Goal: Task Accomplishment & Management: Use online tool/utility

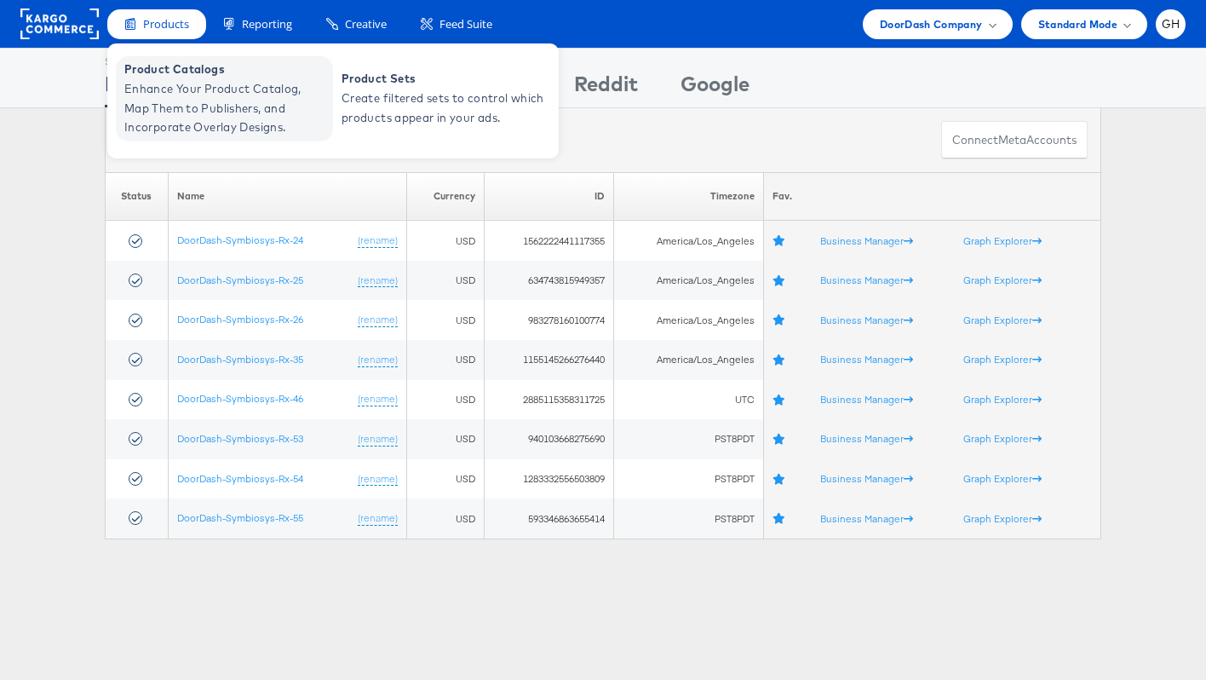
click at [229, 125] on span "Enhance Your Product Catalog, Map Them to Publishers, and Incorporate Overlay D…" at bounding box center [226, 108] width 204 height 58
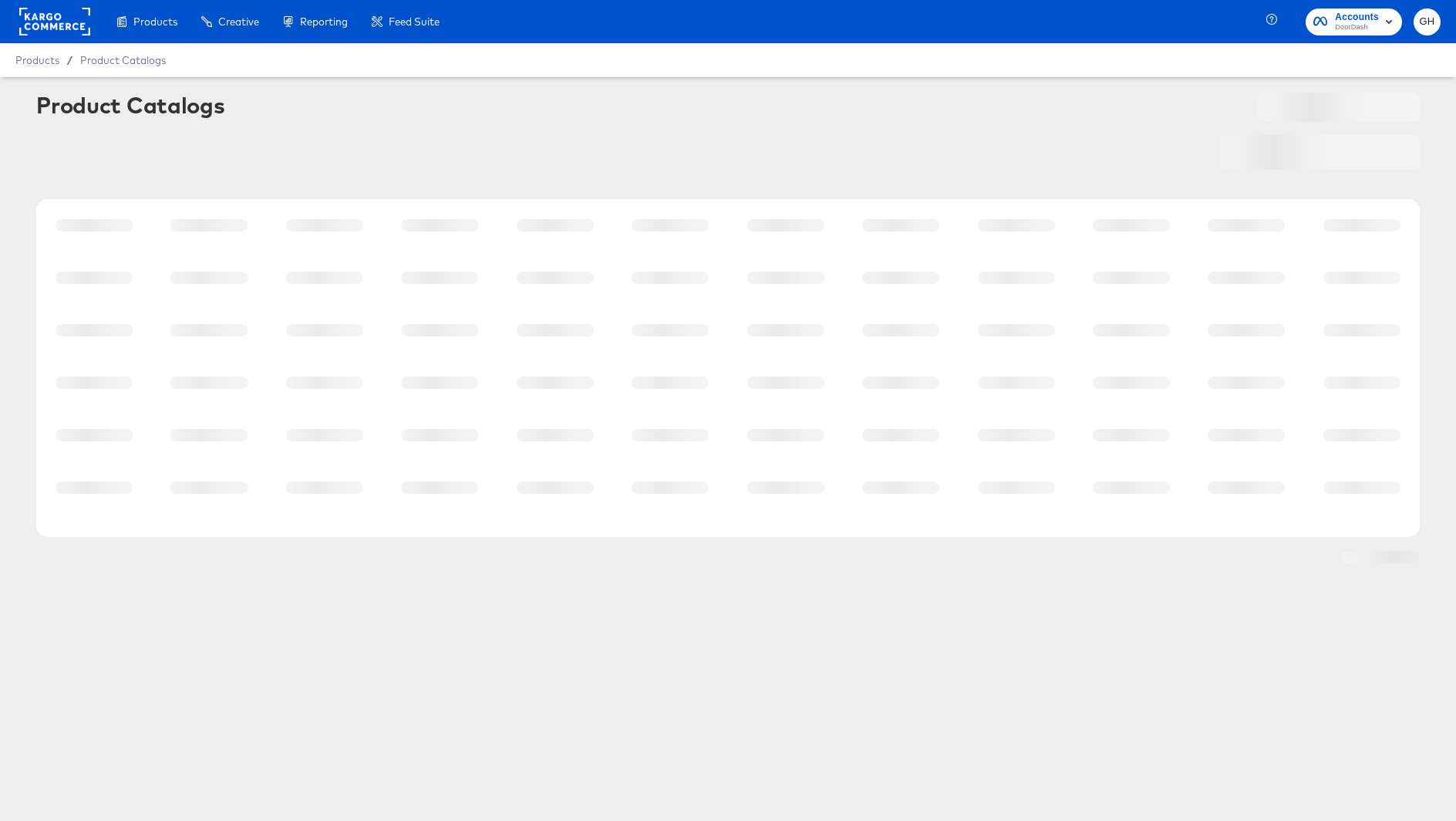
click at [62, 17] on rect at bounding box center [54, 22] width 71 height 28
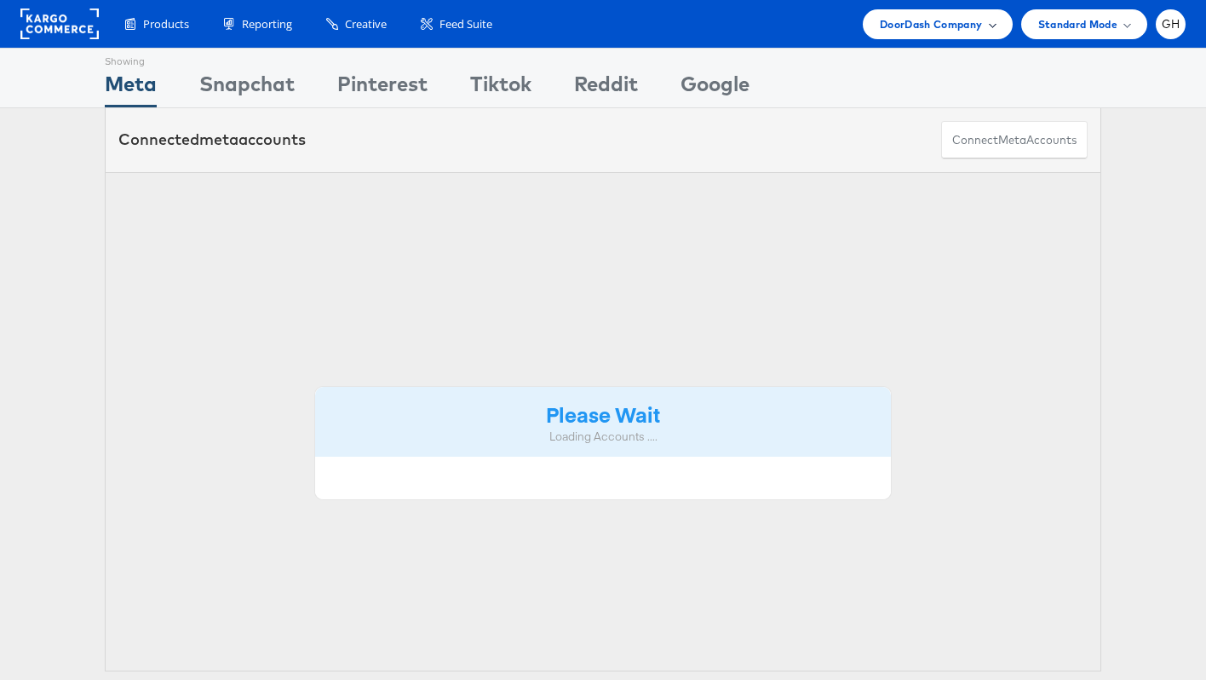
click at [953, 26] on span "DoorDash Company" at bounding box center [931, 24] width 103 height 18
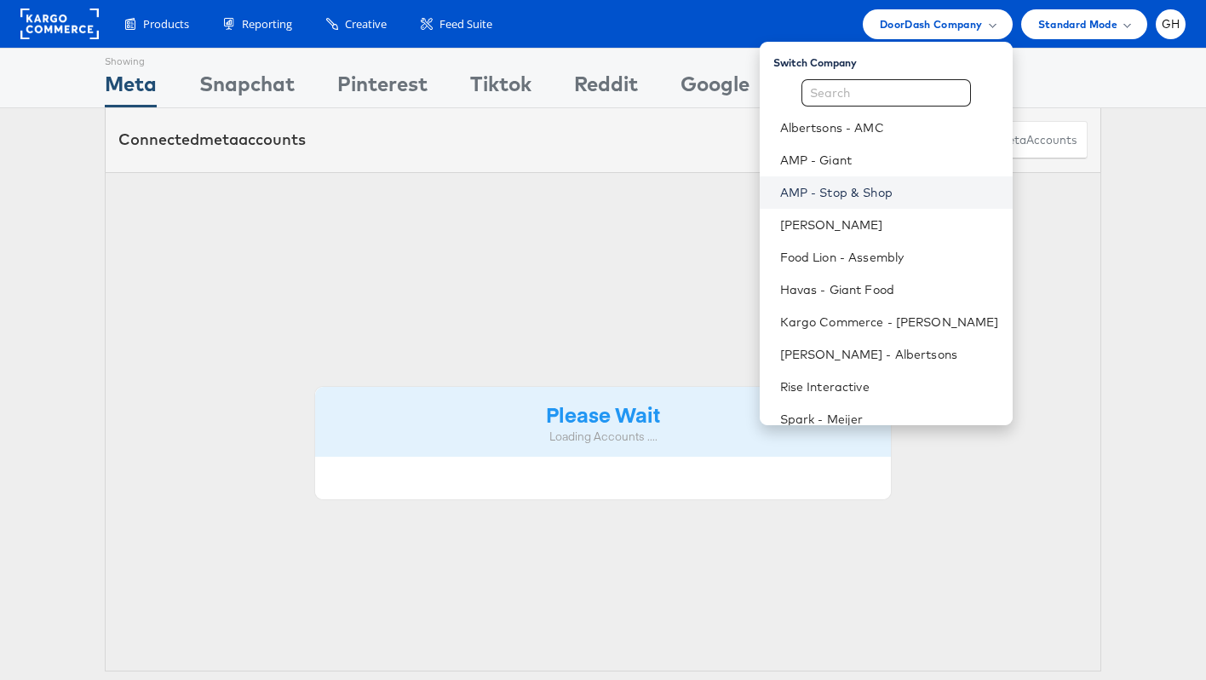
scroll to position [7, 0]
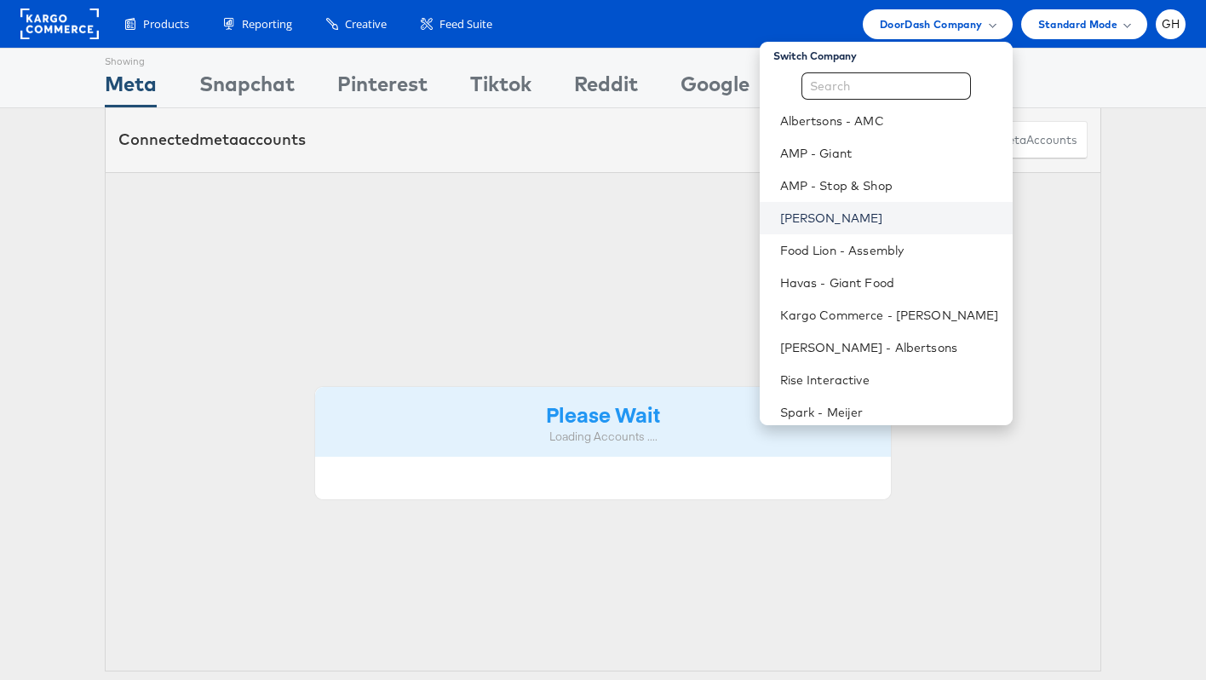
click at [881, 214] on link "[PERSON_NAME]" at bounding box center [889, 218] width 219 height 17
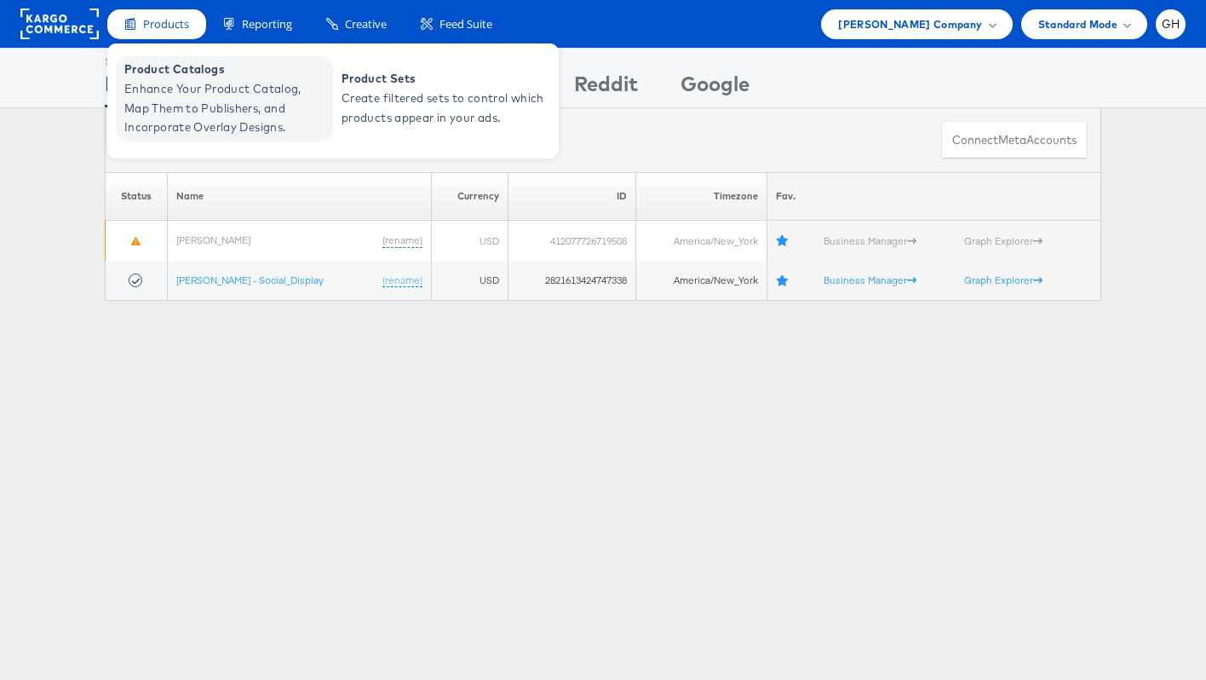
click at [199, 96] on span "Enhance Your Product Catalog, Map Them to Publishers, and Incorporate Overlay D…" at bounding box center [226, 108] width 204 height 58
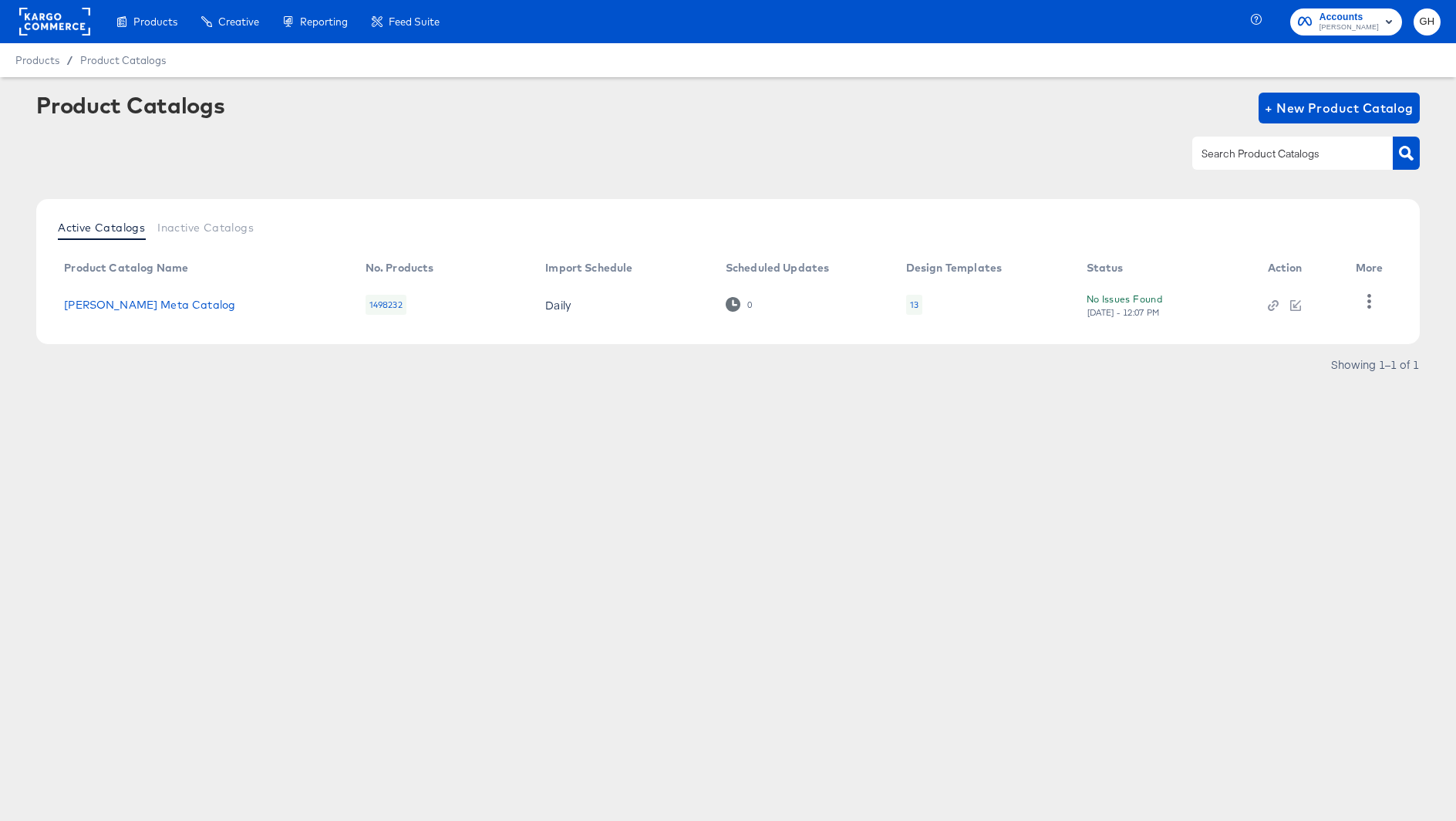
click at [912, 302] on div "13" at bounding box center [913, 305] width 8 height 13
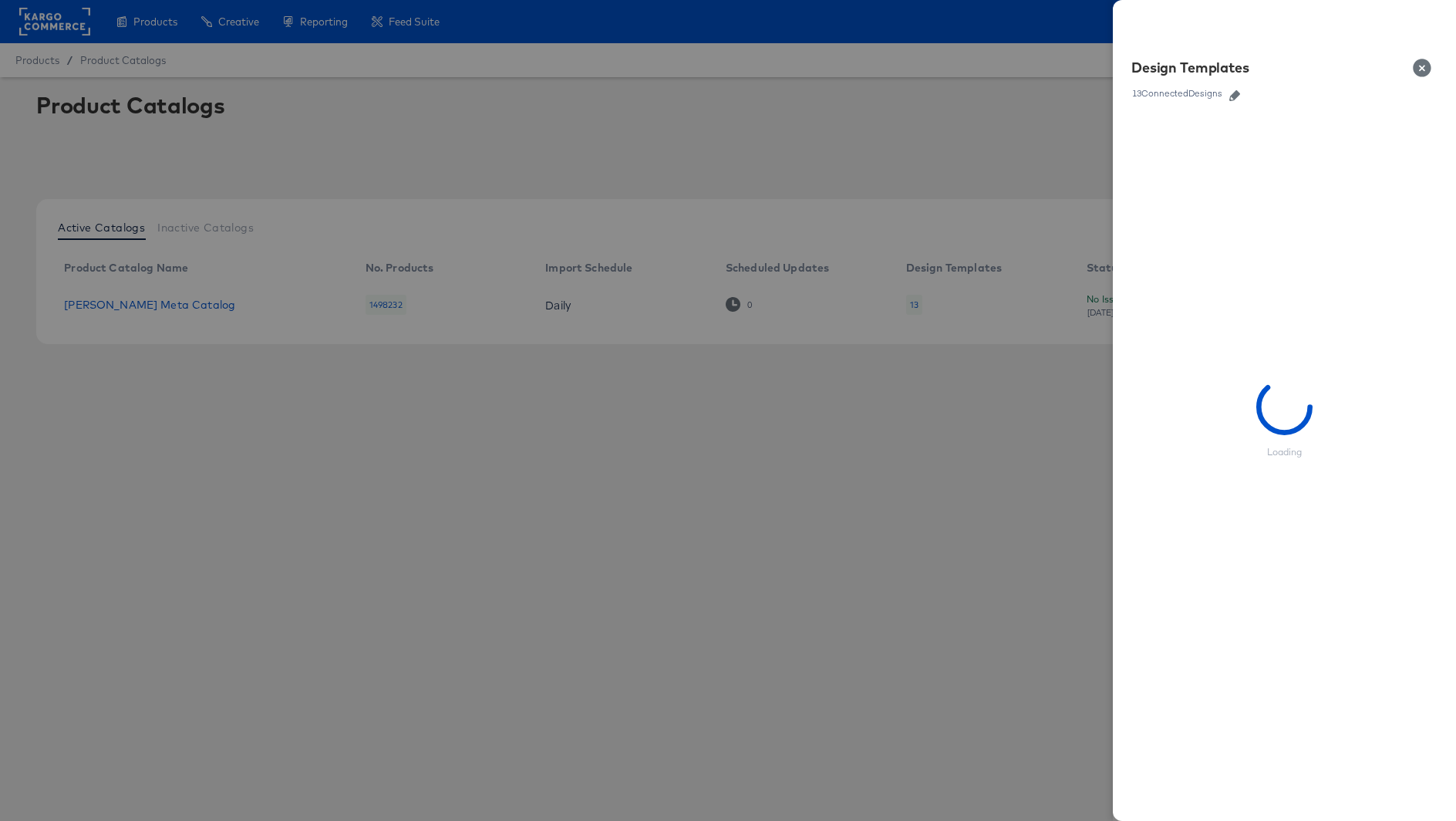
click at [1240, 98] on icon "button" at bounding box center [1234, 96] width 11 height 11
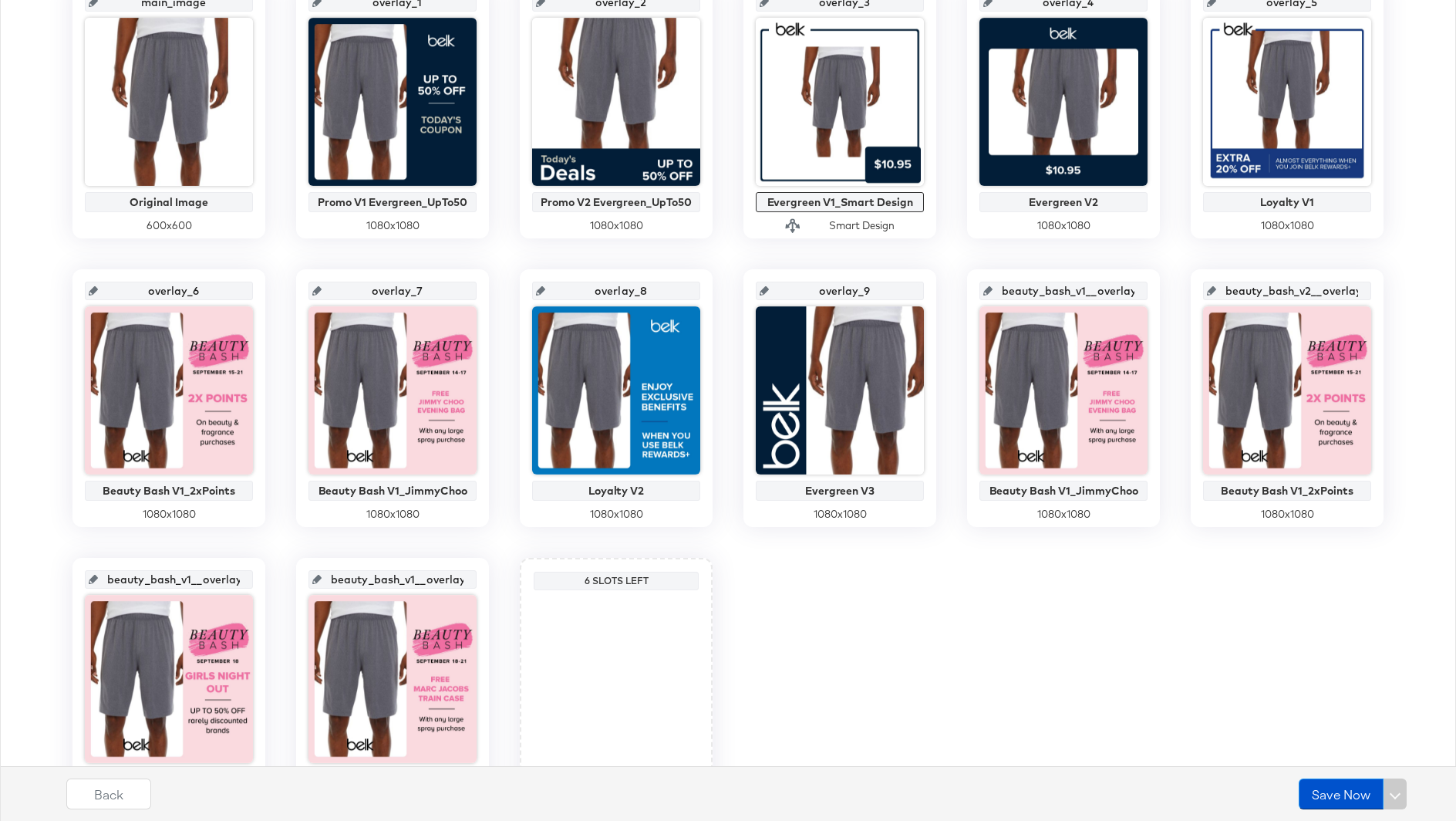
scroll to position [471, 0]
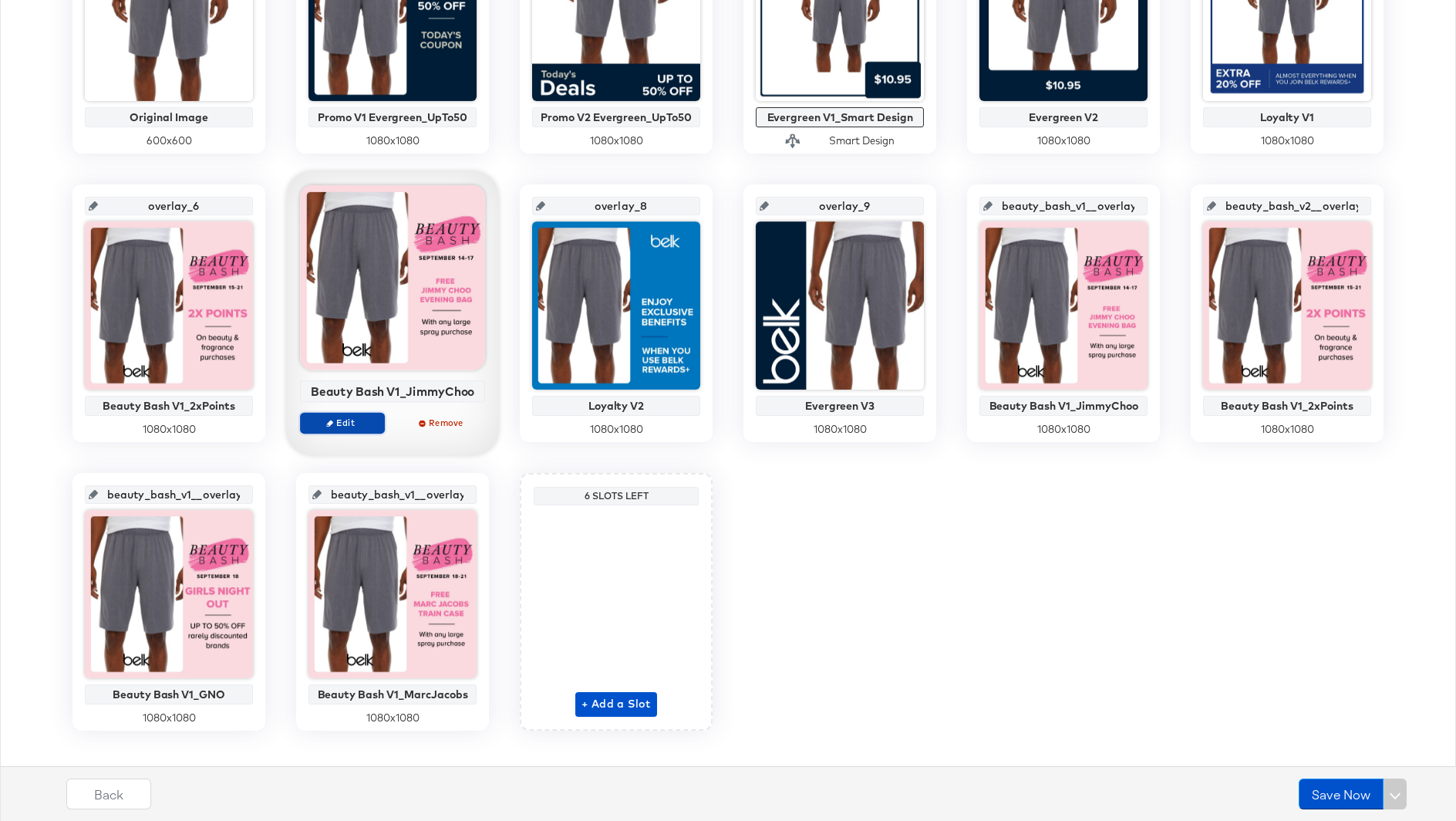
click at [347, 416] on span "Edit" at bounding box center [342, 422] width 71 height 12
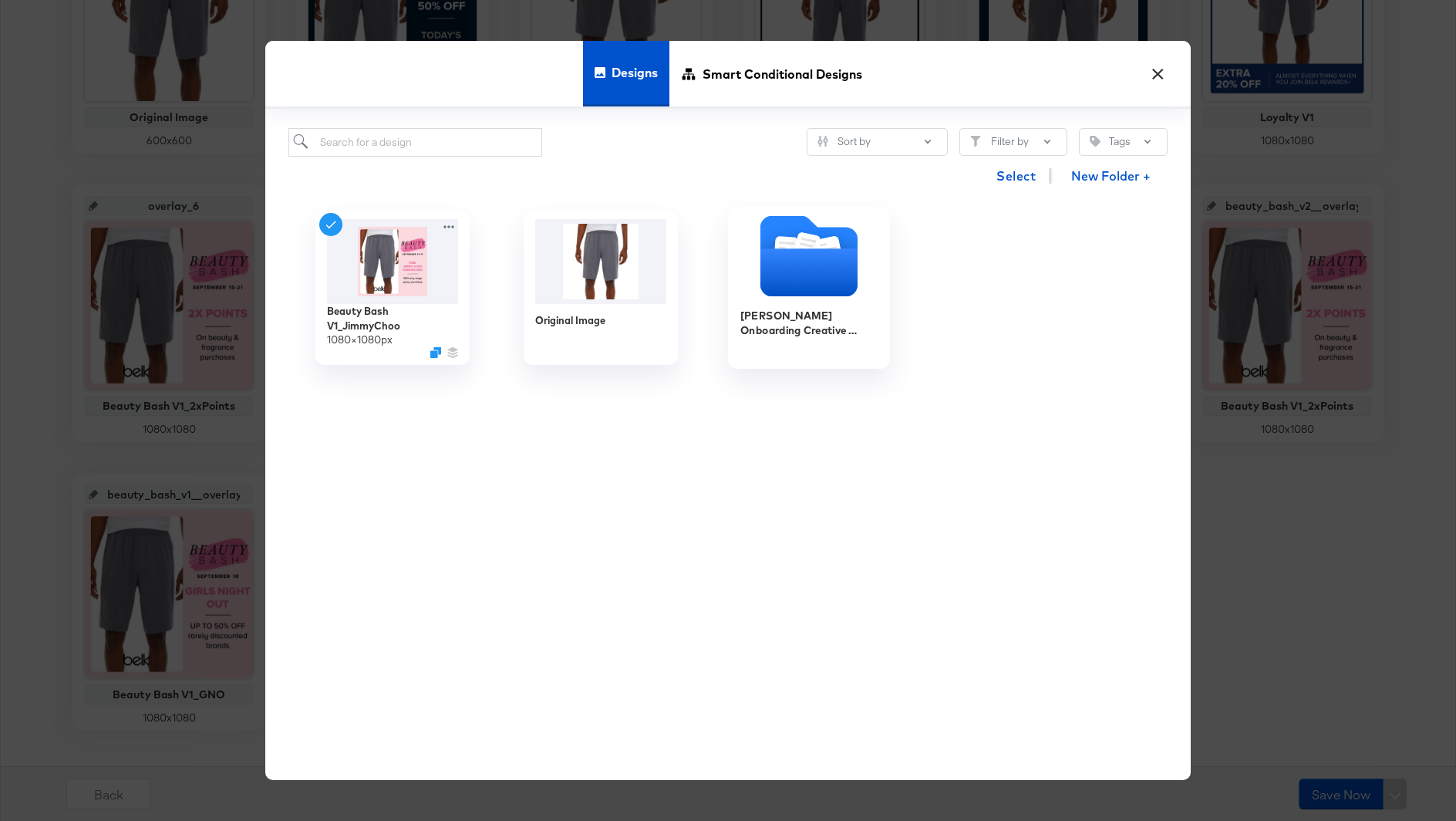
click at [823, 296] on div at bounding box center [808, 259] width 162 height 85
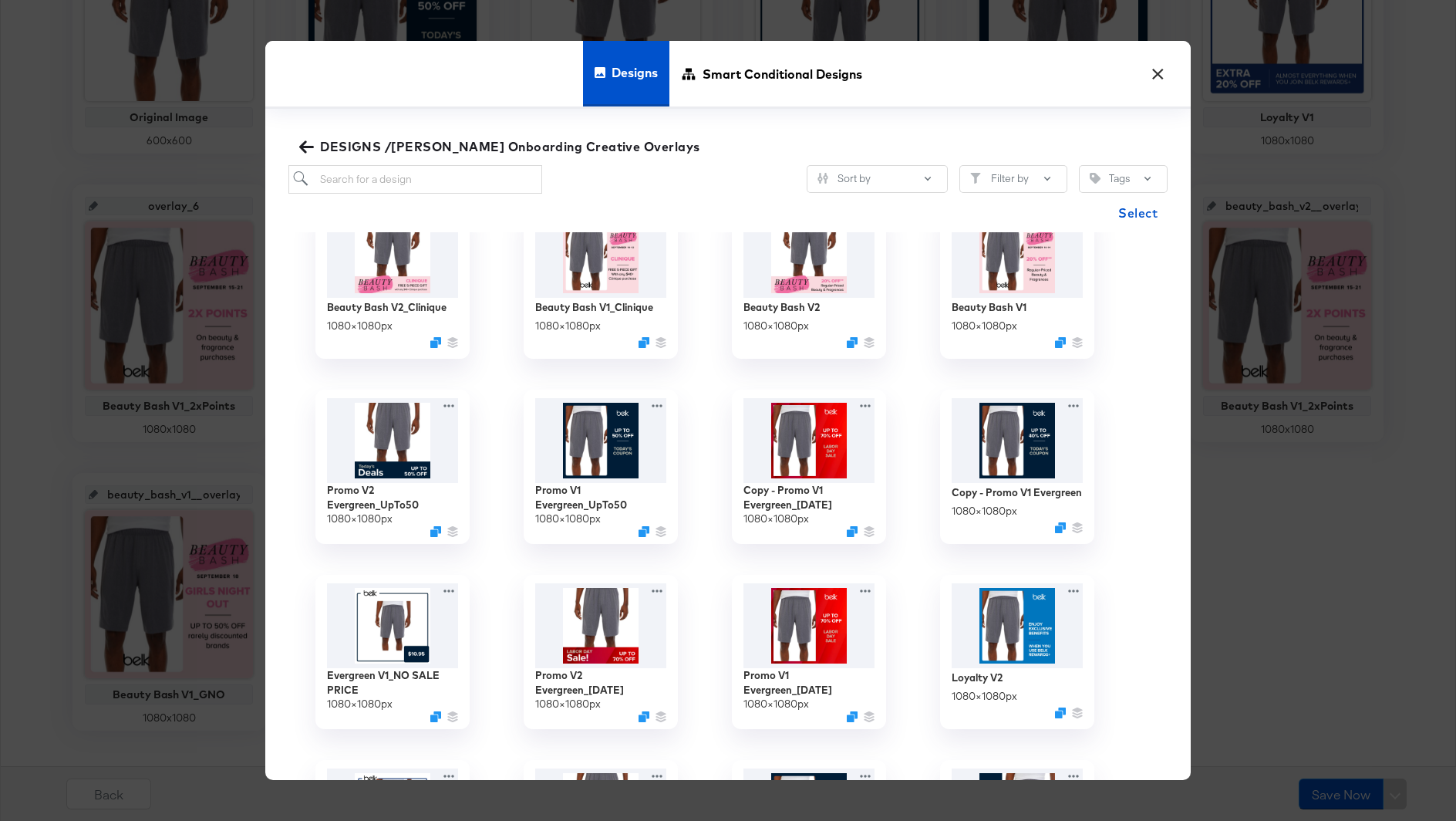
scroll to position [0, 0]
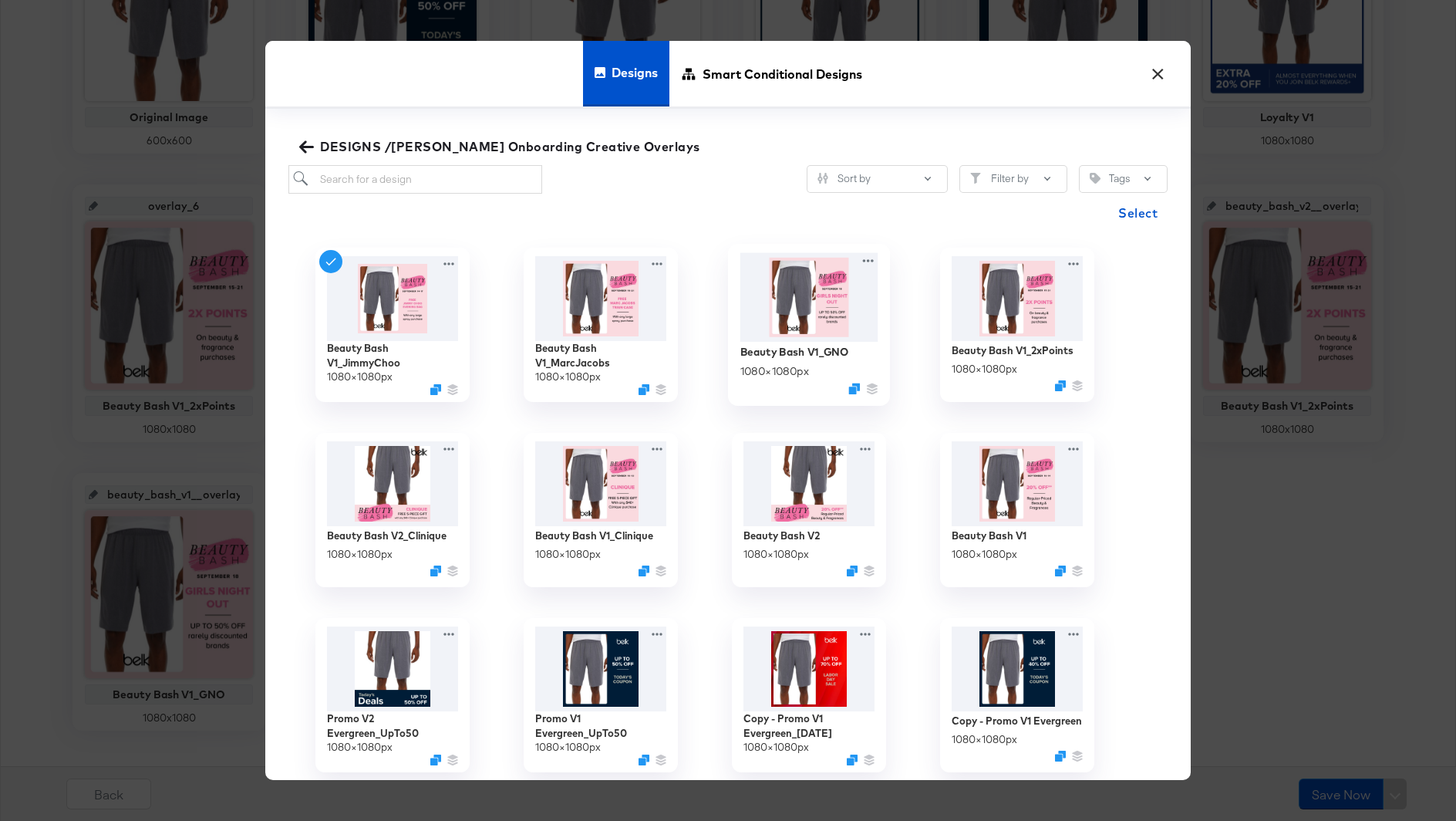
click at [814, 316] on img at bounding box center [809, 297] width 138 height 89
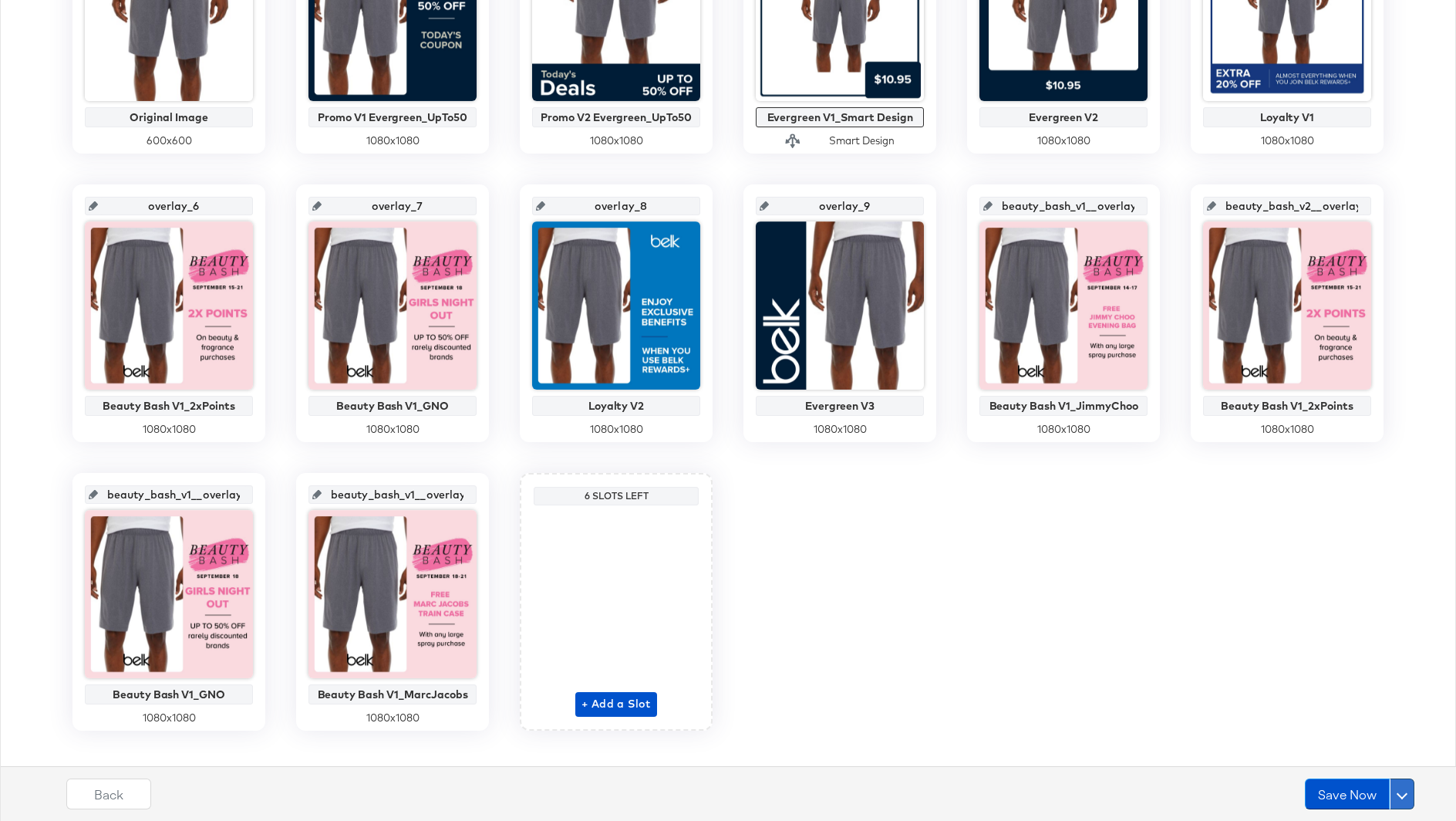
click at [1405, 794] on span at bounding box center [1402, 794] width 11 height 11
click at [1369, 761] on div "Schedule Save" at bounding box center [1366, 764] width 71 height 14
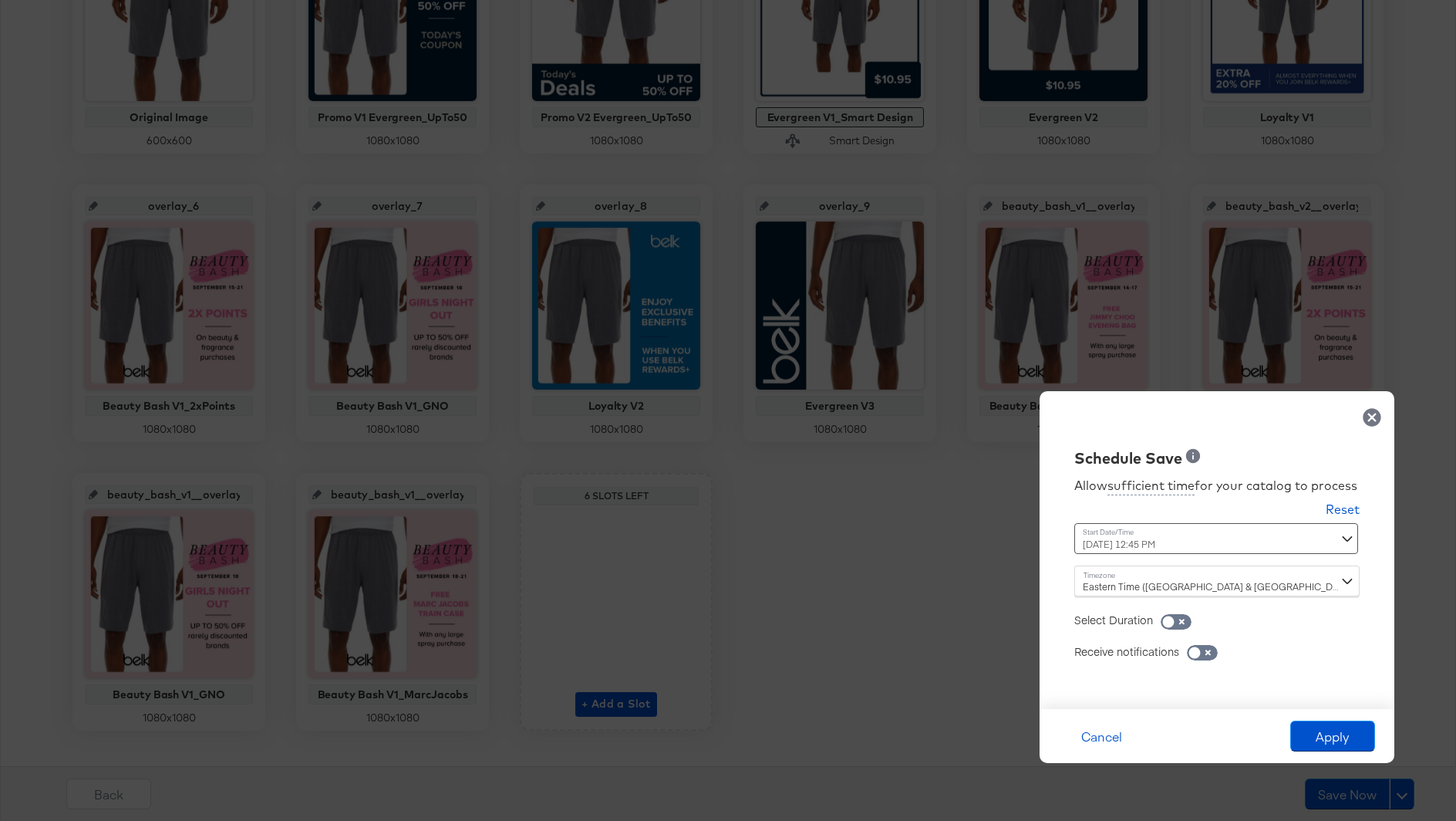
click at [1184, 540] on div "September 16th 2025 12:45 PM ‹ September 2025 › Su Mo Tu We Th Fr Sa 31 1 2 3 4…" at bounding box center [1178, 539] width 209 height 31
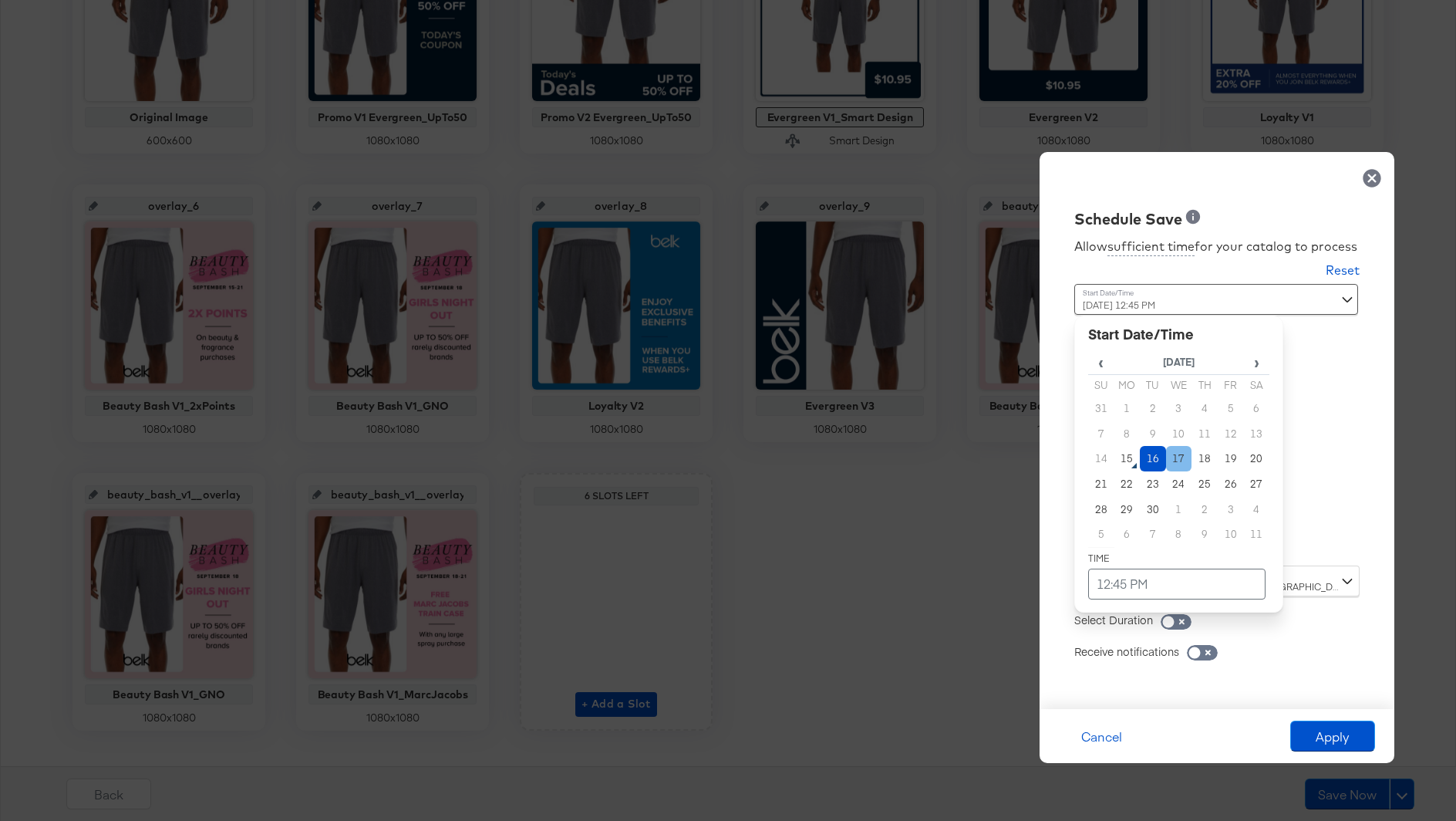
click at [1174, 462] on td "17" at bounding box center [1178, 458] width 26 height 25
click at [1099, 579] on td "12:45 PM" at bounding box center [1176, 584] width 177 height 31
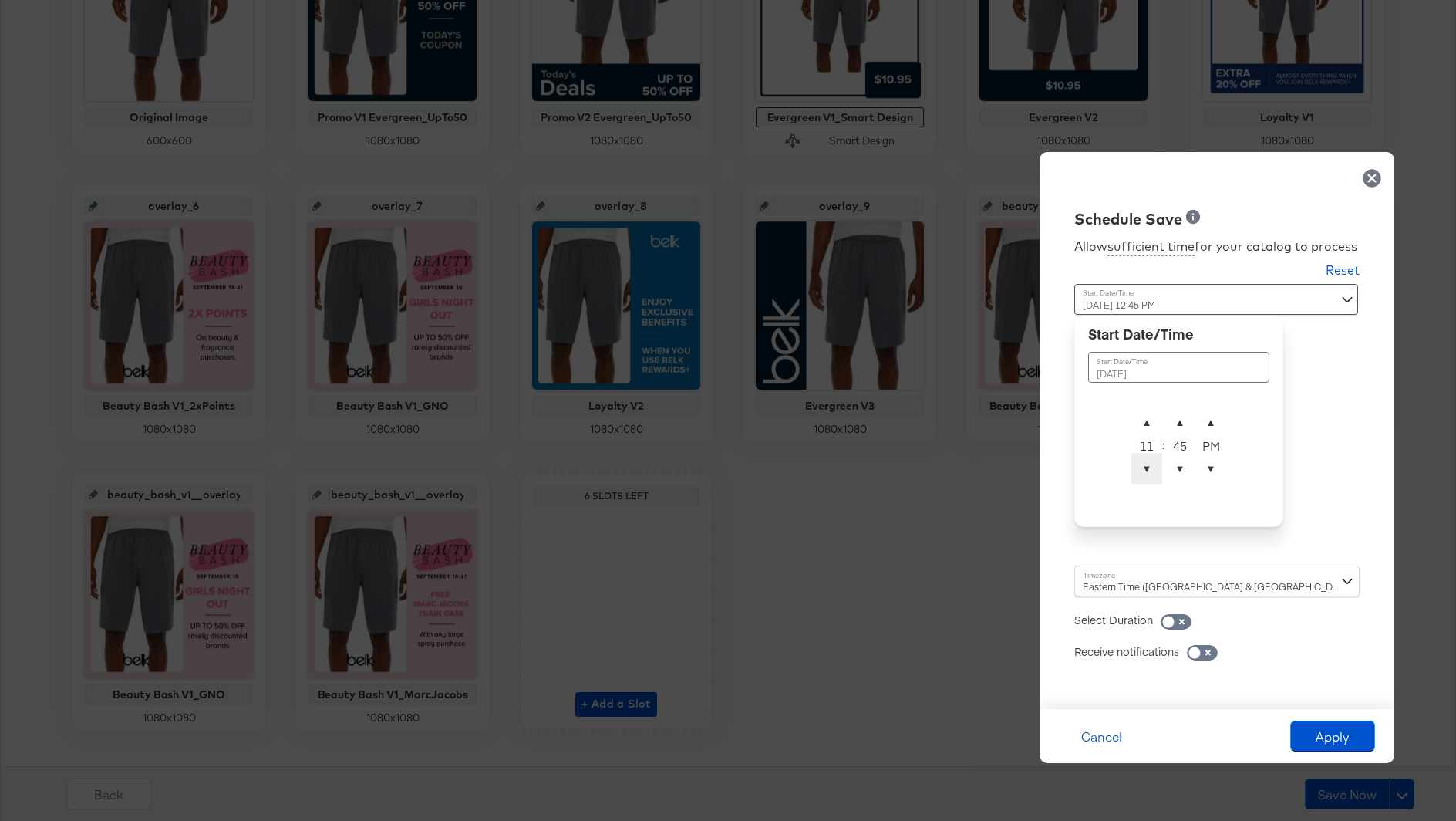
click at [1140, 473] on span "▼" at bounding box center [1147, 468] width 31 height 31
type input "September 17th 2025 11:45 PM"
click at [1209, 472] on span "▼" at bounding box center [1211, 468] width 31 height 31
click at [1223, 679] on div "Allow sufficient time for your catalog to process Reset Time : September 17th 2…" at bounding box center [1216, 462] width 331 height 463
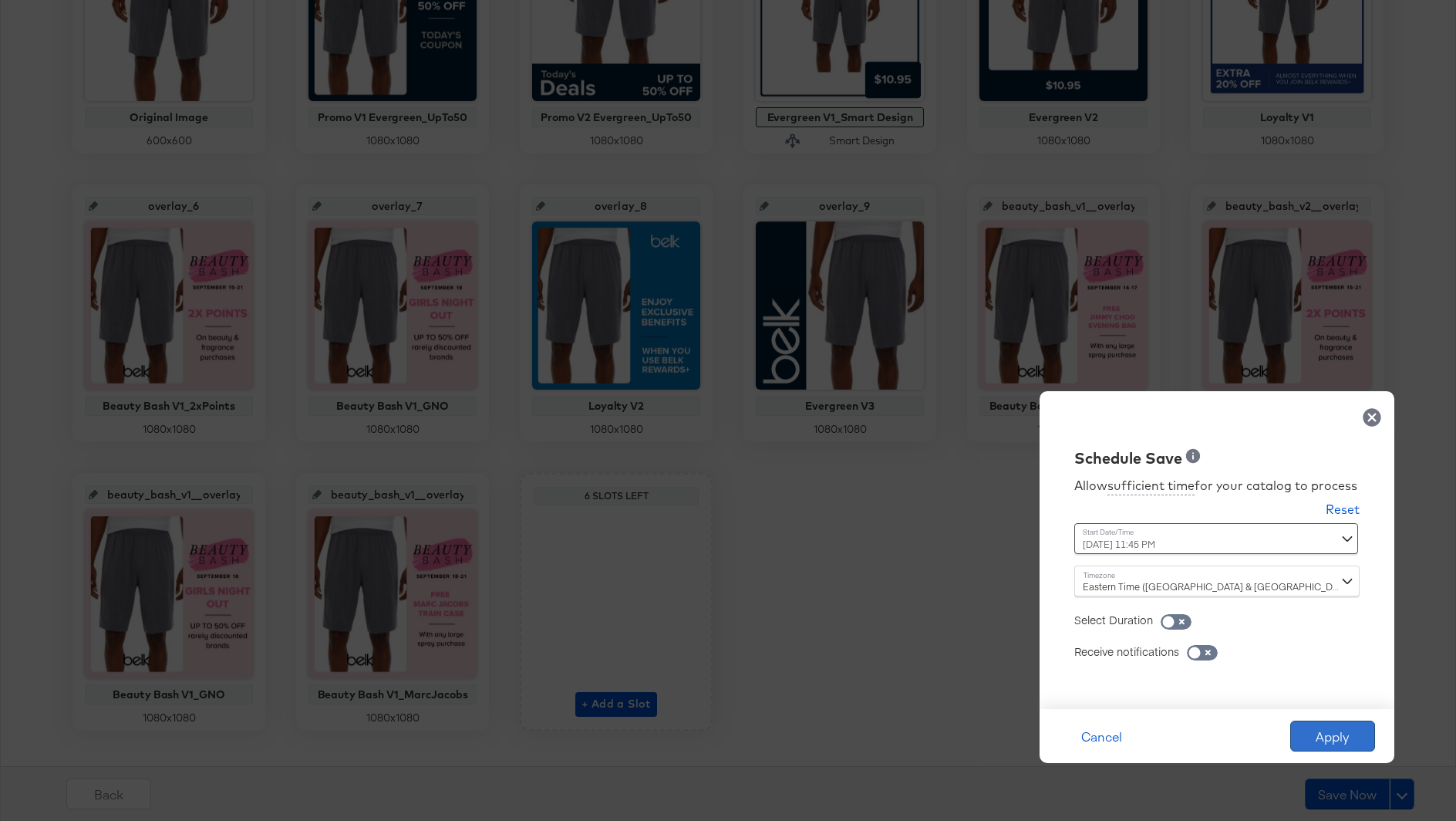
click at [1317, 730] on button "Apply" at bounding box center [1332, 736] width 85 height 31
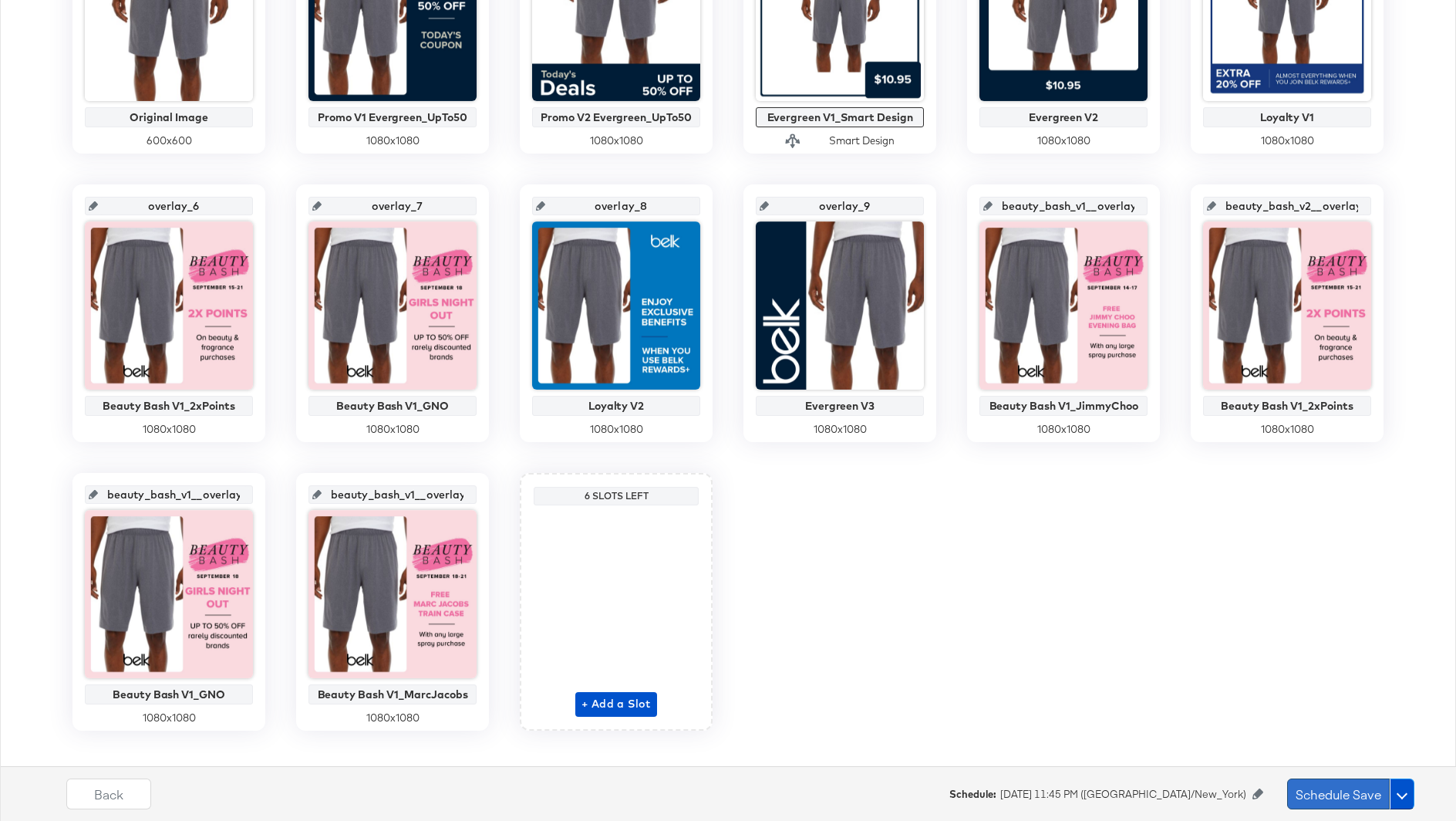
click at [1326, 791] on button "Schedule Save" at bounding box center [1337, 794] width 102 height 31
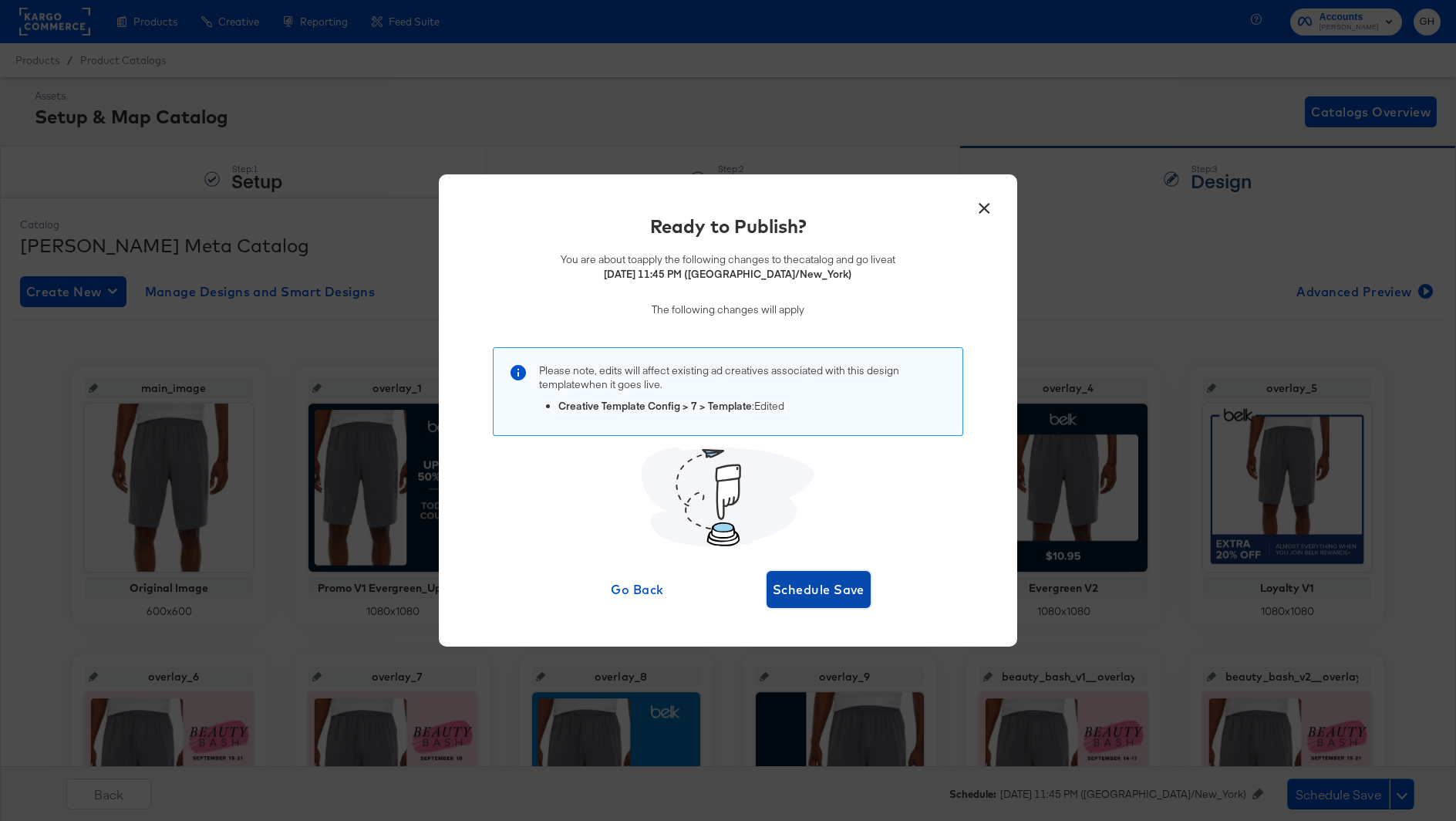
click at [840, 584] on span "Schedule Save" at bounding box center [818, 589] width 91 height 22
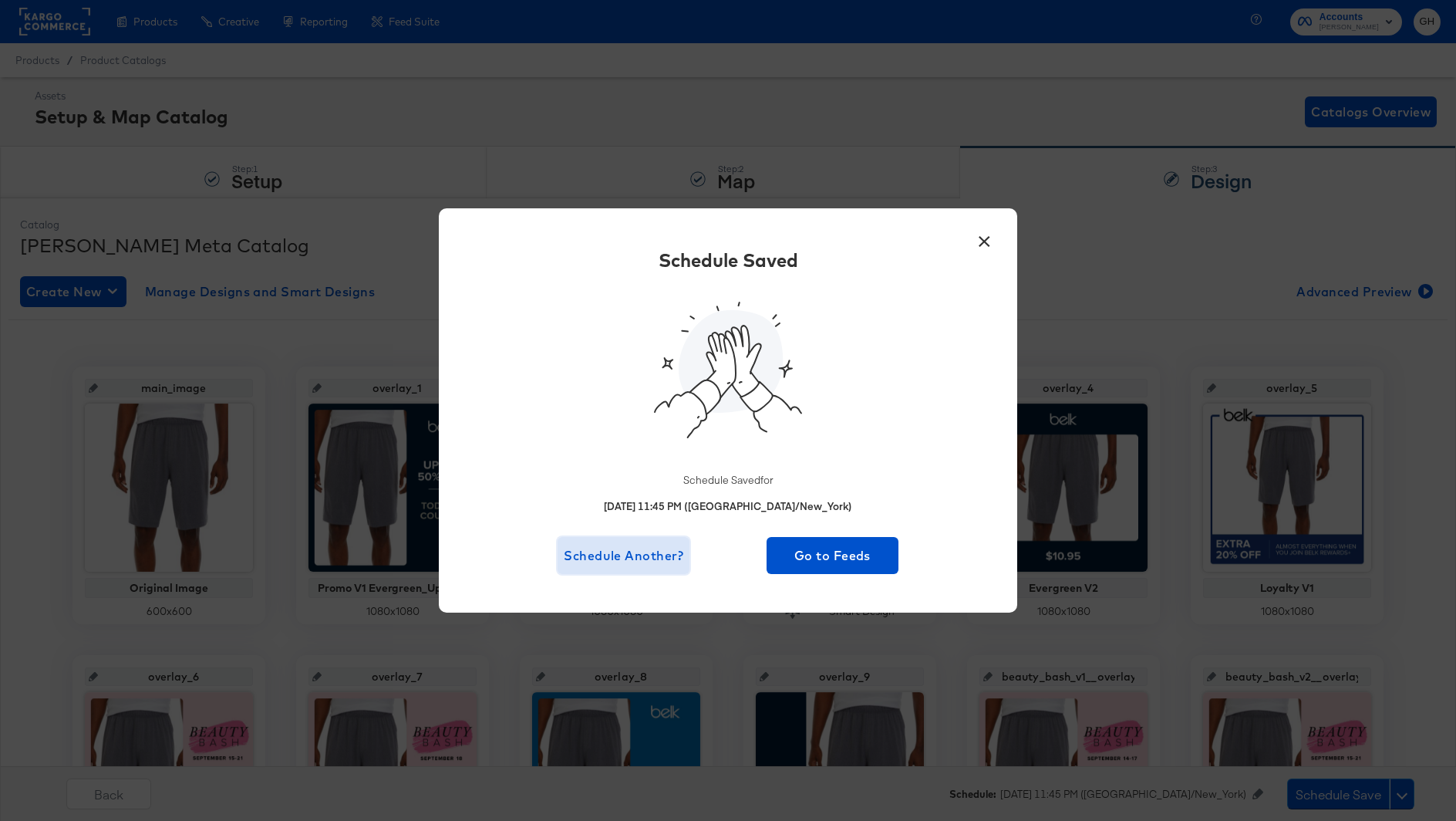
click at [617, 560] on span "Schedule Another?" at bounding box center [623, 556] width 119 height 22
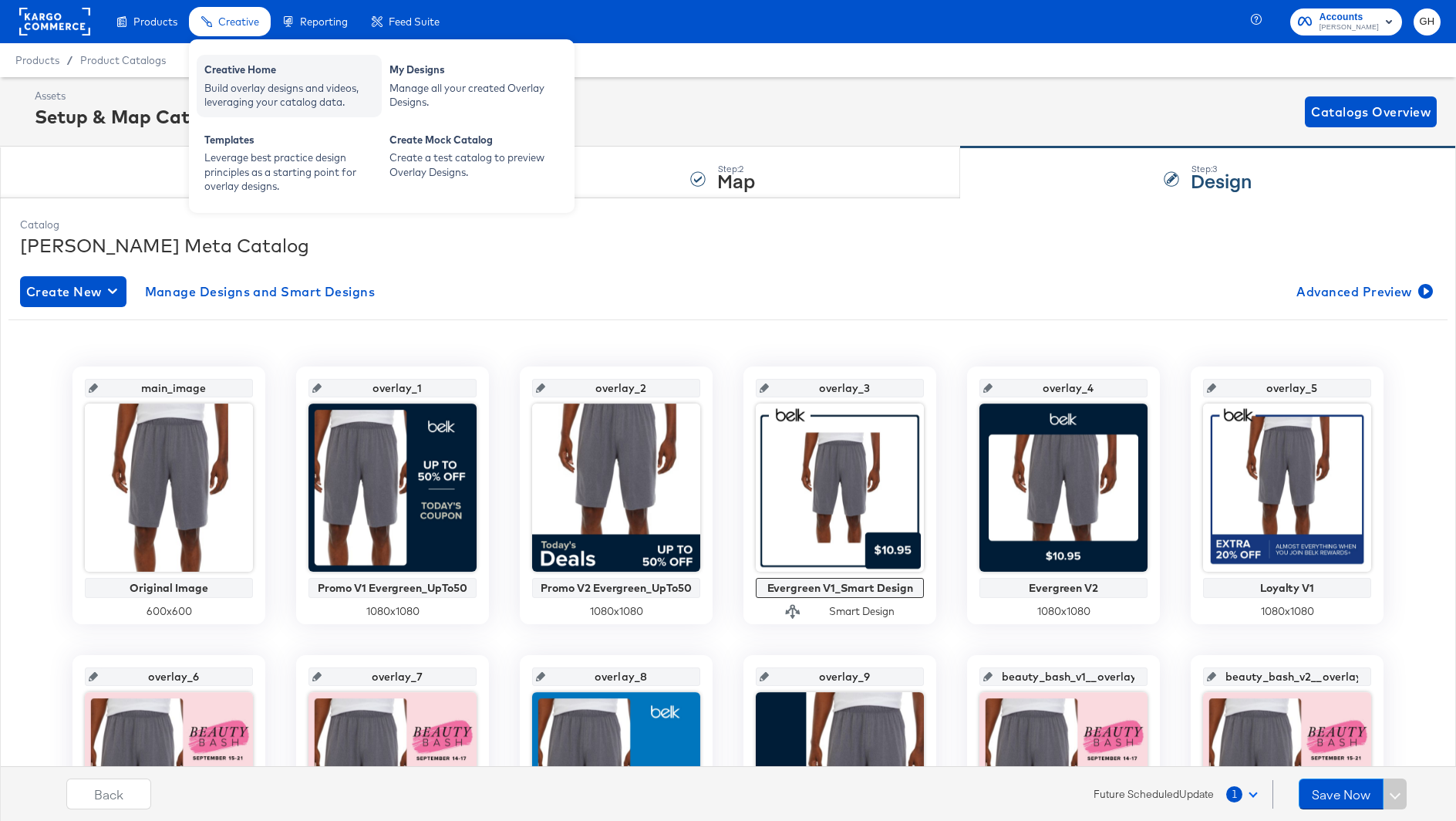
click at [303, 81] on div "Build overlay designs and videos, leveraging your catalog data." at bounding box center [289, 95] width 169 height 29
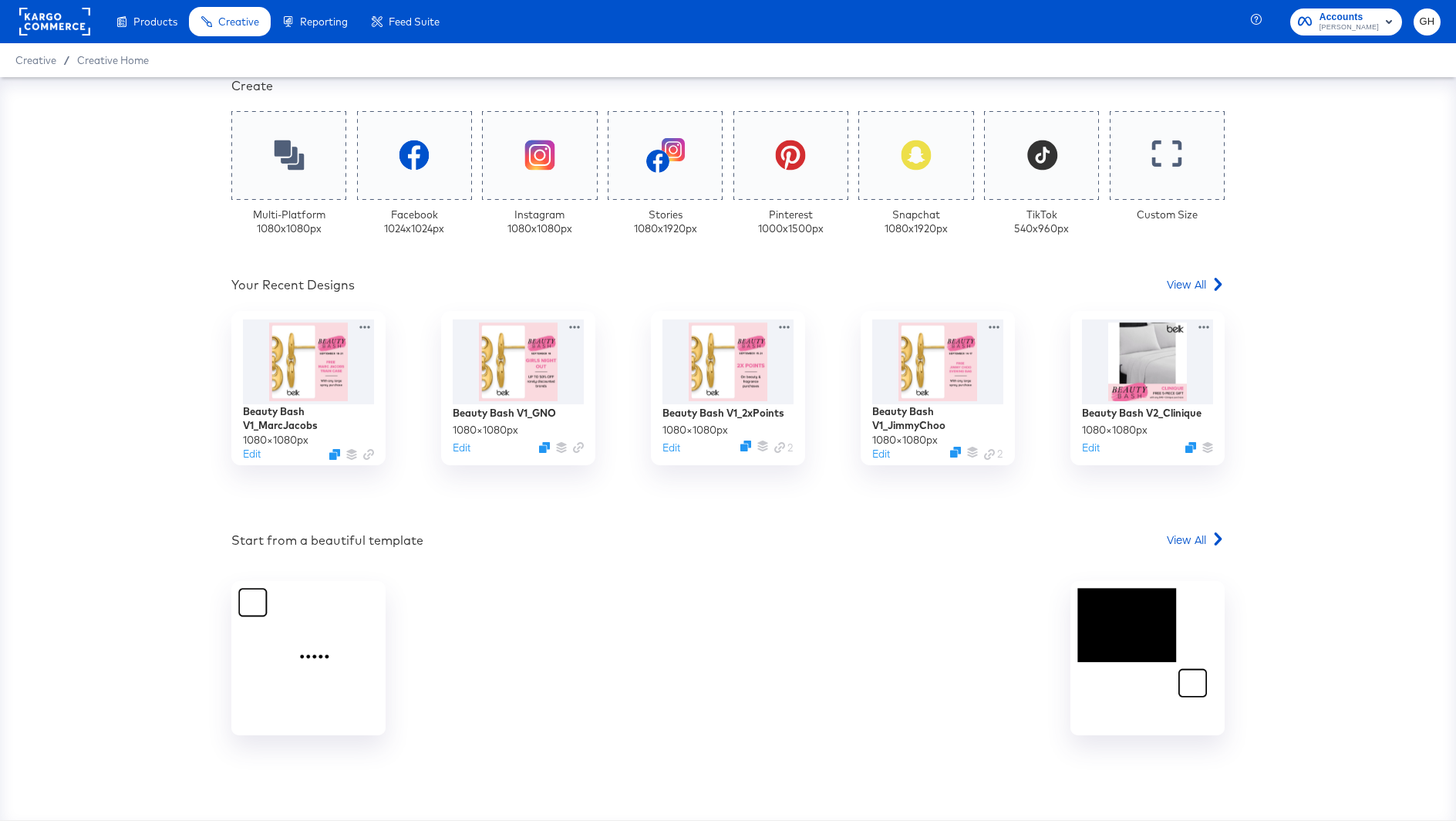
scroll to position [376, 0]
click at [1201, 277] on span "View All" at bounding box center [1185, 284] width 39 height 15
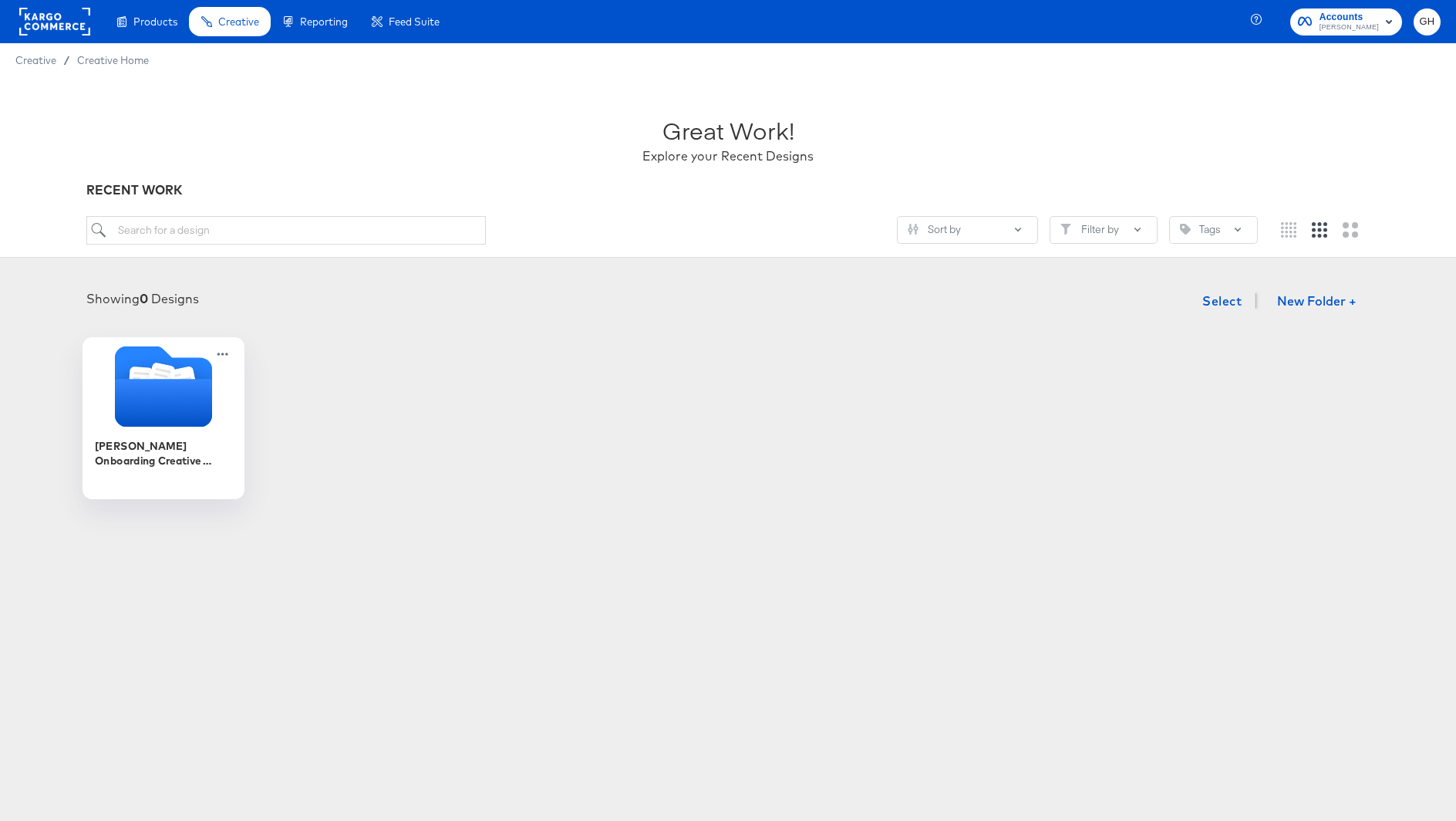
click at [184, 419] on icon "Folder" at bounding box center [163, 402] width 97 height 48
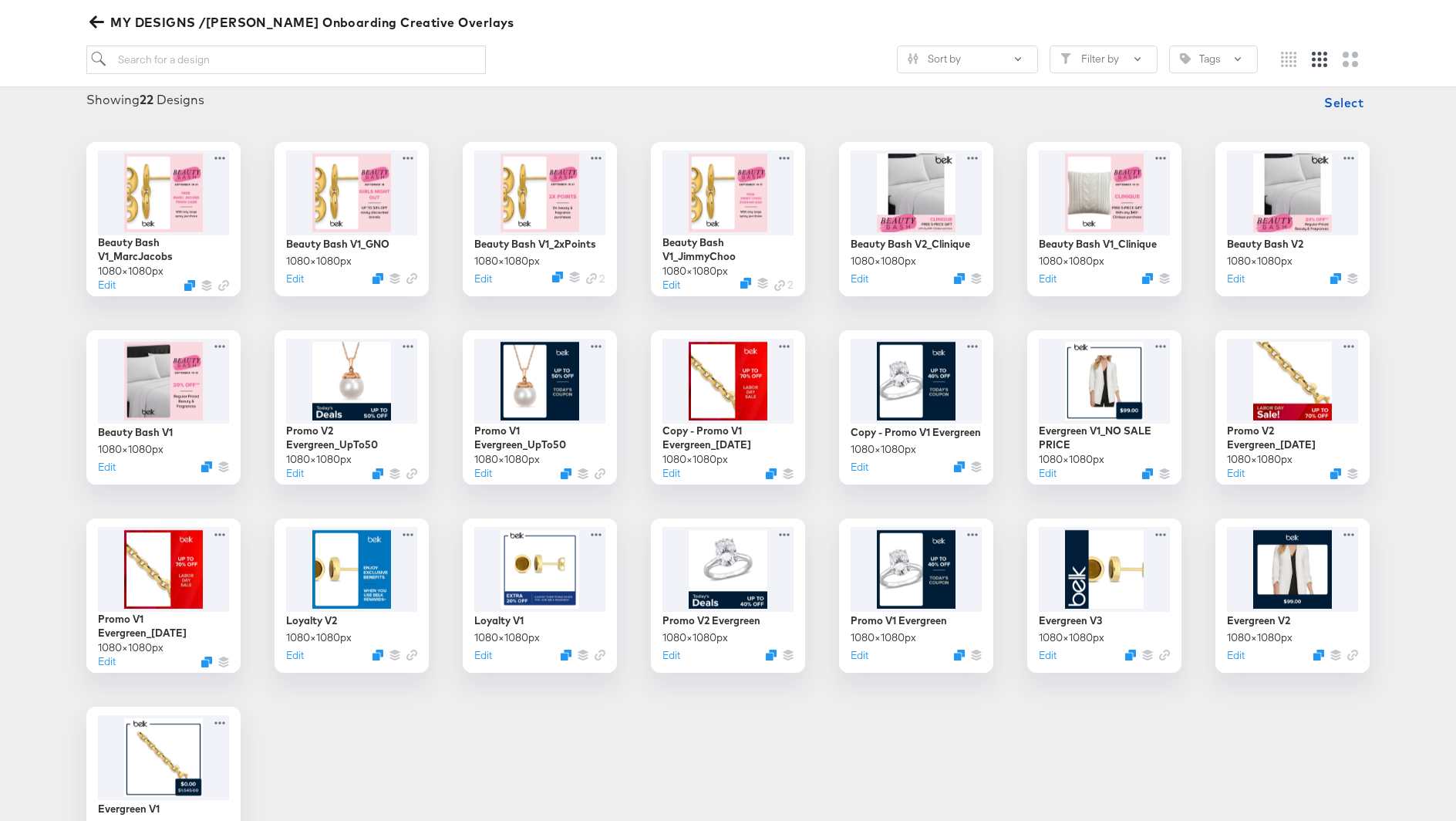
scroll to position [201, 0]
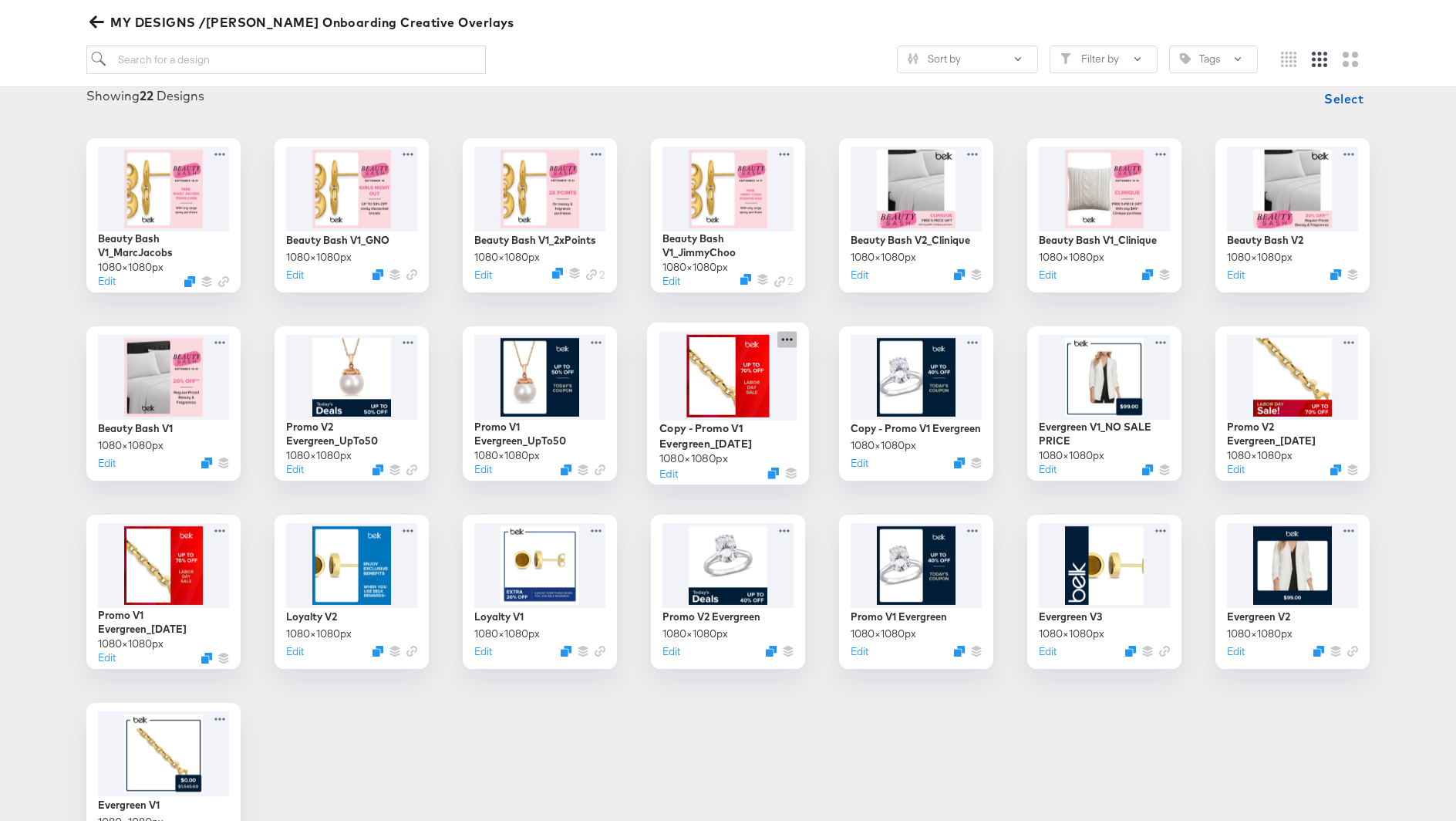
click at [785, 338] on icon at bounding box center [786, 339] width 19 height 16
click at [733, 724] on div "Beauty Bash V1_MarcJacobs 1080 × 1080 px Edit Beauty Bash V1_GNO 1080 × 1080 px…" at bounding box center [728, 498] width 1425 height 719
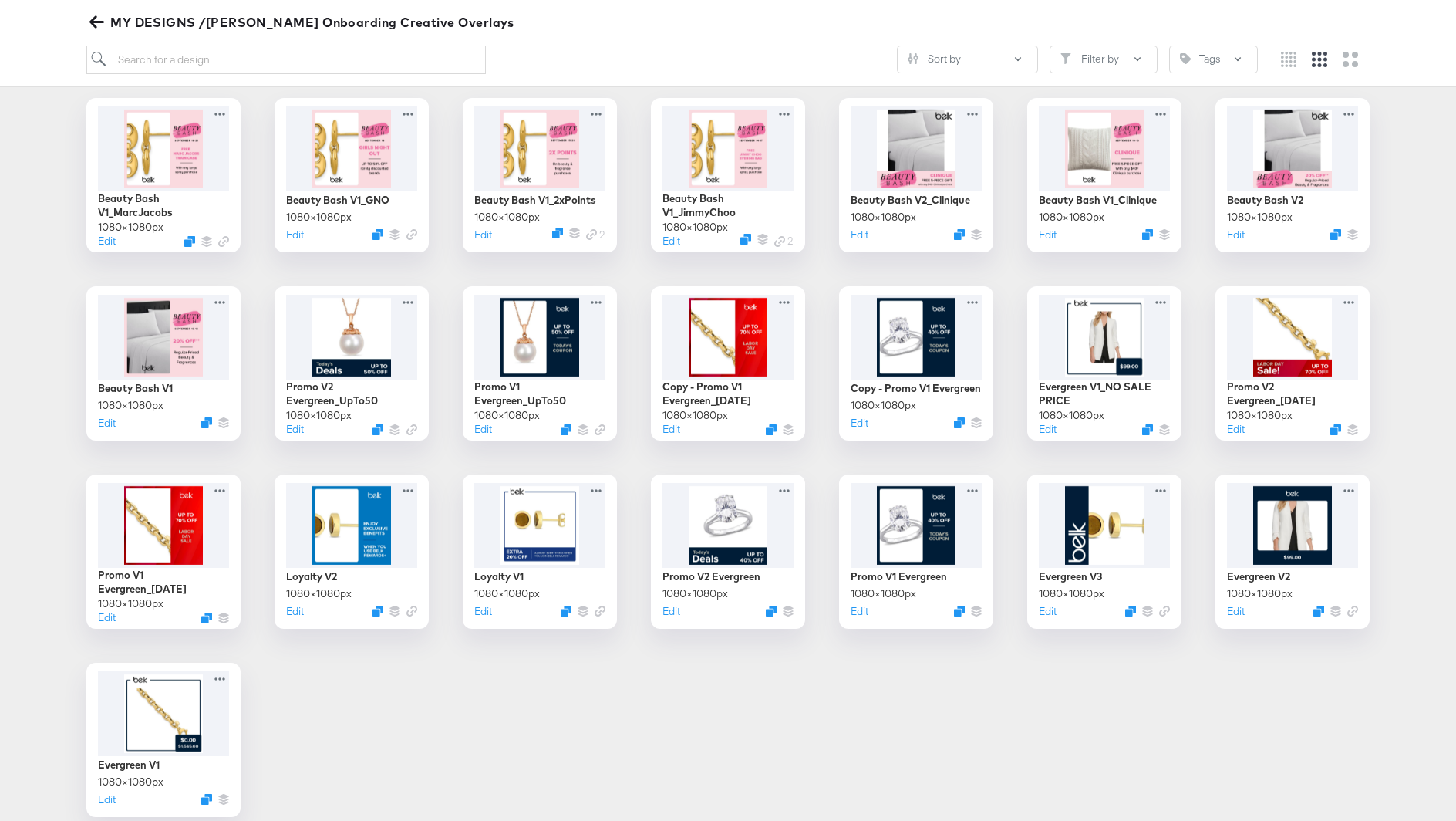
scroll to position [228, 0]
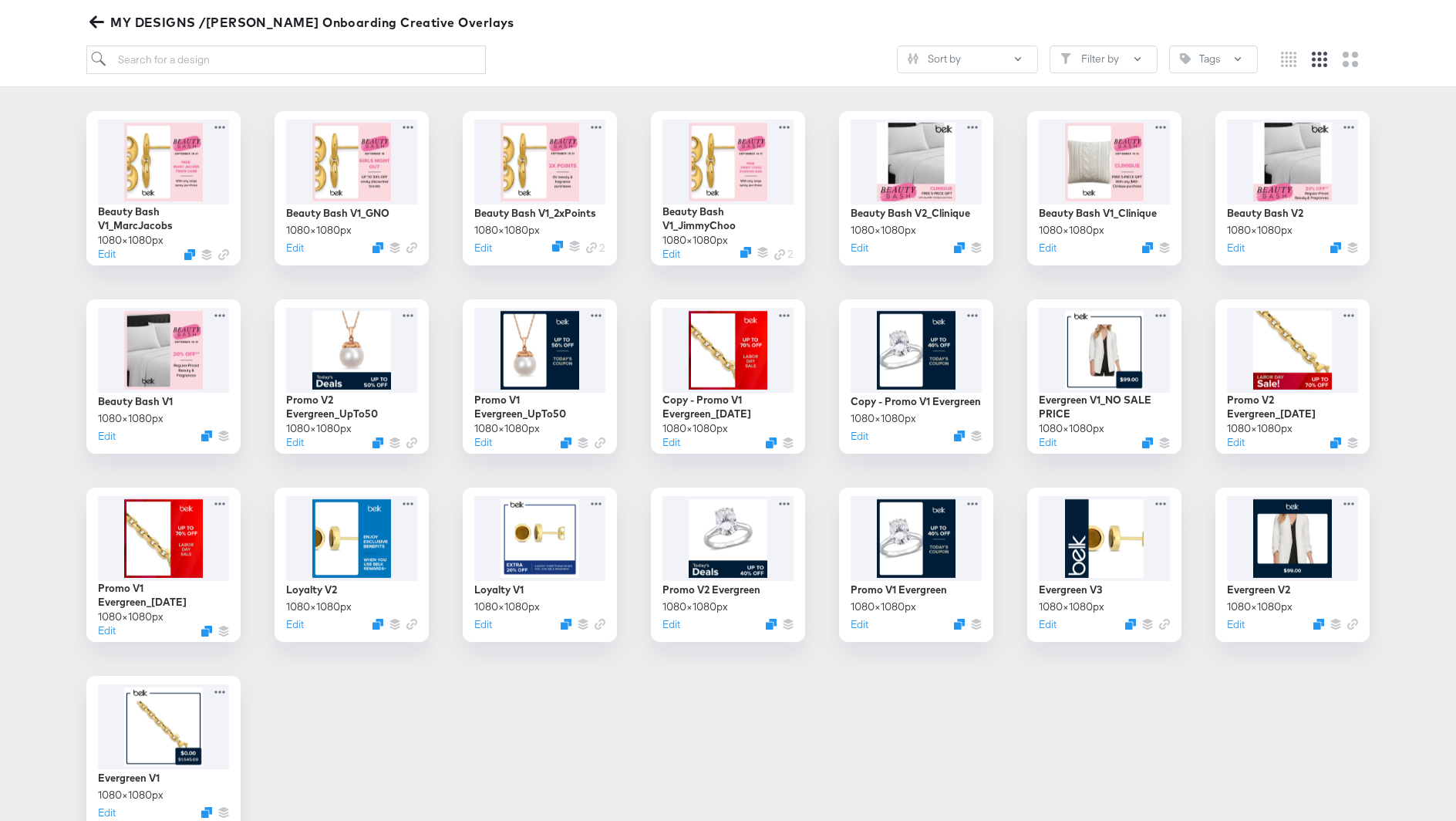
click at [613, 759] on div "Beauty Bash V1_MarcJacobs 1080 × 1080 px Edit Beauty Bash V1_GNO 1080 × 1080 px…" at bounding box center [728, 471] width 1425 height 719
click at [600, 319] on icon at bounding box center [598, 312] width 19 height 16
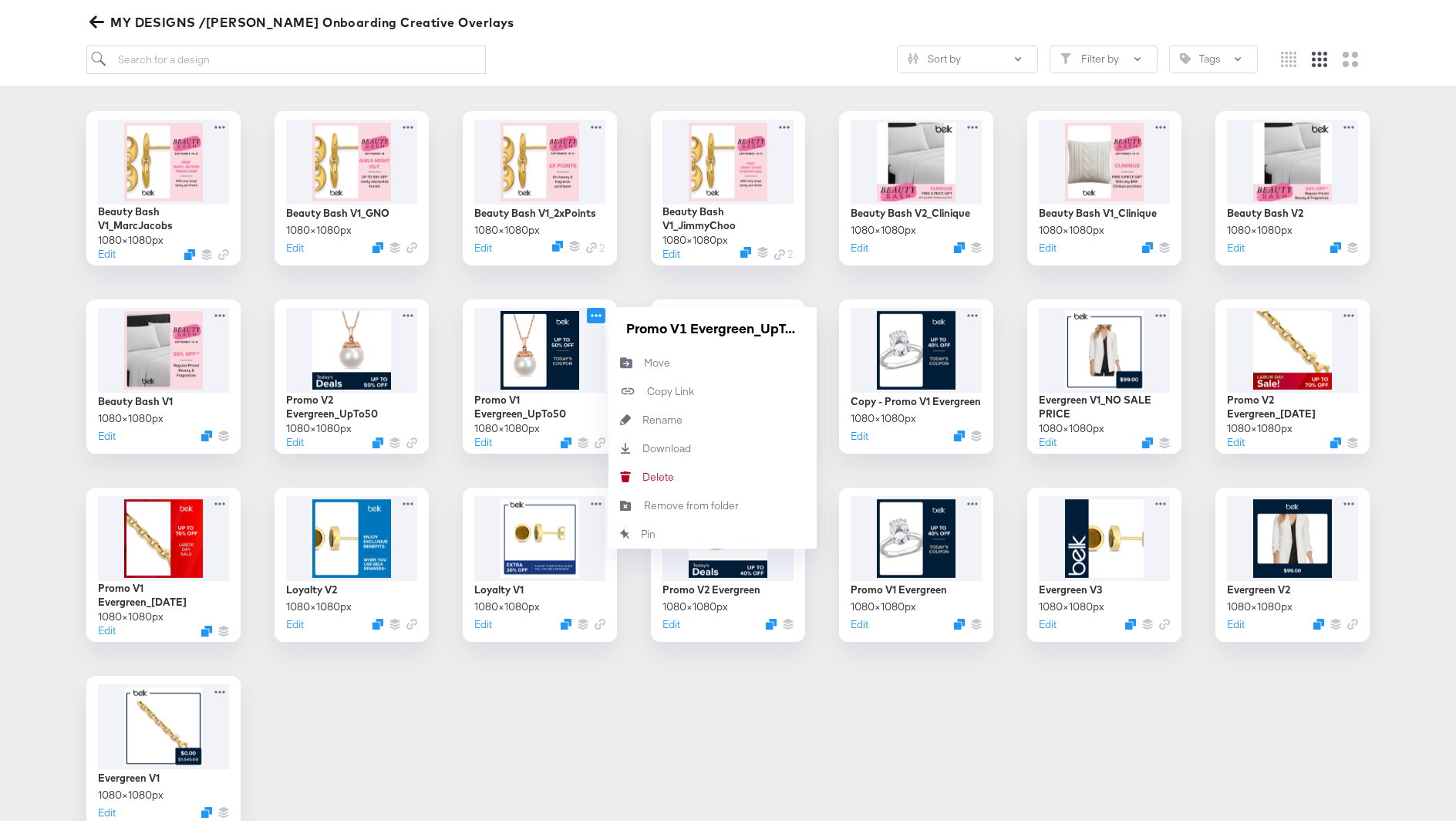
click at [480, 696] on div "Beauty Bash V1_MarcJacobs 1080 × 1080 px Edit Beauty Bash V1_GNO 1080 × 1080 px…" at bounding box center [728, 471] width 1425 height 719
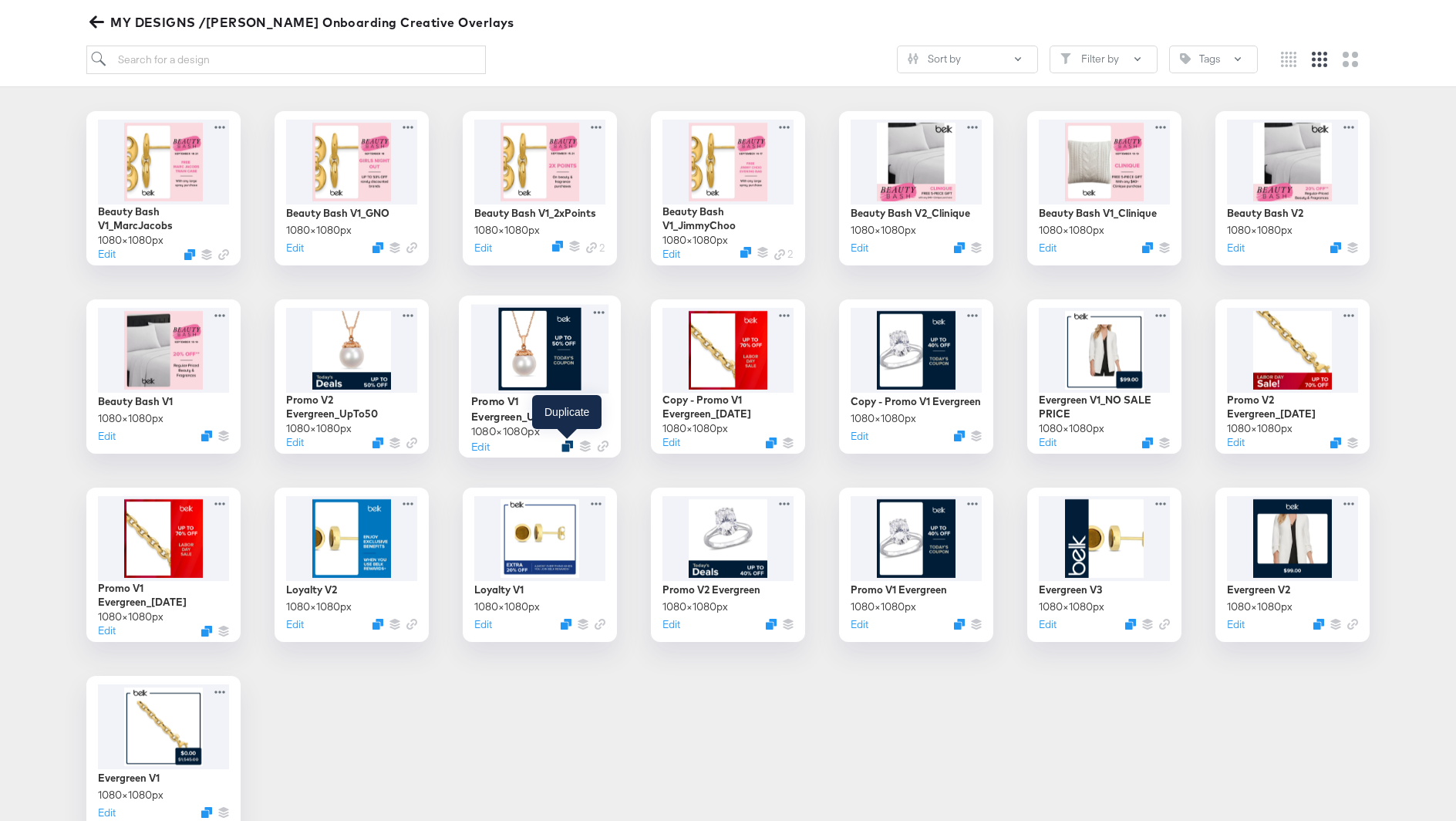
click at [564, 443] on icon "Duplicate" at bounding box center [566, 445] width 12 height 12
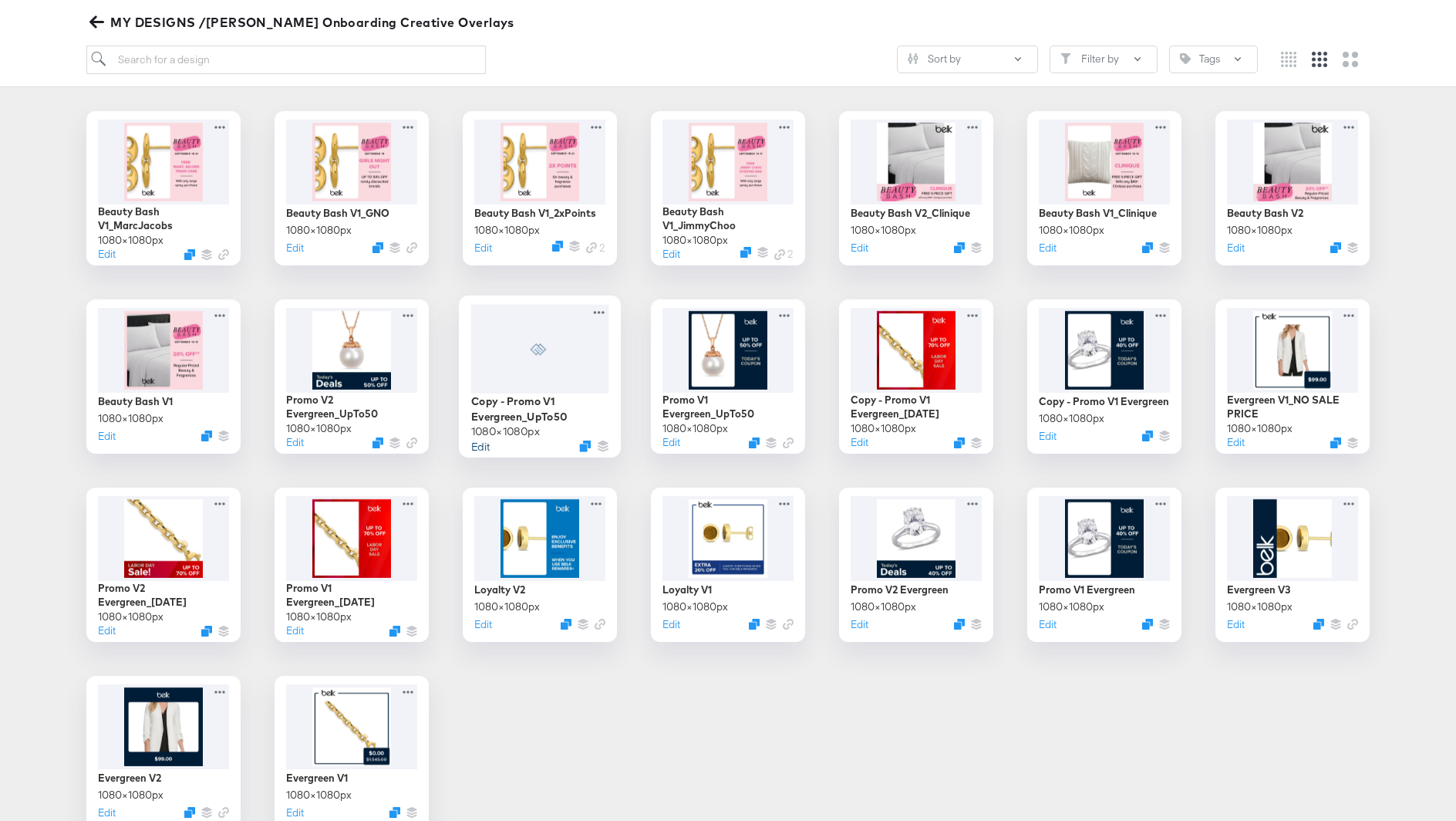
click at [481, 443] on button "Edit" at bounding box center [481, 445] width 18 height 14
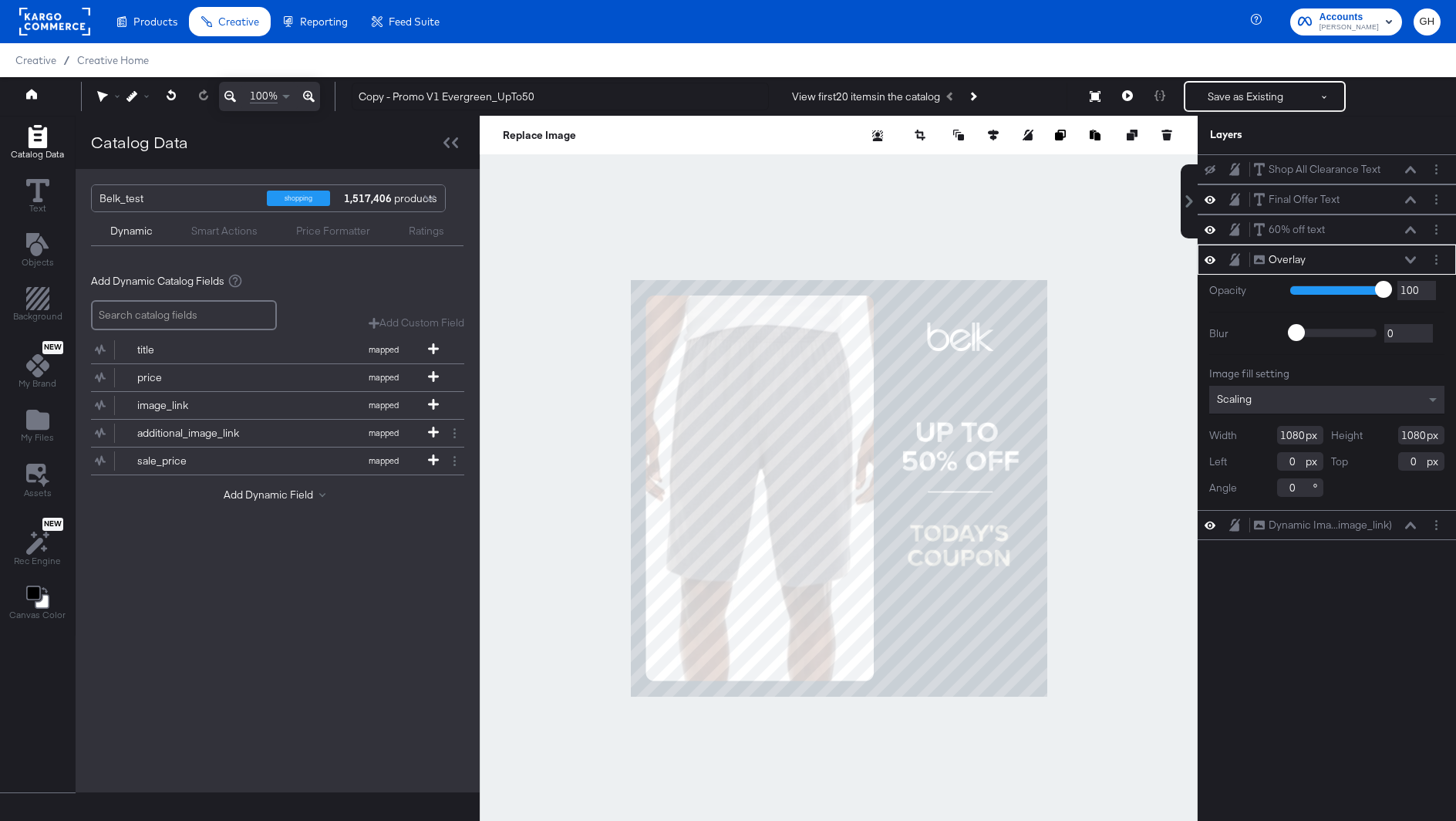
click at [441, 79] on div "Redo 100% Copy - Promo V1 Evergreen_UpTo50 View first 20 items in the catalog S…" at bounding box center [728, 96] width 1456 height 39
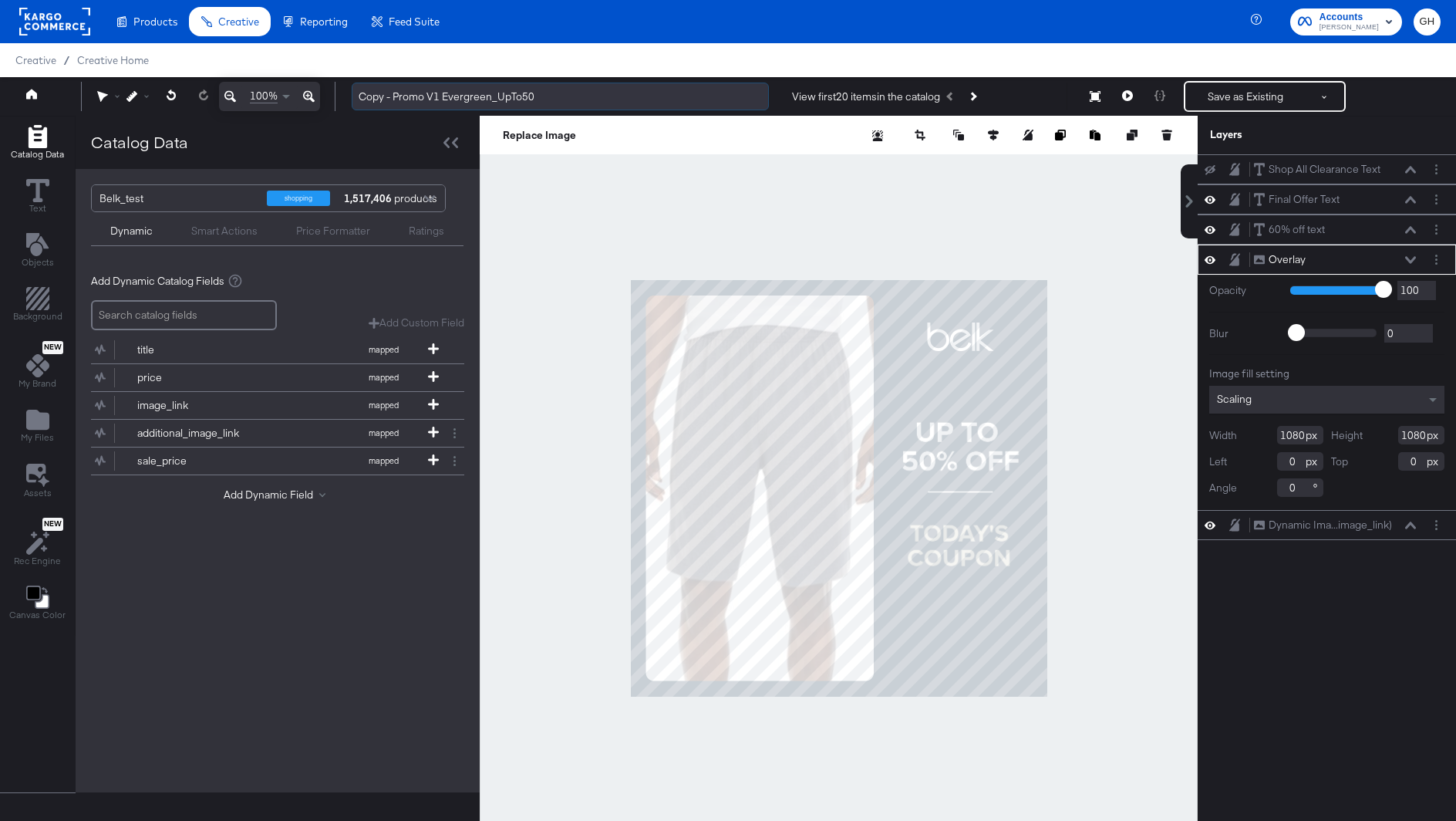
click at [435, 98] on input "Copy - Promo V1 Evergreen_UpTo50" at bounding box center [560, 97] width 417 height 29
drag, startPoint x: 394, startPoint y: 96, endPoint x: 341, endPoint y: 96, distance: 53.0
click at [341, 96] on div "Copy - Promo V1 Evergreen_UpTo50 View first 20 items in the catalog Save as Exi…" at bounding box center [890, 96] width 1101 height 31
drag, startPoint x: 460, startPoint y: 97, endPoint x: 503, endPoint y: 101, distance: 43.2
click at [503, 101] on input "Promo V1 Evergreen_UpTo50" at bounding box center [560, 97] width 417 height 29
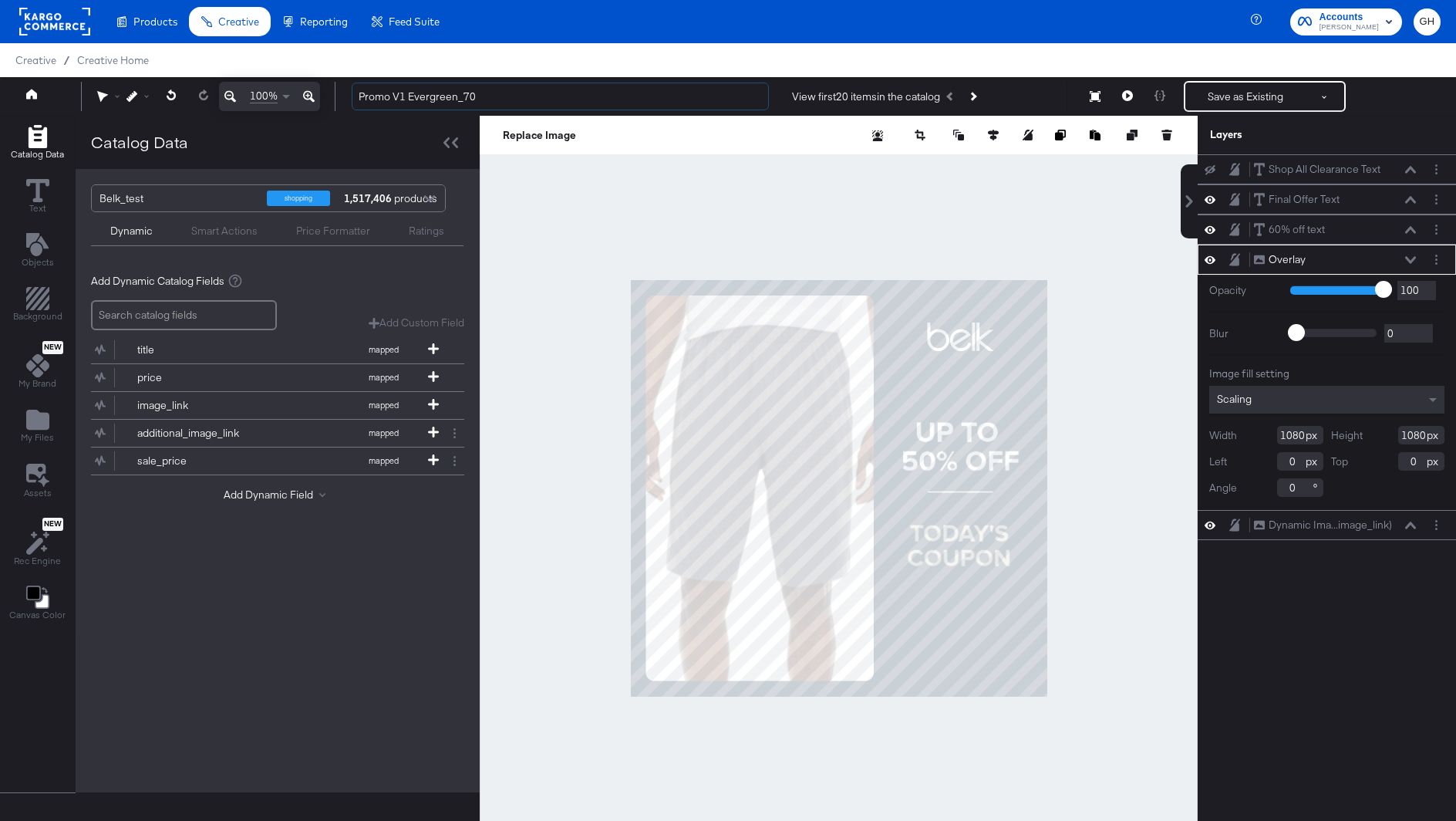
type input "Promo V1 Evergreen_70"
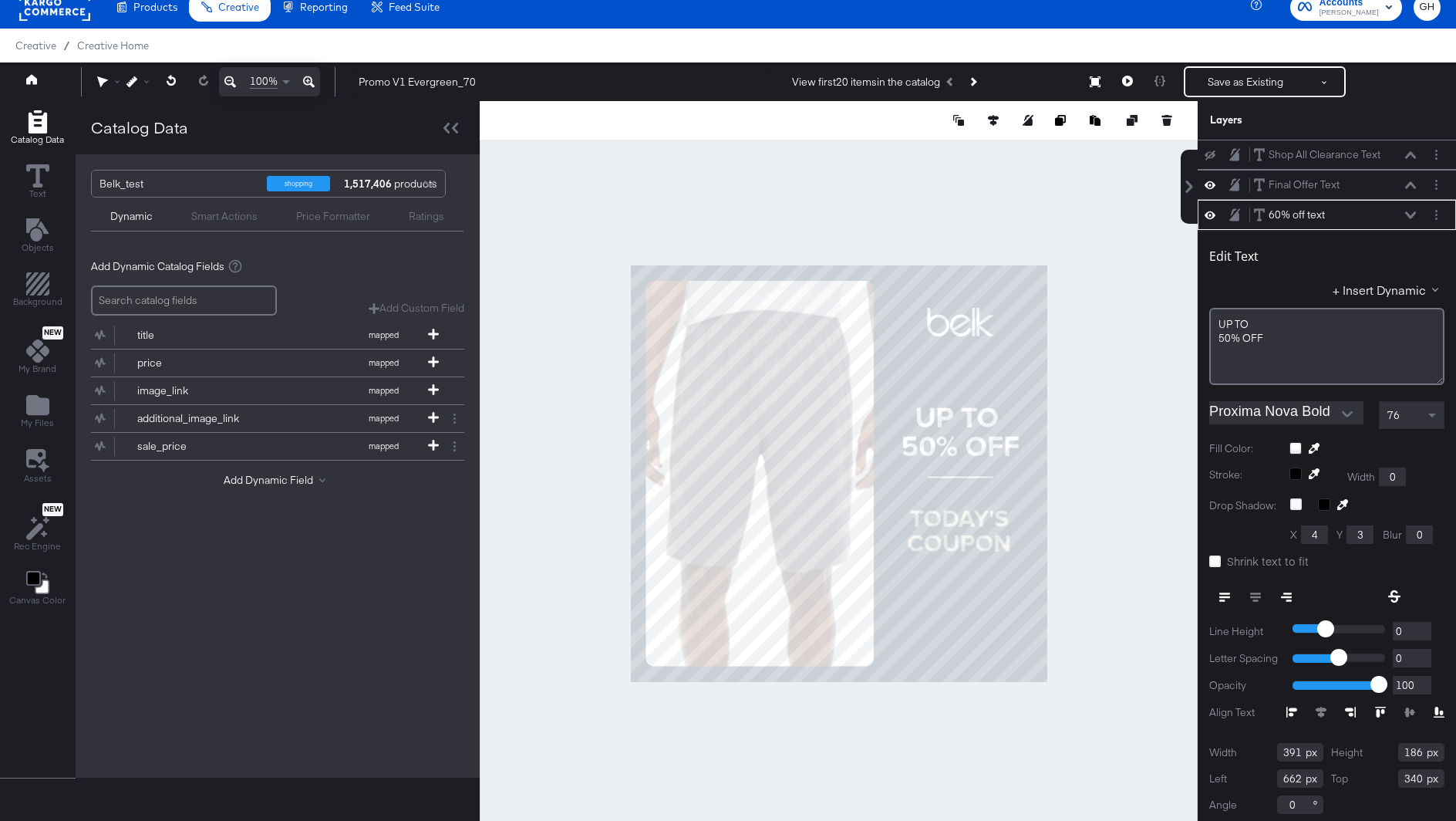
scroll to position [3, 0]
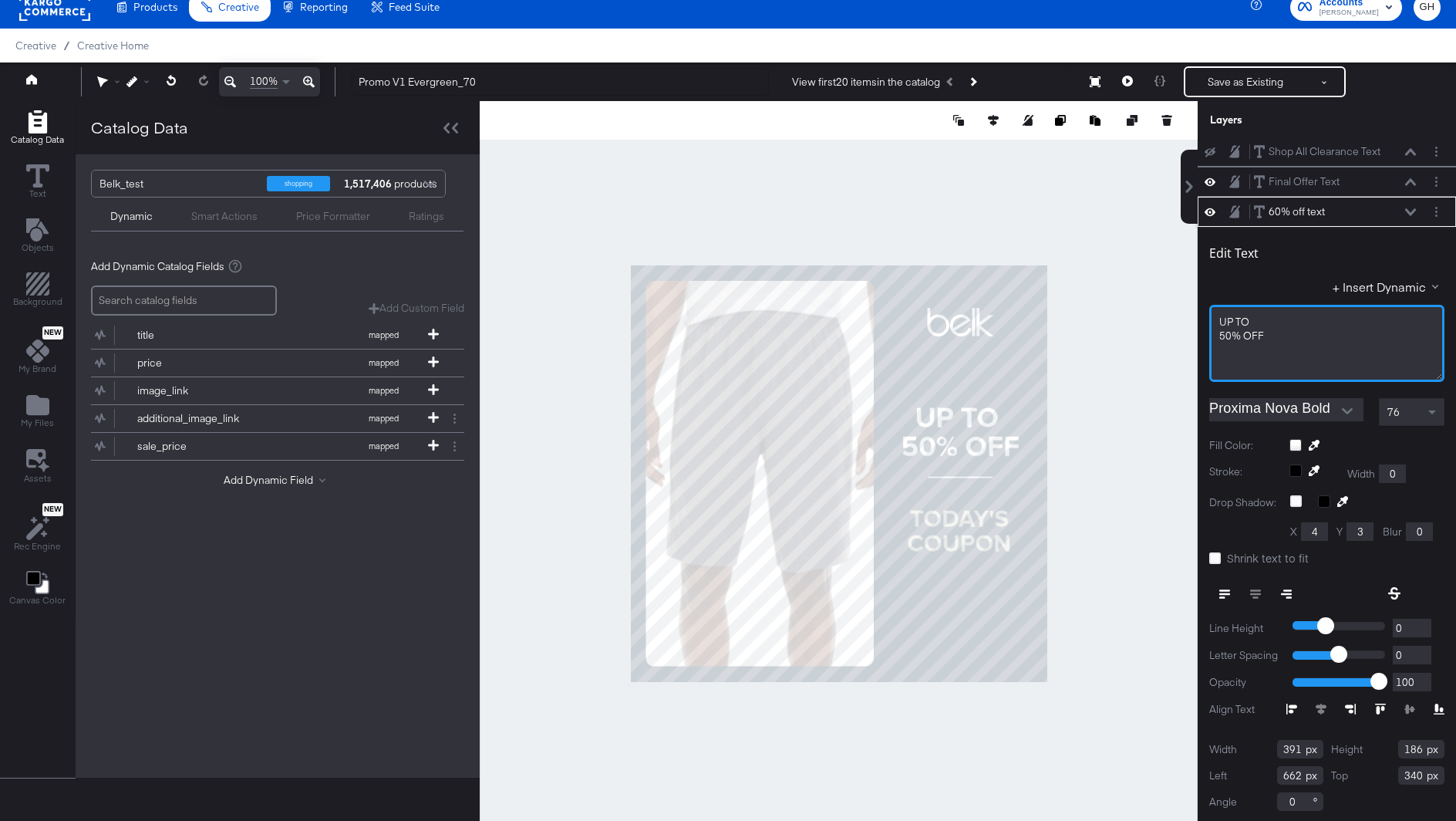
click at [1224, 333] on span "50% ﻿OFF" at bounding box center [1241, 335] width 44 height 14
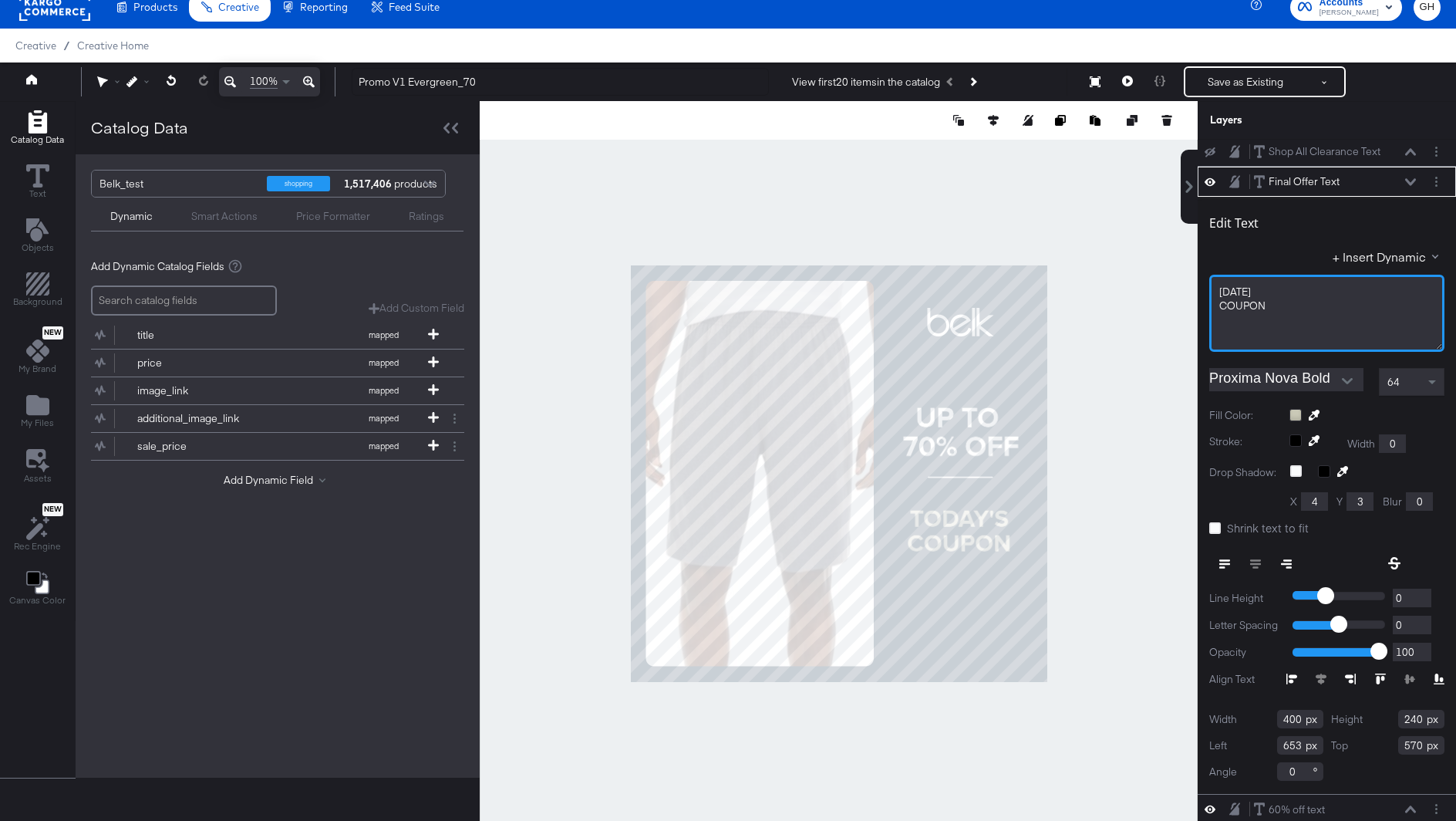
click at [1284, 299] on div "COUPON﻿" at bounding box center [1327, 306] width 215 height 14
drag, startPoint x: 1284, startPoint y: 301, endPoint x: 1116, endPoint y: 270, distance: 170.8
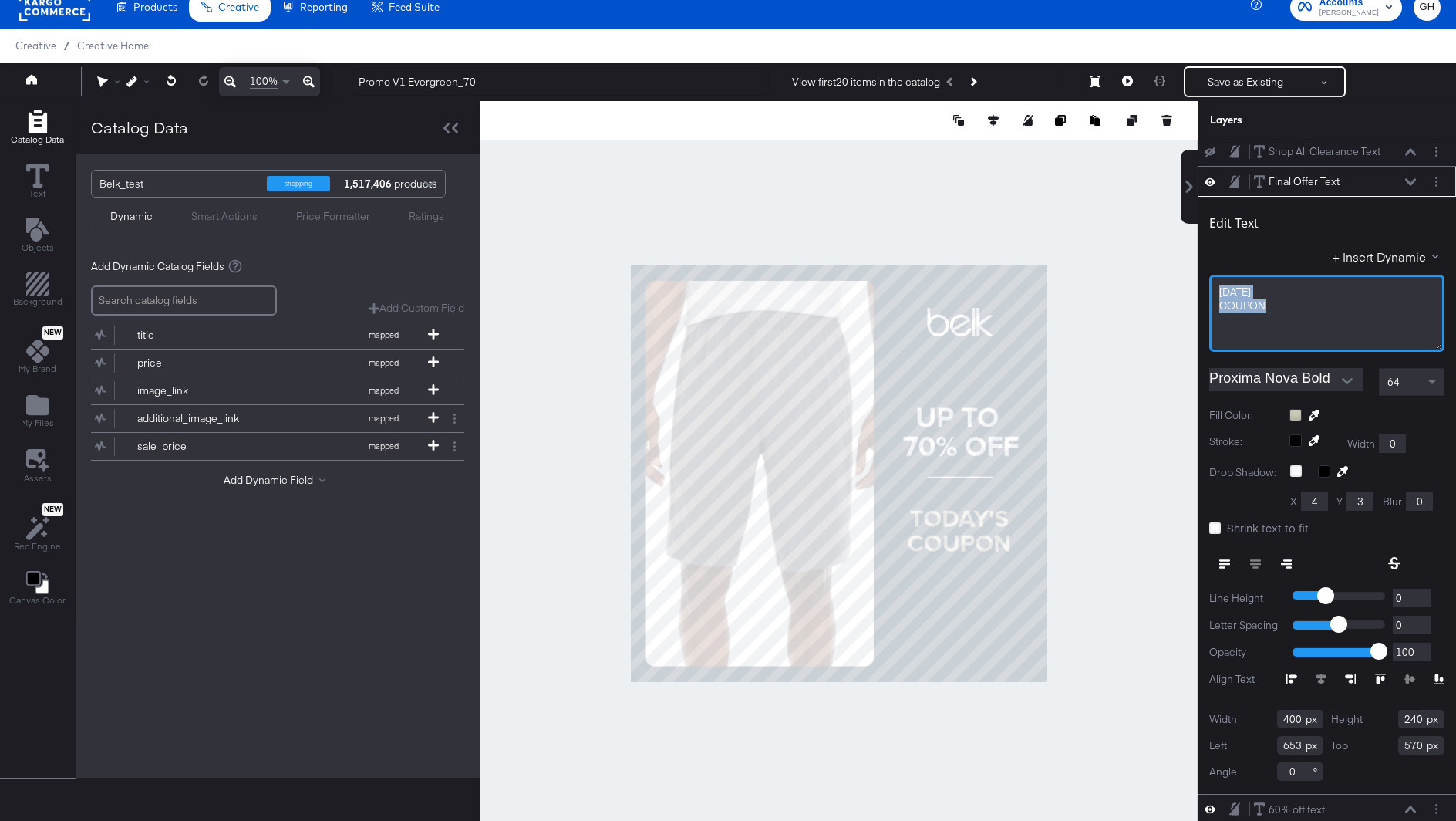
click at [1116, 139] on div "Catalog Data Text Objects Background New My Brand My Files Assets New Rec Engin…" at bounding box center [728, 120] width 1456 height 39
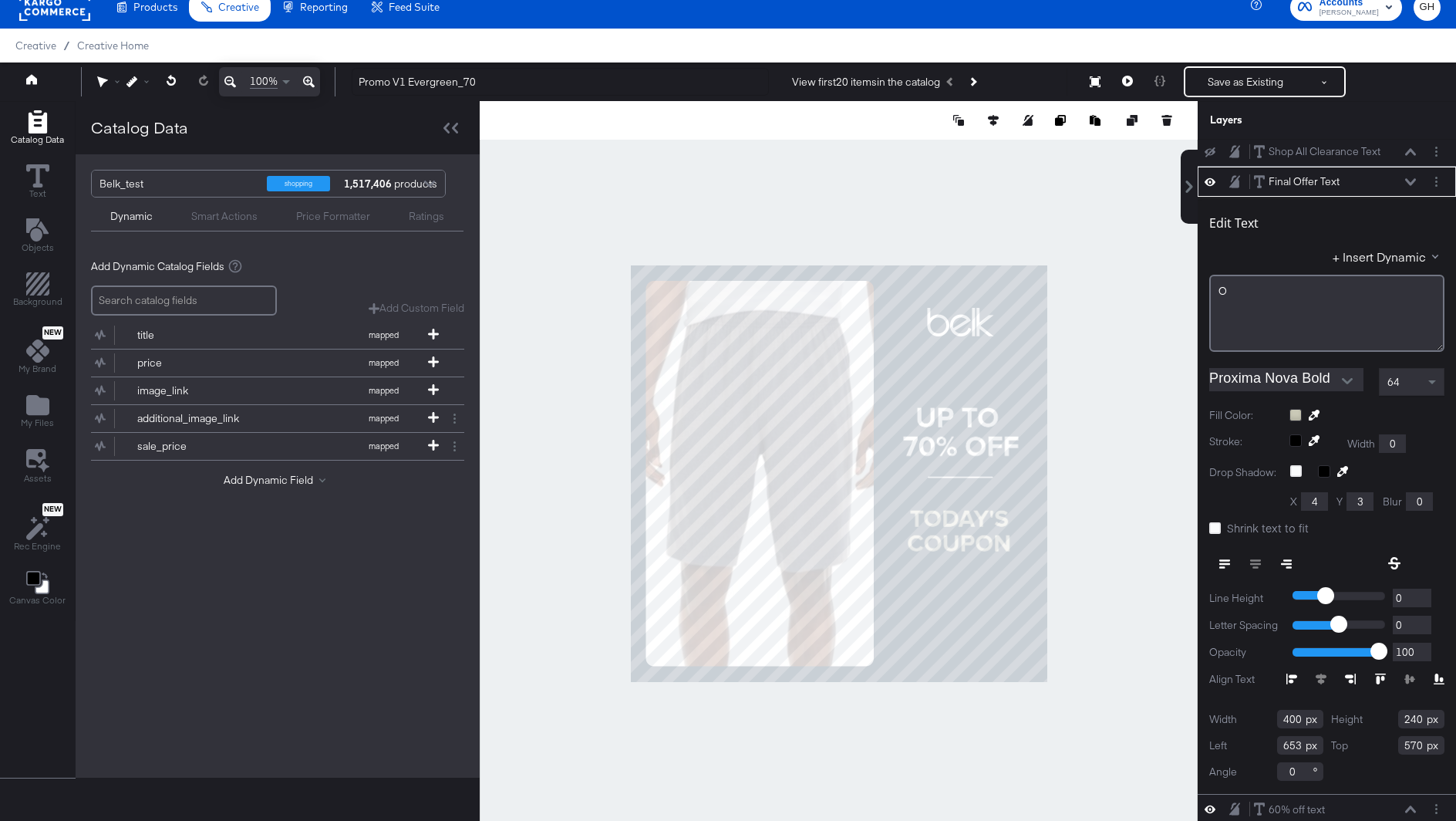
scroll to position [62, 0]
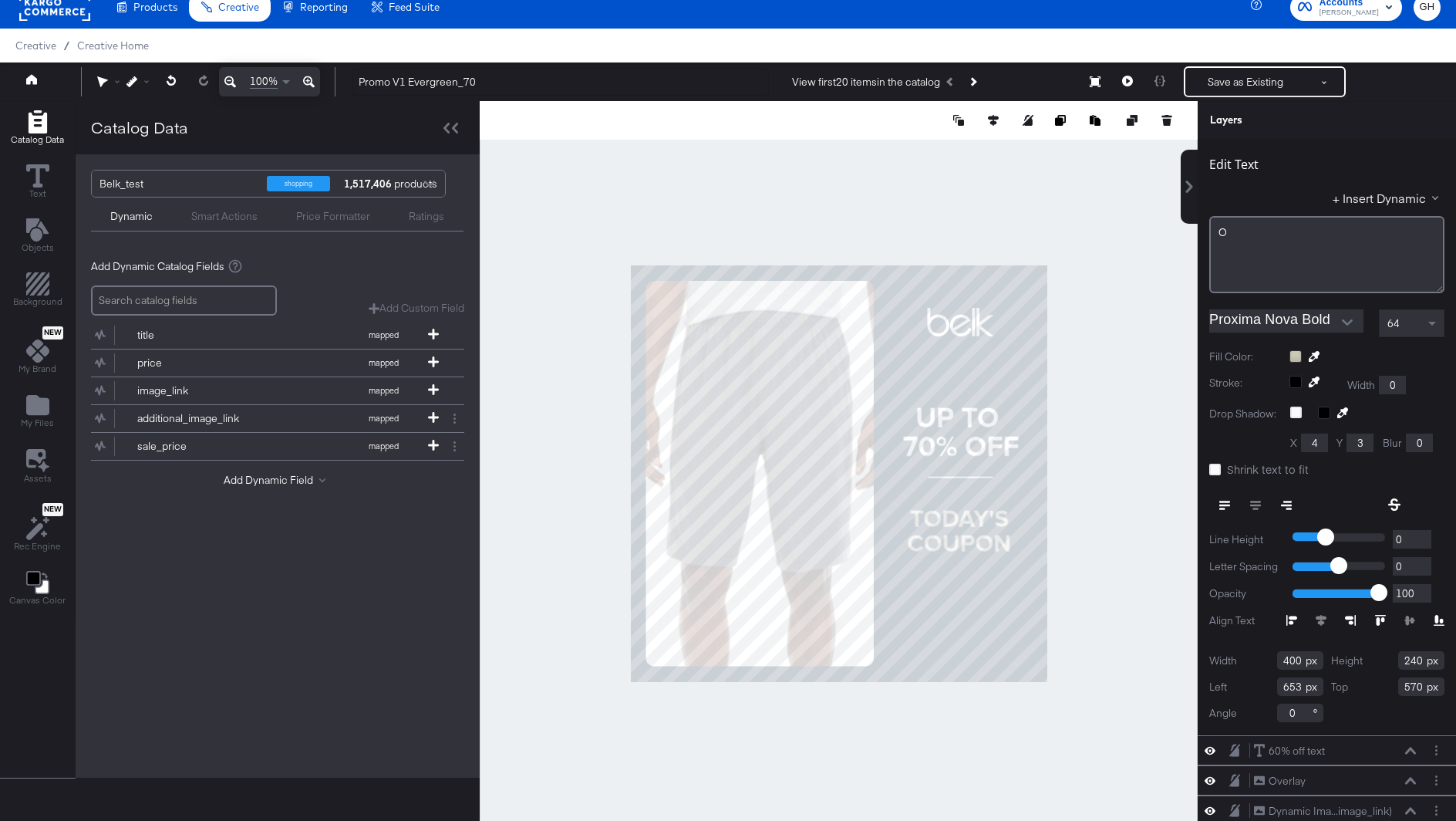
click at [1260, 247] on div "O" at bounding box center [1327, 254] width 235 height 77
click at [1250, 230] on div "O" at bounding box center [1326, 233] width 216 height 14
click at [1235, 237] on div "O" at bounding box center [1327, 254] width 235 height 77
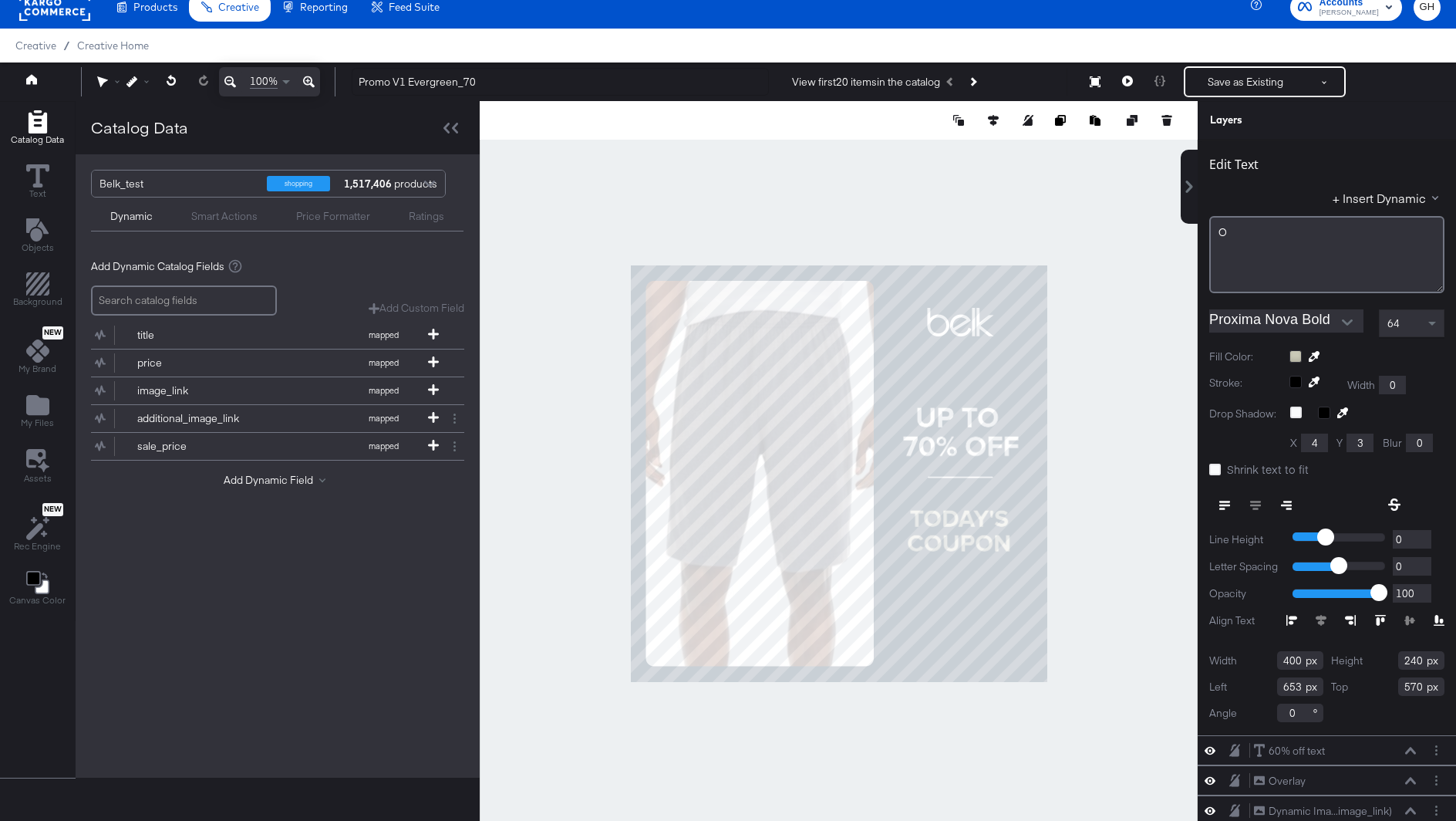
click at [1230, 233] on div "O" at bounding box center [1326, 233] width 216 height 14
click at [1247, 232] on div "O" at bounding box center [1326, 233] width 216 height 14
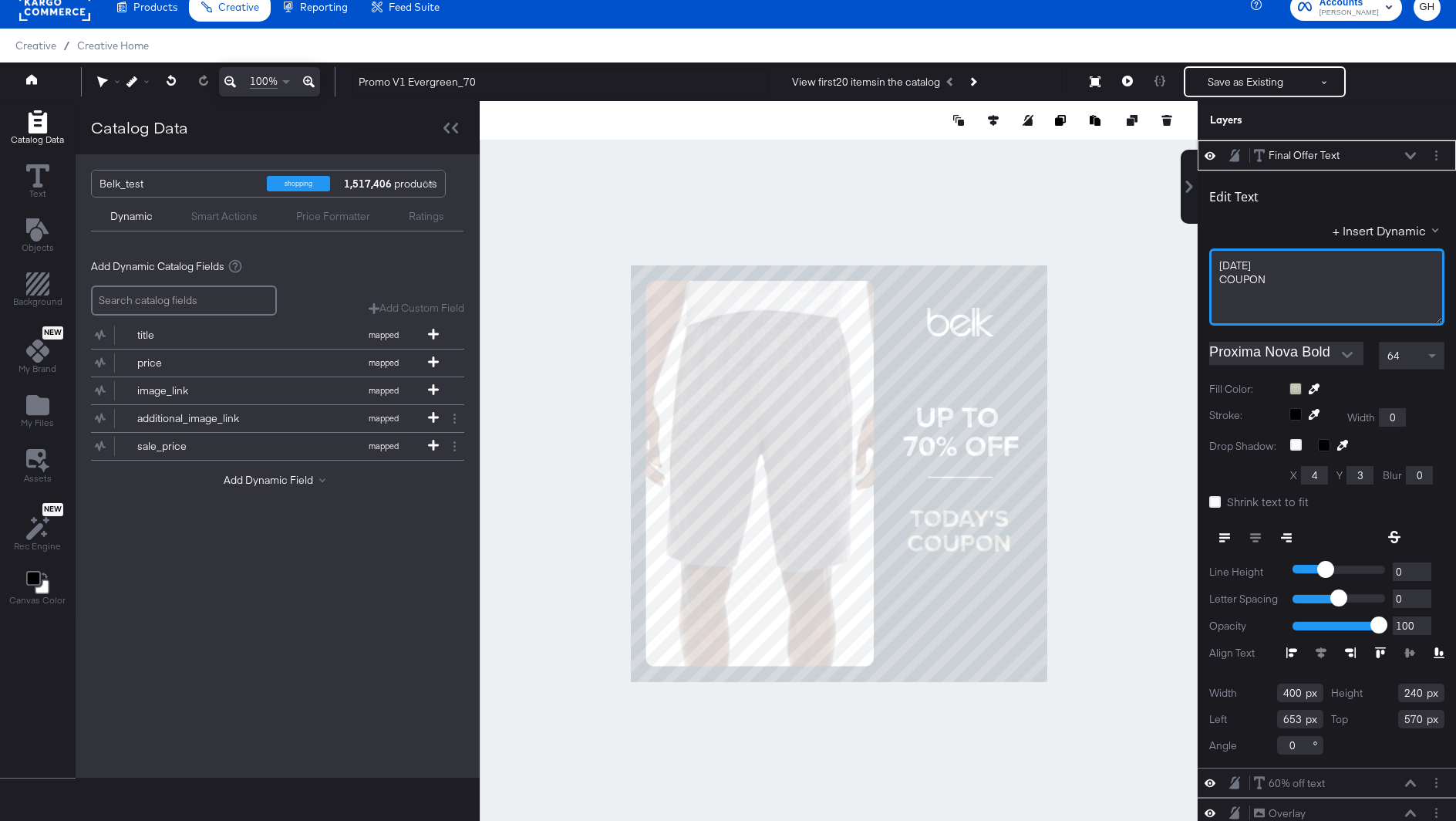
click at [1214, 262] on div "TODAY'S COUPON﻿" at bounding box center [1327, 286] width 235 height 77
click at [1304, 265] on span "ONE DAYTODAY'S" at bounding box center [1262, 264] width 87 height 14
click at [1220, 279] on span "COUPON﻿" at bounding box center [1242, 279] width 46 height 14
click at [1299, 283] on div "SALECOUPON﻿" at bounding box center [1327, 280] width 215 height 14
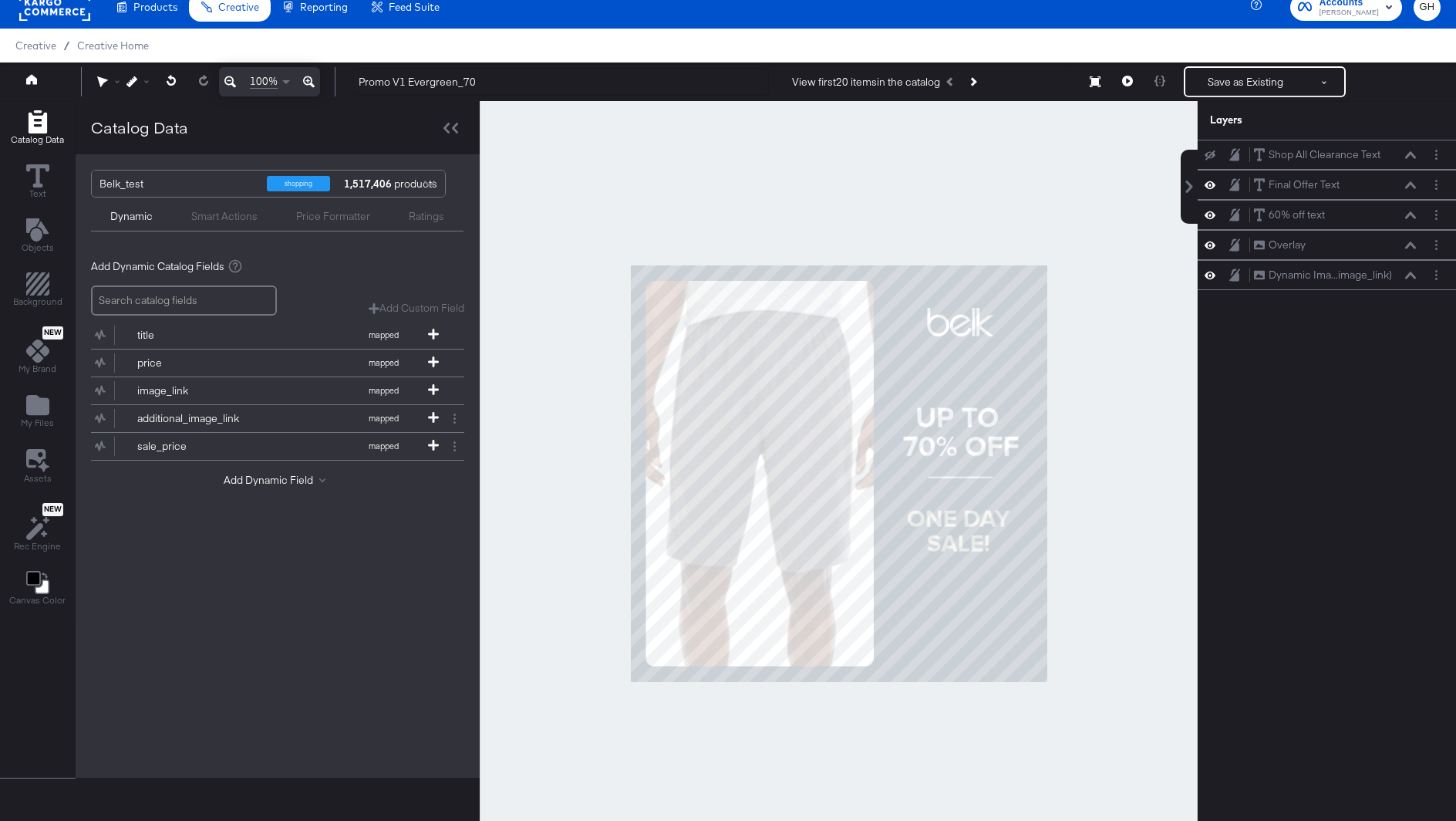
click at [1081, 305] on div at bounding box center [838, 473] width 718 height 744
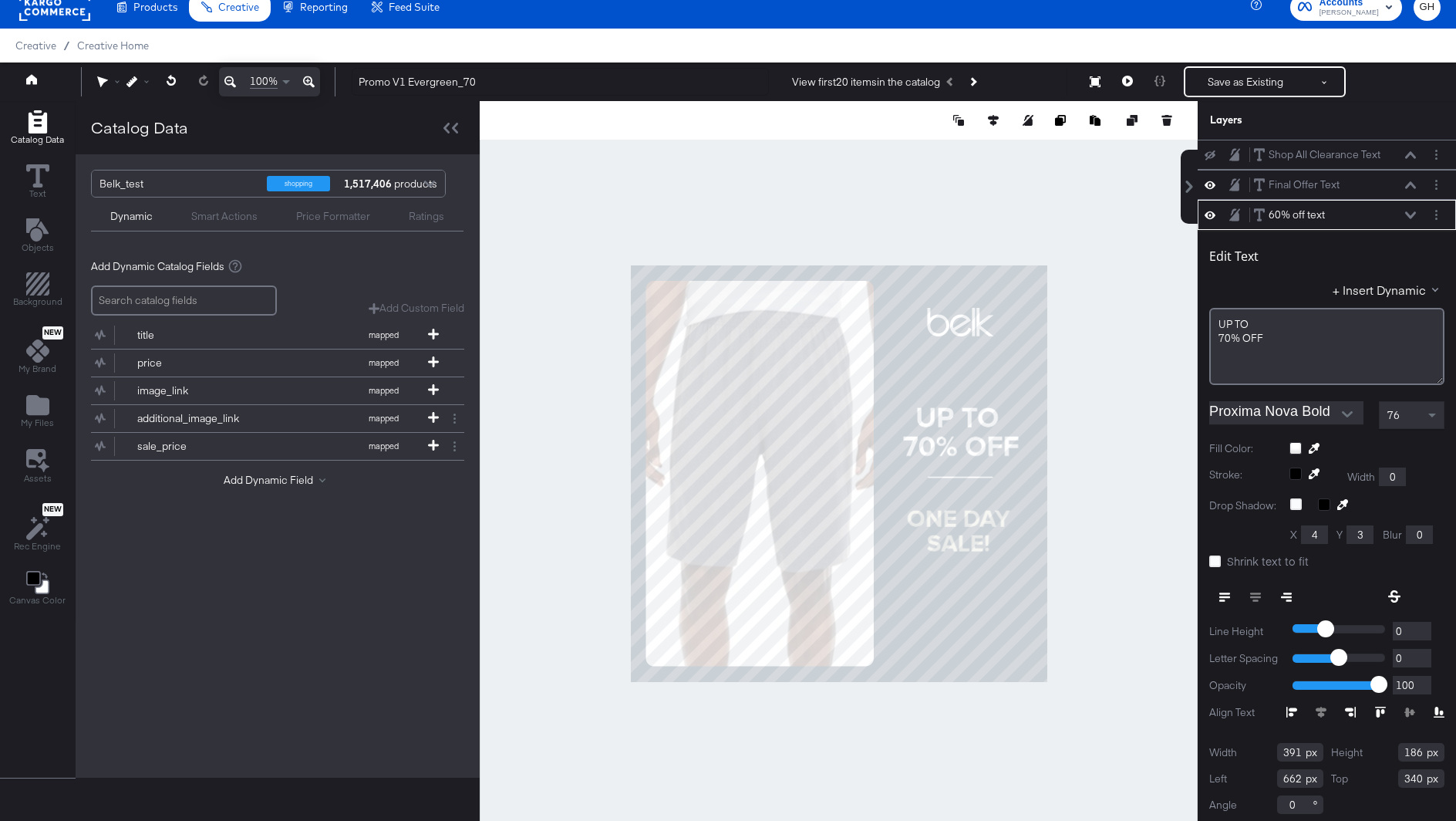
scroll to position [3, 0]
type input "334"
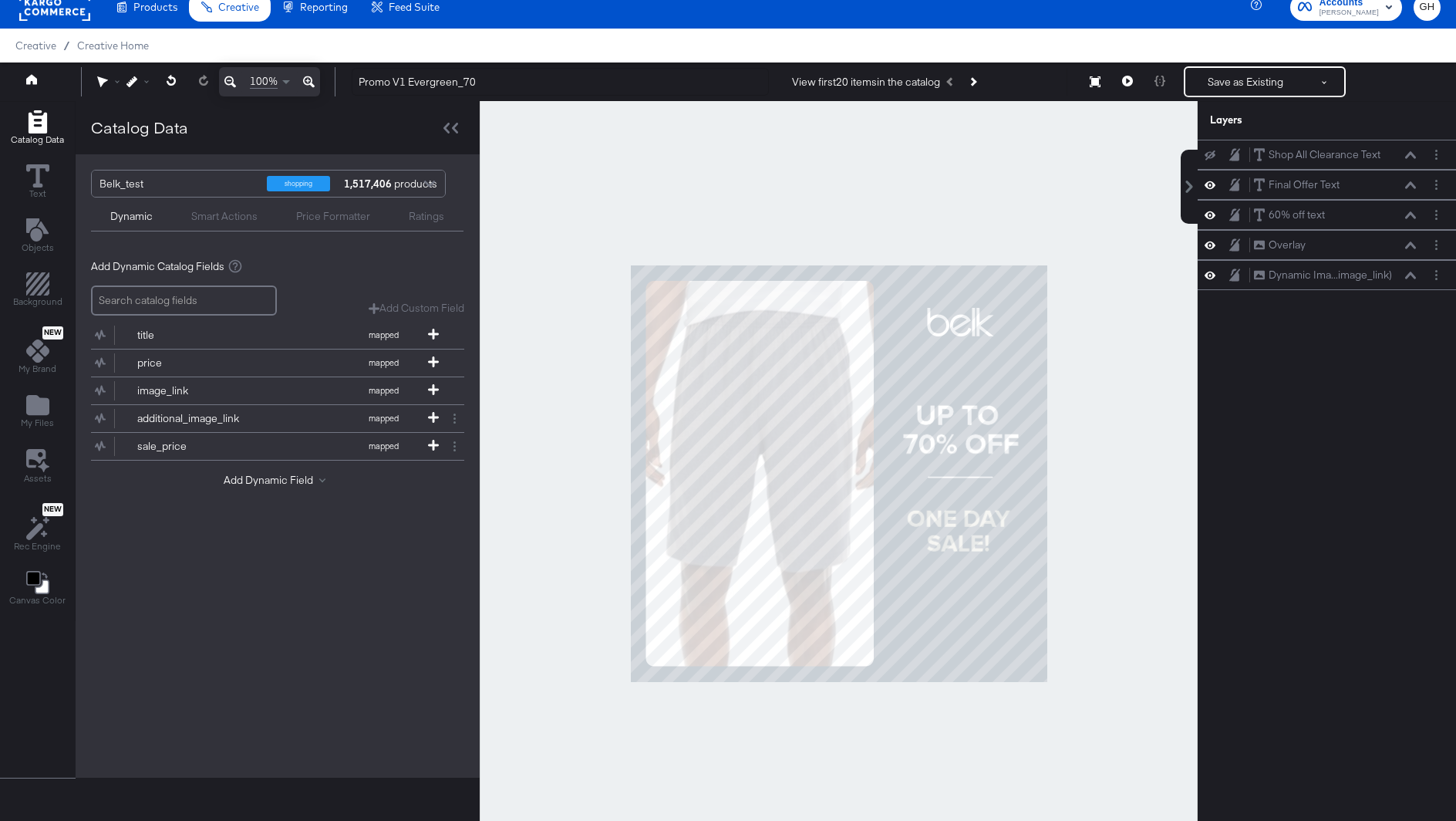
click at [1172, 395] on div at bounding box center [838, 473] width 718 height 744
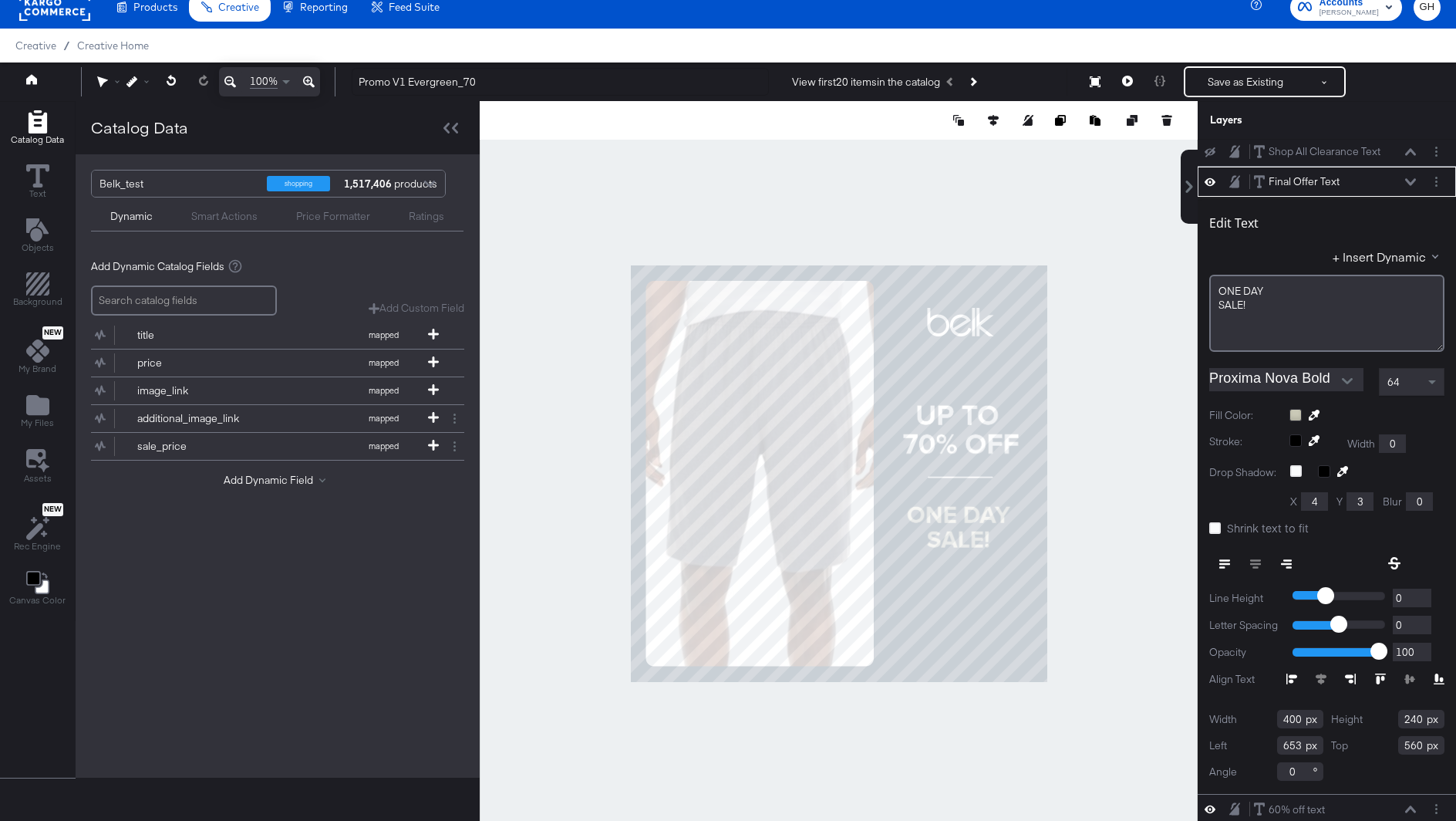
type input "559"
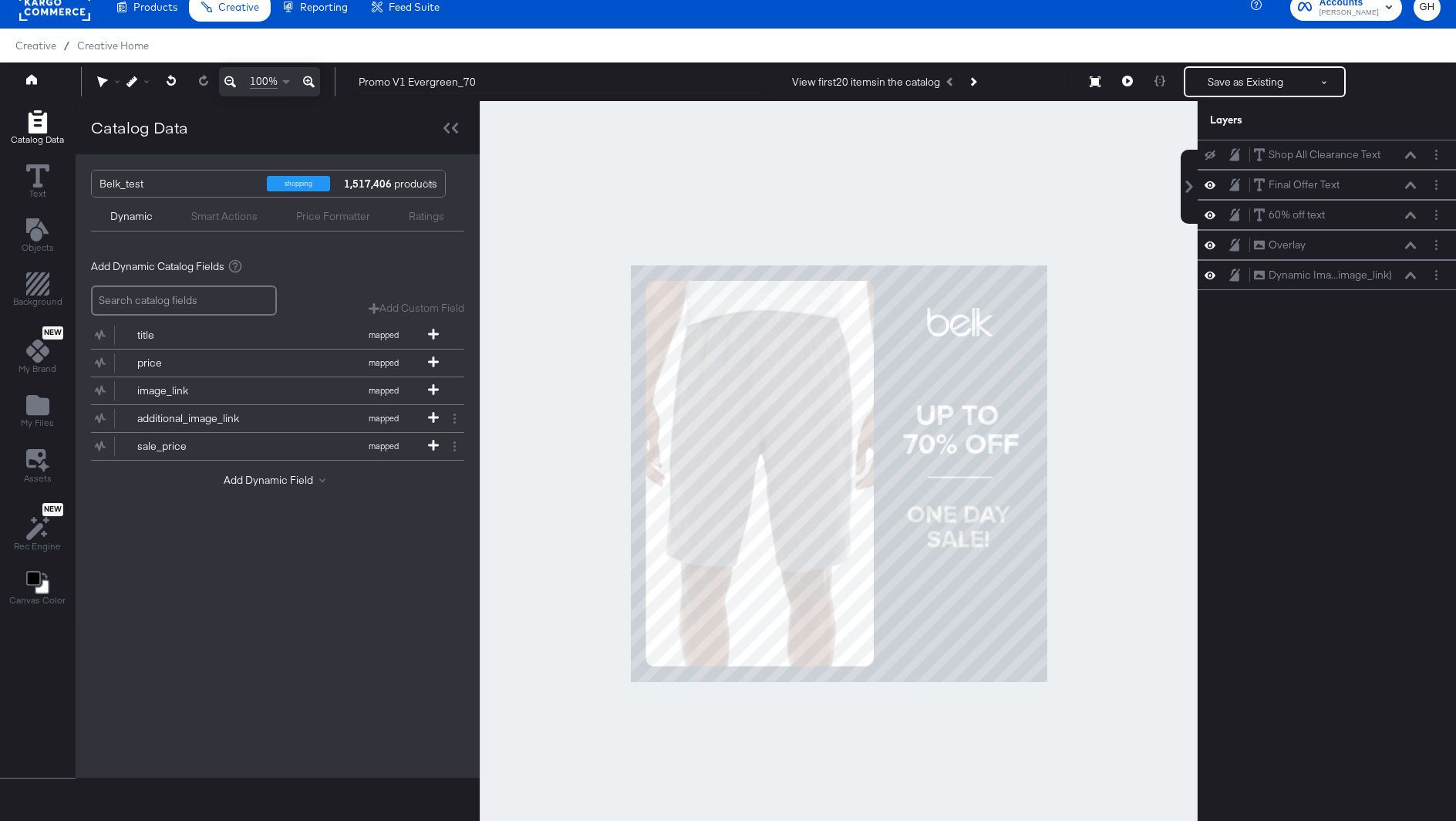
click at [1144, 473] on div at bounding box center [838, 473] width 718 height 744
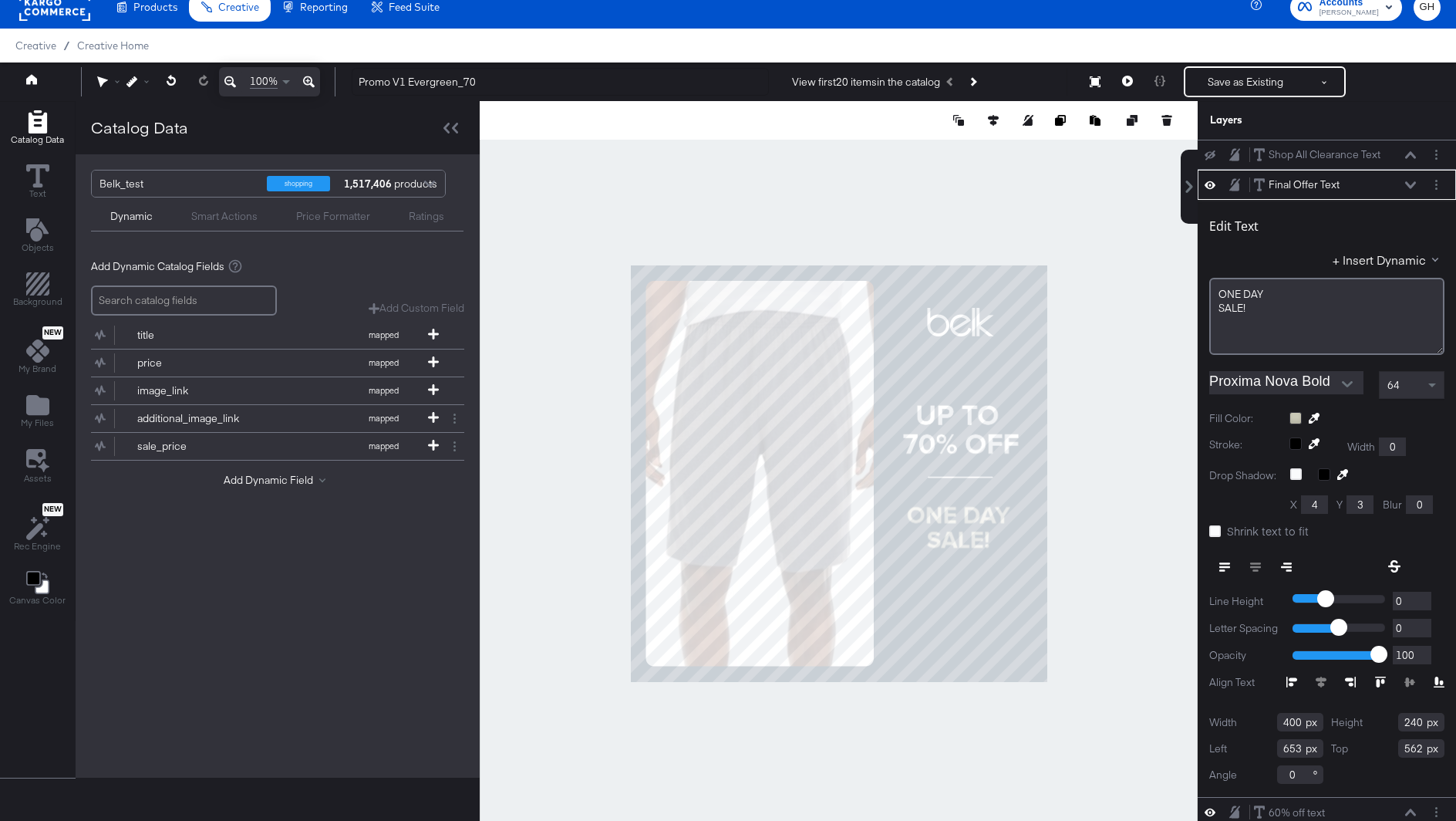
type input "563"
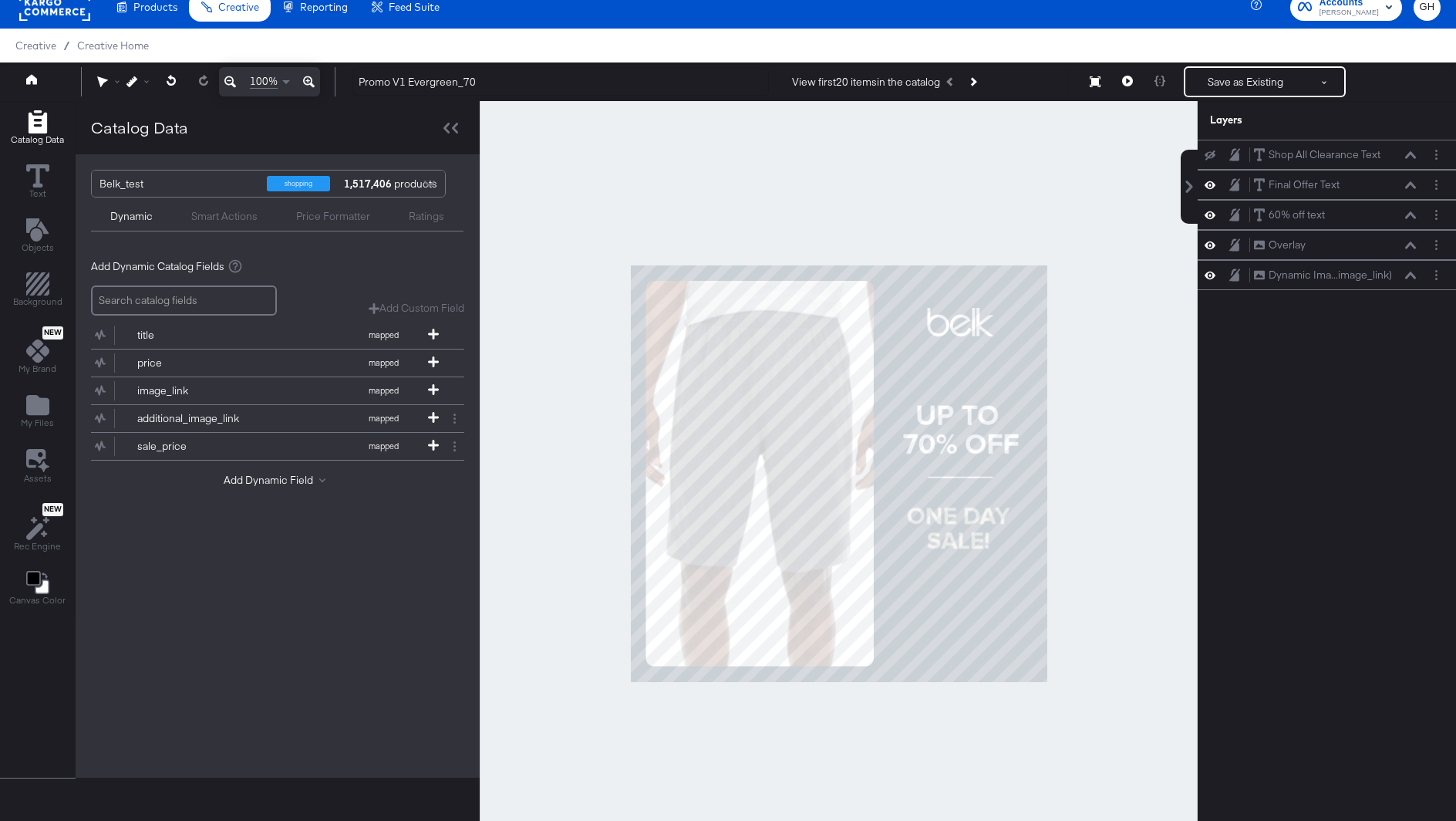
click at [1111, 529] on div at bounding box center [838, 473] width 718 height 744
click at [1240, 79] on button "Save as Existing" at bounding box center [1245, 81] width 120 height 28
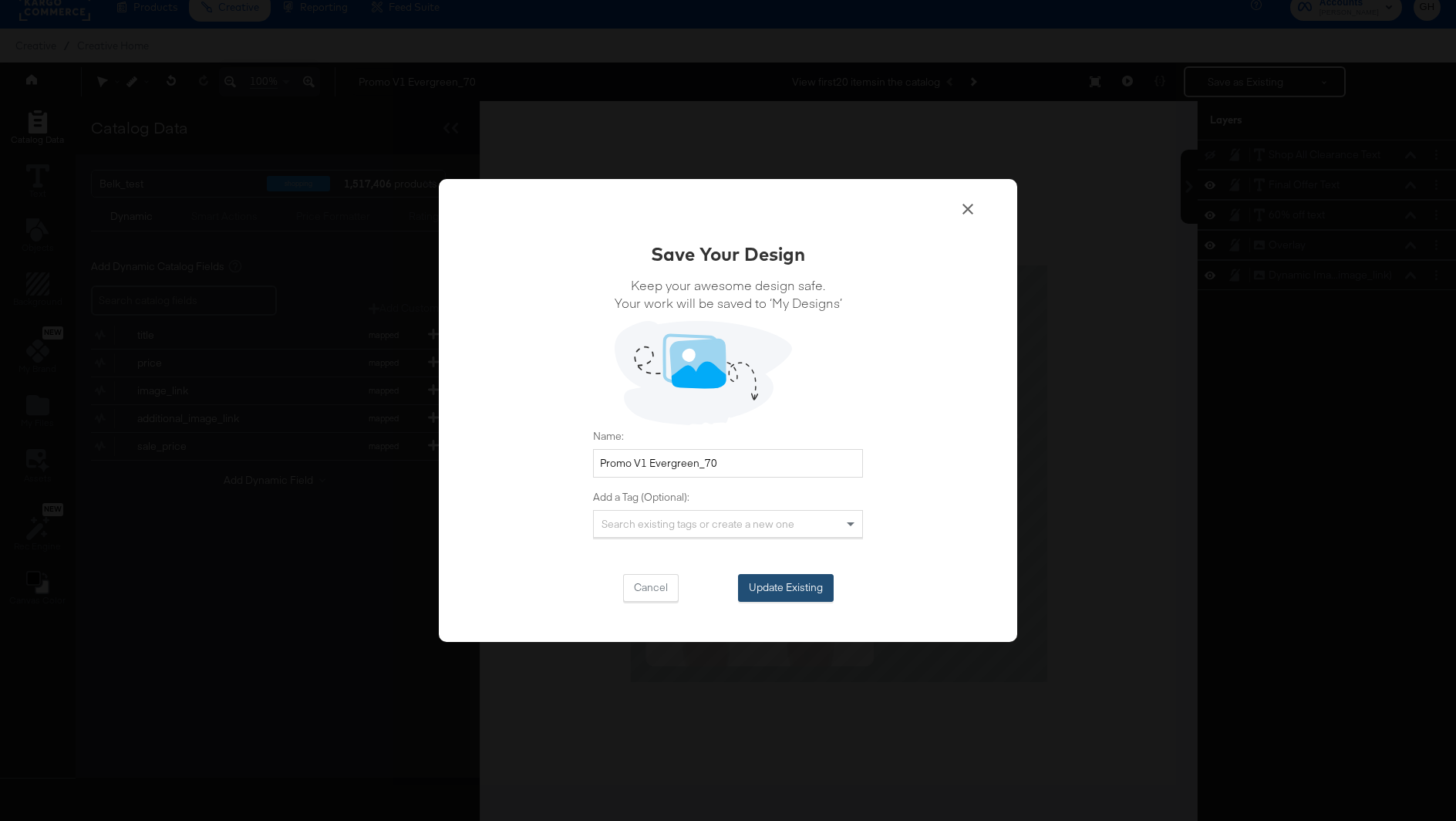
click at [785, 581] on button "Update Existing" at bounding box center [785, 587] width 96 height 28
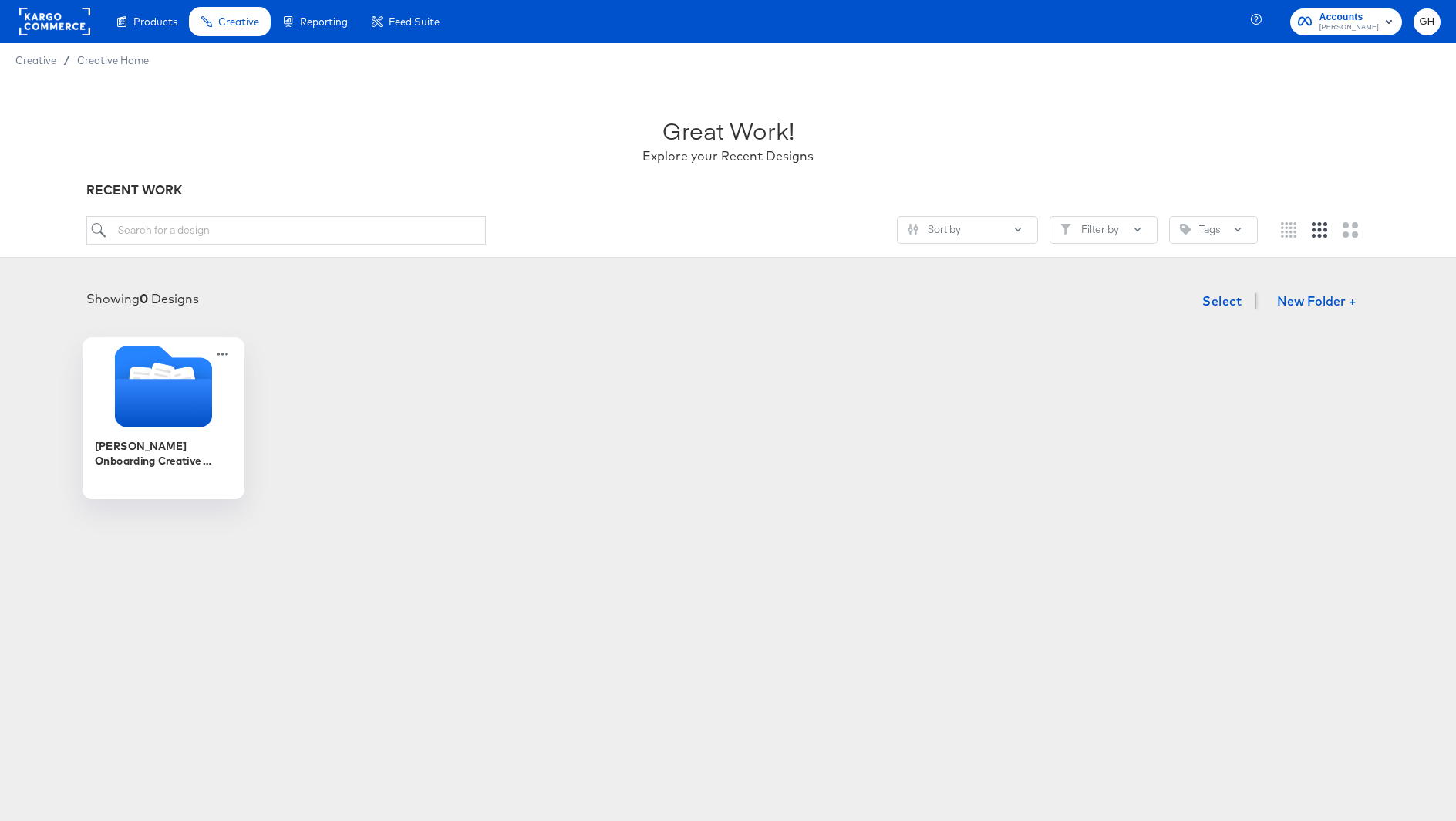
click at [166, 381] on icon "Folder" at bounding box center [163, 402] width 97 height 48
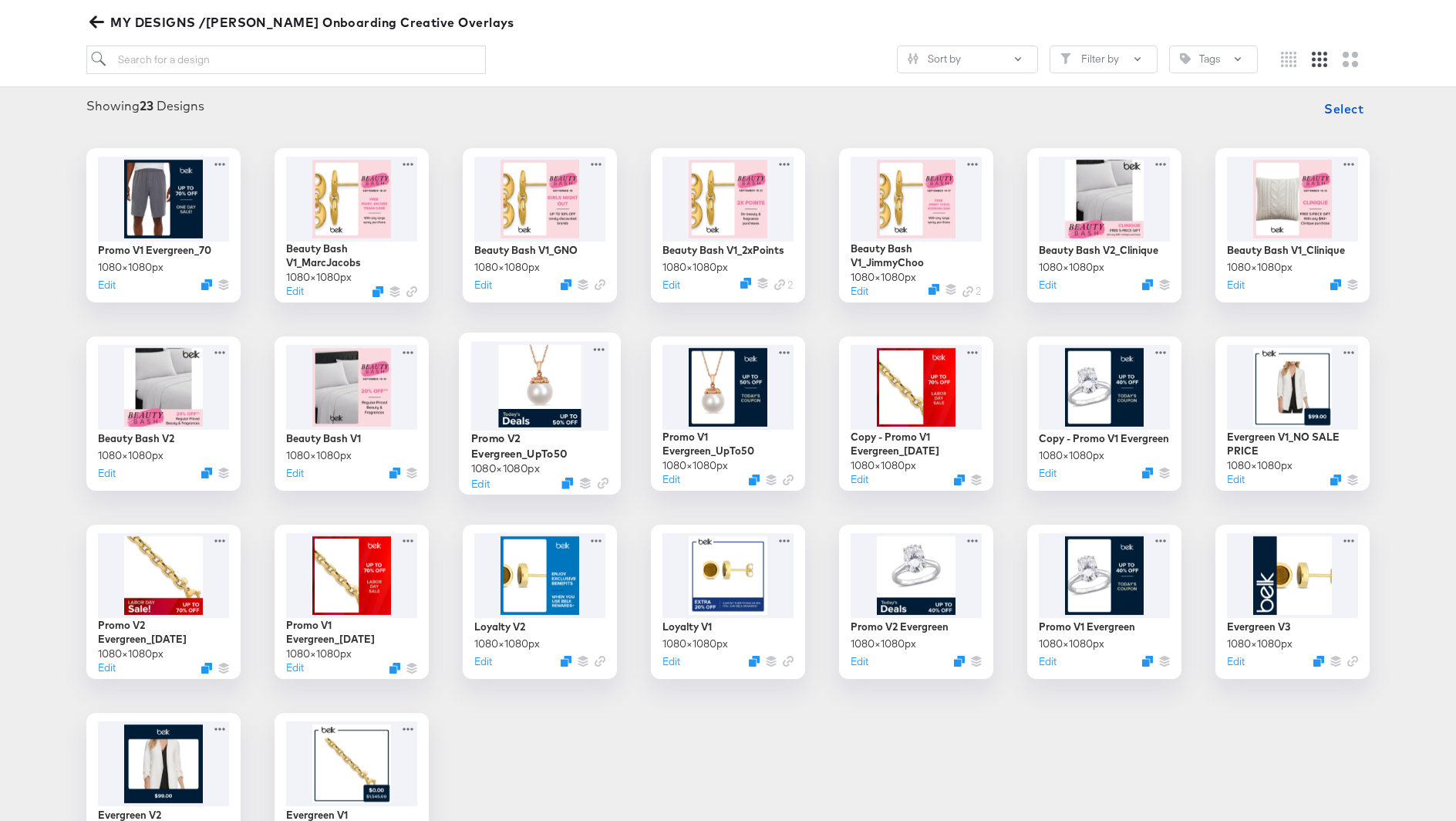
scroll to position [188, 0]
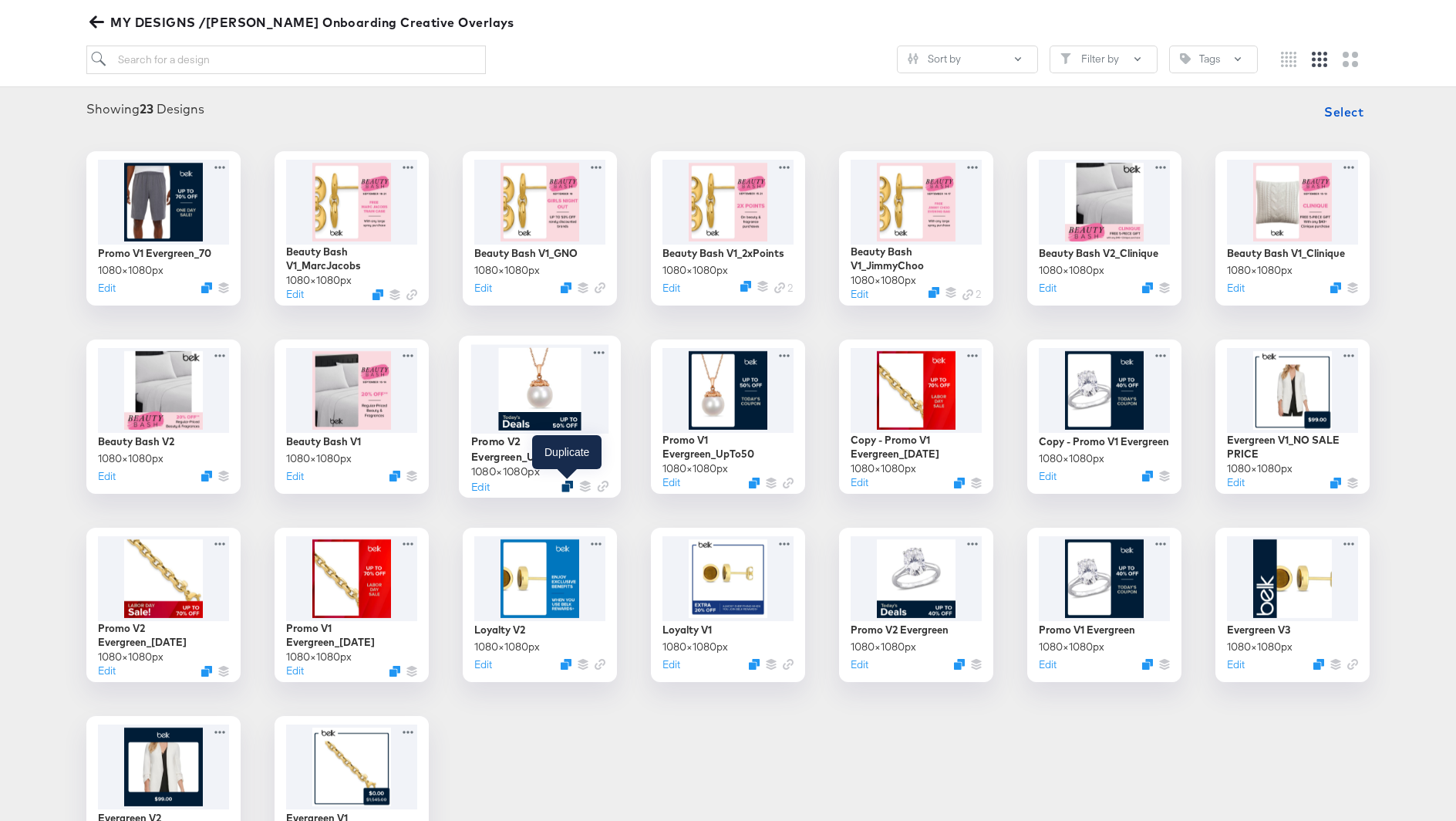
click at [563, 482] on icon "Duplicate" at bounding box center [566, 485] width 12 height 12
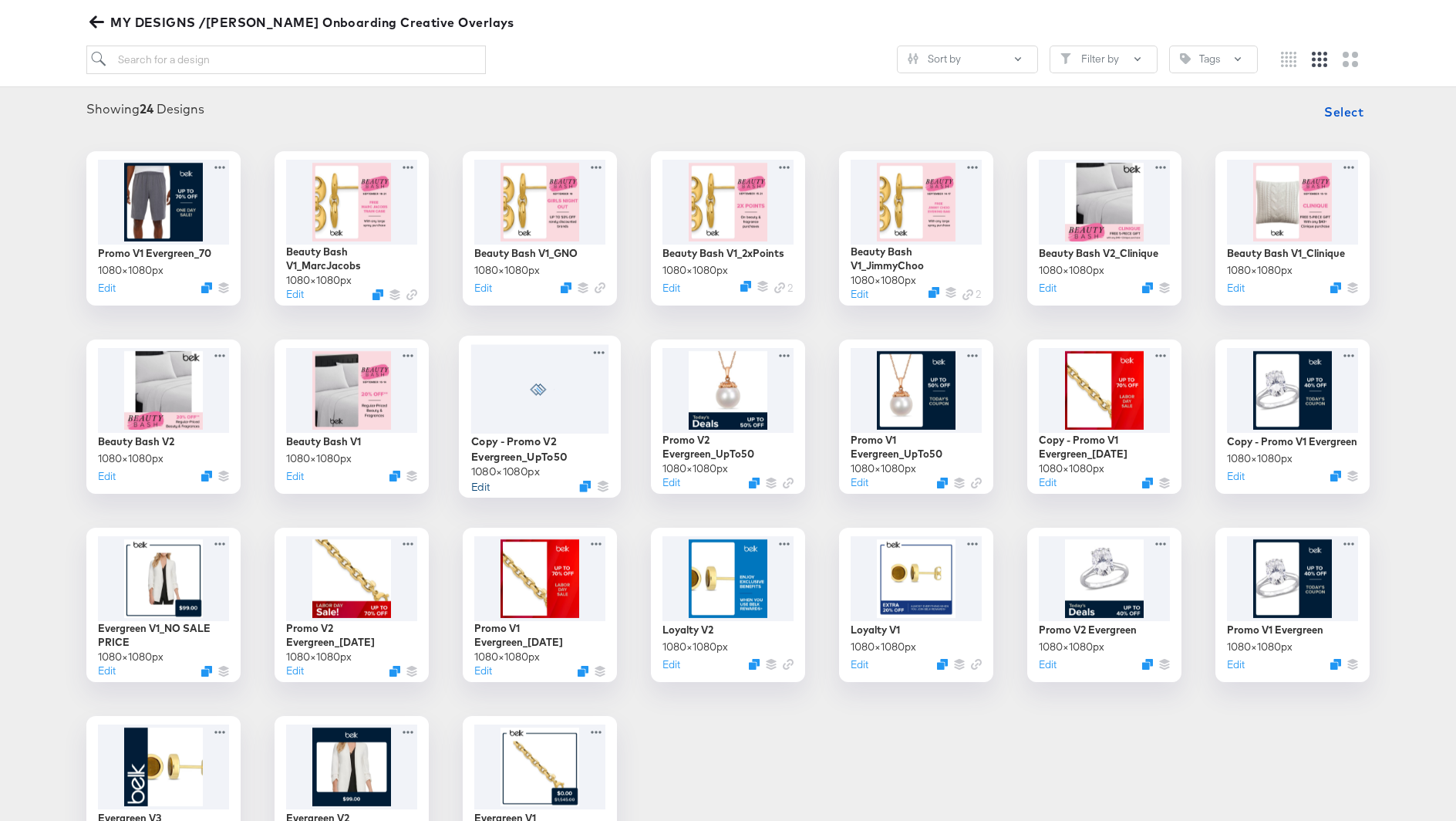
click at [475, 487] on button "Edit" at bounding box center [481, 485] width 18 height 14
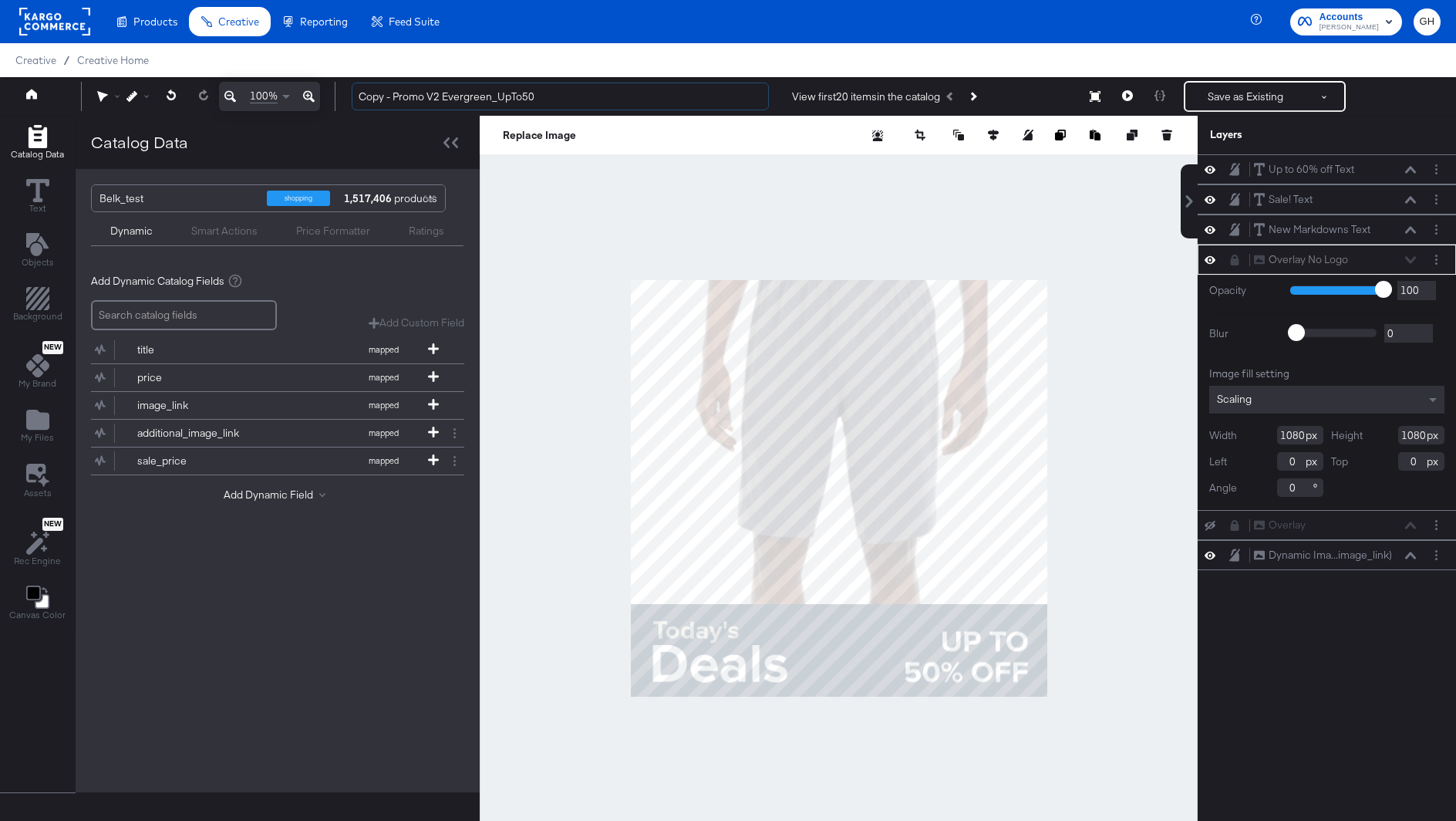
drag, startPoint x: 395, startPoint y: 103, endPoint x: 346, endPoint y: 104, distance: 49.0
click at [346, 104] on div "Copy - Promo V2 Evergreen_UpTo50 View first 20 items in the catalog Save as Exi…" at bounding box center [890, 96] width 1101 height 31
click at [379, 102] on input "Copy - Promo V2 Evergreen_UpTo50" at bounding box center [560, 97] width 417 height 29
drag, startPoint x: 395, startPoint y: 101, endPoint x: 359, endPoint y: 98, distance: 36.1
click at [359, 98] on input "Copy - Promo V2 Evergreen_UpTo50" at bounding box center [560, 97] width 417 height 29
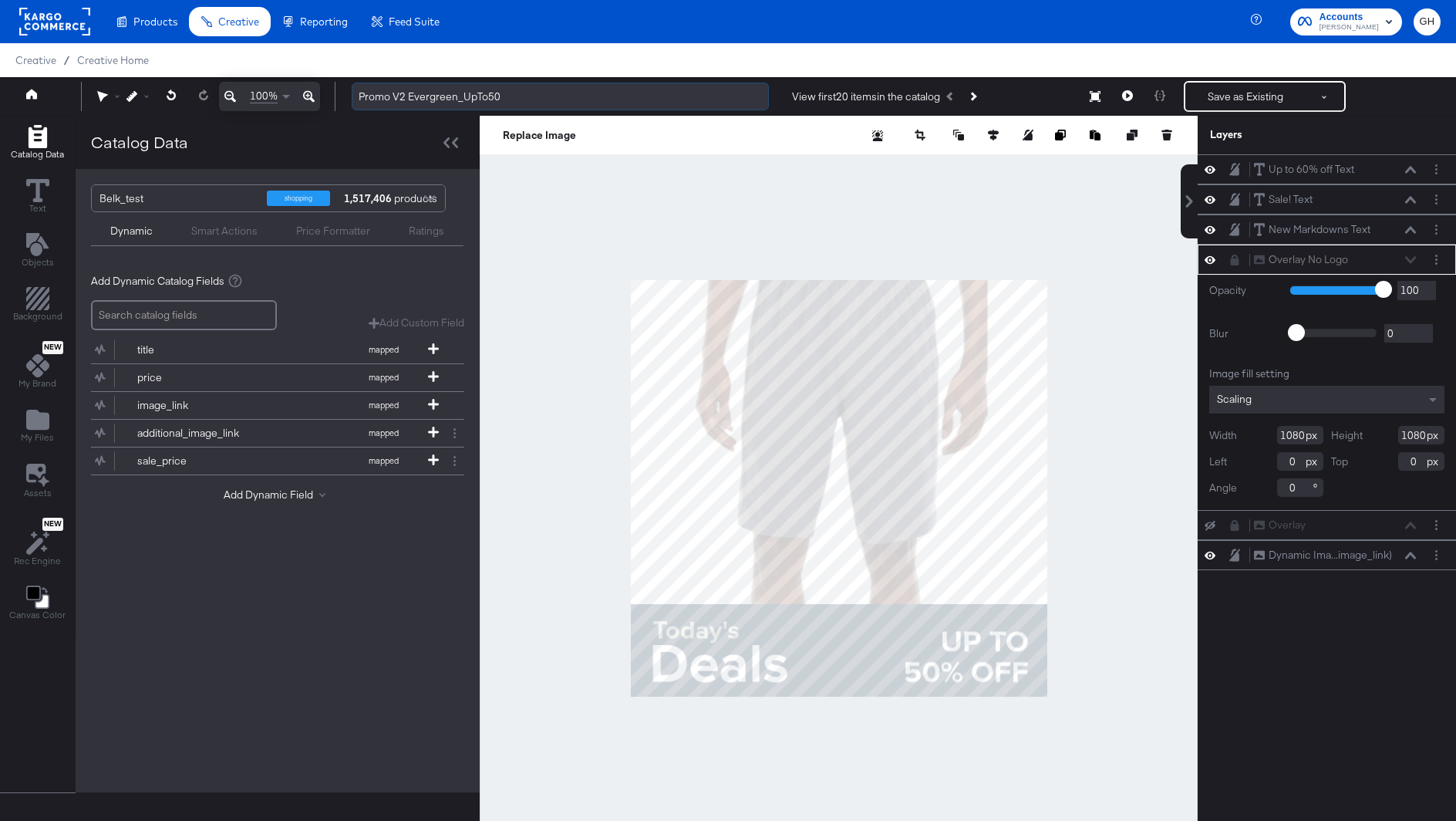
drag, startPoint x: 459, startPoint y: 93, endPoint x: 505, endPoint y: 95, distance: 46.0
click at [505, 95] on input "Promo V2 Evergreen_UpTo50" at bounding box center [560, 97] width 417 height 29
type input "Promo V2 Evergreen_70"
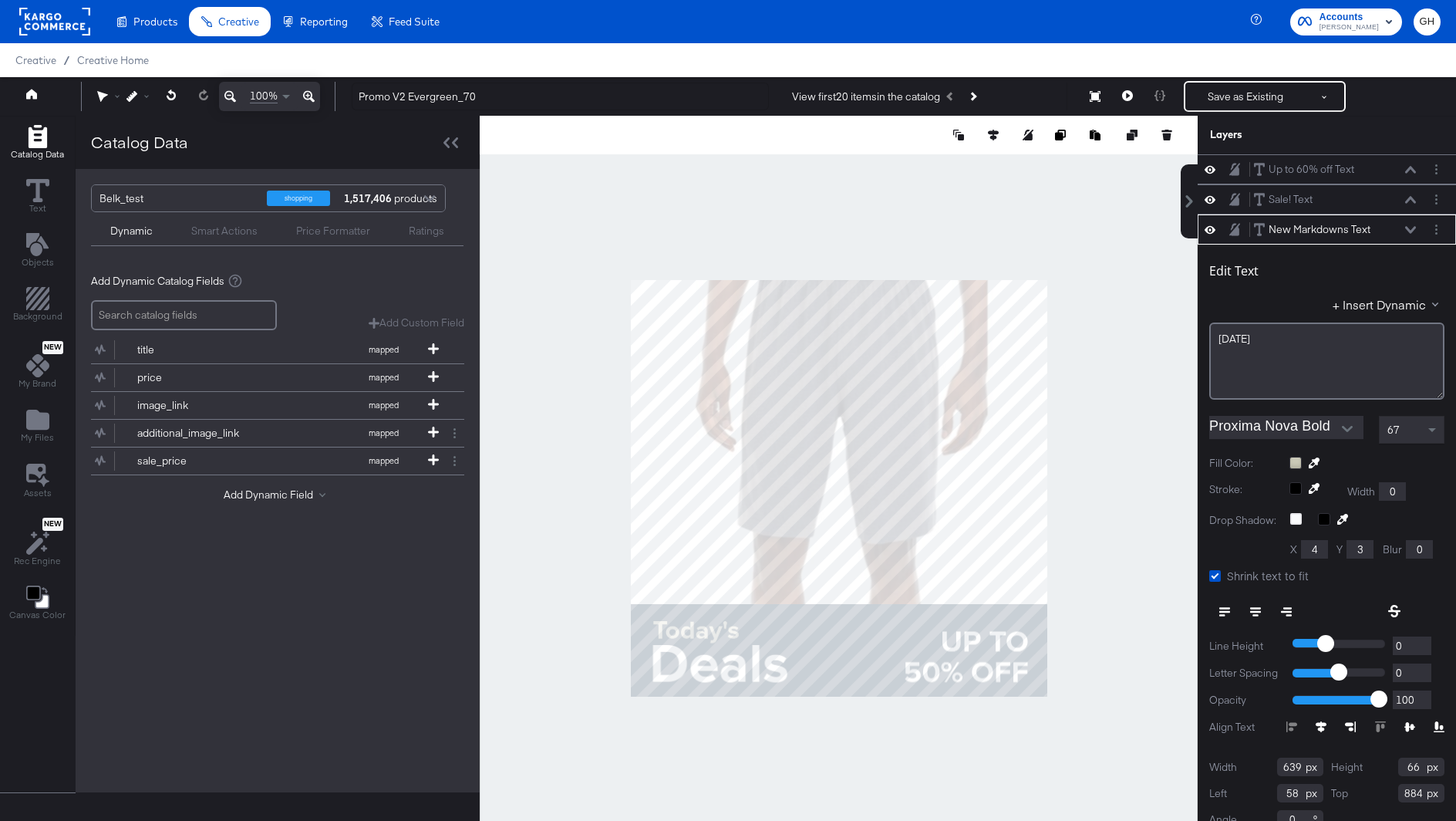
scroll to position [14, 0]
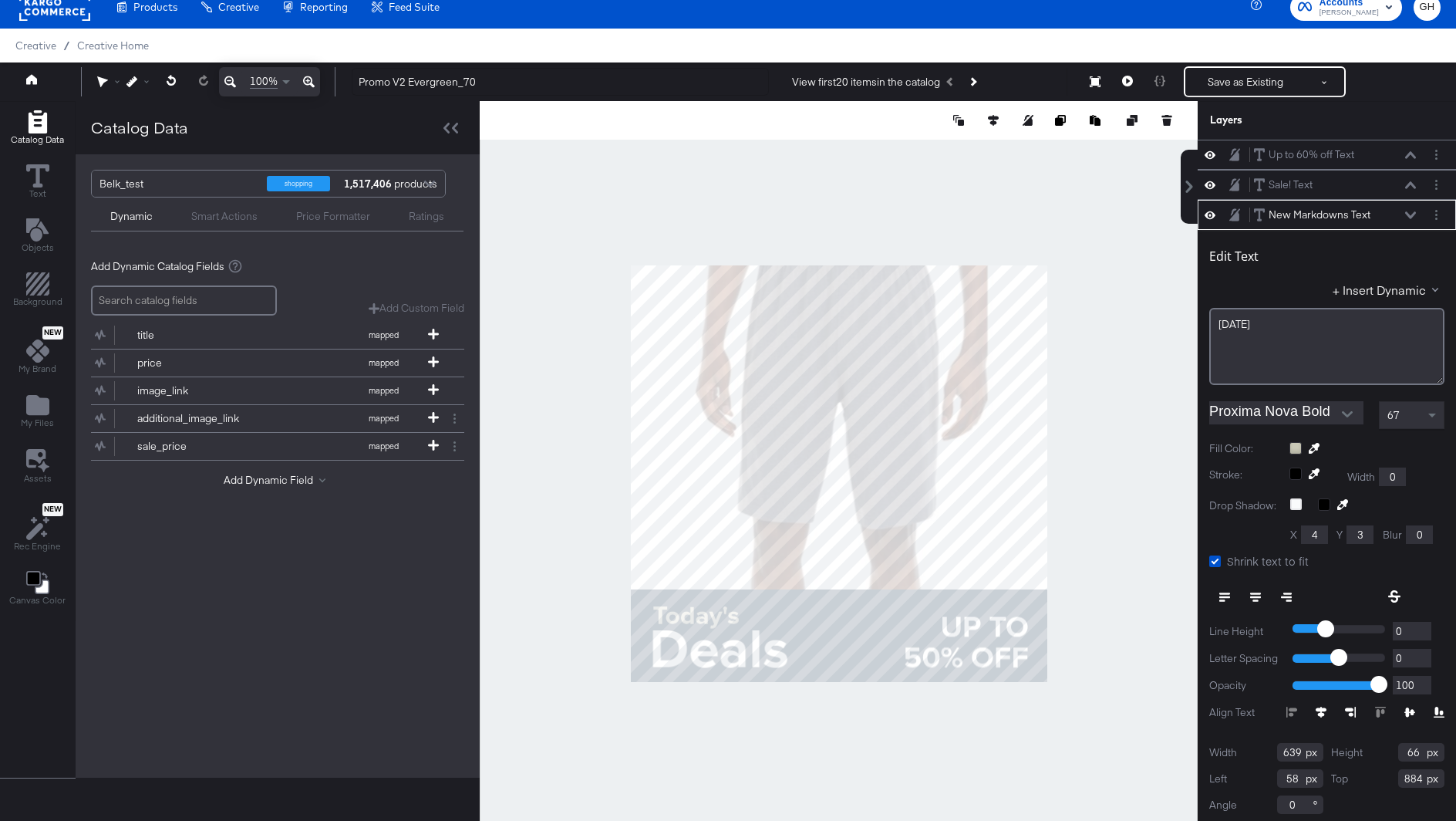
scroll to position [3, 0]
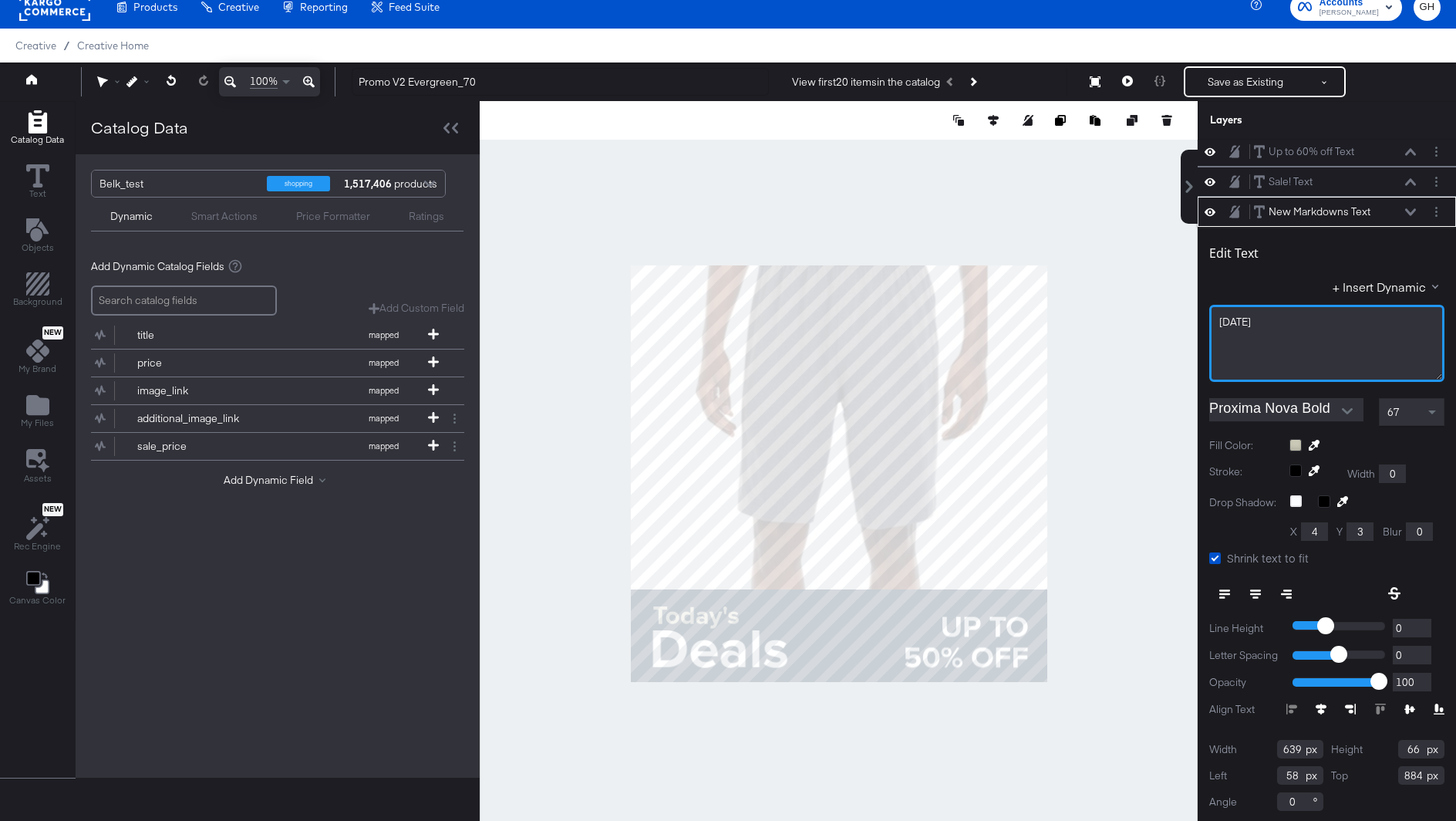
click at [1276, 328] on div "[DATE]" at bounding box center [1327, 343] width 235 height 77
click at [1253, 324] on span "Today'sONE DAY" at bounding box center [1261, 321] width 84 height 14
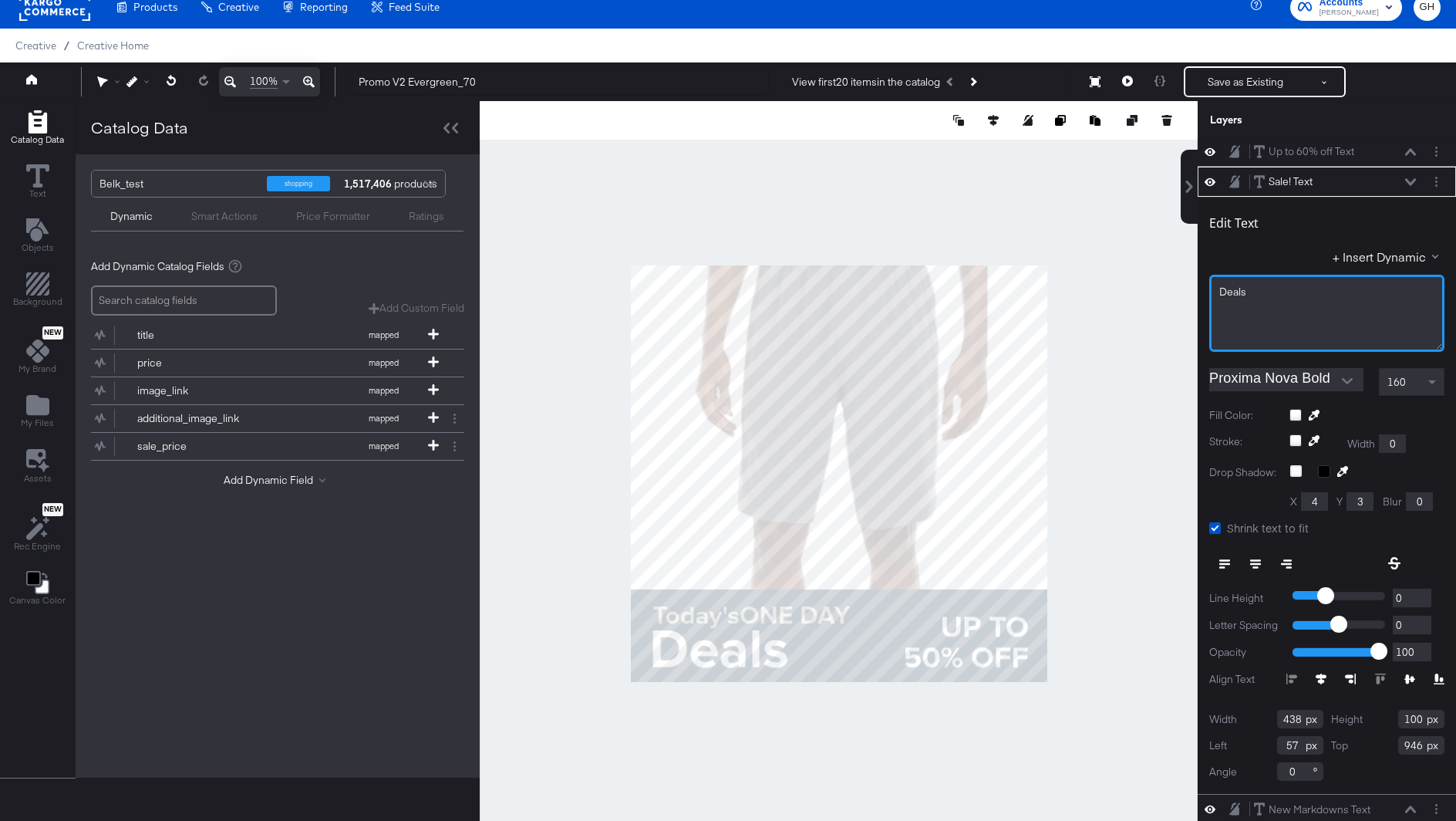
click at [1250, 289] on div "Deals" at bounding box center [1327, 291] width 215 height 14
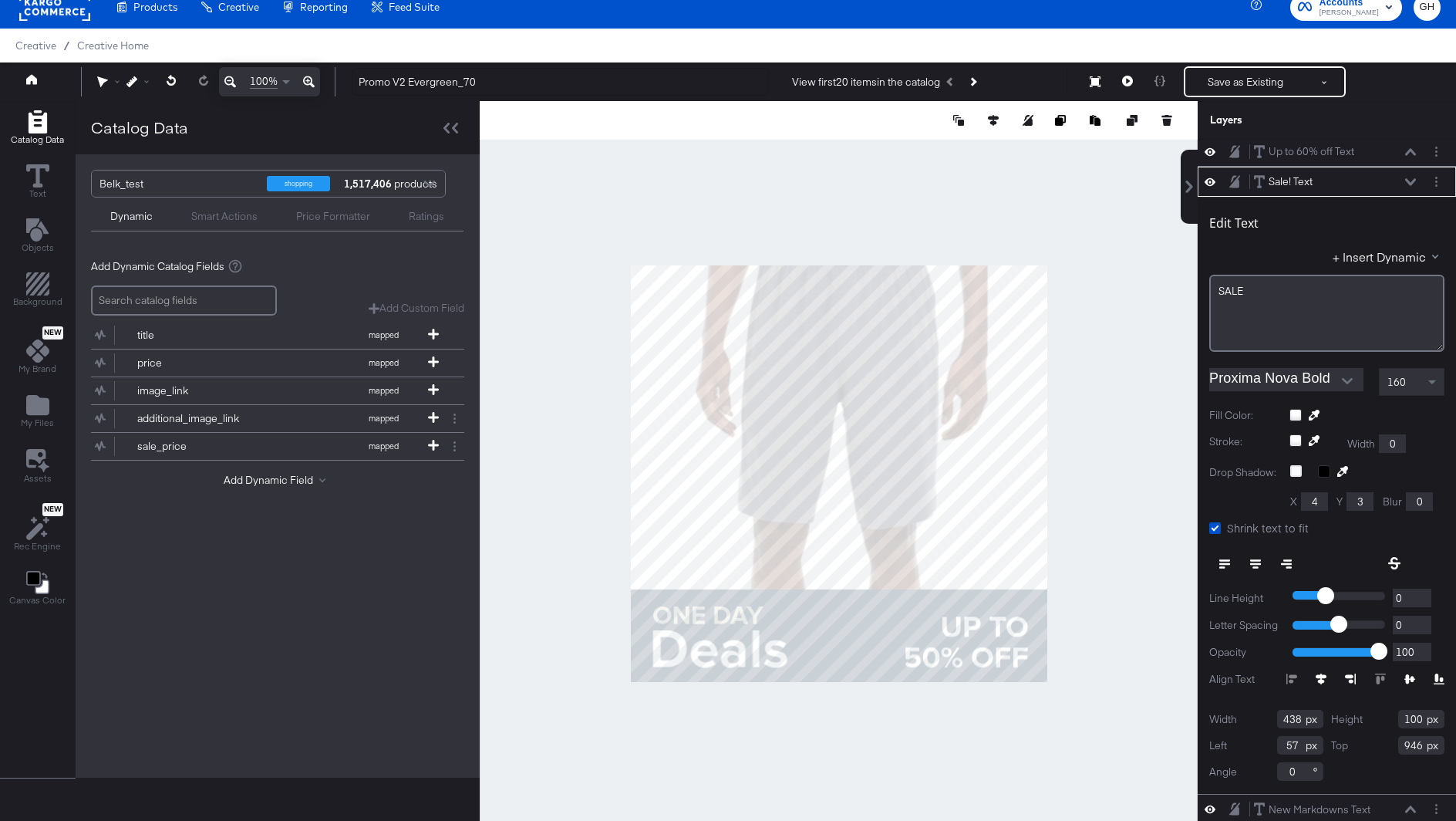
scroll to position [0, 0]
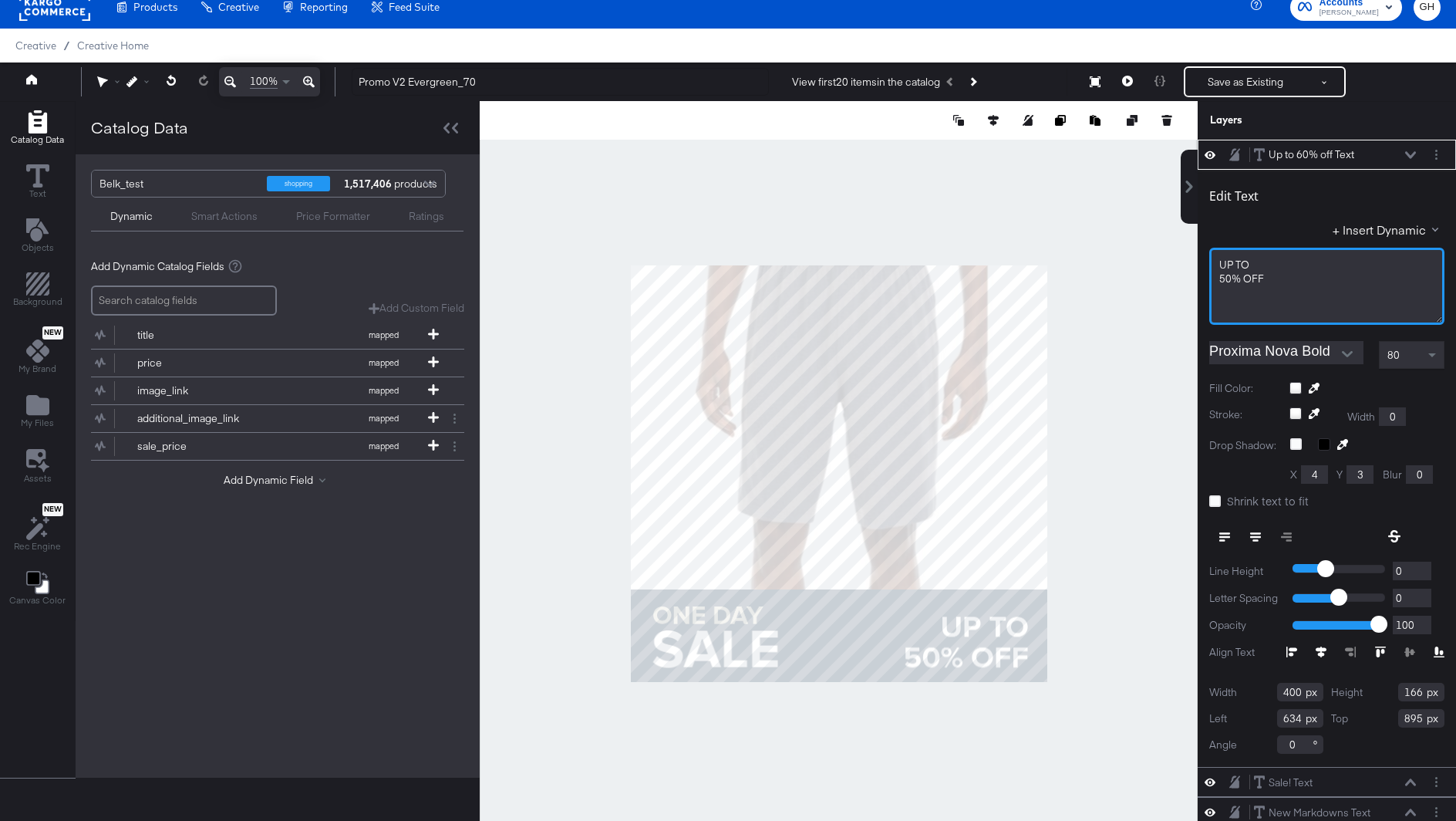
click at [1226, 279] on span "50% ﻿OFF" at bounding box center [1241, 278] width 44 height 14
click at [1180, 139] on div "Catalog Data Text Objects Background New My Brand My Files Assets New Rec Engin…" at bounding box center [728, 120] width 1456 height 39
click at [1180, 591] on div at bounding box center [838, 473] width 718 height 744
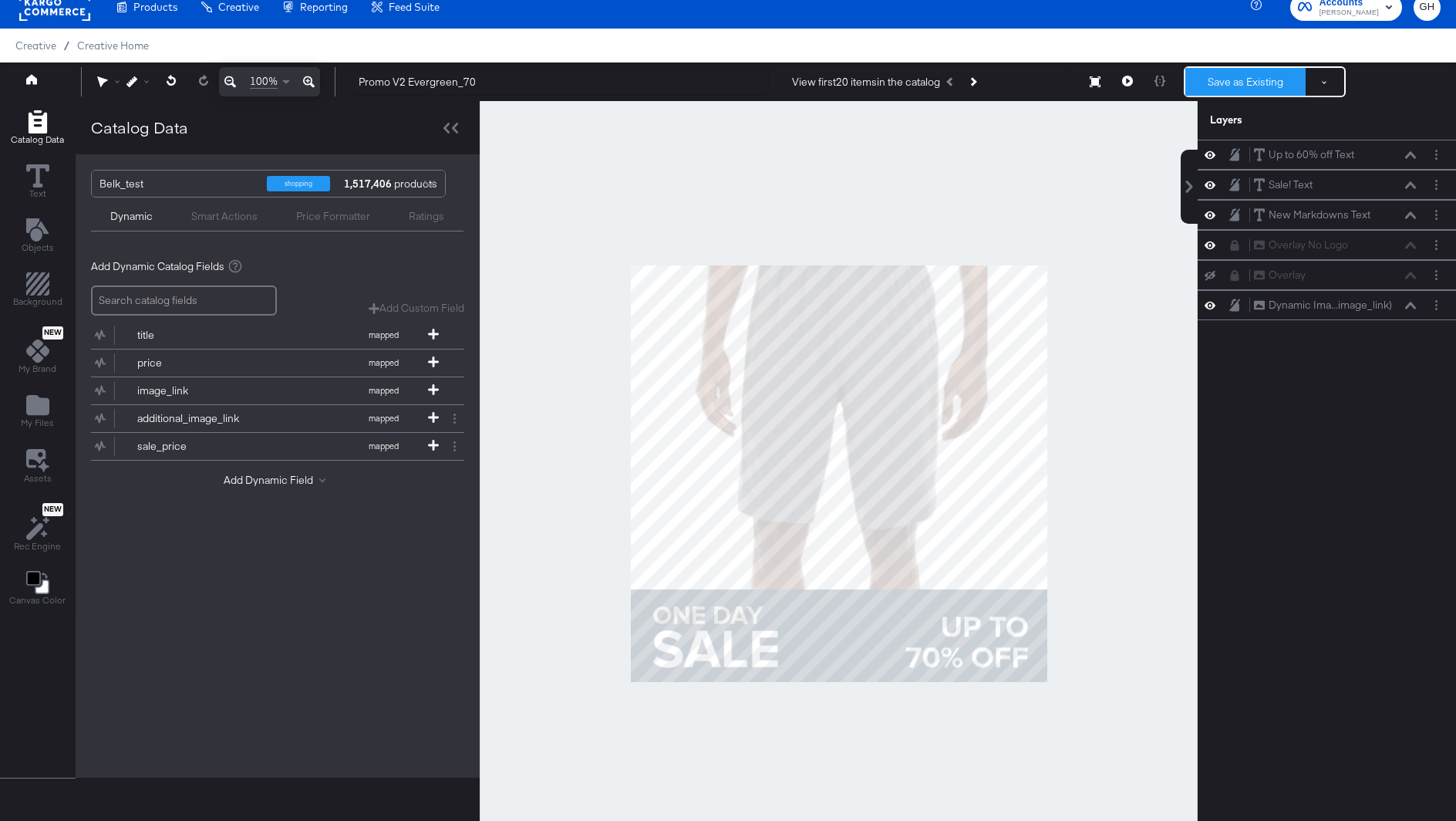
click at [1251, 76] on button "Save as Existing" at bounding box center [1245, 81] width 120 height 28
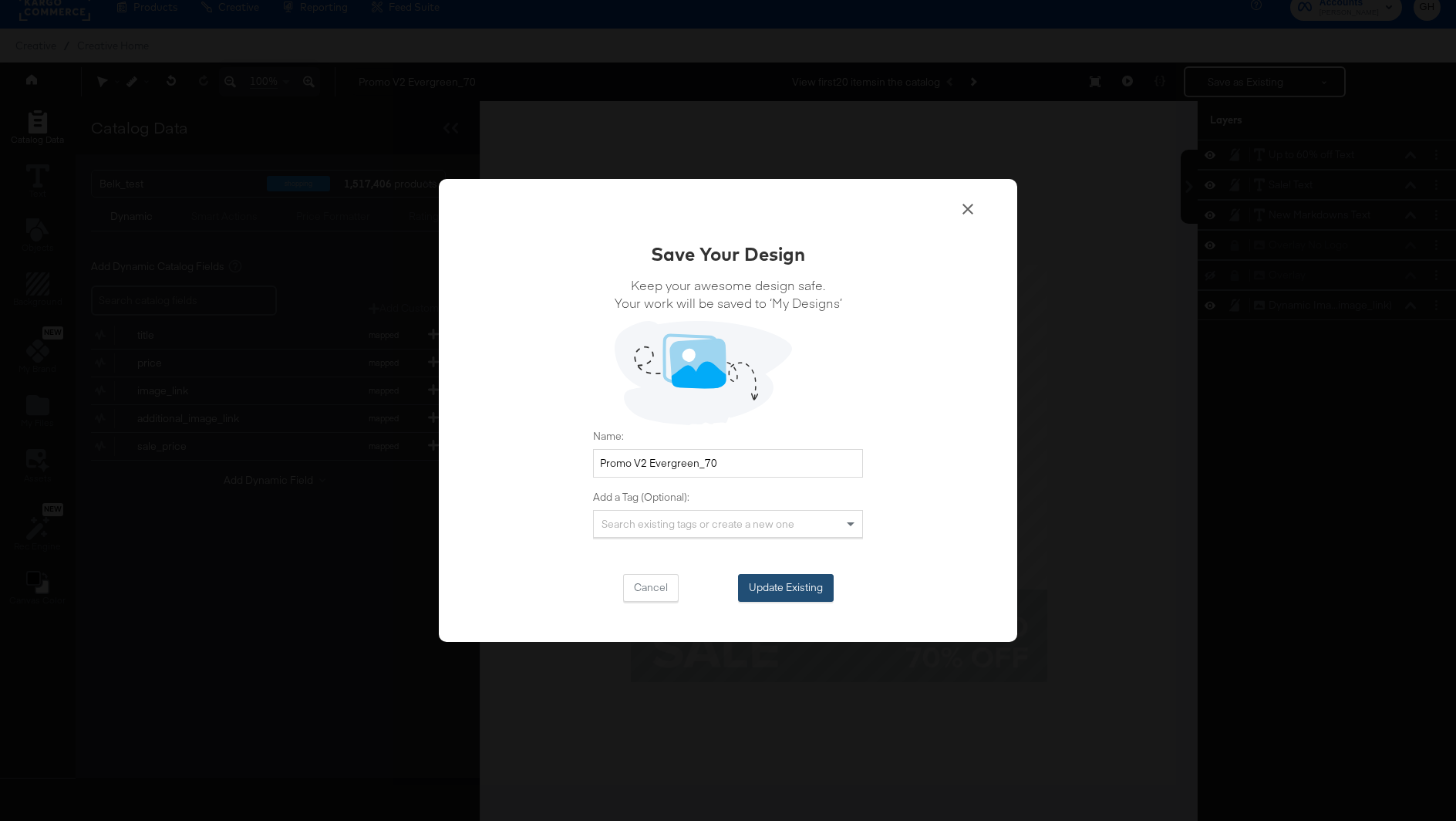
click at [802, 589] on button "Update Existing" at bounding box center [785, 587] width 96 height 28
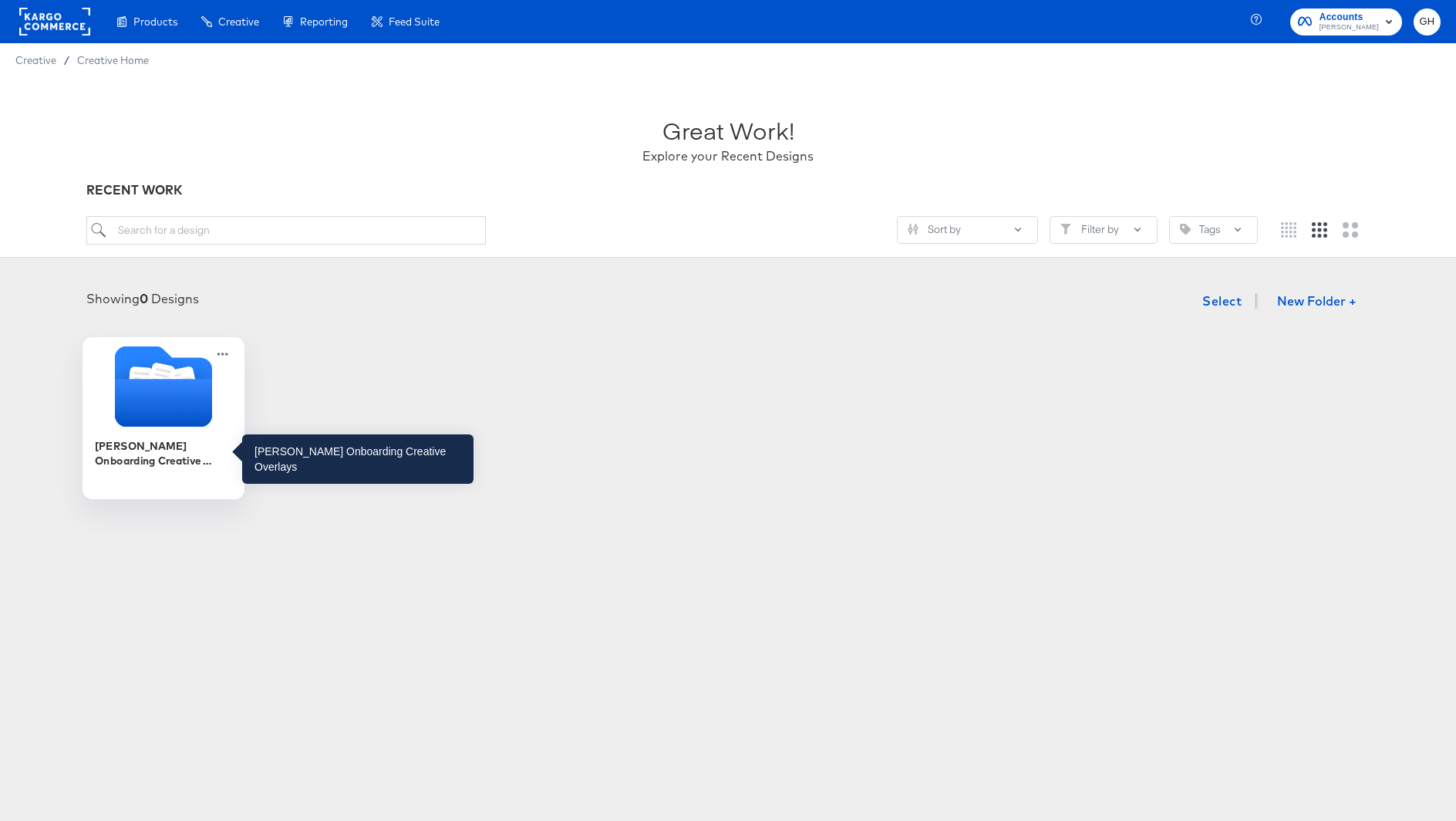
click at [178, 448] on div "Belk Onboarding Creative Overlays" at bounding box center [164, 452] width 138 height 30
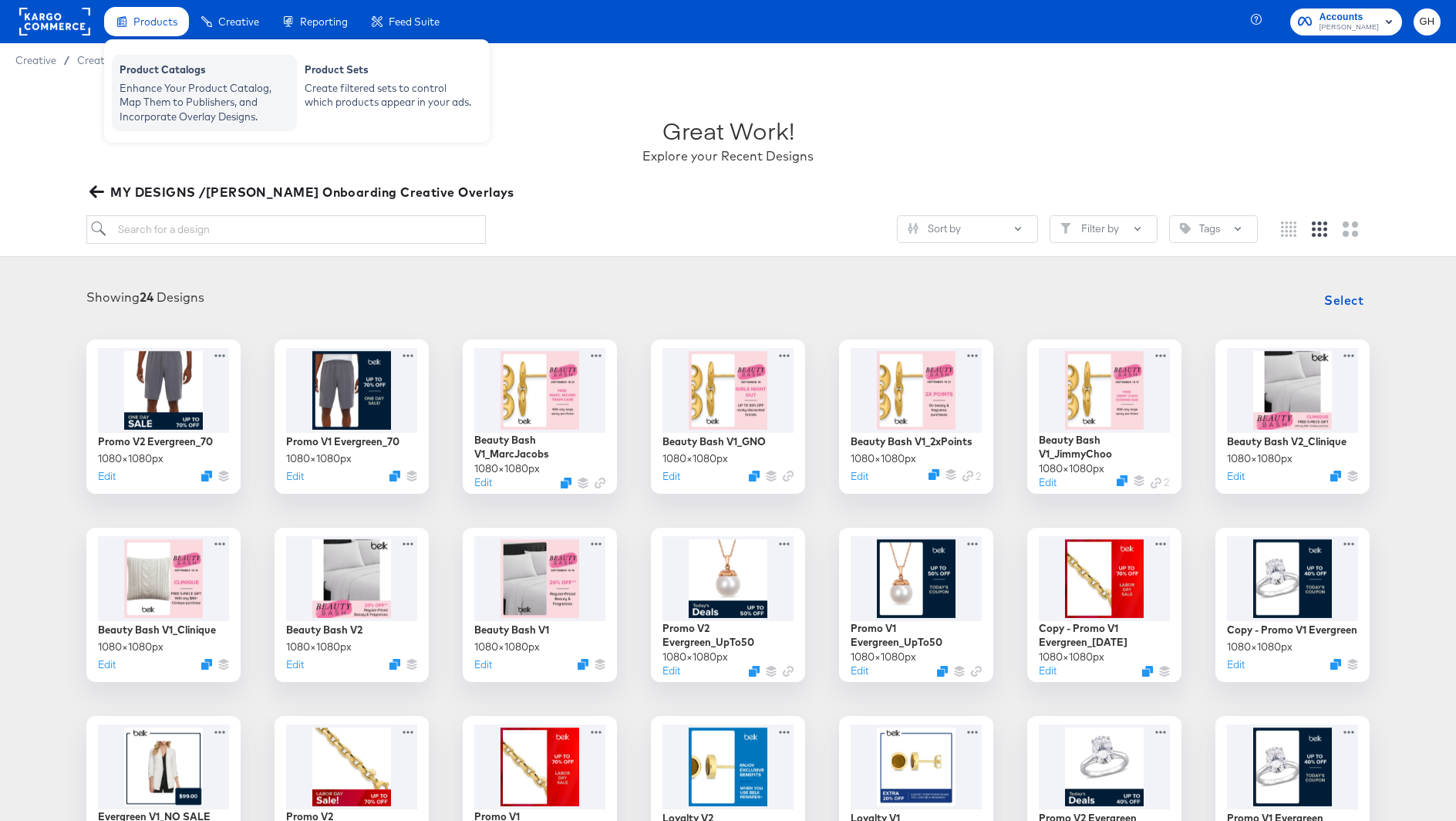
click at [151, 79] on div "Product Catalogs" at bounding box center [204, 72] width 169 height 18
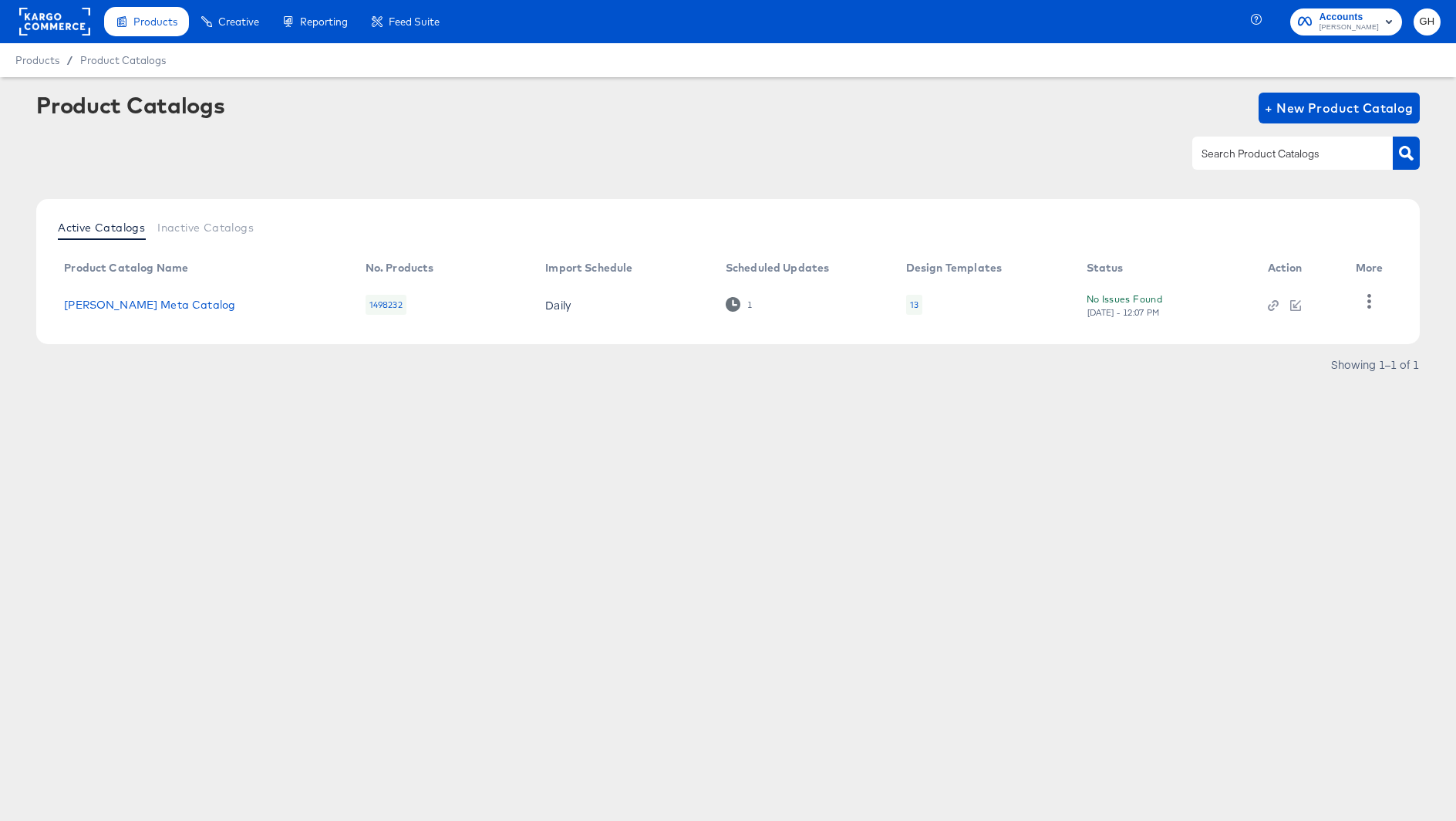
click at [920, 306] on td "13" at bounding box center [983, 304] width 180 height 48
click at [917, 305] on div "13" at bounding box center [914, 304] width 16 height 20
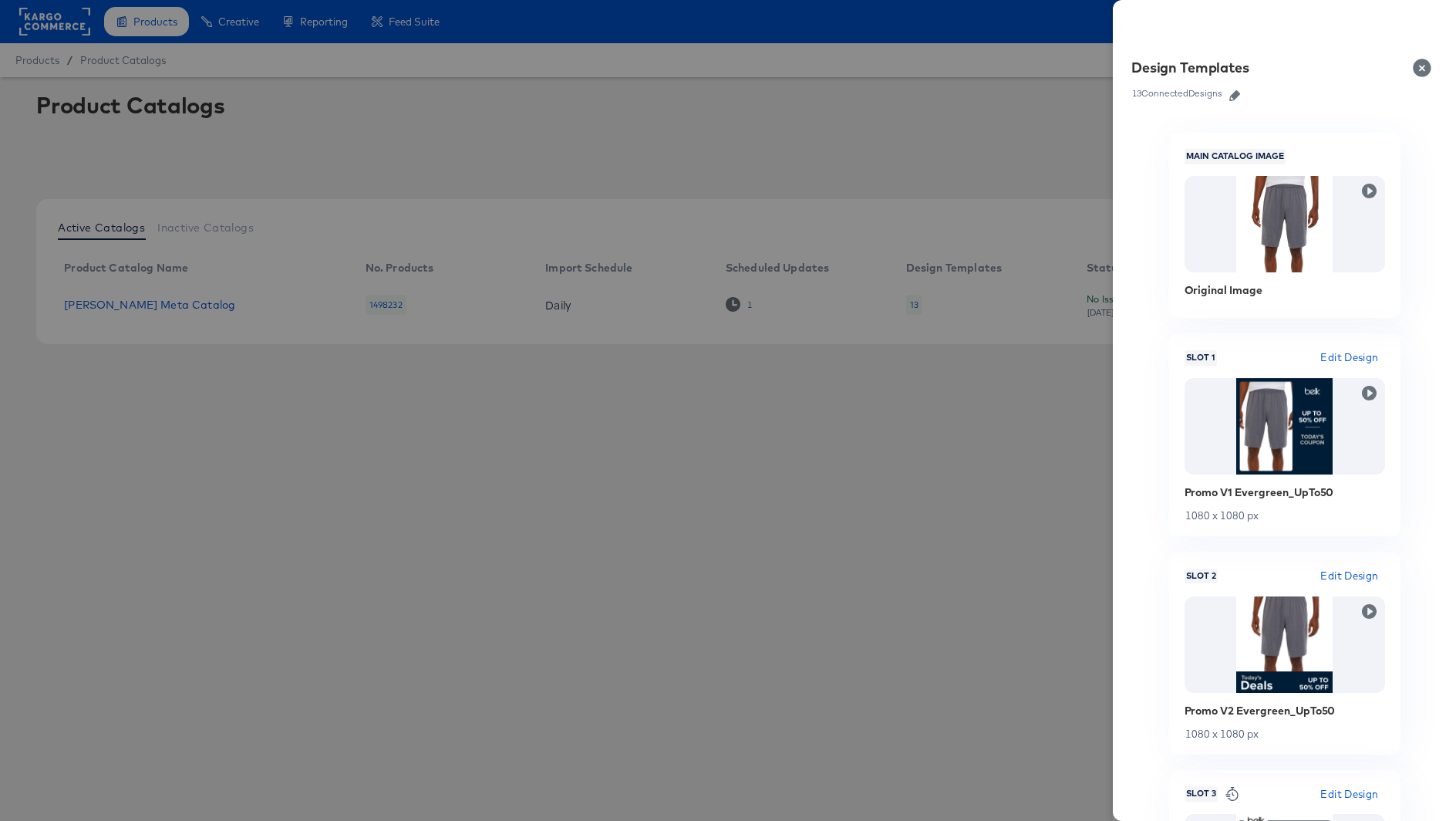
click at [1237, 99] on icon "button" at bounding box center [1234, 96] width 11 height 11
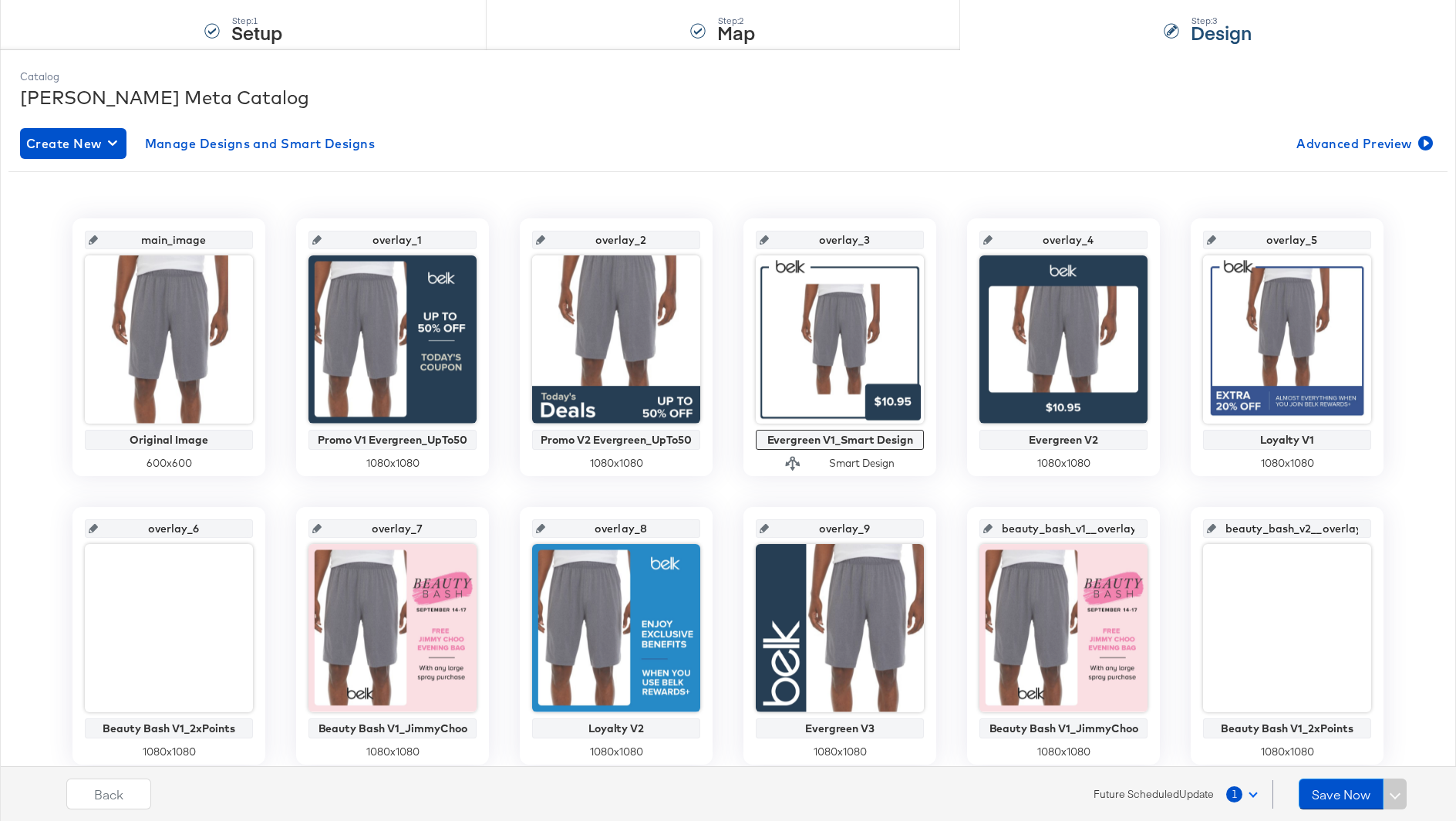
scroll to position [147, 0]
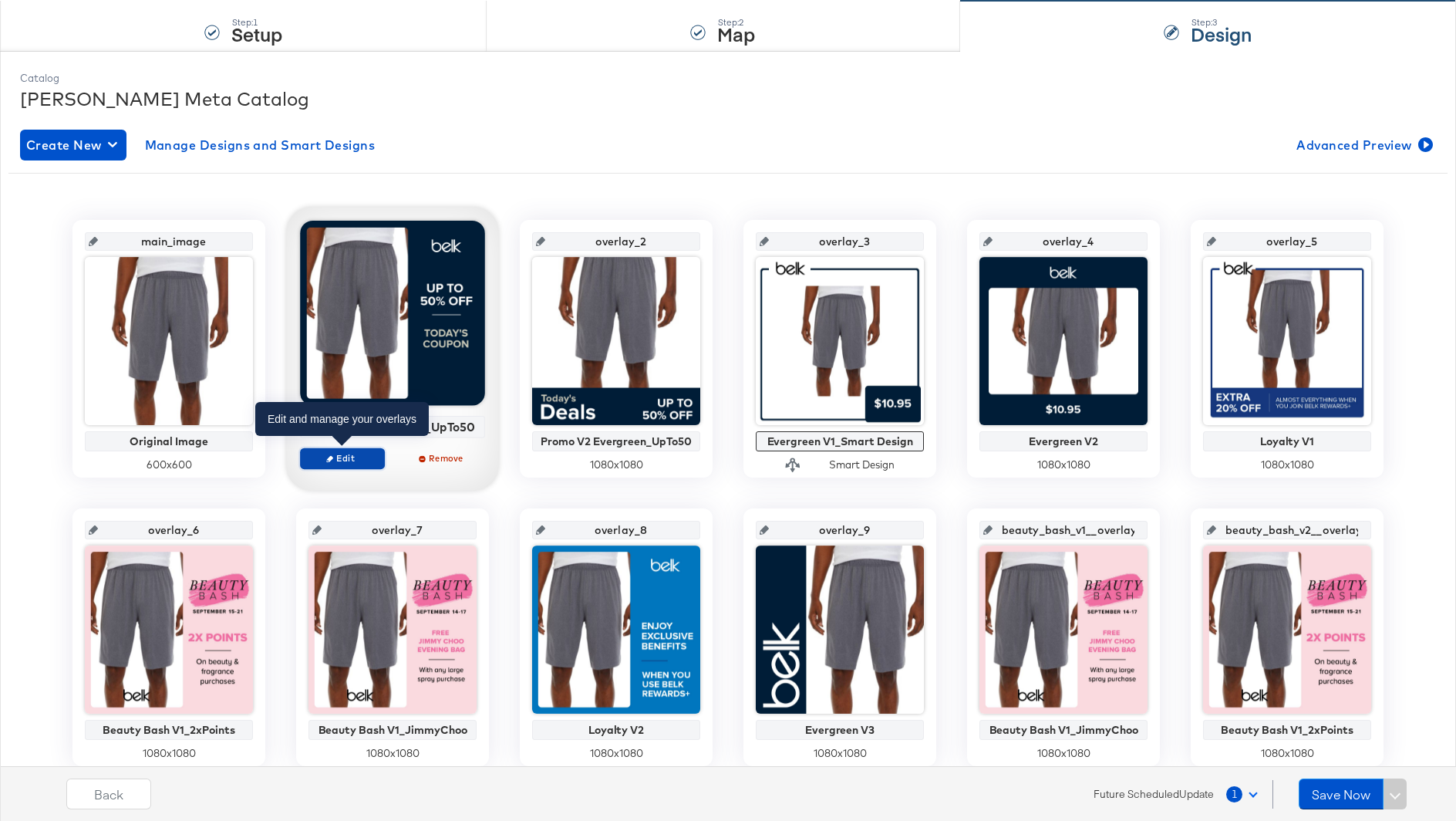
click at [347, 461] on span "Edit" at bounding box center [342, 457] width 71 height 12
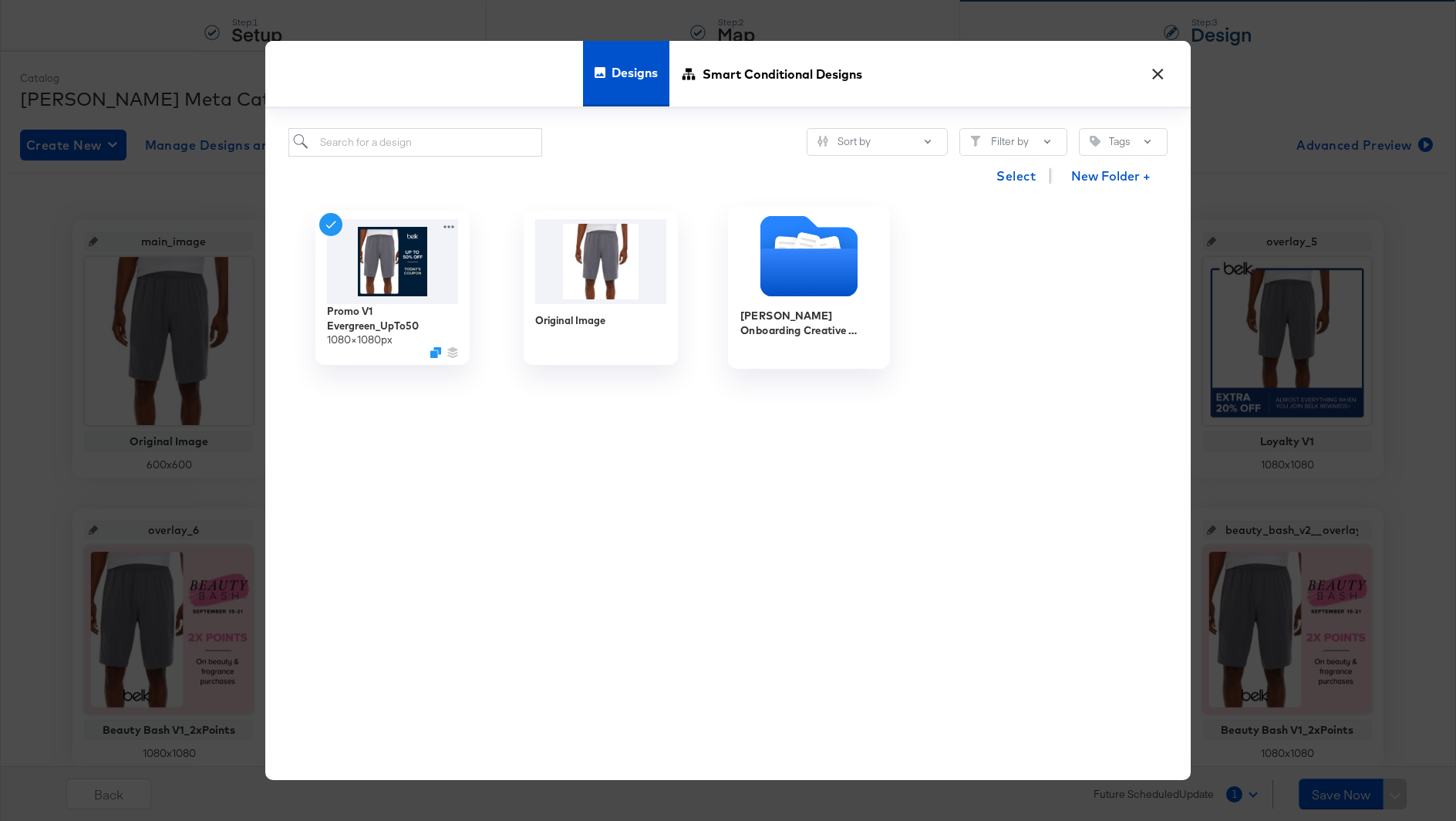
click at [801, 273] on icon "Folder" at bounding box center [808, 272] width 97 height 48
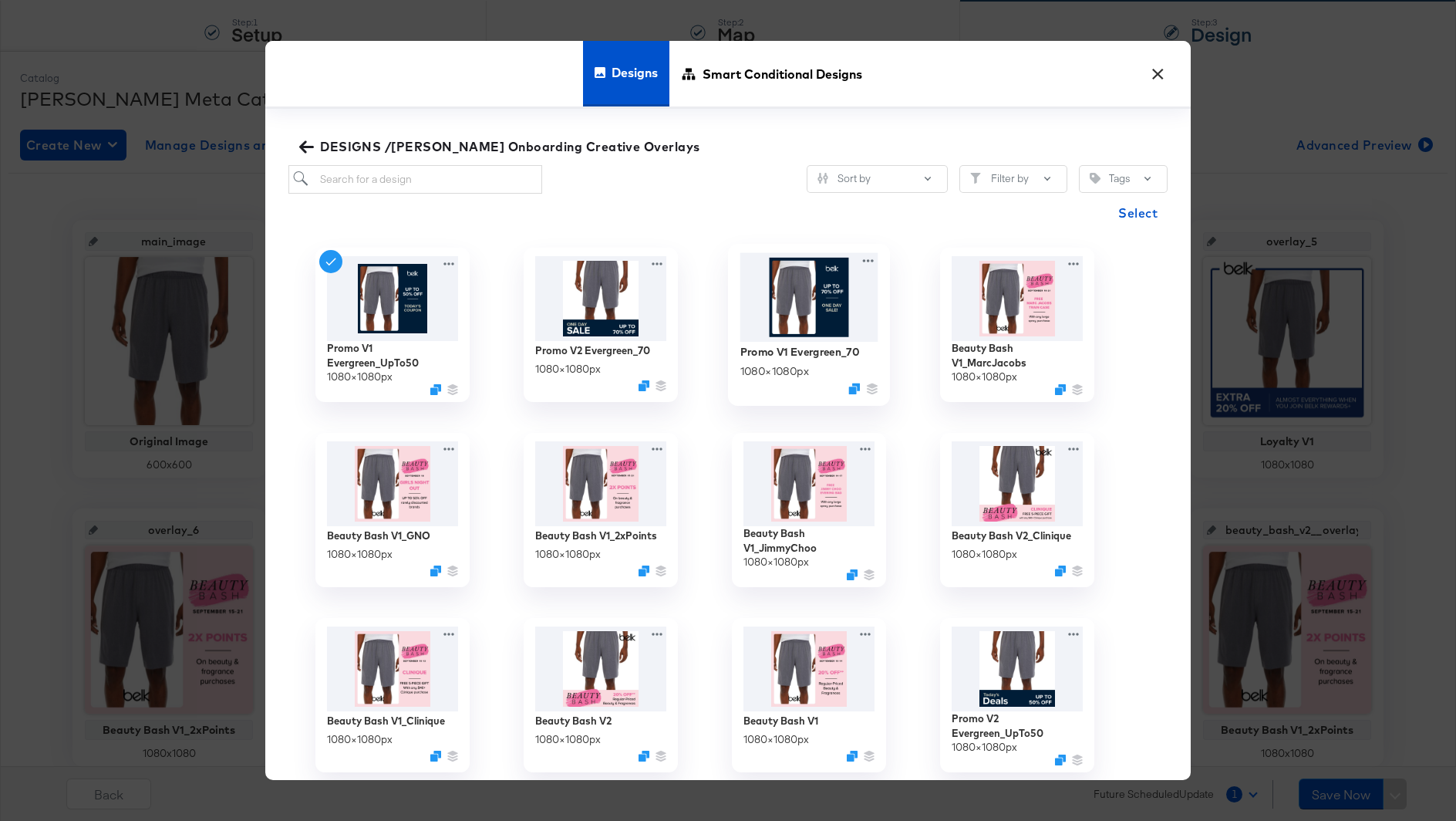
click at [785, 302] on img at bounding box center [809, 297] width 138 height 89
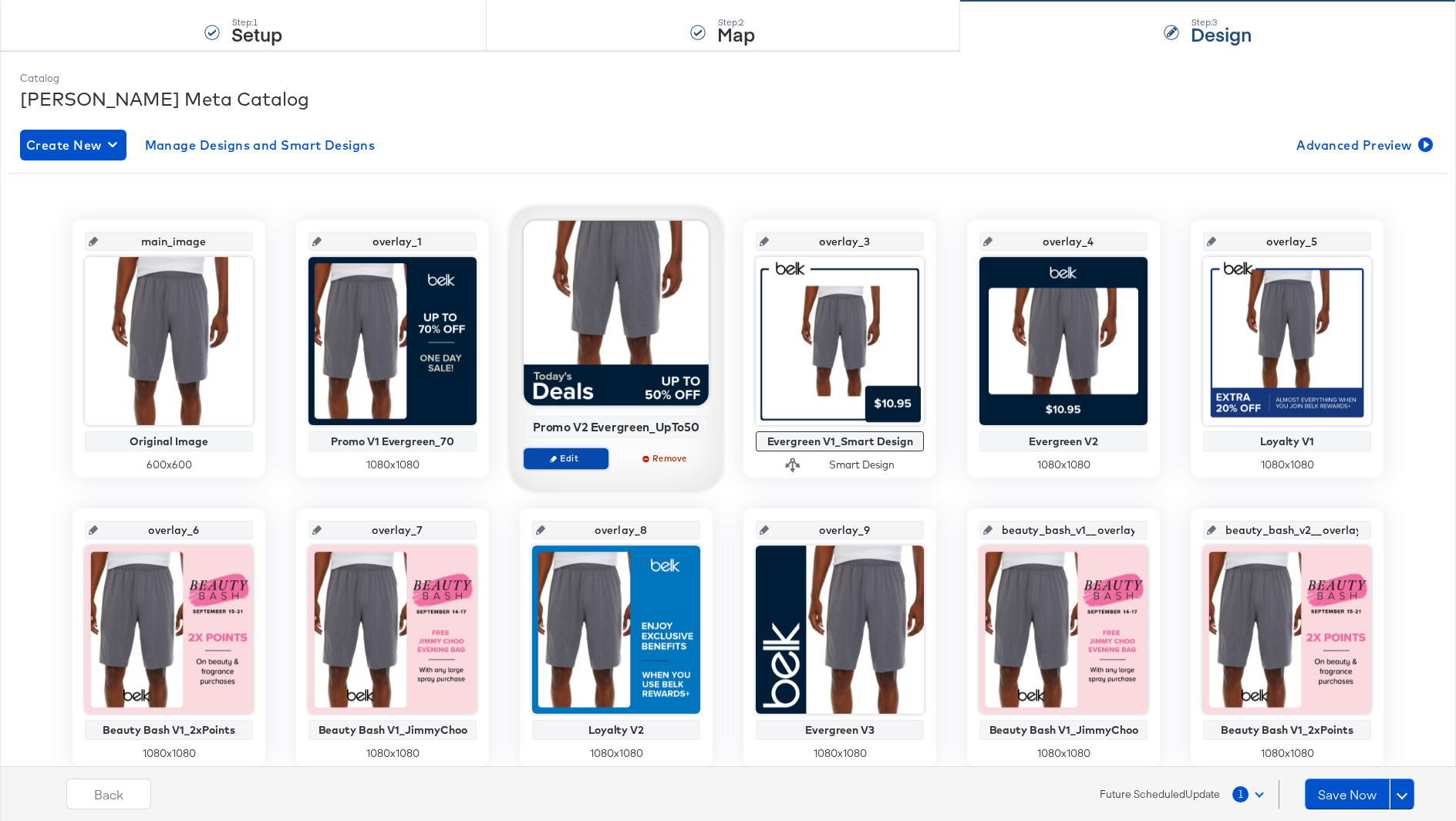
click at [576, 455] on span "Edit" at bounding box center [566, 457] width 71 height 12
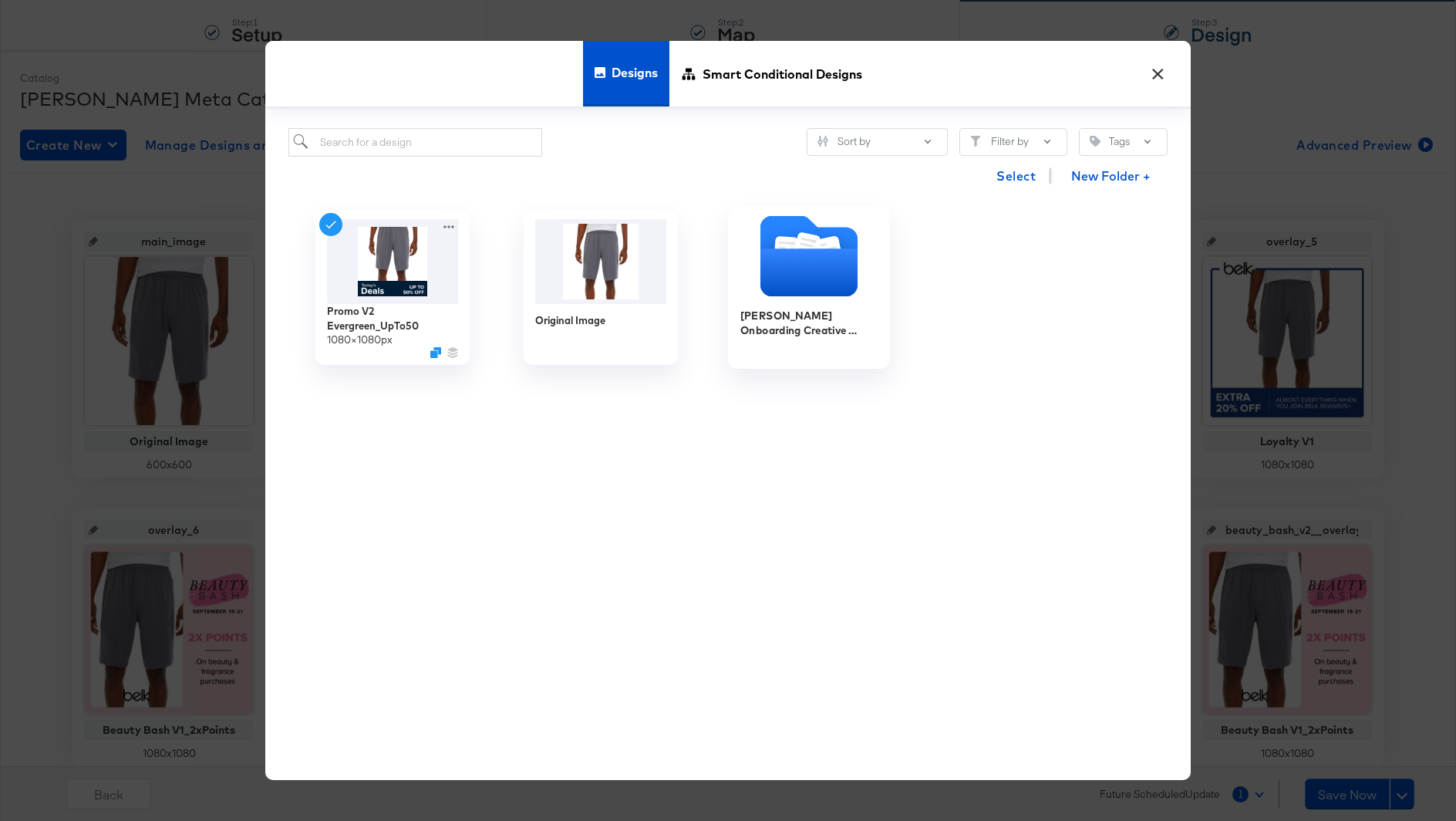
click at [799, 243] on icon "Folder" at bounding box center [807, 248] width 27 height 31
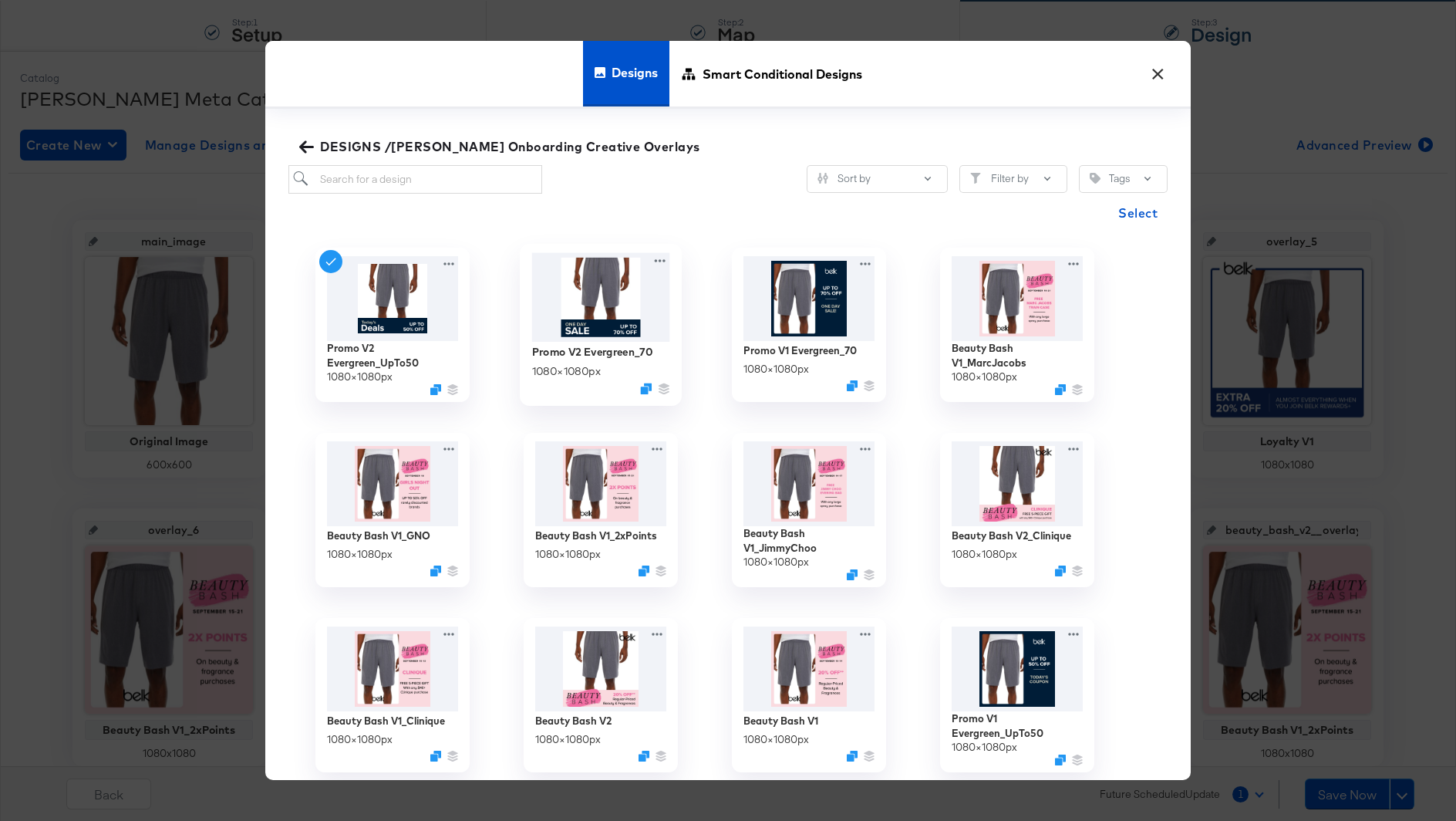
click at [624, 308] on img at bounding box center [601, 297] width 138 height 89
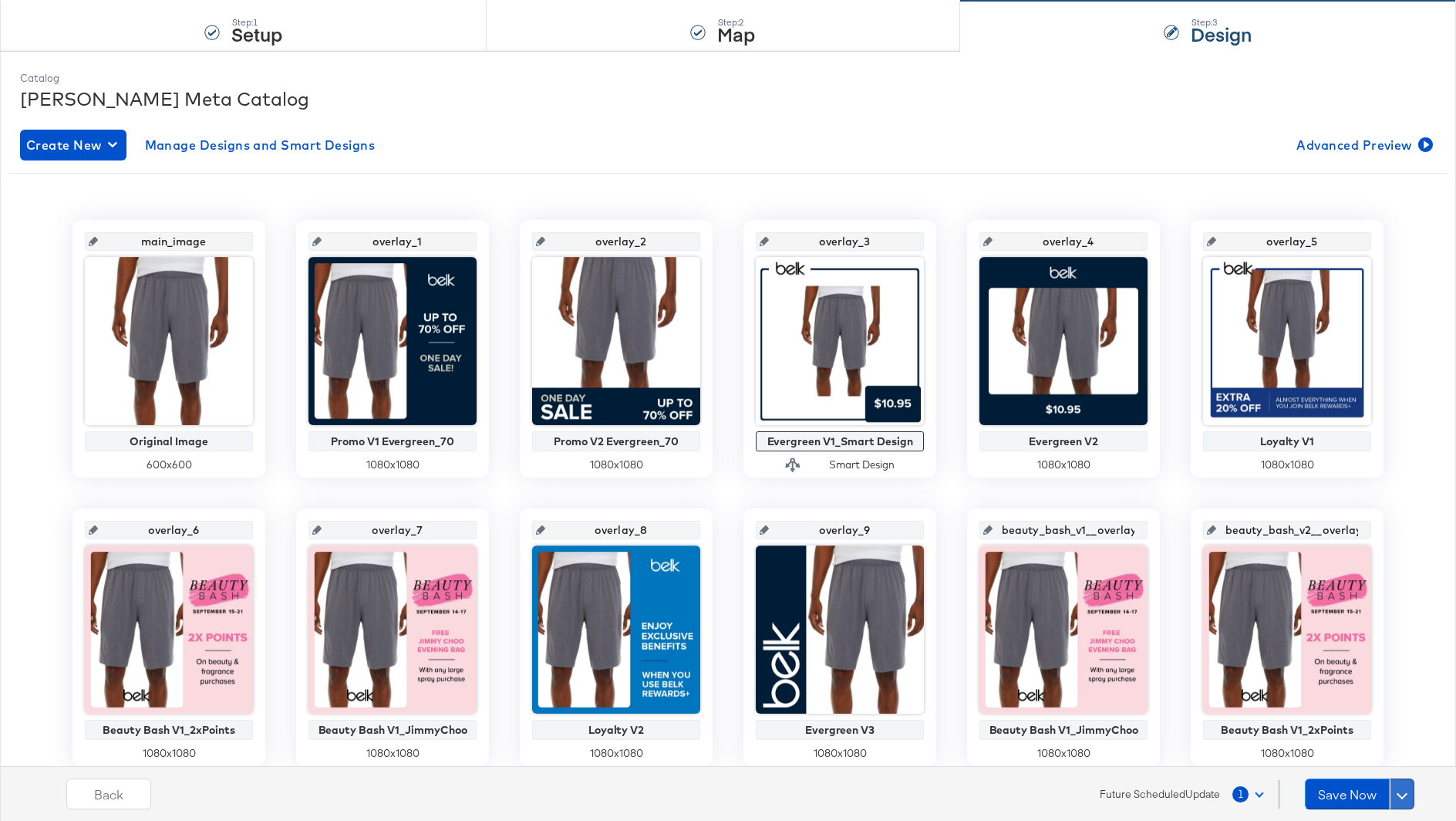
click at [1404, 795] on button at bounding box center [1401, 794] width 24 height 31
click at [1388, 763] on div "Schedule Save" at bounding box center [1366, 764] width 71 height 14
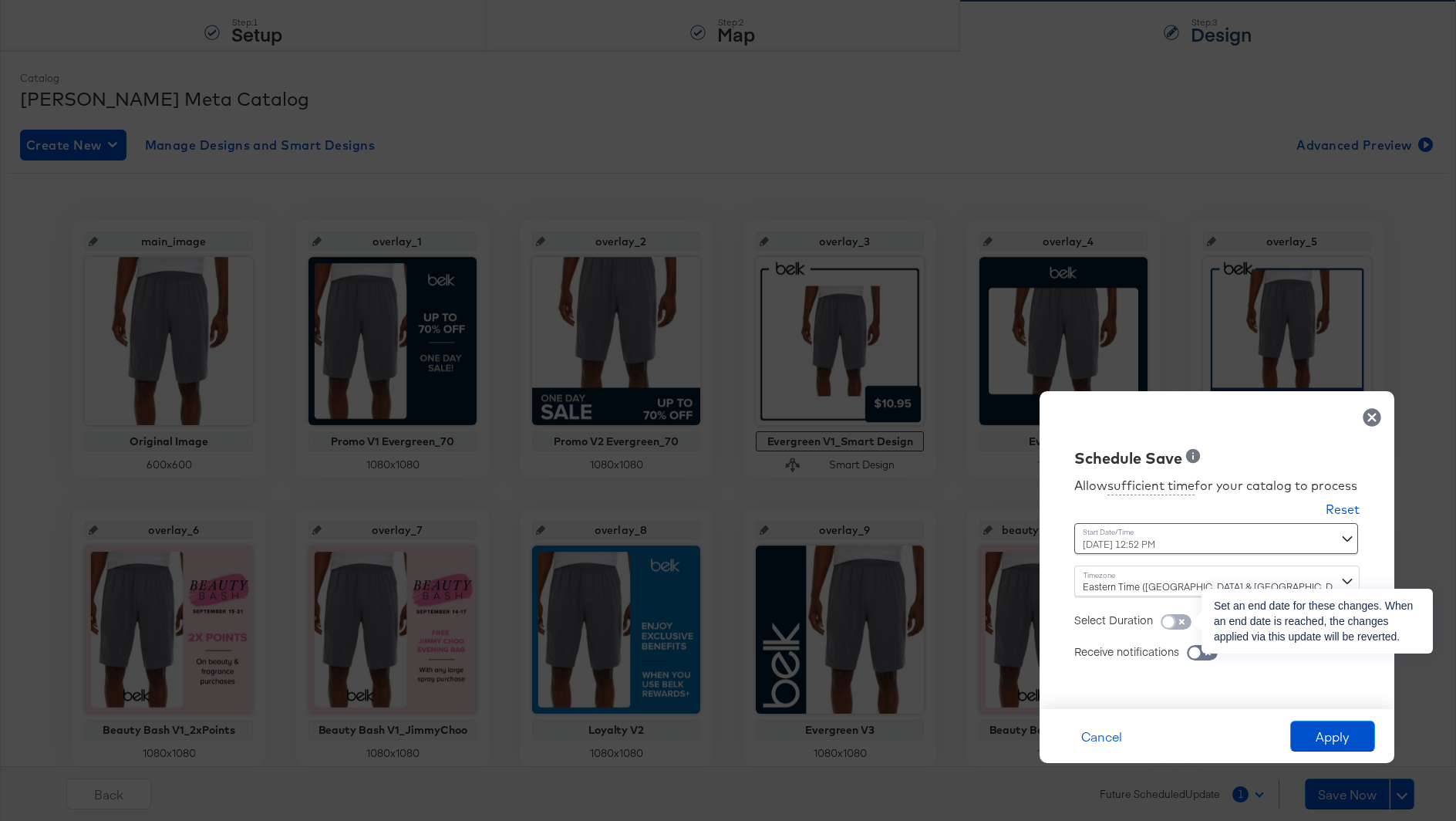
click at [1184, 622] on input "checkbox" at bounding box center [1167, 625] width 46 height 15
checkbox input "true"
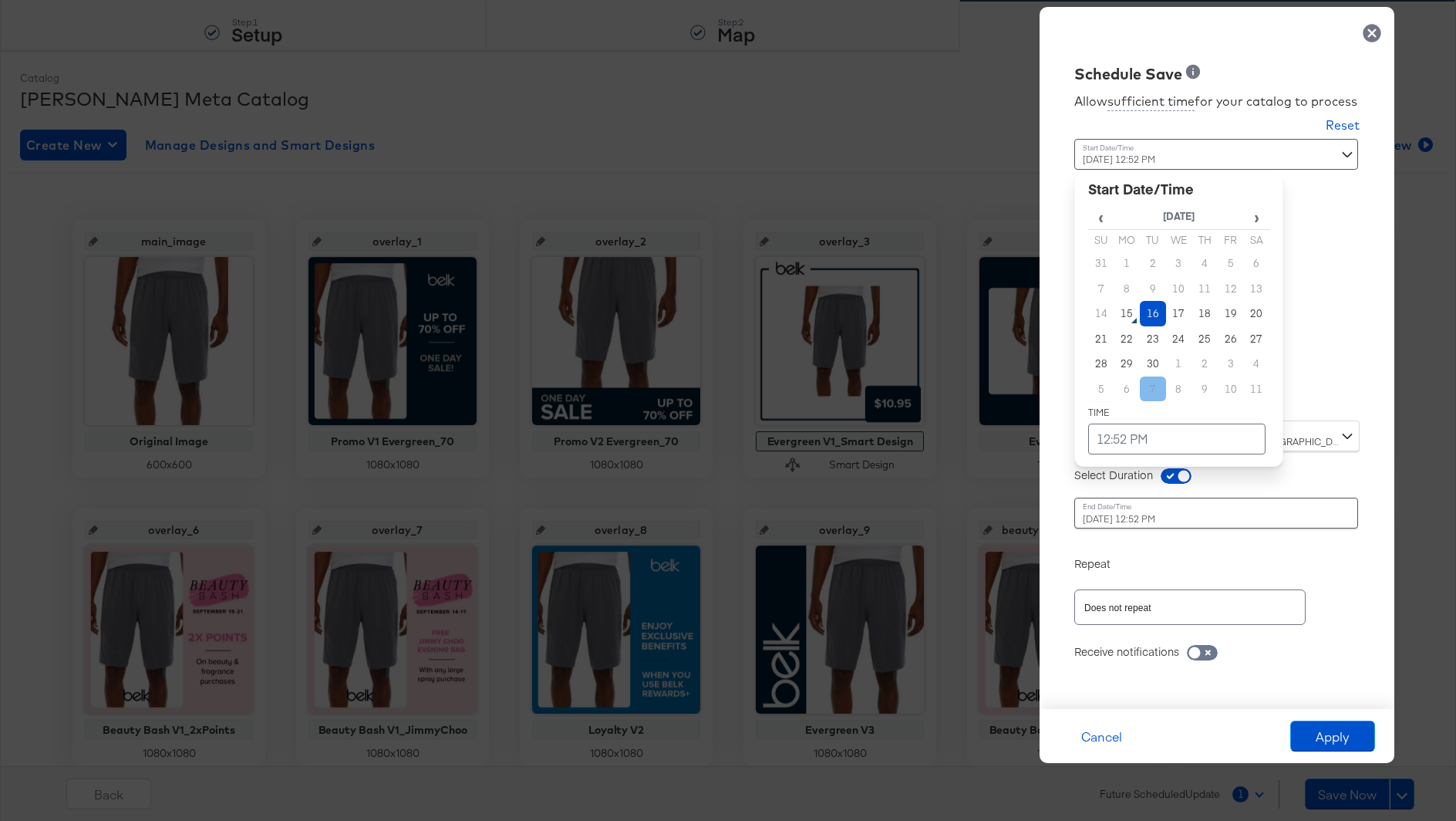
click at [1138, 394] on div "September 16th 2025 12:52 PM ‹ September 2025 › Su Mo Tu We Th Fr Sa 31 1 2 3 4…" at bounding box center [1178, 273] width 209 height 270
click at [1177, 311] on td "17" at bounding box center [1178, 313] width 26 height 25
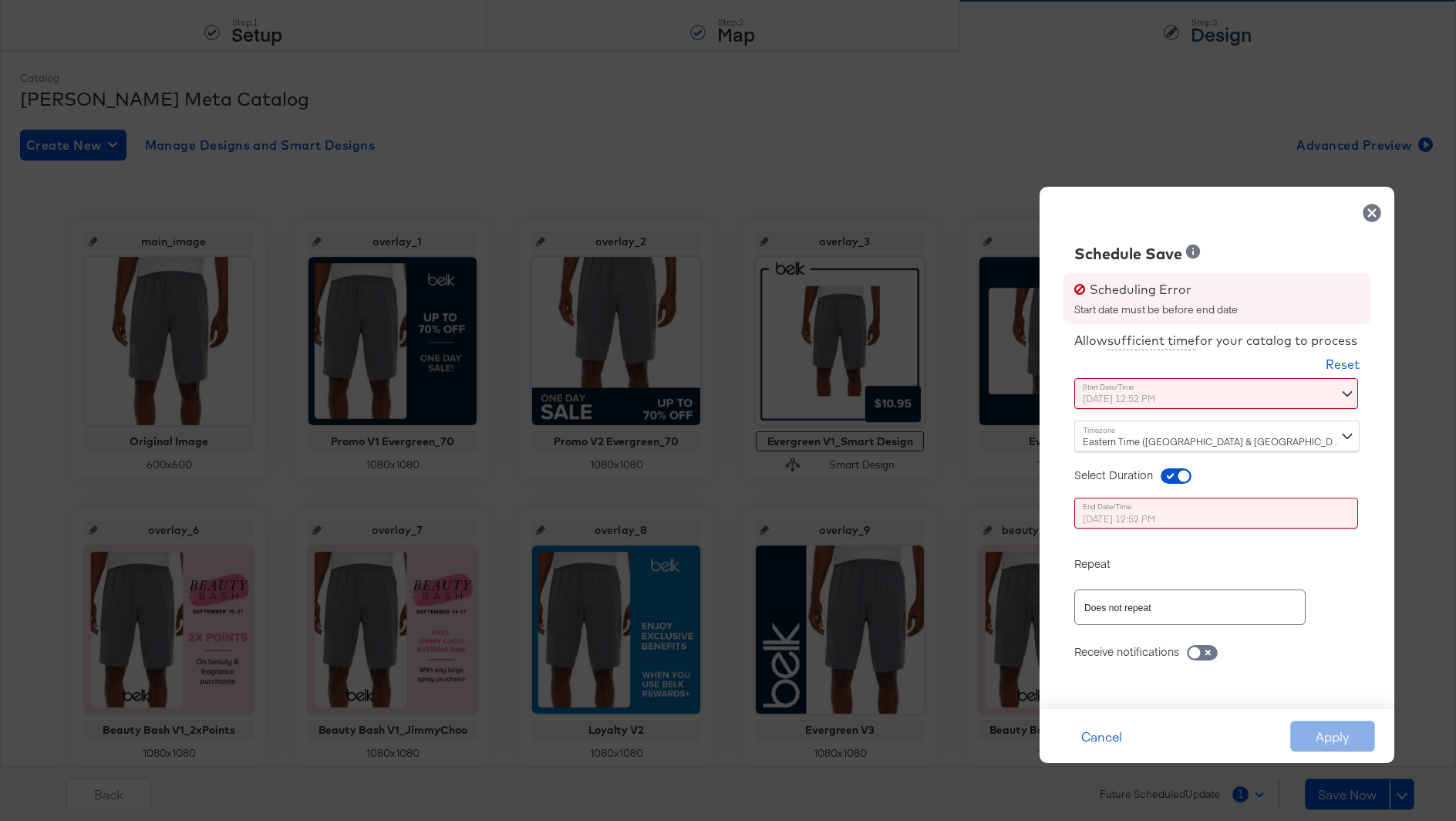
click at [1246, 531] on div "Time : September 17th 2025 12:52 PM ‹ September 2025 › Su Mo Tu We Th Fr Sa 31 …" at bounding box center [1178, 519] width 209 height 43
click at [1198, 394] on div "September 17th 2025 12:52 PM ‹ September 2025 › Su Mo Tu We Th Fr Sa 31 1 2 3 4…" at bounding box center [1178, 393] width 209 height 31
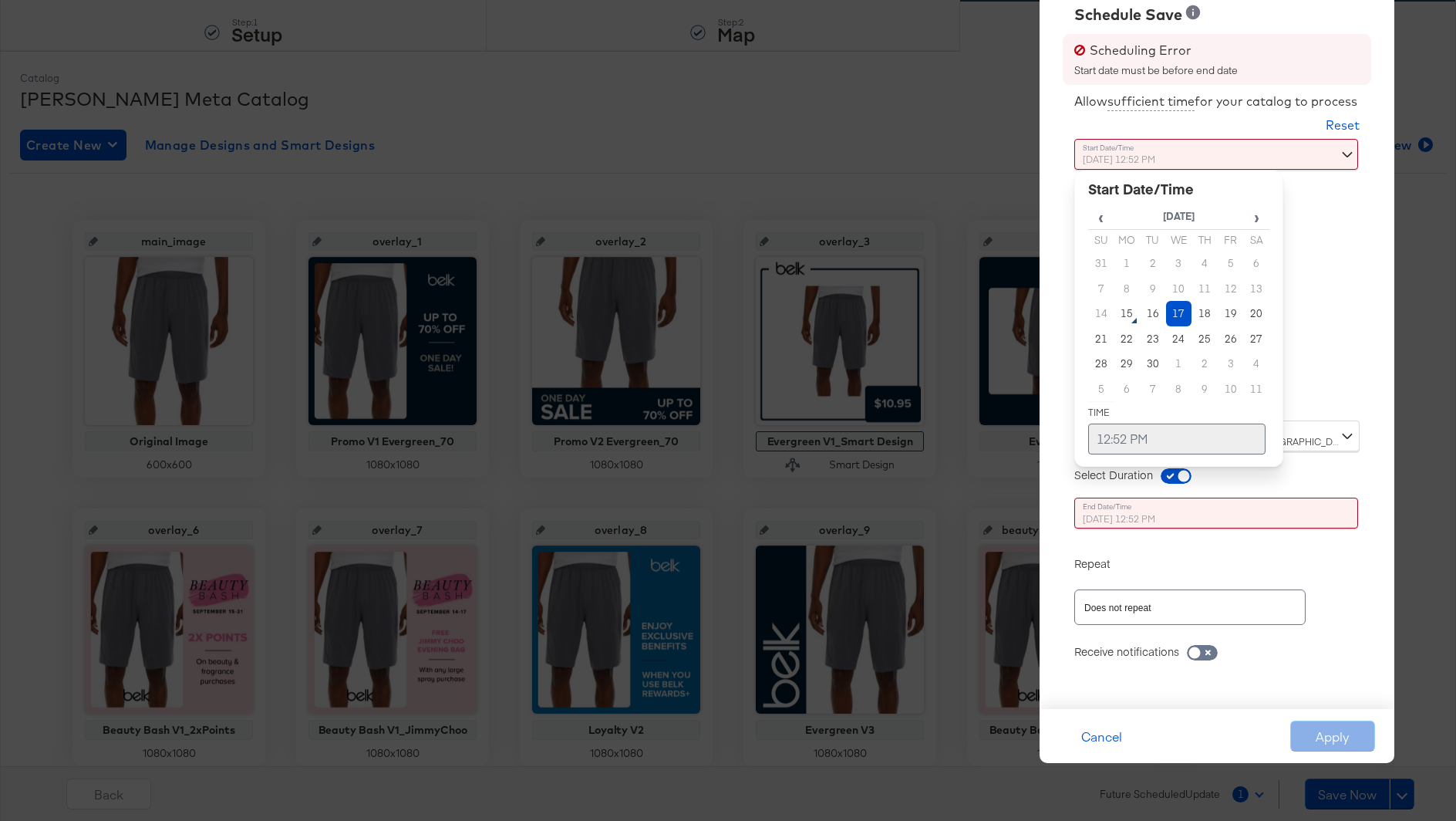
click at [1165, 439] on td "12:52 PM" at bounding box center [1176, 439] width 177 height 31
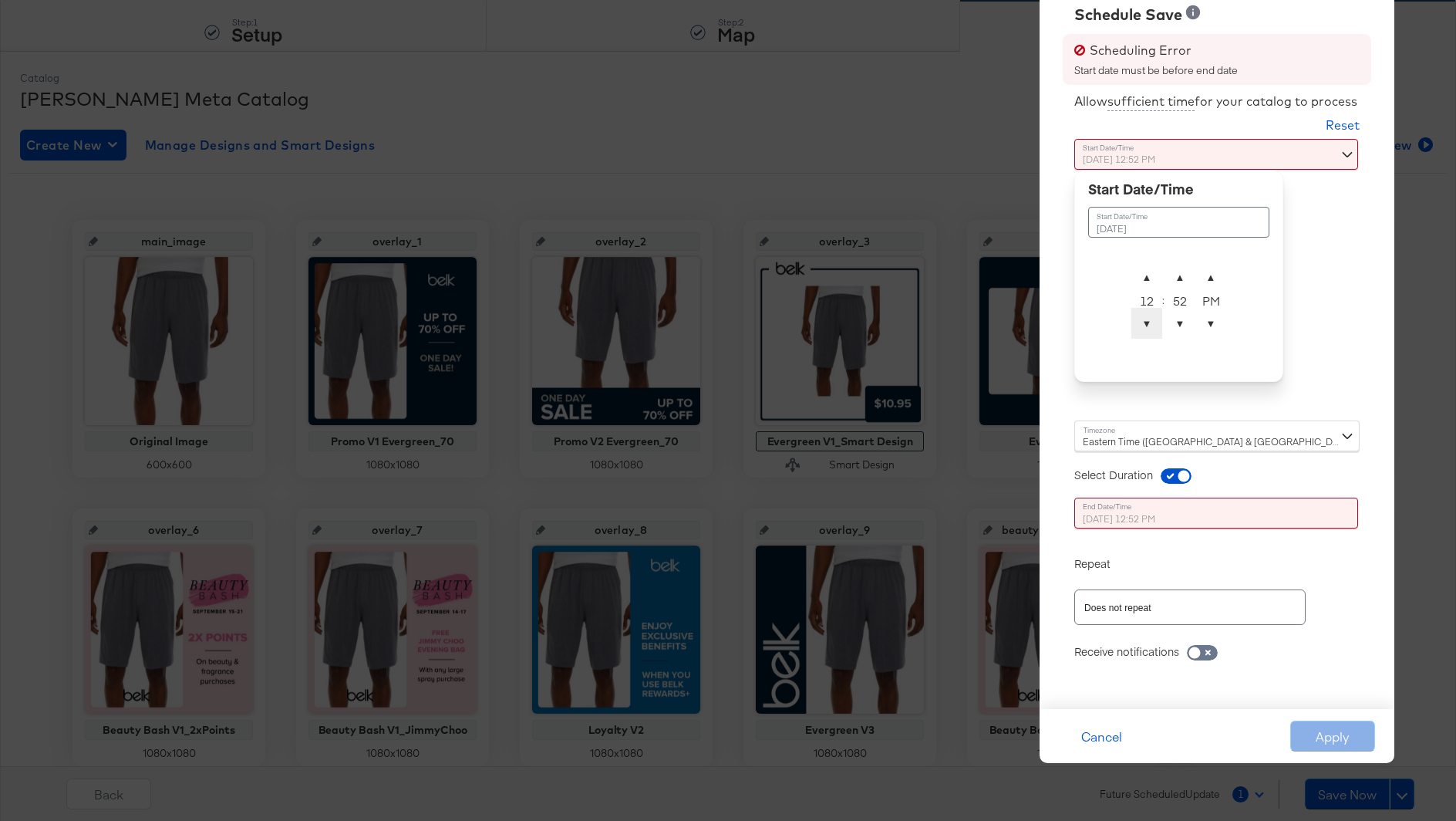
click at [1150, 320] on span "▼" at bounding box center [1147, 323] width 31 height 31
click at [1208, 324] on span "▼" at bounding box center [1211, 323] width 31 height 31
click at [1173, 320] on span "▼" at bounding box center [1180, 323] width 31 height 31
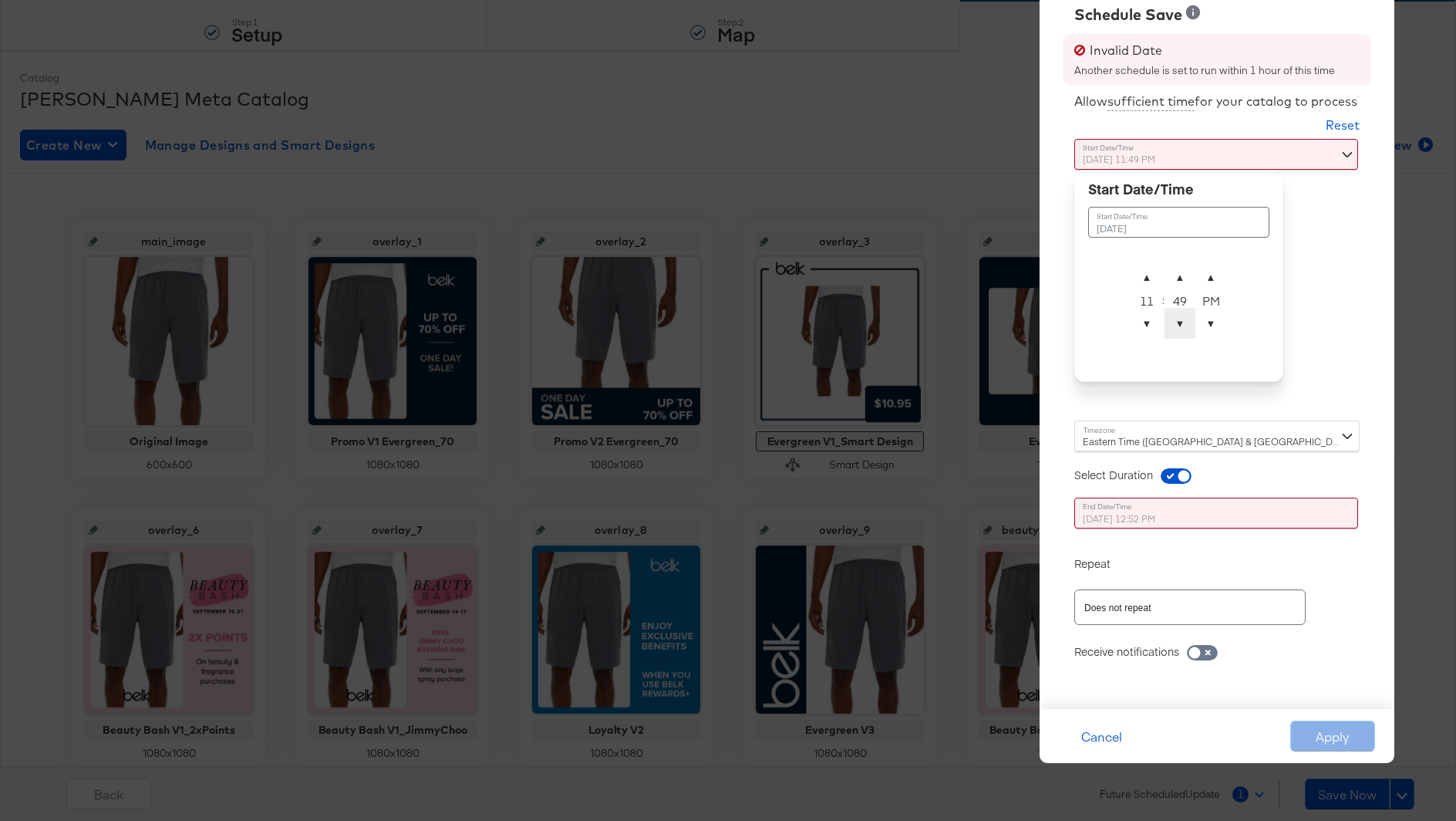
click at [1173, 320] on span "▼" at bounding box center [1180, 323] width 31 height 31
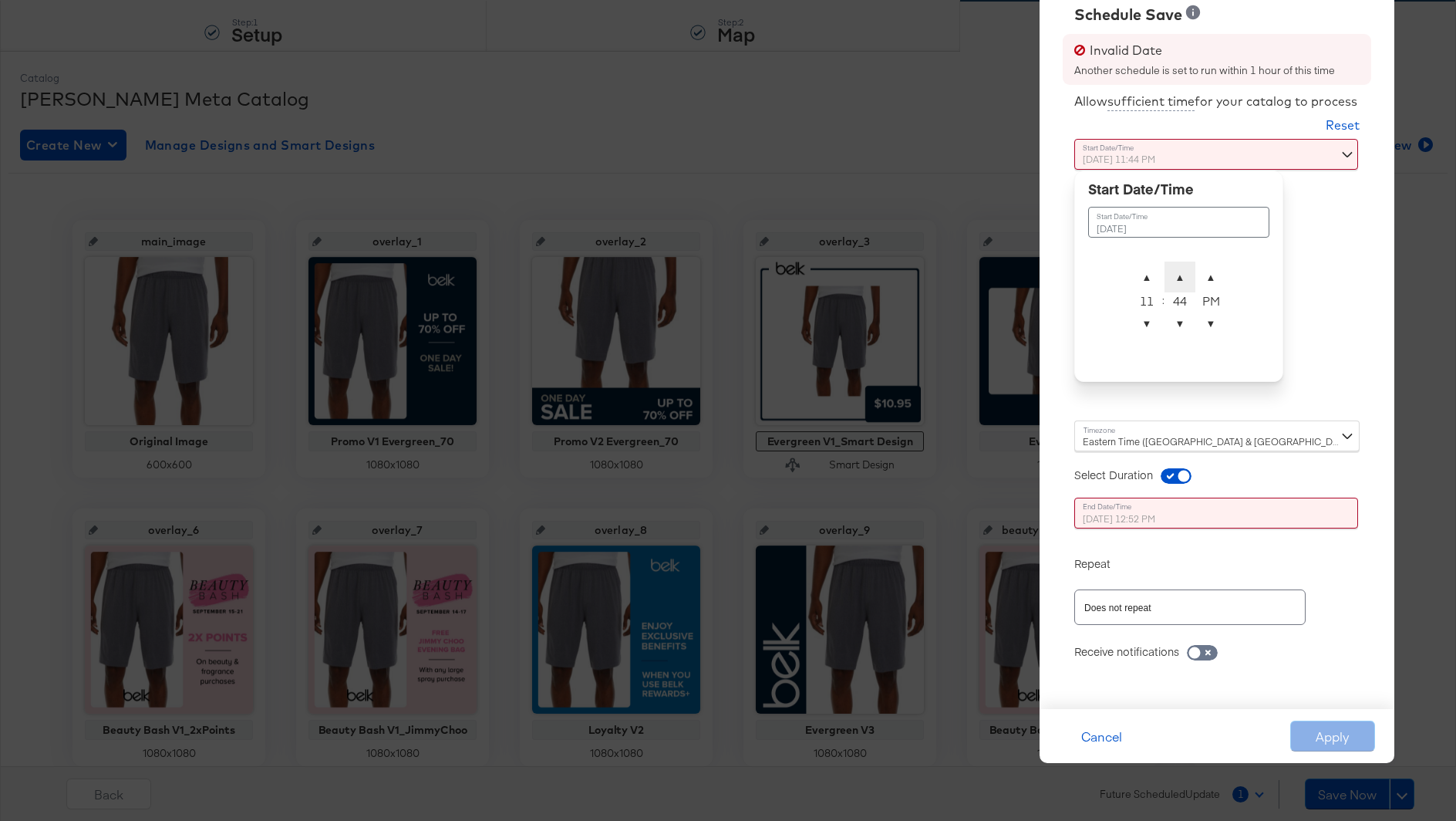
click at [1175, 276] on span "▲" at bounding box center [1180, 277] width 31 height 31
type input "September 17th 2025 11:45 PM"
click at [1185, 515] on div "September 17th 2025 12:52 PM ‹ September 2025 › Su Mo Tu We Th Fr Sa 31 1 2 3 4…" at bounding box center [1178, 513] width 209 height 31
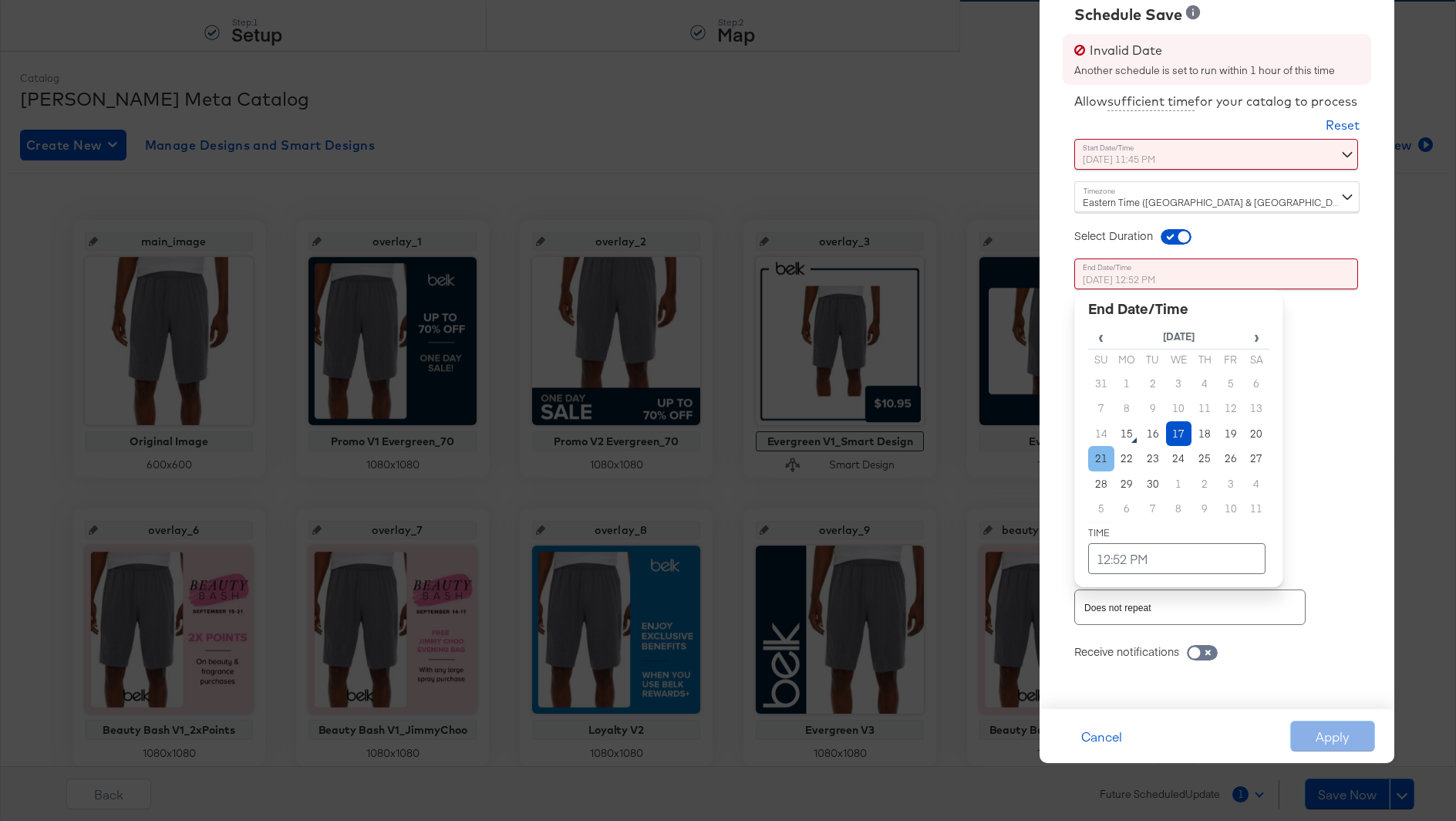
click at [1101, 453] on td "21" at bounding box center [1100, 458] width 26 height 25
click at [1185, 276] on input "September 21st 2025 12:52 PM" at bounding box center [1216, 273] width 284 height 31
click at [1154, 576] on div "‹ September 2025 › Su Mo Tu We Th Fr Sa 31 1 2 3 4 5 6 7 8 9 10 11 12 13 14 15 …" at bounding box center [1178, 438] width 209 height 297
click at [1109, 569] on td "12:52 PM" at bounding box center [1176, 558] width 177 height 31
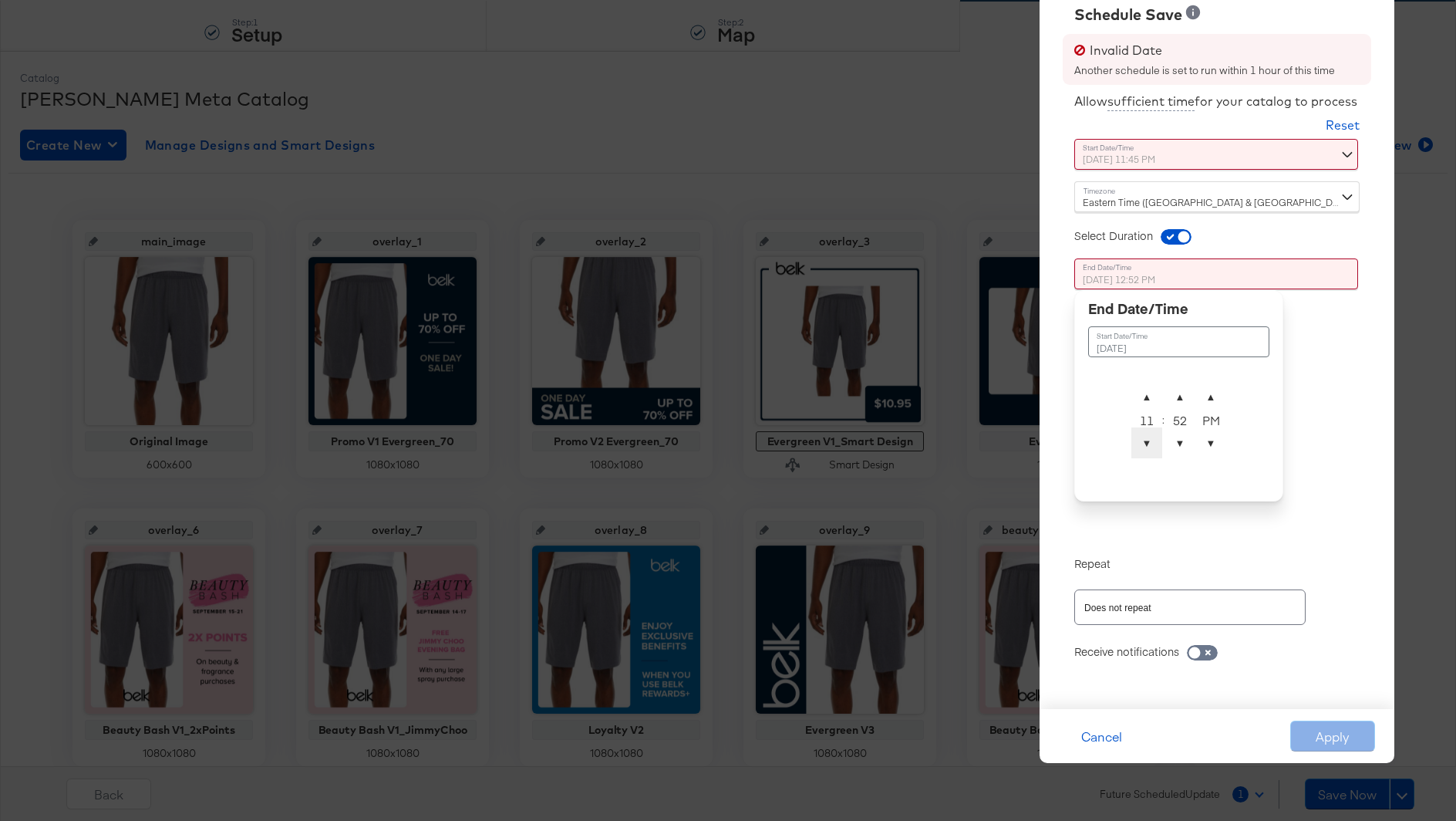
click at [1153, 440] on span "▼" at bounding box center [1147, 443] width 31 height 31
click at [1183, 438] on span "▼" at bounding box center [1180, 443] width 31 height 31
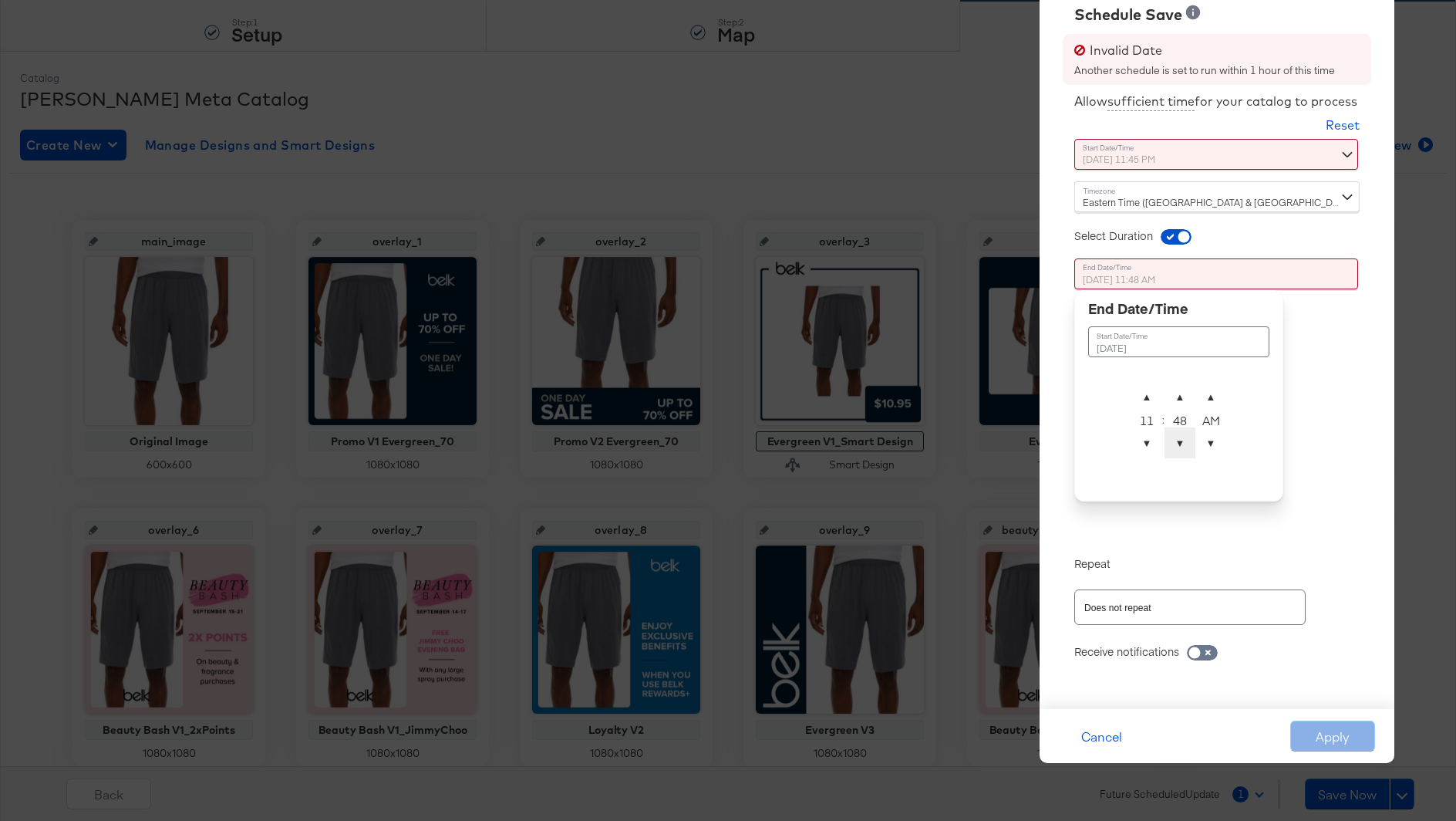
click at [1183, 438] on span "▼" at bounding box center [1180, 443] width 31 height 31
click at [1213, 438] on span "▼" at bounding box center [1211, 443] width 31 height 31
click at [1178, 440] on span "▼" at bounding box center [1180, 443] width 31 height 31
type input "September 21st 2025 11:45 PM"
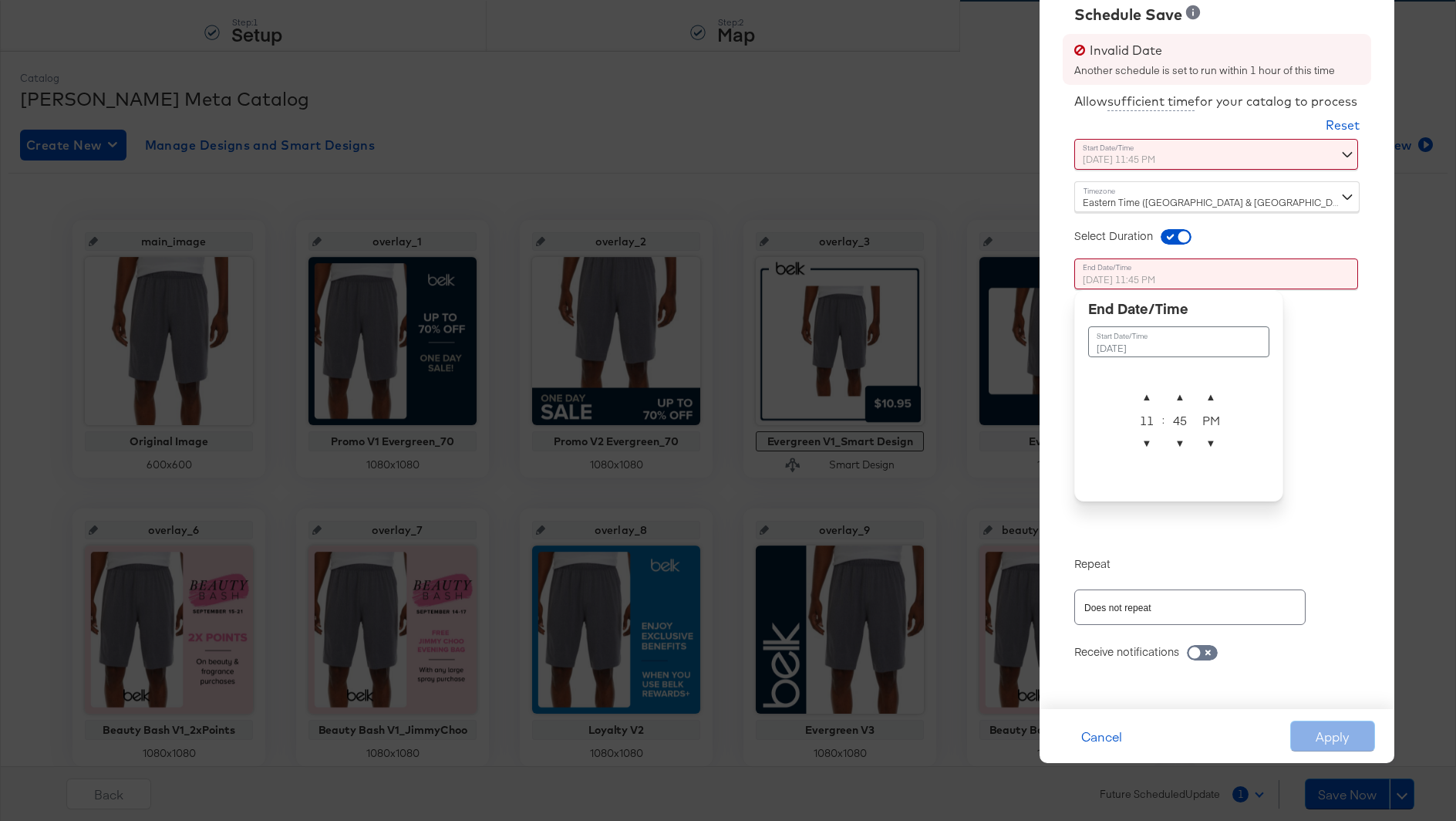
click at [1323, 457] on div "Allow sufficient time for your catalog to process Reset Time : September 17th 2…" at bounding box center [1216, 389] width 331 height 608
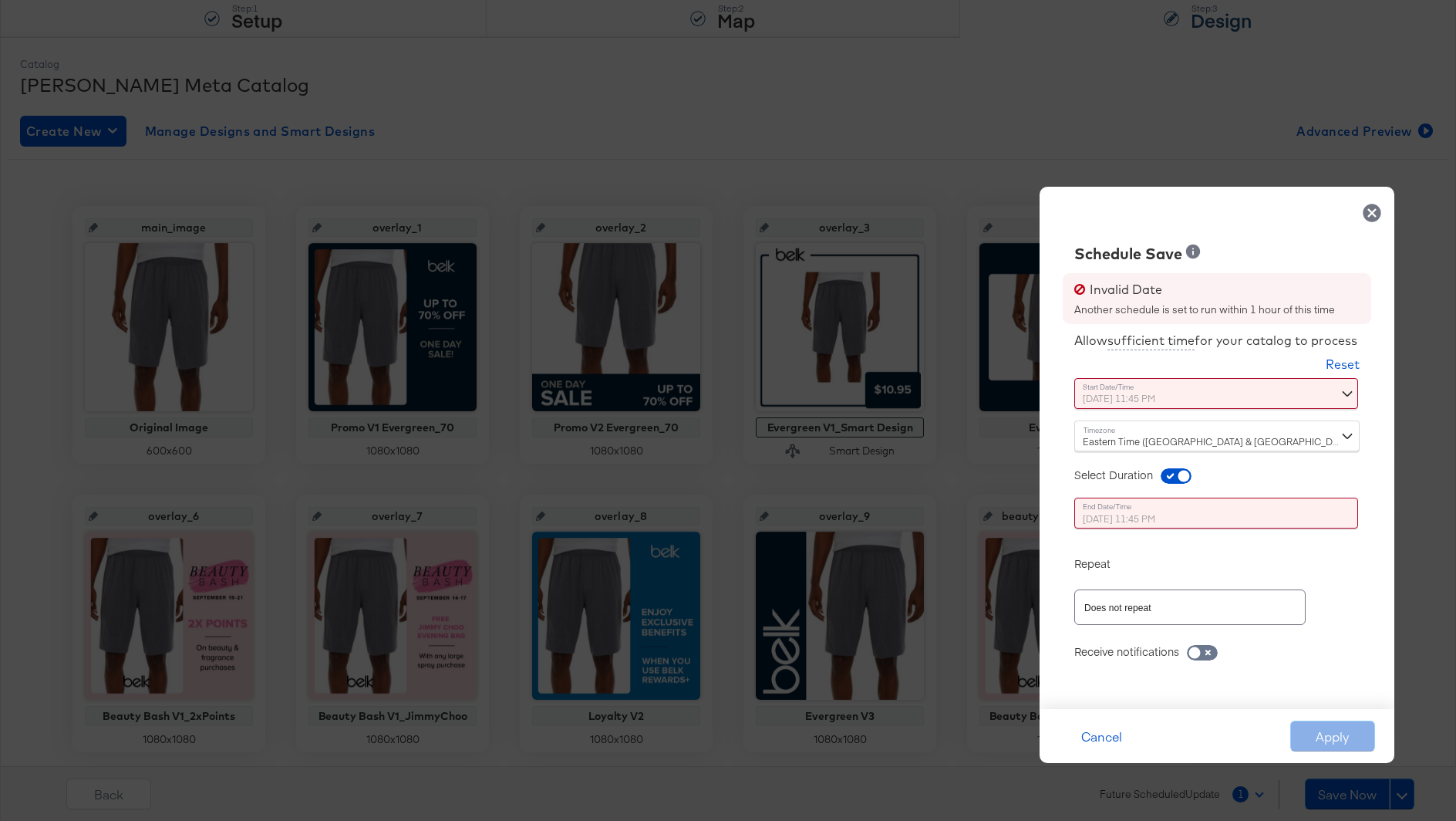
scroll to position [161, 0]
click at [1197, 400] on div "September 17th 2025 11:45 PM September 17th 2025 ▲ 11 ▼ : ▲ 45 ▼ ▲ PM ▼" at bounding box center [1178, 393] width 209 height 31
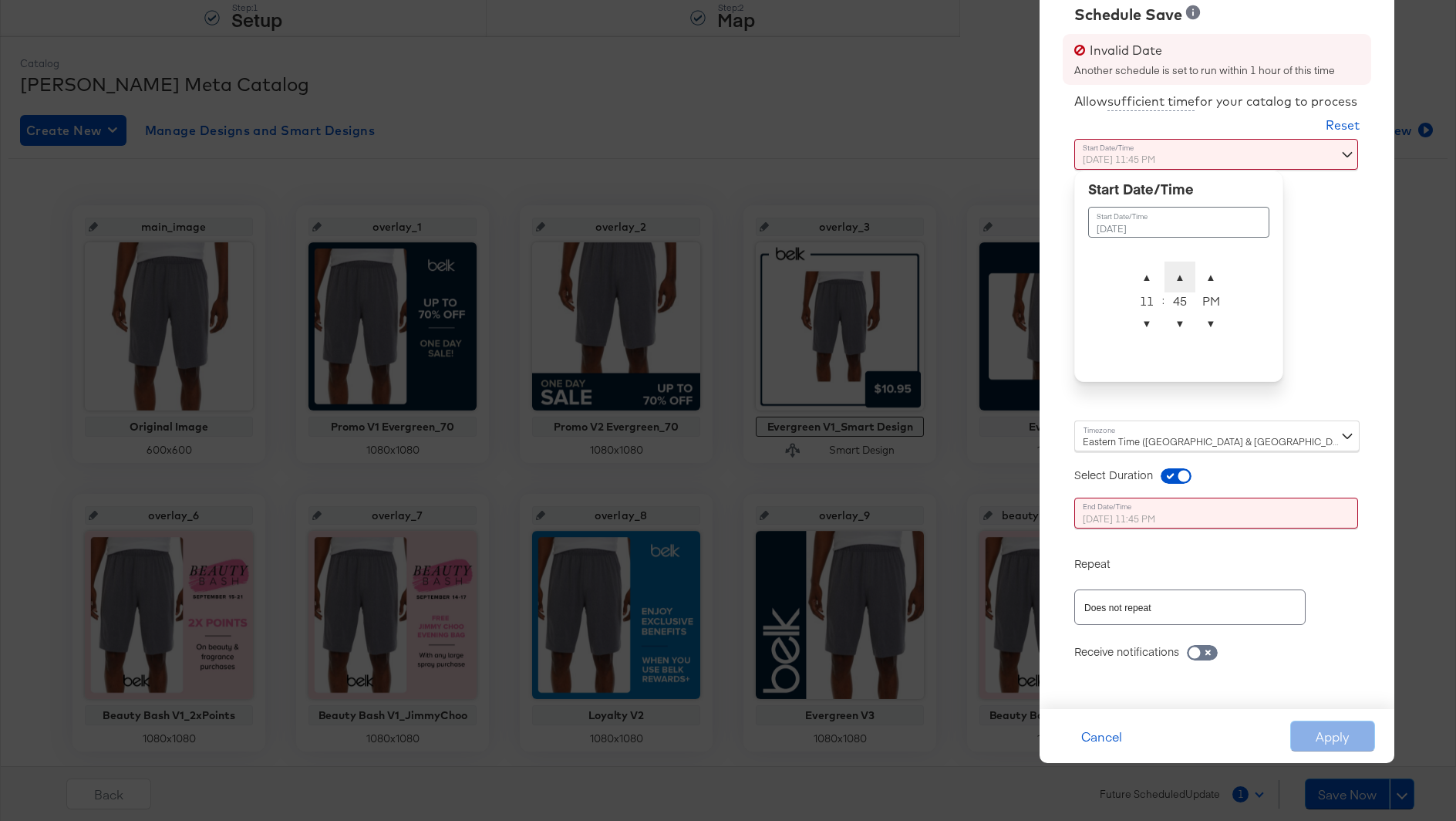
click at [1180, 280] on span "▲" at bounding box center [1180, 277] width 31 height 31
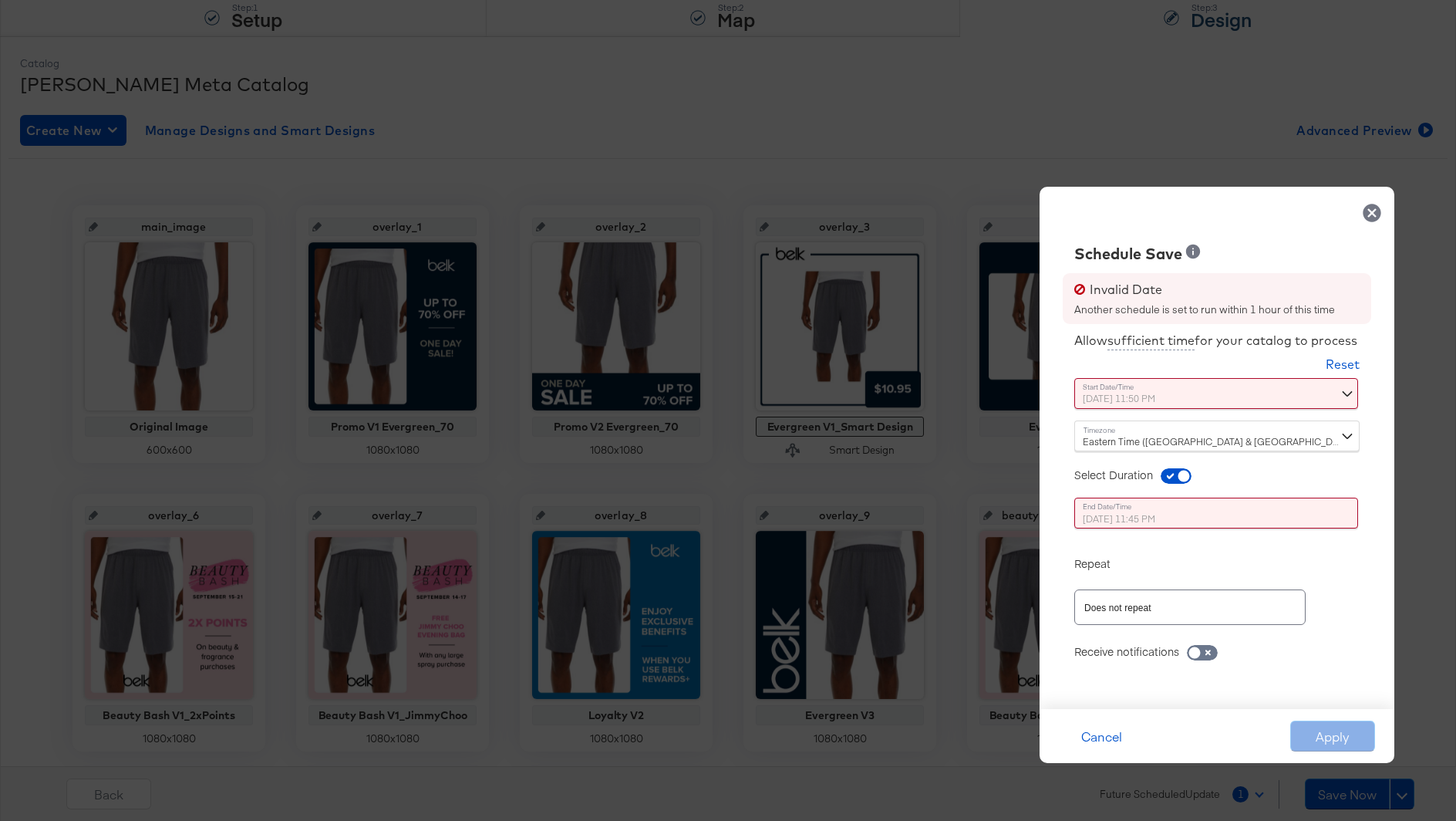
click at [1337, 341] on div "Allow sufficient time for your catalog to process Reset Time : September 17th 2…" at bounding box center [1216, 509] width 331 height 369
click at [1196, 388] on div "September 17th 2025 11:50 PM September 17th 2025 ▲ 11 ▼ : ▲ 50 ▼ ▲ PM ▼" at bounding box center [1178, 393] width 209 height 31
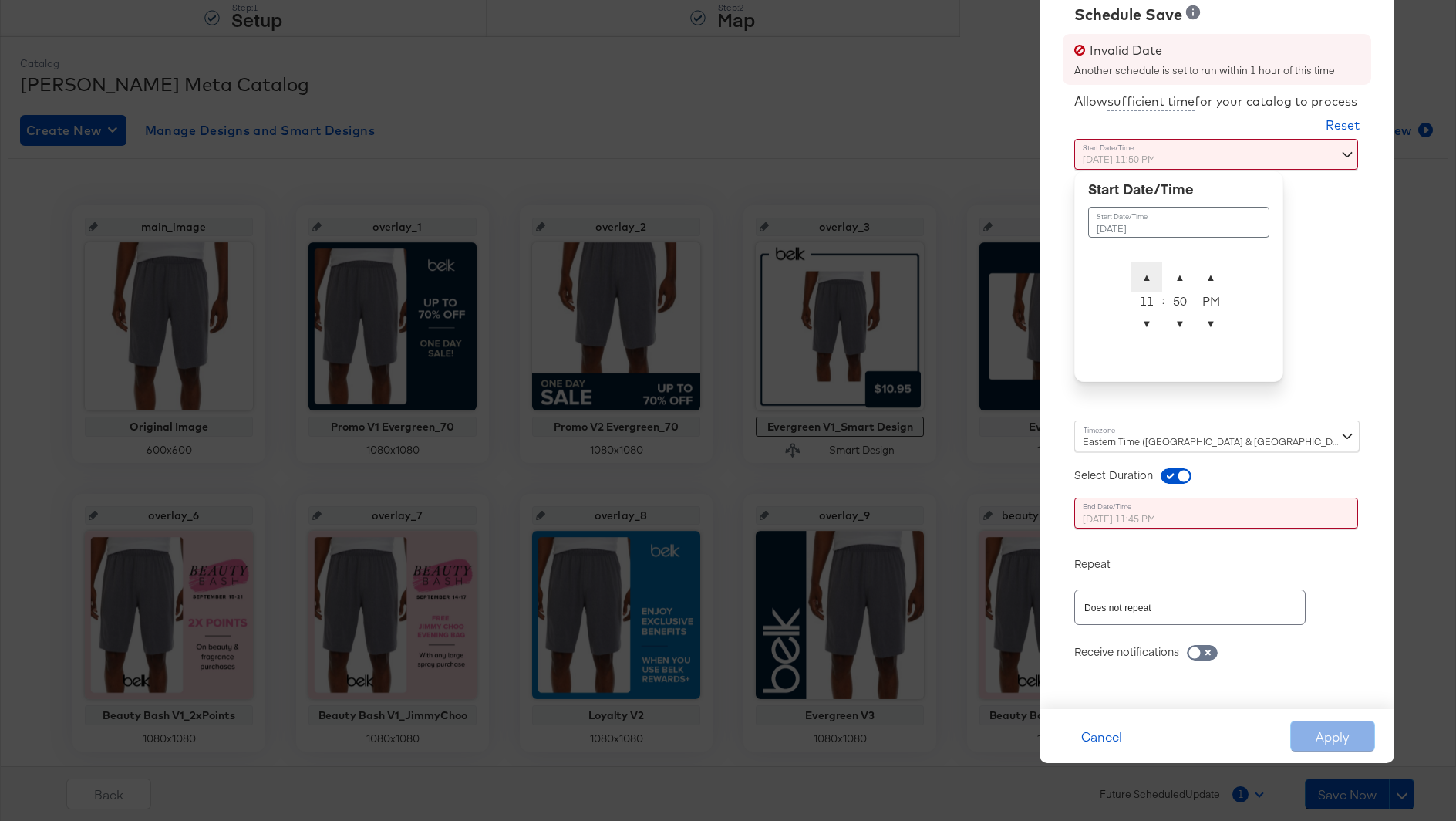
click at [1151, 279] on span "▲" at bounding box center [1147, 277] width 31 height 31
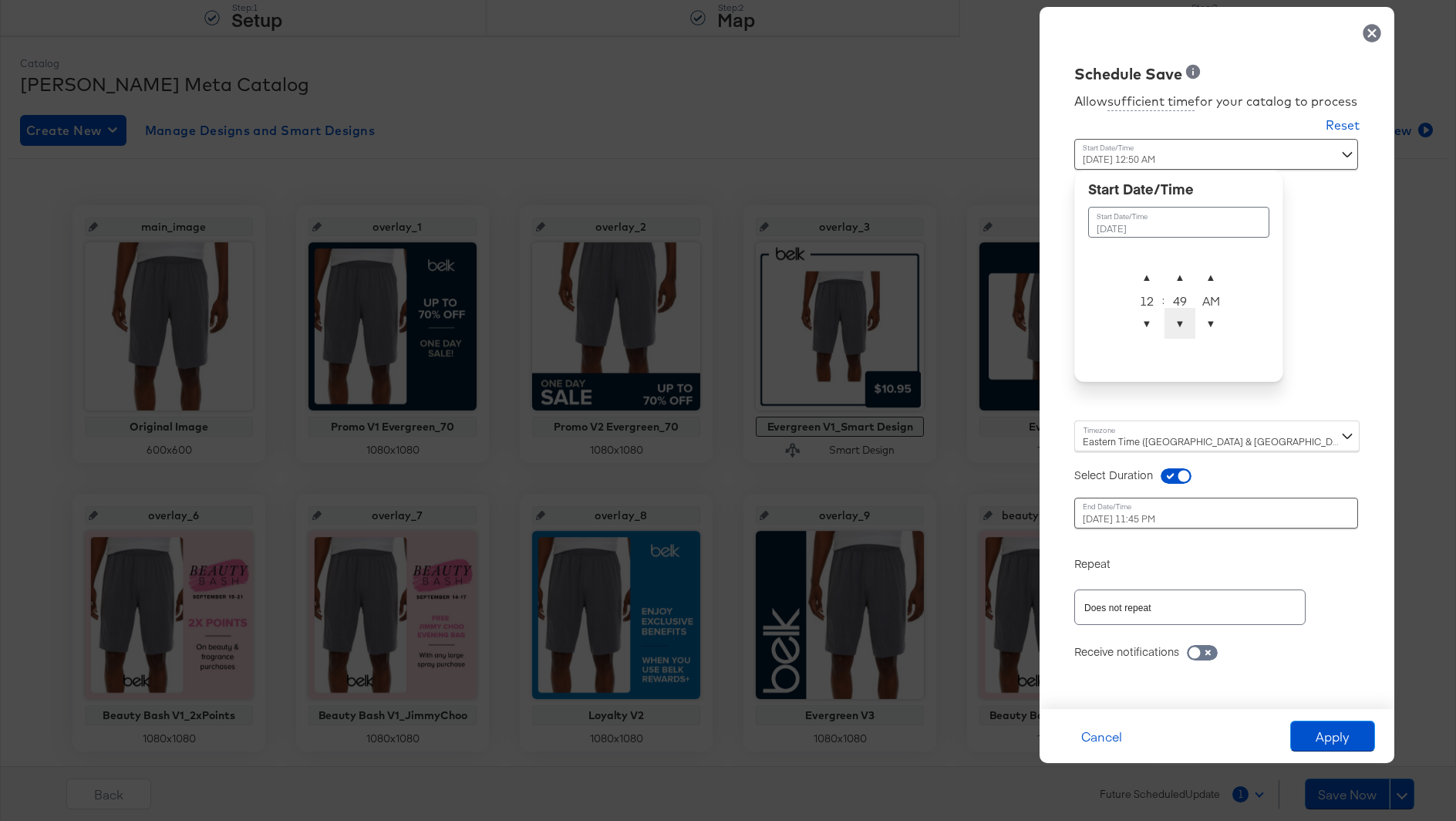
click at [1178, 329] on span "▼" at bounding box center [1180, 323] width 31 height 31
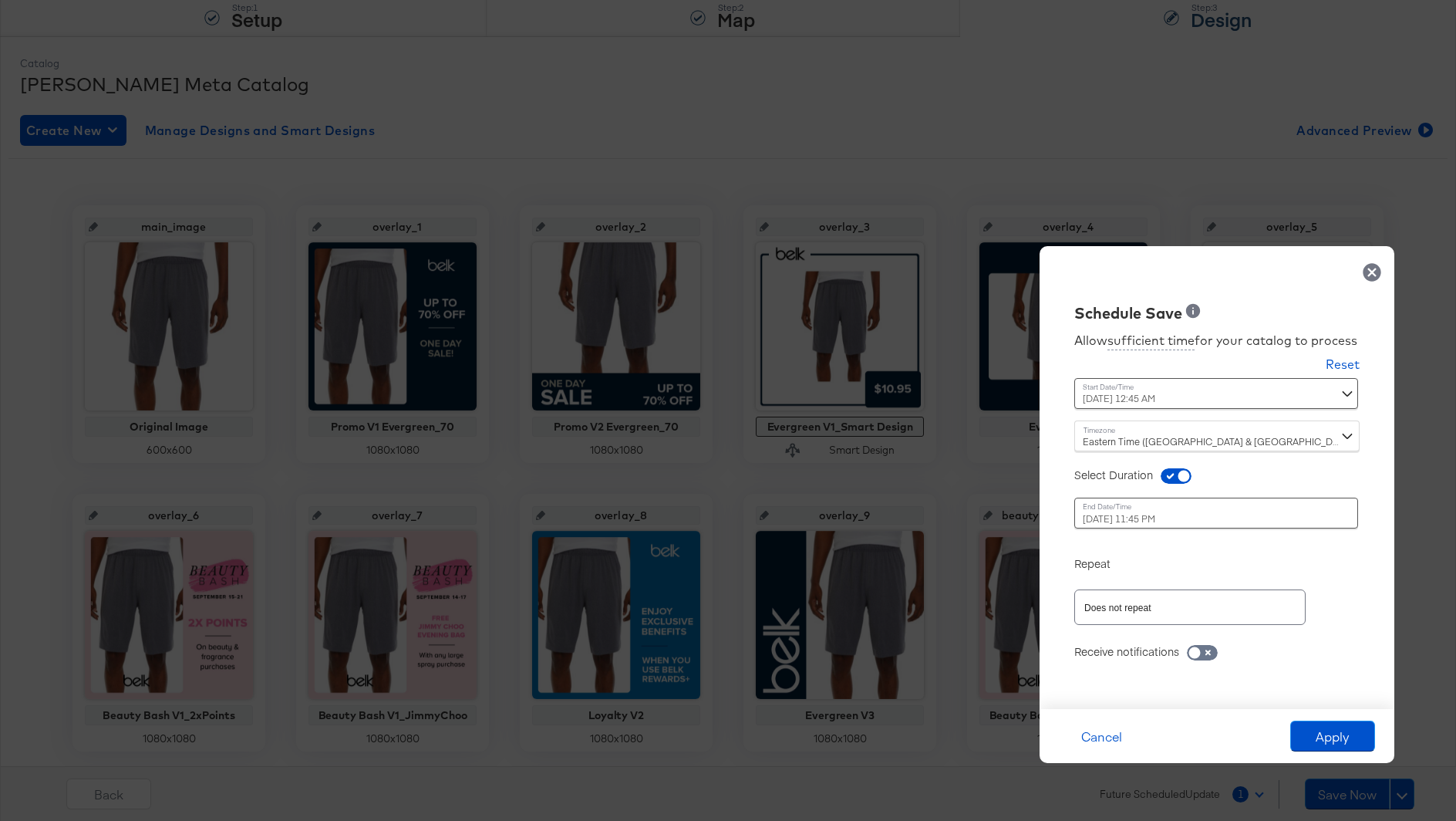
click at [1360, 351] on div "Allow sufficient time for your catalog to process Reset Time : September 17th 2…" at bounding box center [1216, 509] width 331 height 369
click at [1123, 393] on div "September 17th 2025 12:45 AM September 17th 2025 ▲ 12 ▼ : ▲ 45 ▼ ▲ AM ▼" at bounding box center [1178, 393] width 209 height 31
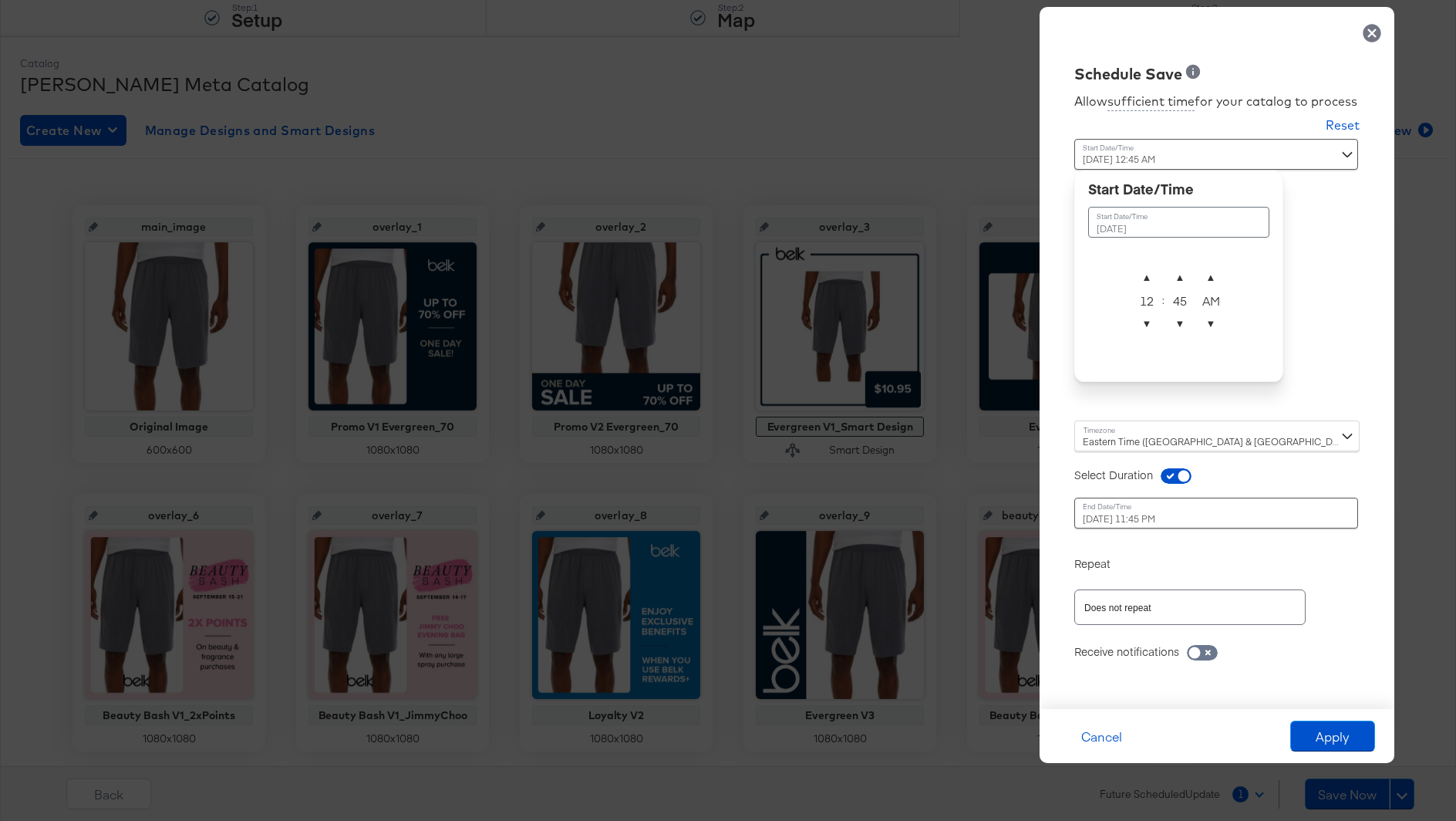
click at [1132, 217] on td "September 17th 2025" at bounding box center [1178, 222] width 181 height 31
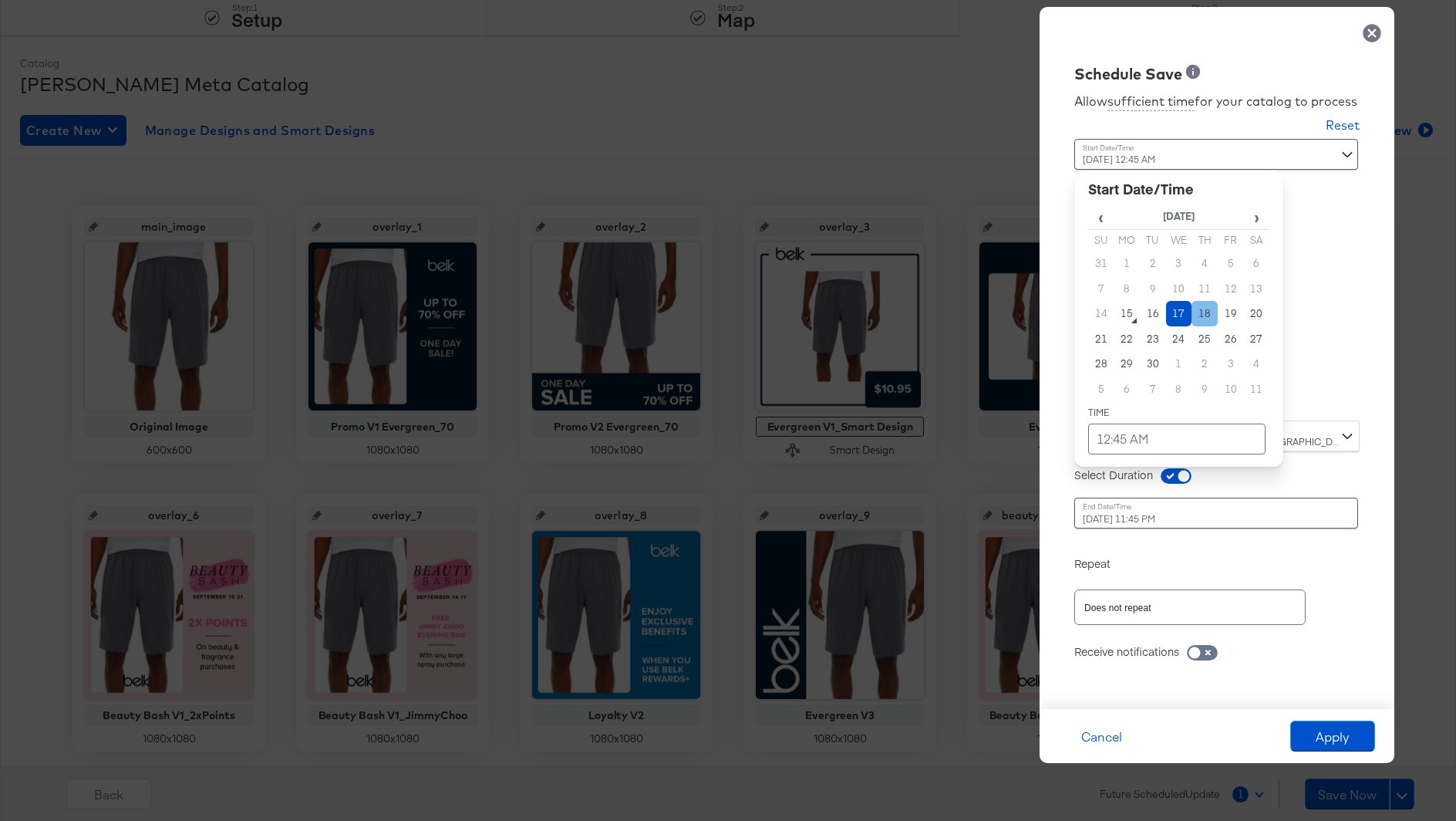
click at [1201, 310] on td "18" at bounding box center [1204, 313] width 26 height 25
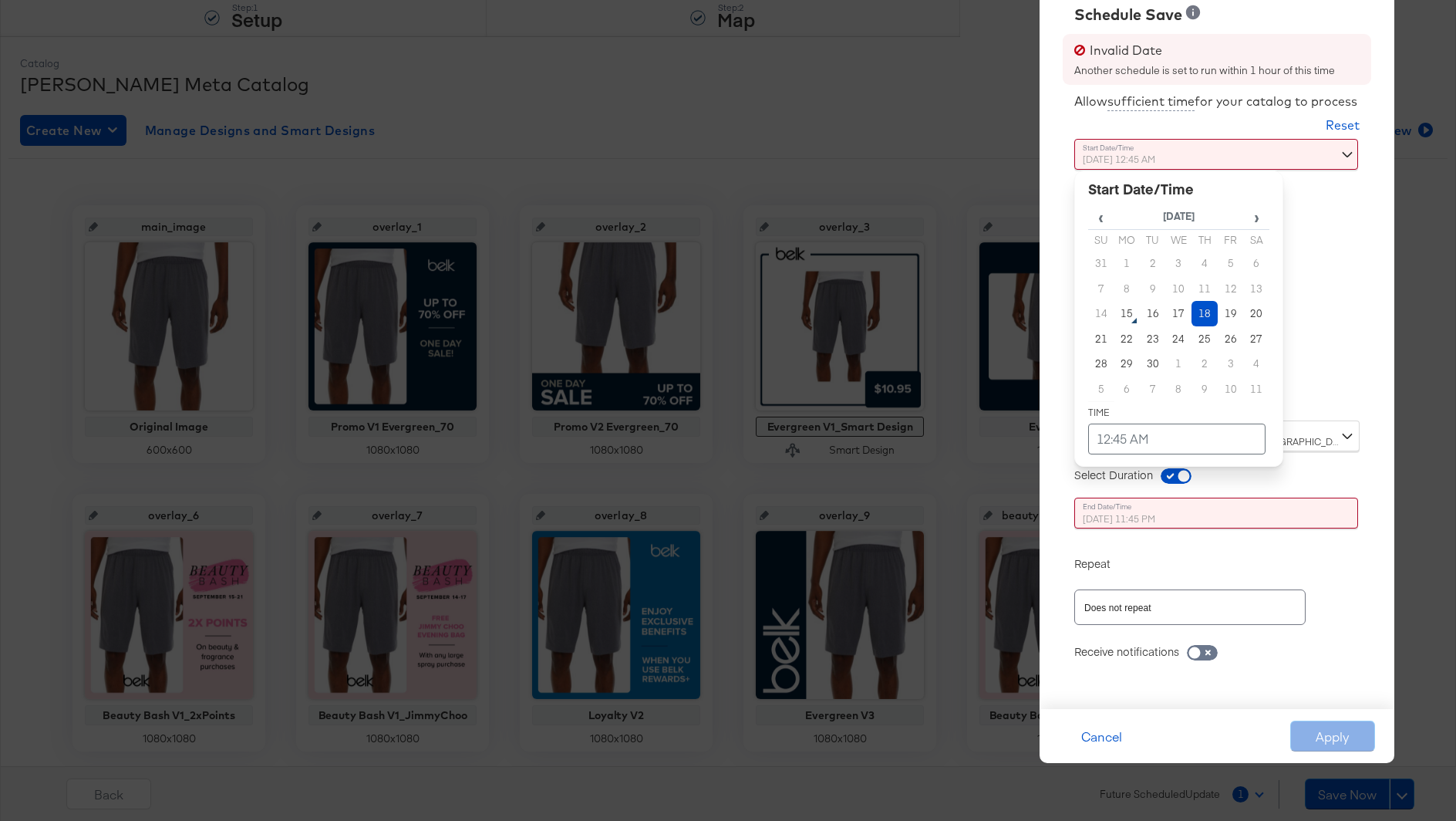
click at [1325, 313] on div "Allow sufficient time for your catalog to process Reset Time : September 18th 2…" at bounding box center [1216, 389] width 331 height 608
click at [1185, 390] on div "September 18th 2025 12:45 AM ‹ September 2025 › Su Mo Tu We Th Fr Sa 31 1 2 3 4…" at bounding box center [1178, 273] width 209 height 270
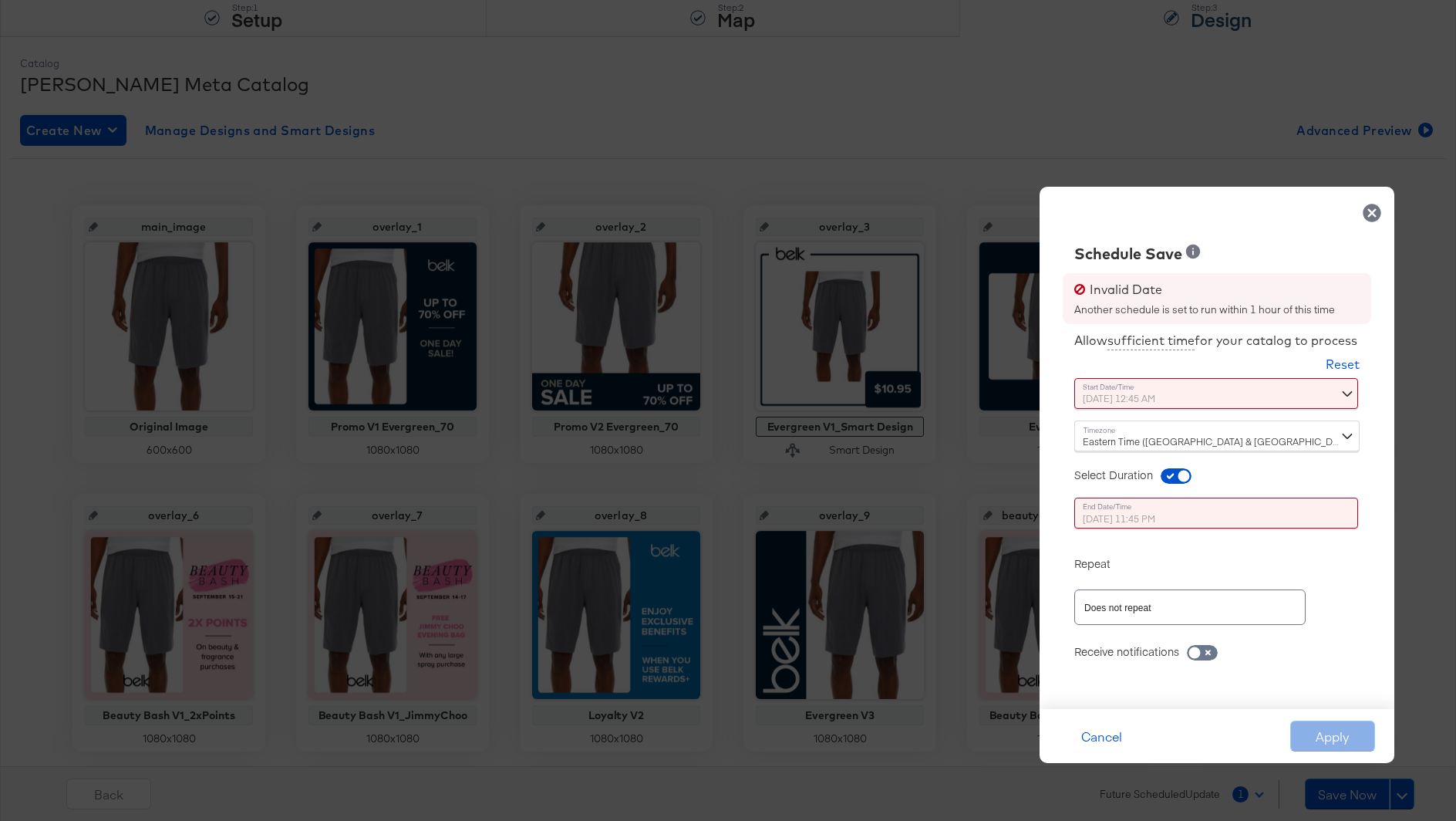
click at [1335, 352] on div "Allow sufficient time for your catalog to process Reset Time : September 18th 2…" at bounding box center [1216, 509] width 331 height 369
click at [1216, 375] on div "Reset" at bounding box center [1216, 367] width 285 height 23
click at [1209, 383] on div "September 18th 2025 12:45 AM ‹ September 2025 › Su Mo Tu We Th Fr Sa 31 1 2 3 4…" at bounding box center [1178, 393] width 209 height 31
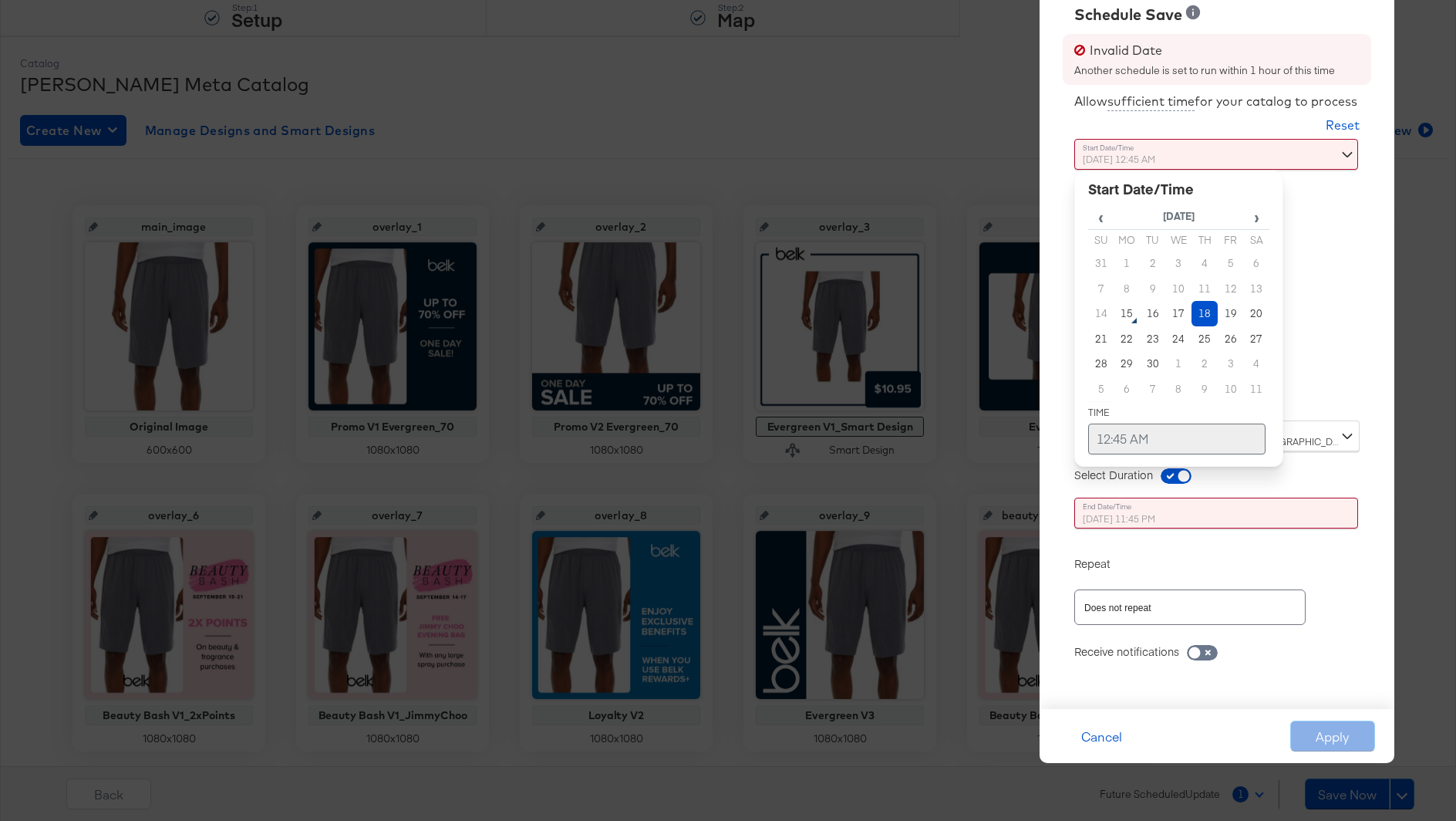
click at [1119, 433] on td "12:45 AM" at bounding box center [1176, 439] width 177 height 31
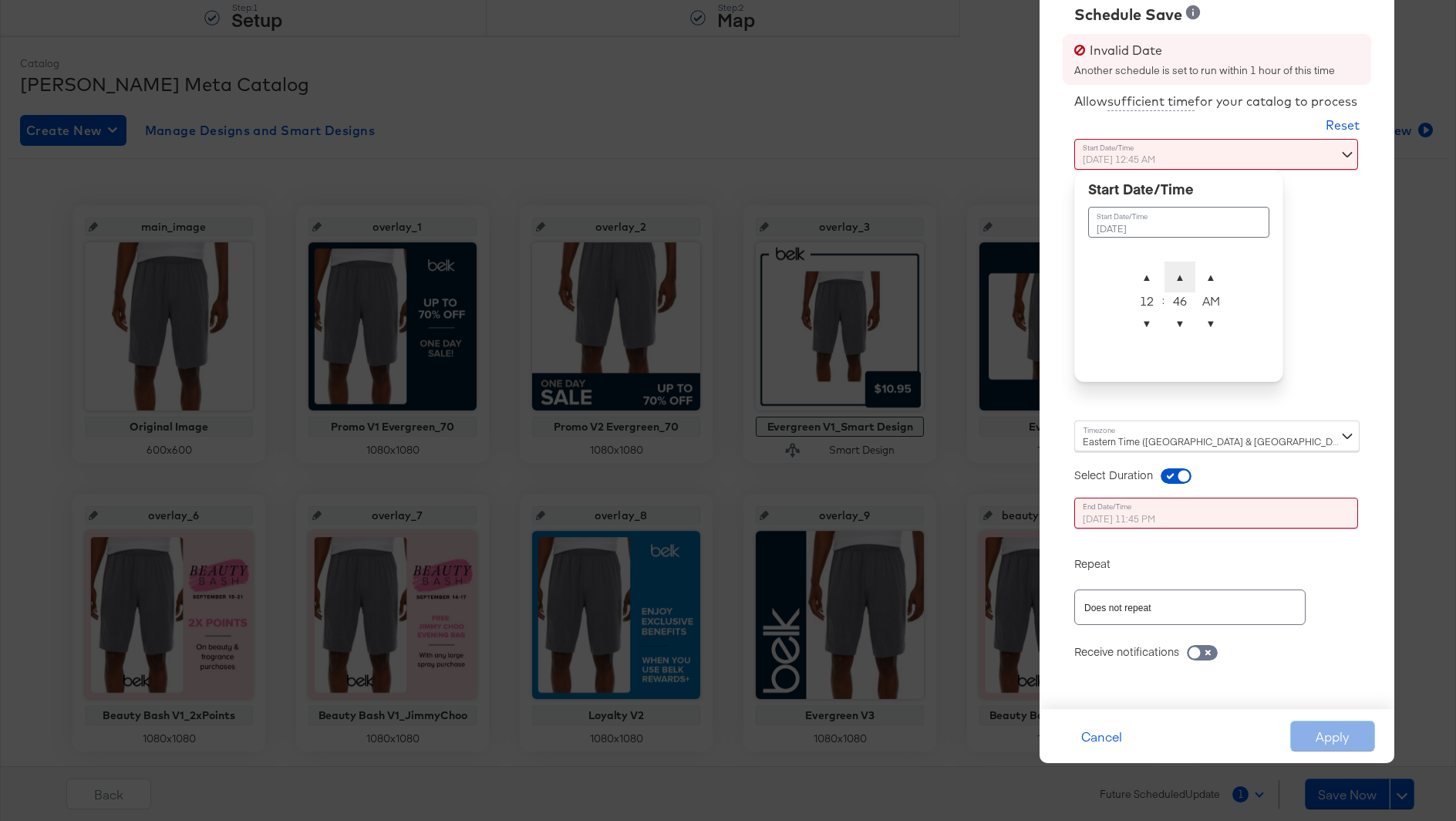
click at [1183, 273] on span "▲" at bounding box center [1180, 277] width 31 height 31
type input "September 18th 2025 12:46 AM"
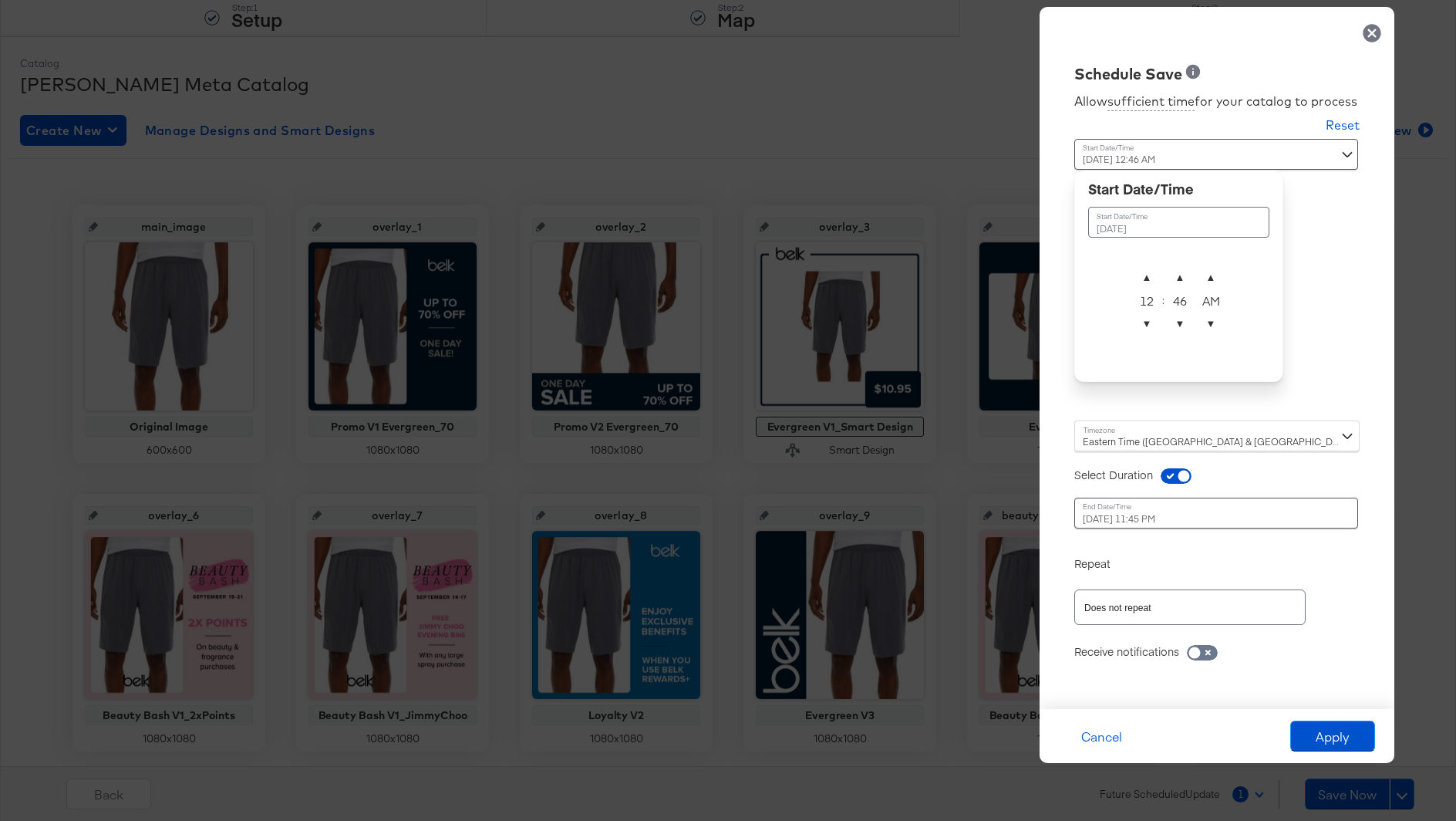
click at [1317, 306] on div "Schedule Save Allow sufficient time for your catalog to process Reset Time : Se…" at bounding box center [1217, 358] width 355 height 702
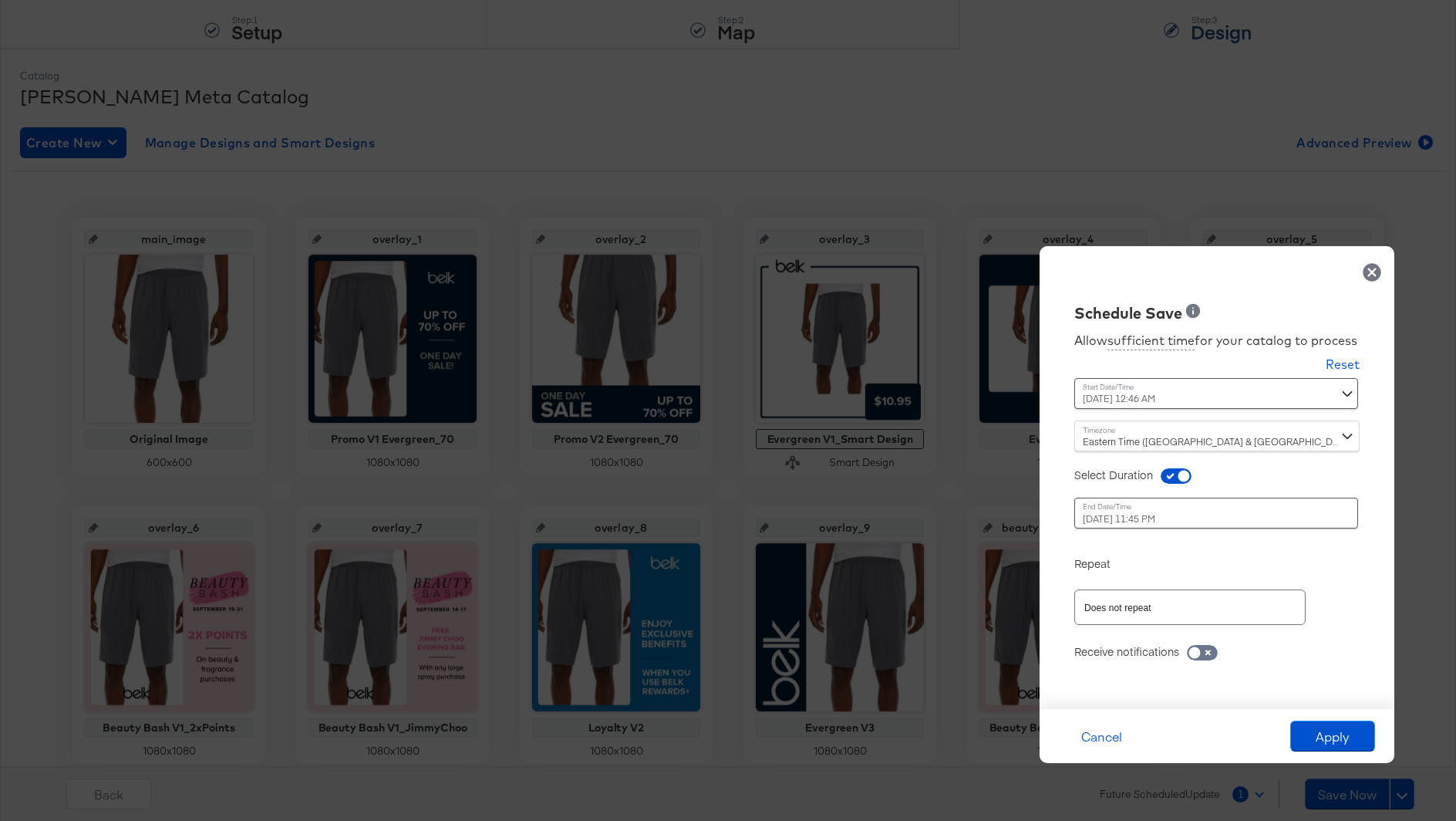
scroll to position [143, 0]
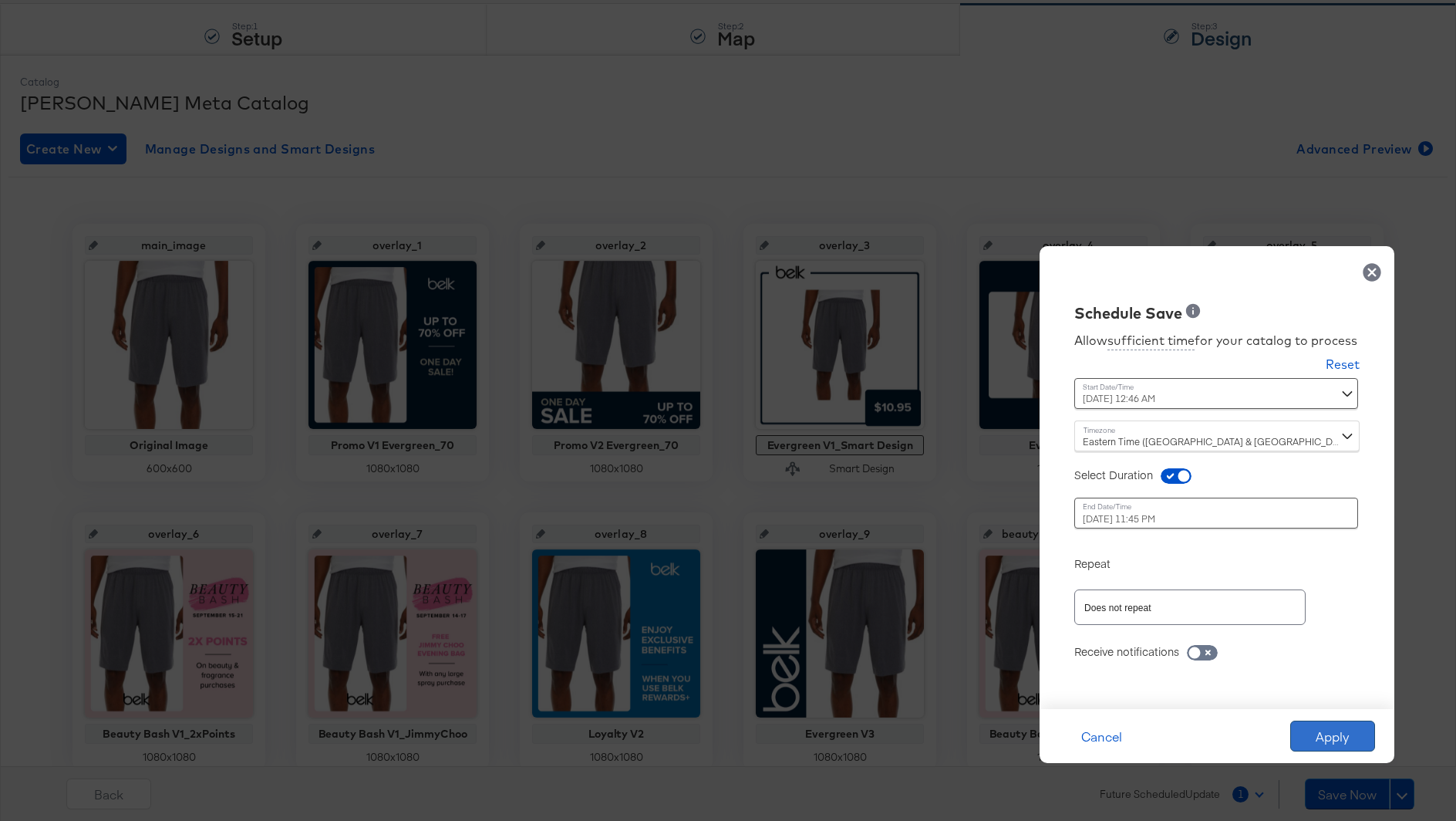
click at [1312, 727] on button "Apply" at bounding box center [1332, 736] width 85 height 31
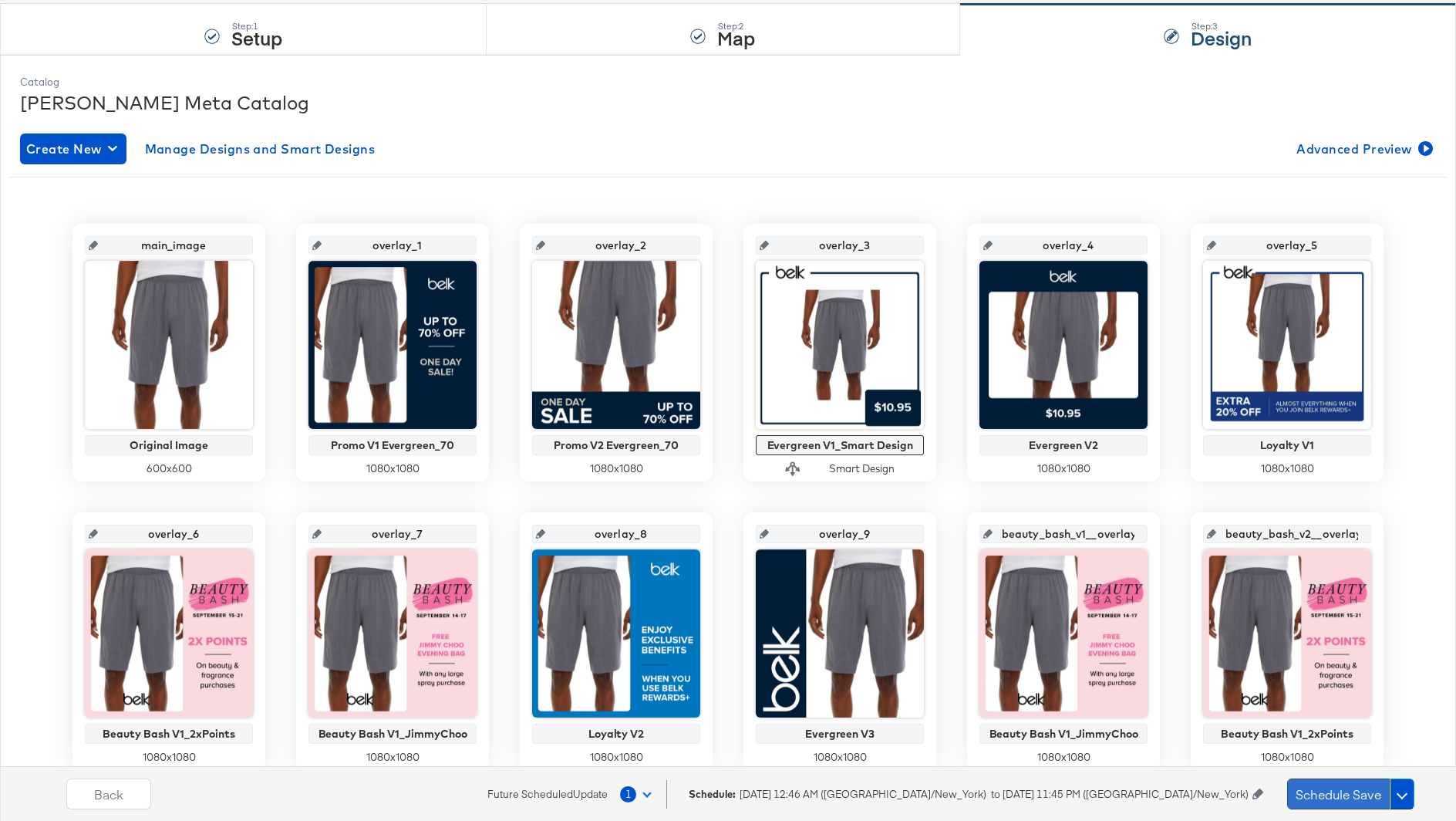
click at [1321, 788] on button "Schedule Save" at bounding box center [1337, 794] width 102 height 31
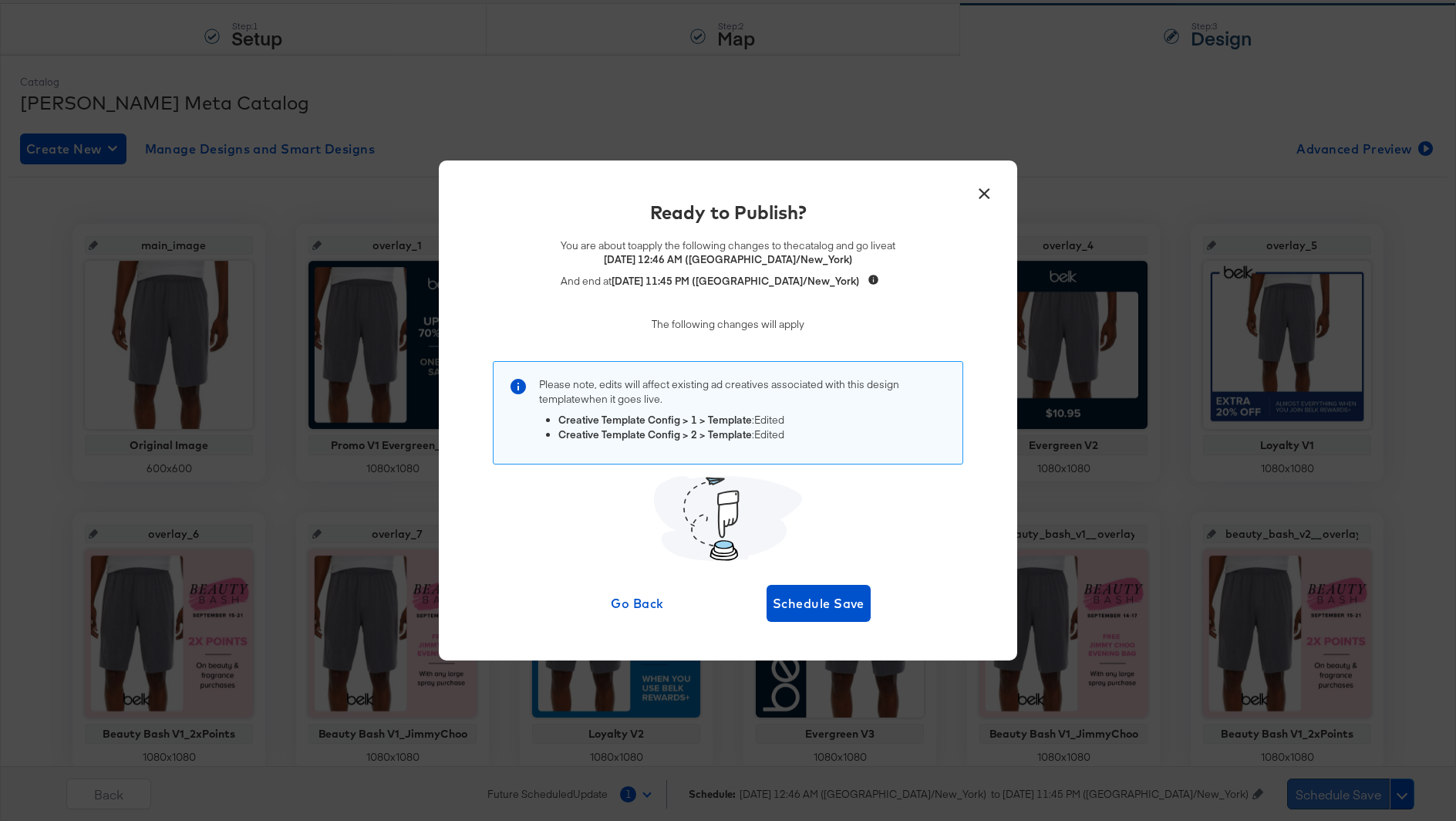
scroll to position [0, 0]
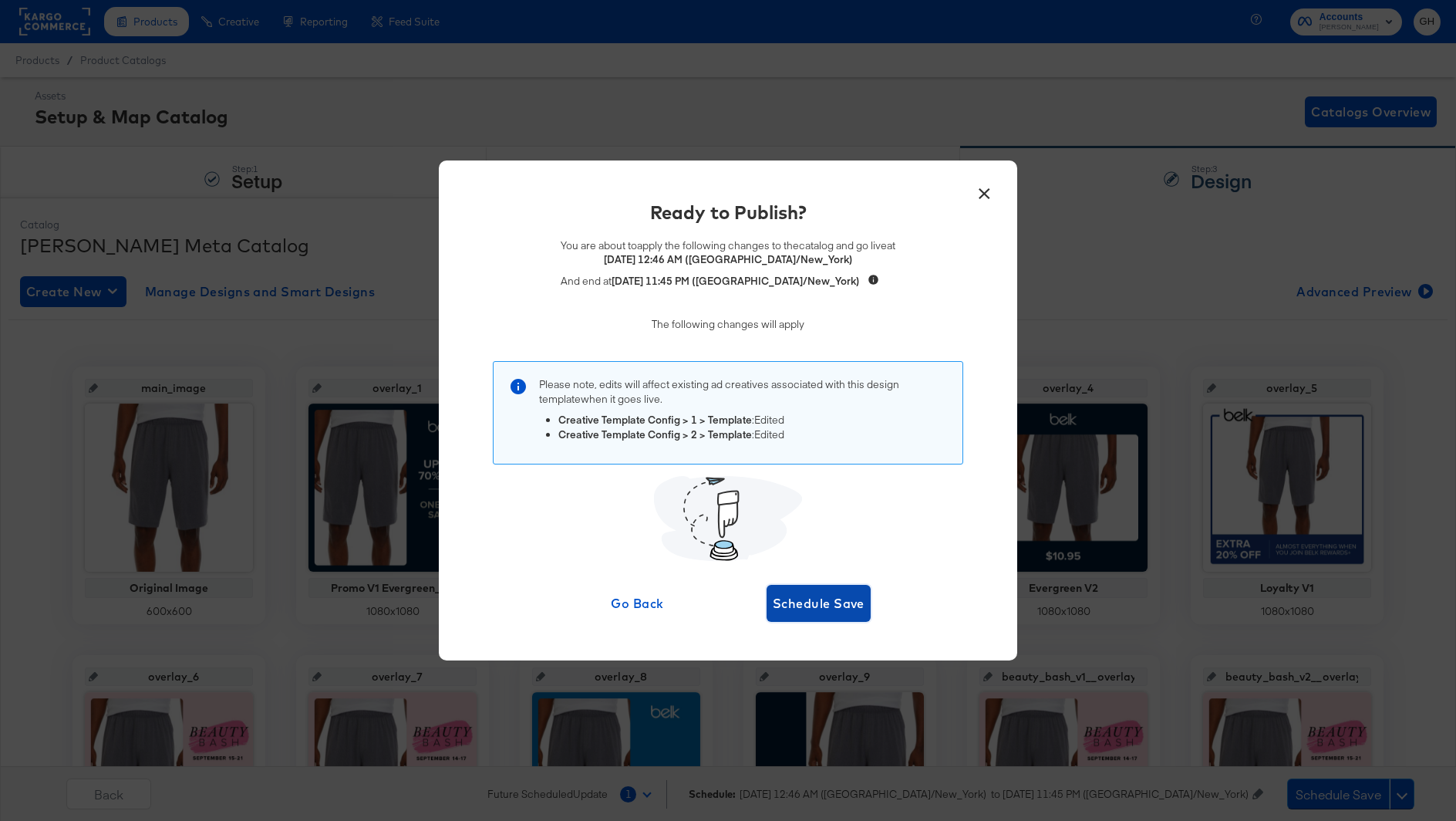
click at [831, 609] on span "Schedule Save" at bounding box center [818, 603] width 91 height 22
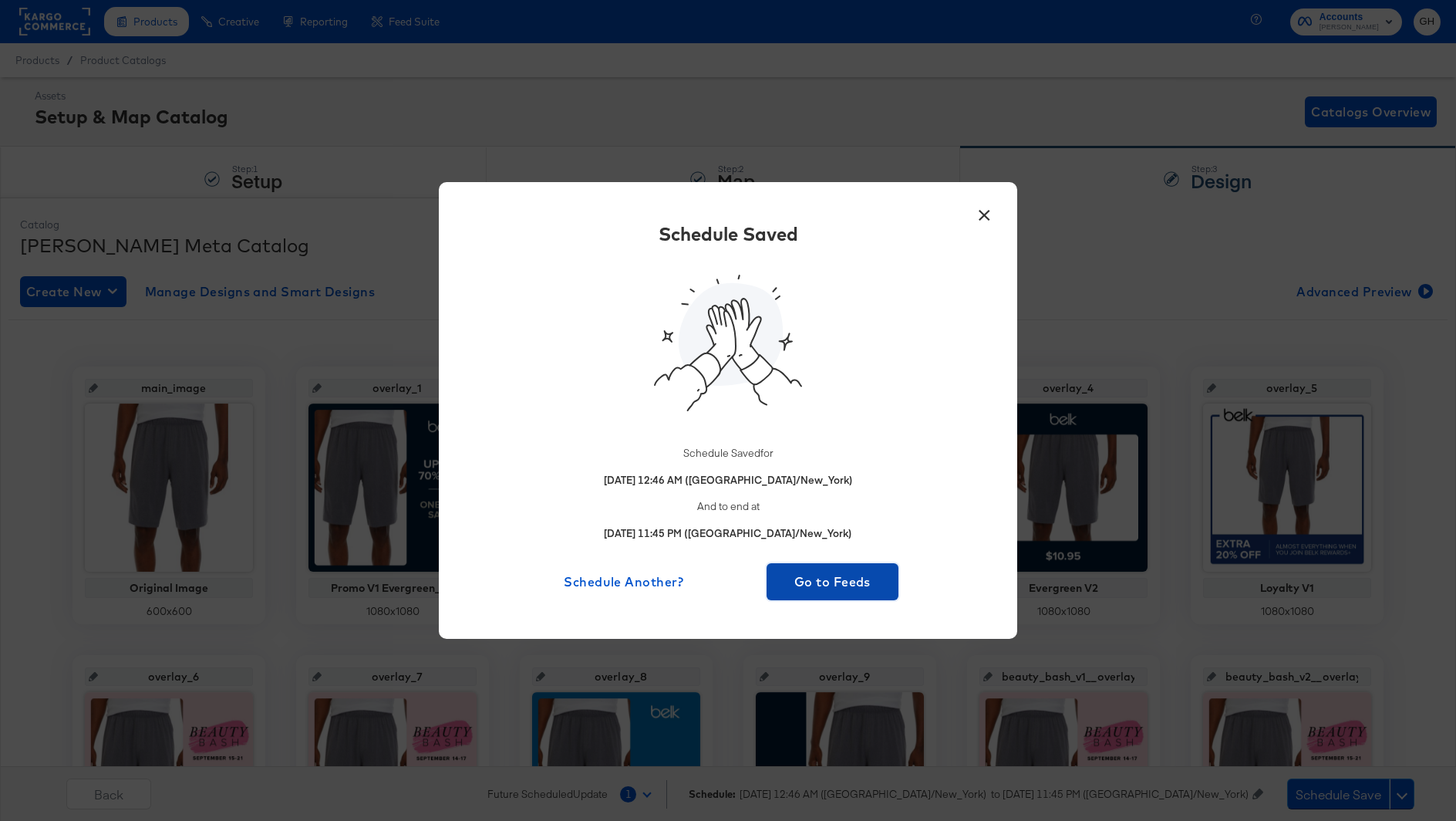
click at [831, 581] on span "Go to Feeds" at bounding box center [833, 581] width 119 height 22
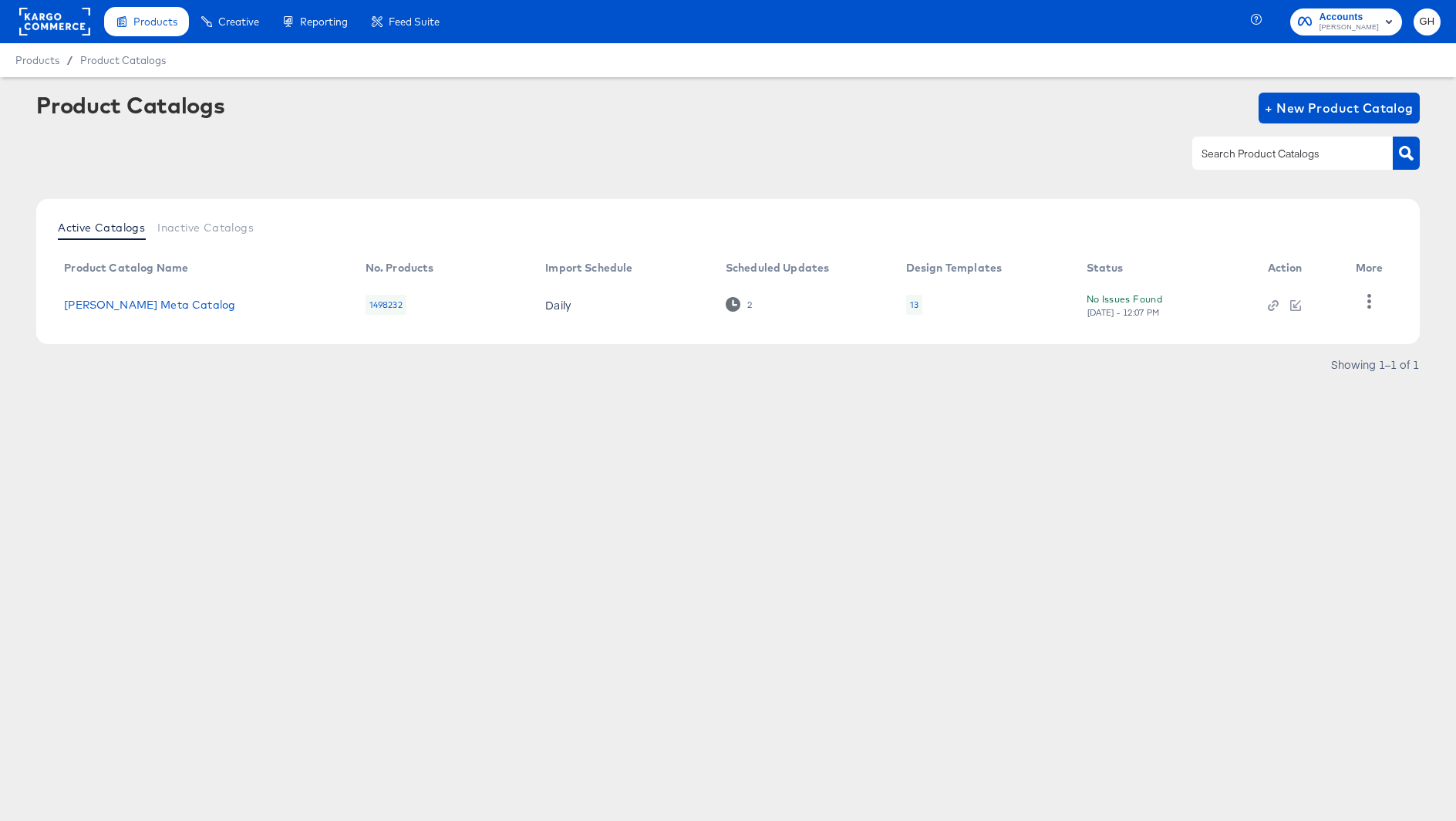
click at [51, 29] on rect at bounding box center [54, 22] width 71 height 28
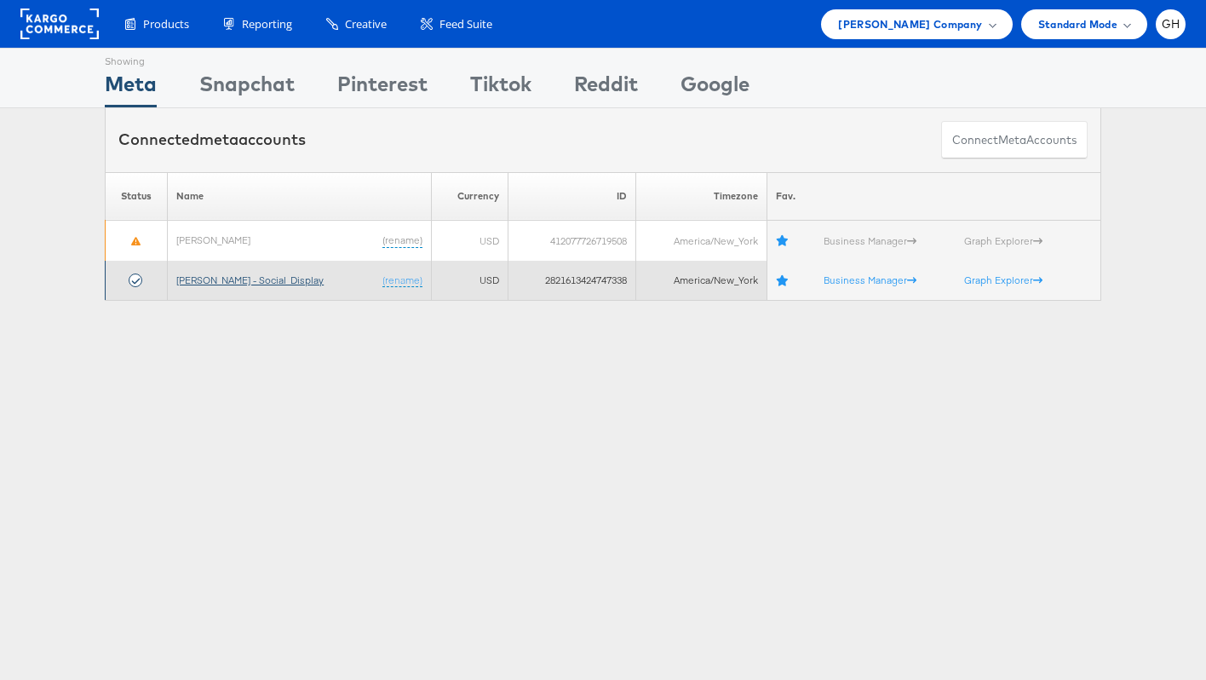
click at [204, 273] on link "[PERSON_NAME] - Social_Display" at bounding box center [249, 279] width 147 height 13
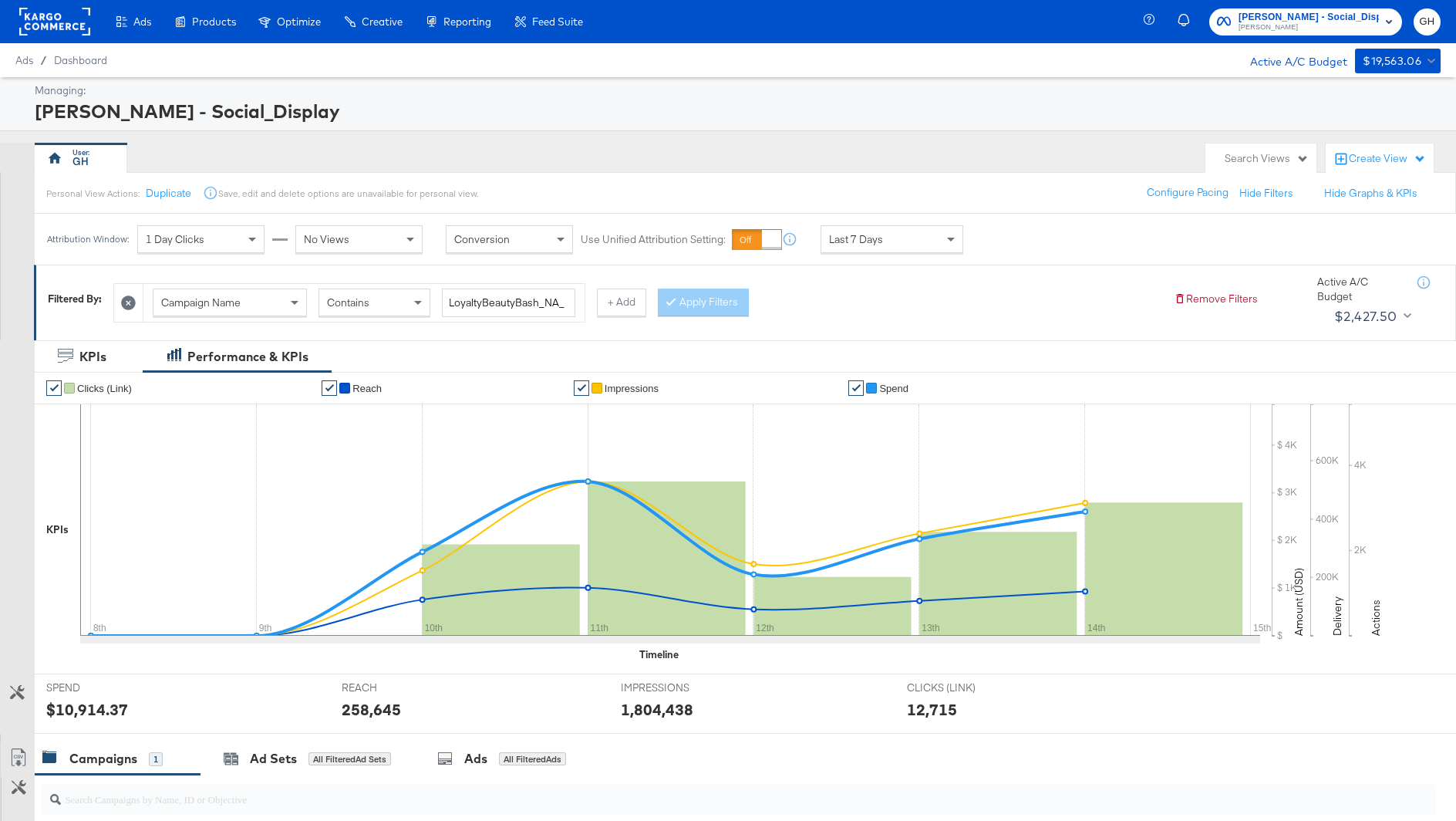
click at [280, 295] on div "Campaign Name" at bounding box center [230, 302] width 153 height 26
type input "ad id"
click at [490, 295] on input "search" at bounding box center [520, 303] width 158 height 29
paste input "120231995660280171"
click at [680, 294] on button "Apply Filters" at bounding box center [703, 302] width 91 height 28
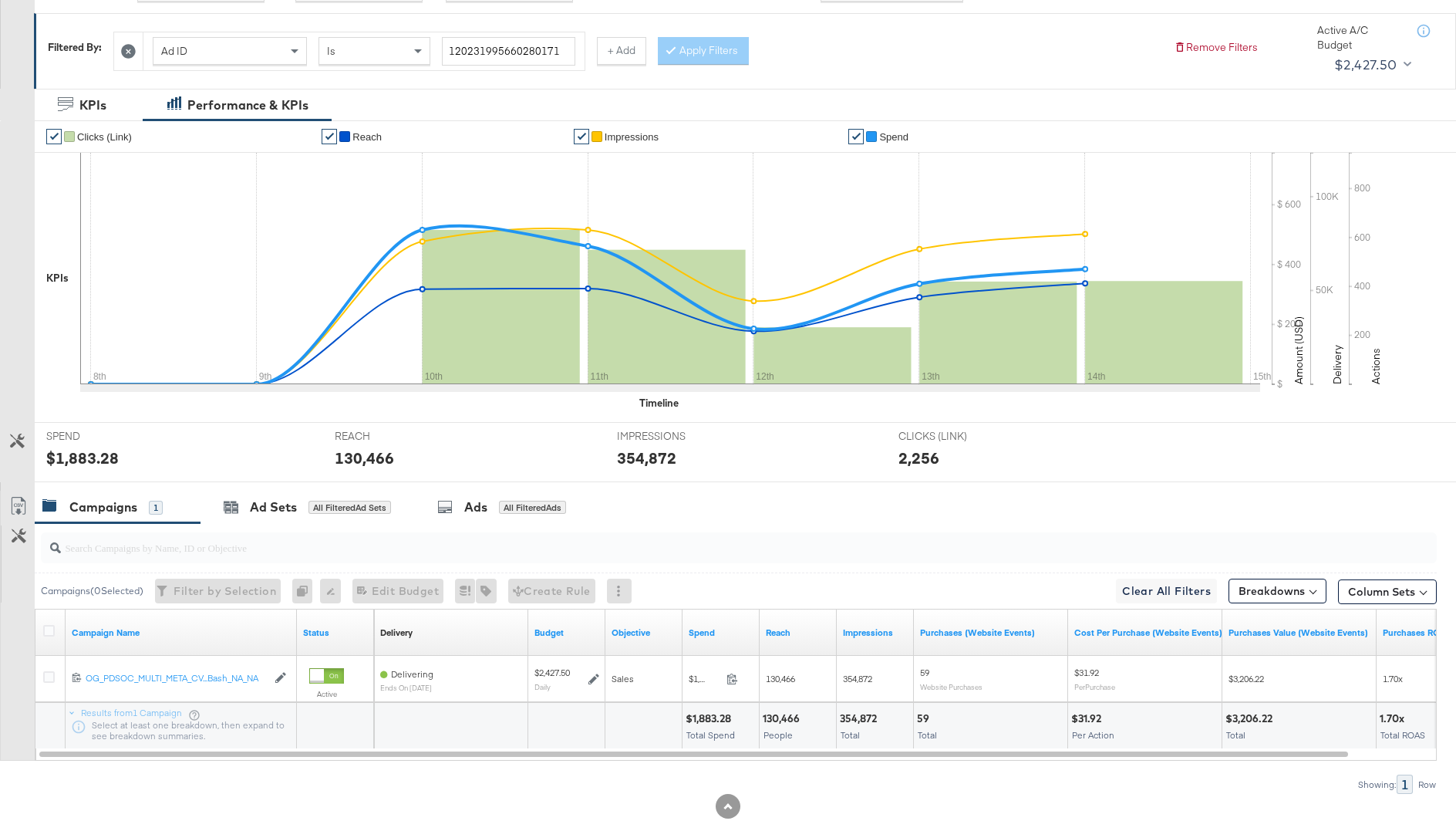
scroll to position [289, 0]
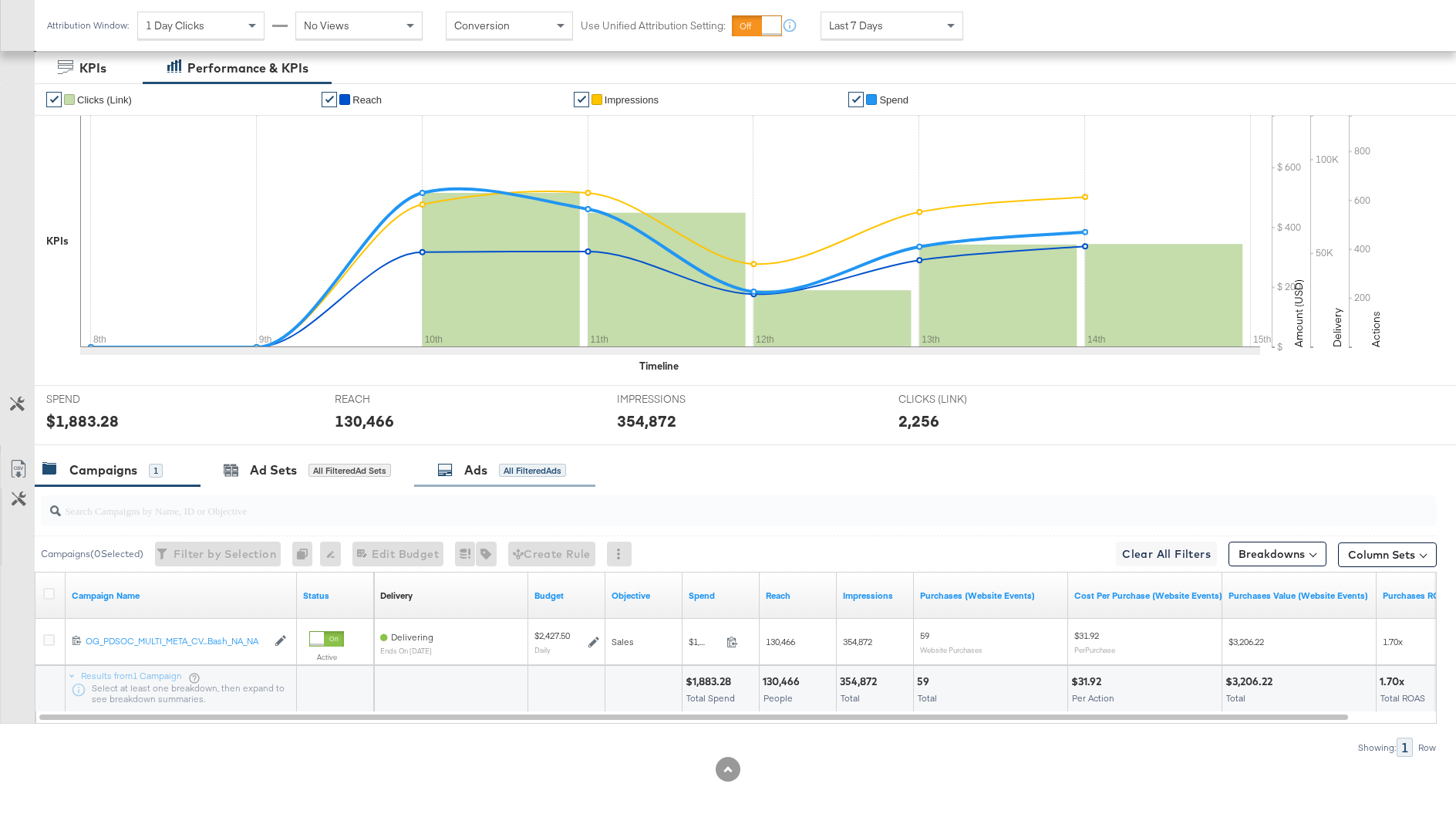
click at [442, 468] on icon at bounding box center [444, 469] width 15 height 15
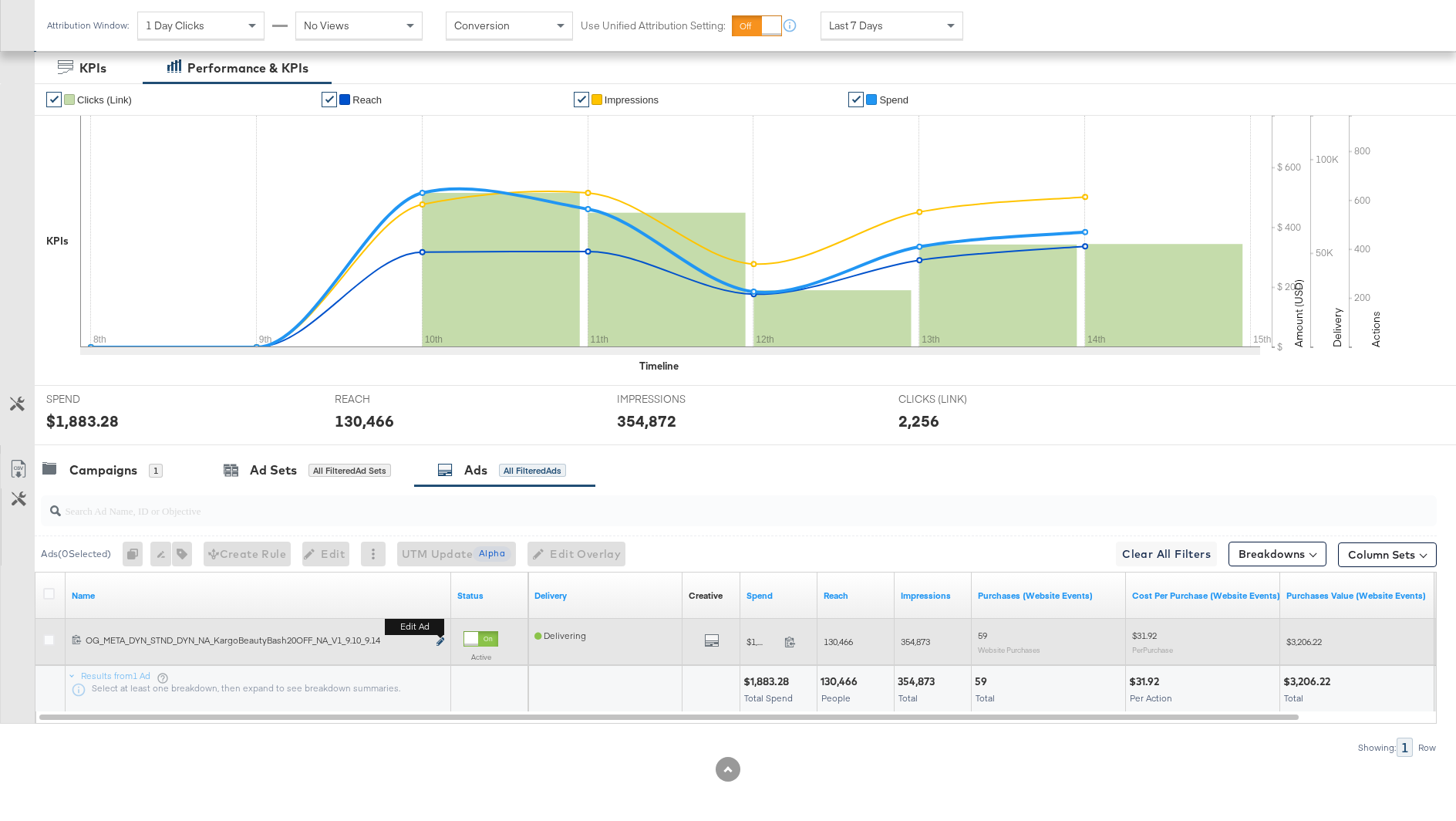
click at [439, 637] on icon "link" at bounding box center [440, 641] width 8 height 8
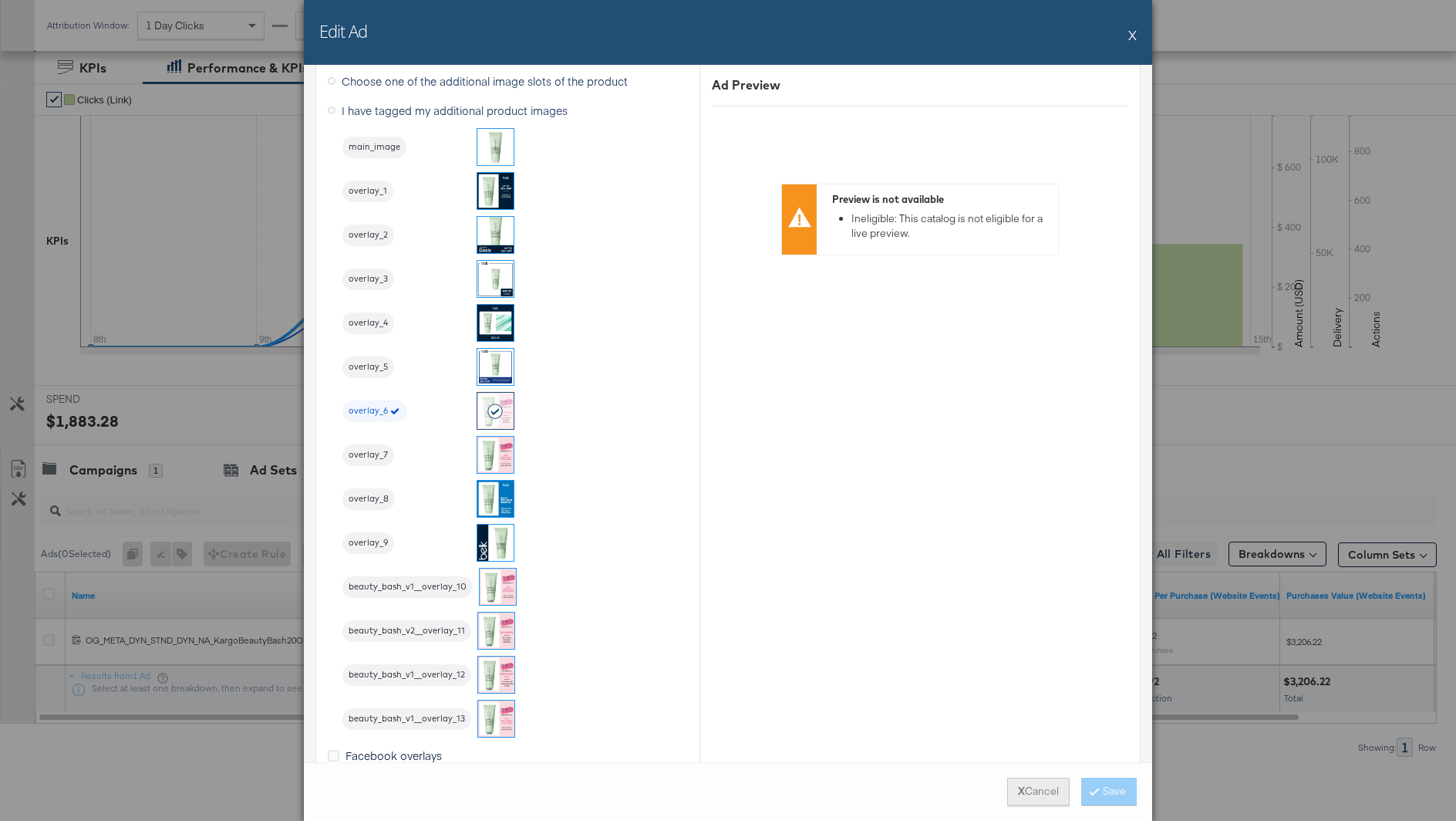
click at [1027, 788] on button "X Cancel" at bounding box center [1038, 791] width 62 height 28
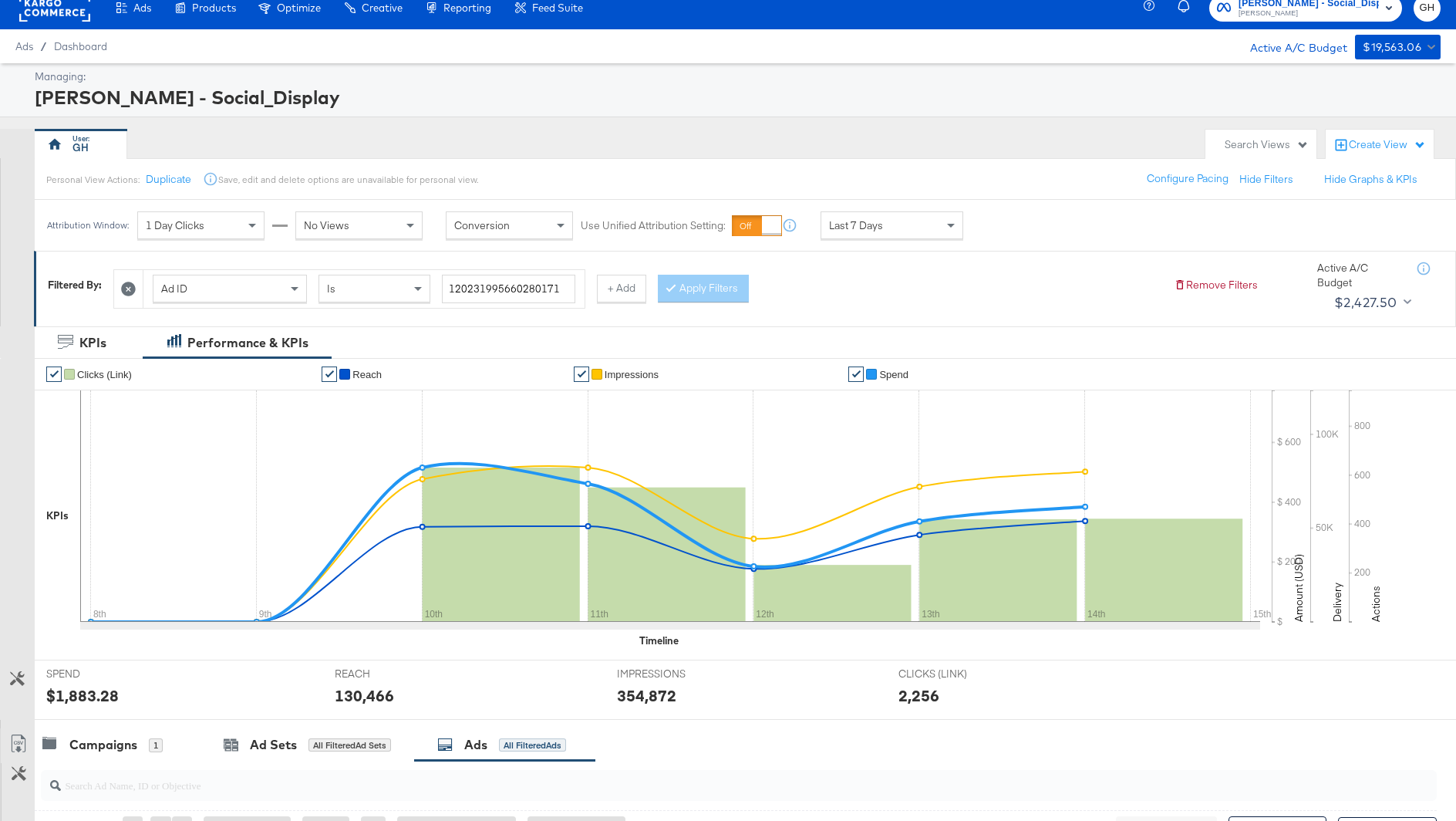
scroll to position [0, 0]
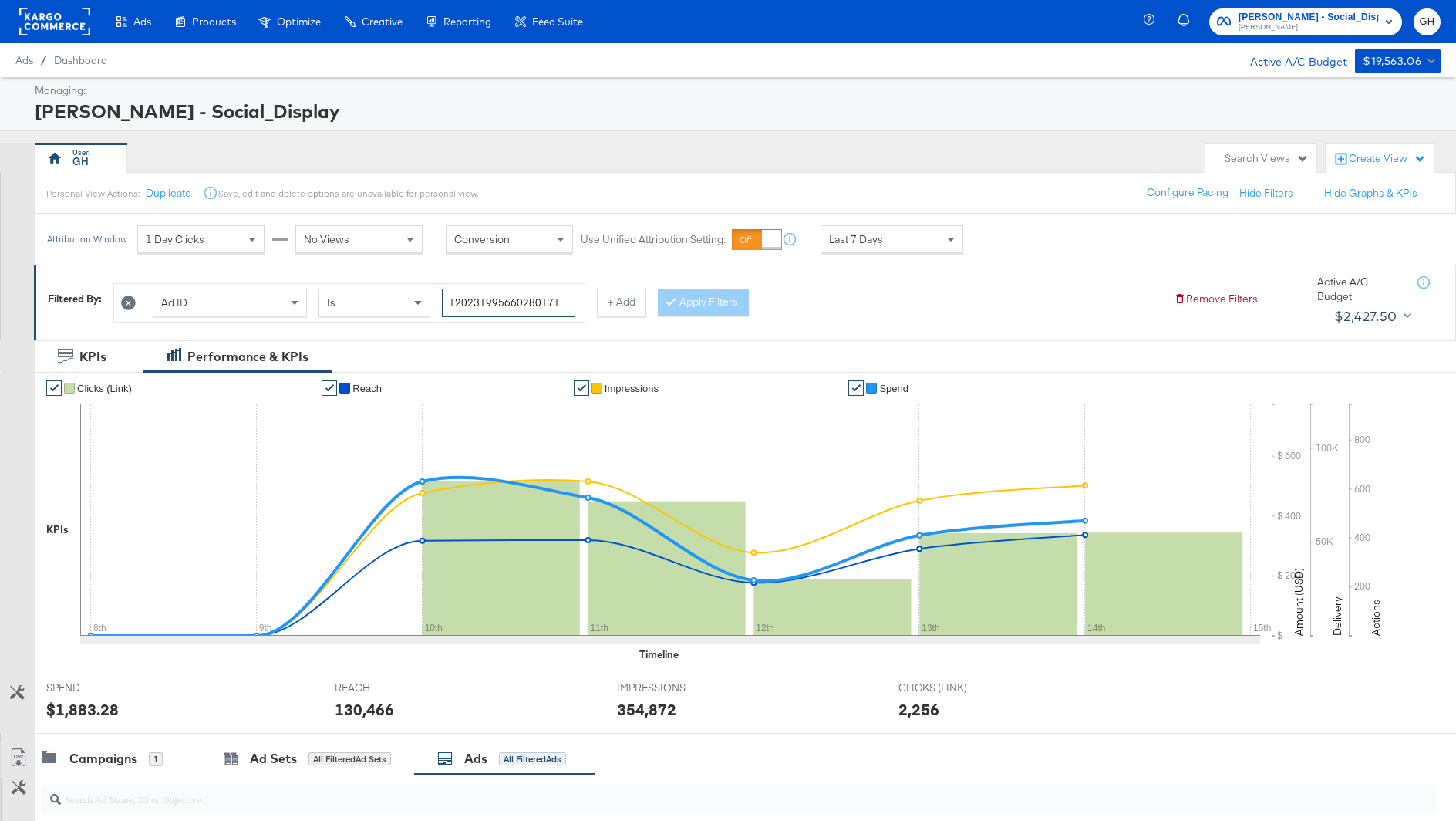
click at [519, 293] on input "120231995660280171" at bounding box center [508, 303] width 133 height 29
paste input "4"
click at [685, 304] on button "Apply Filters" at bounding box center [703, 302] width 91 height 28
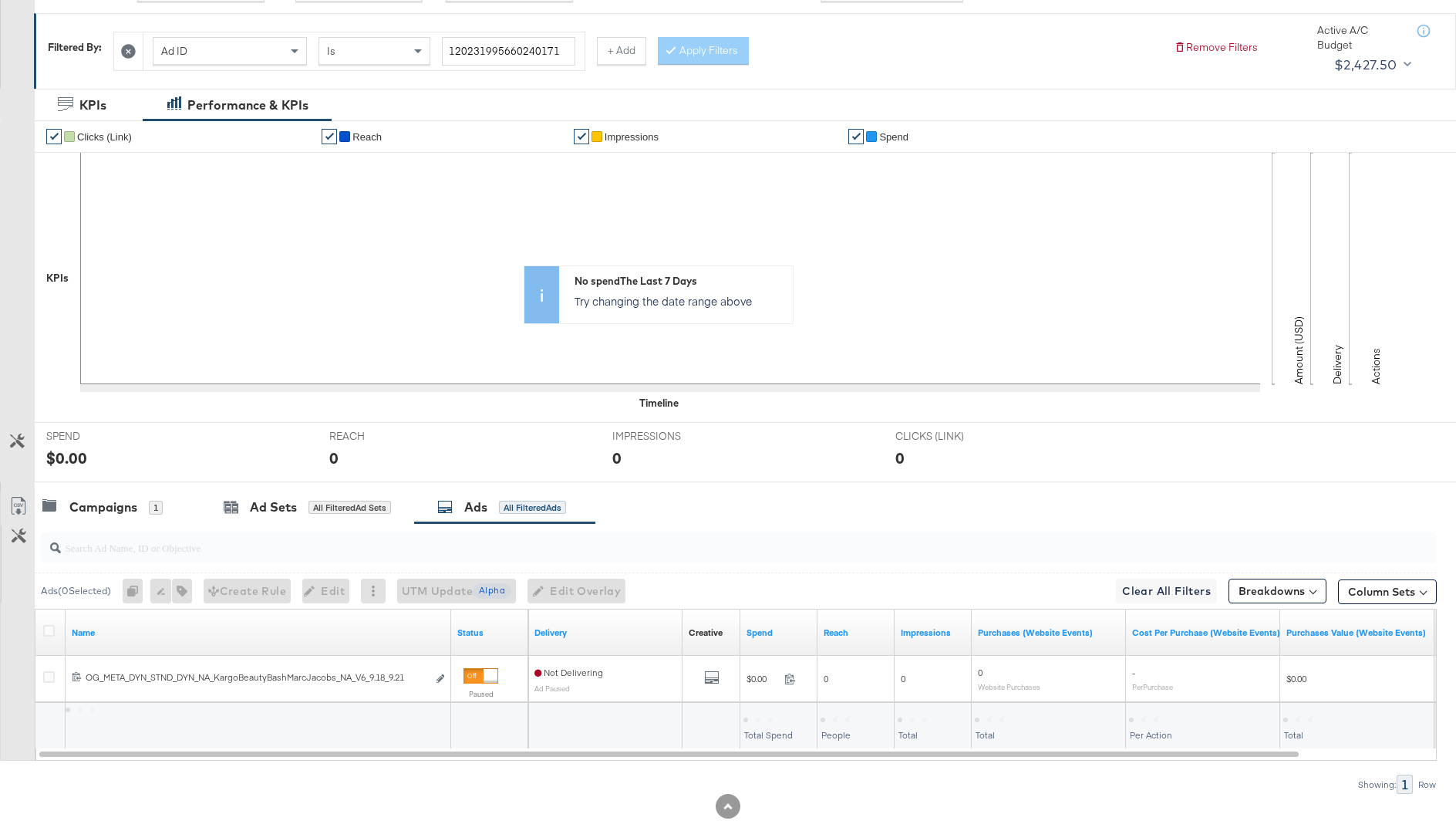
scroll to position [289, 0]
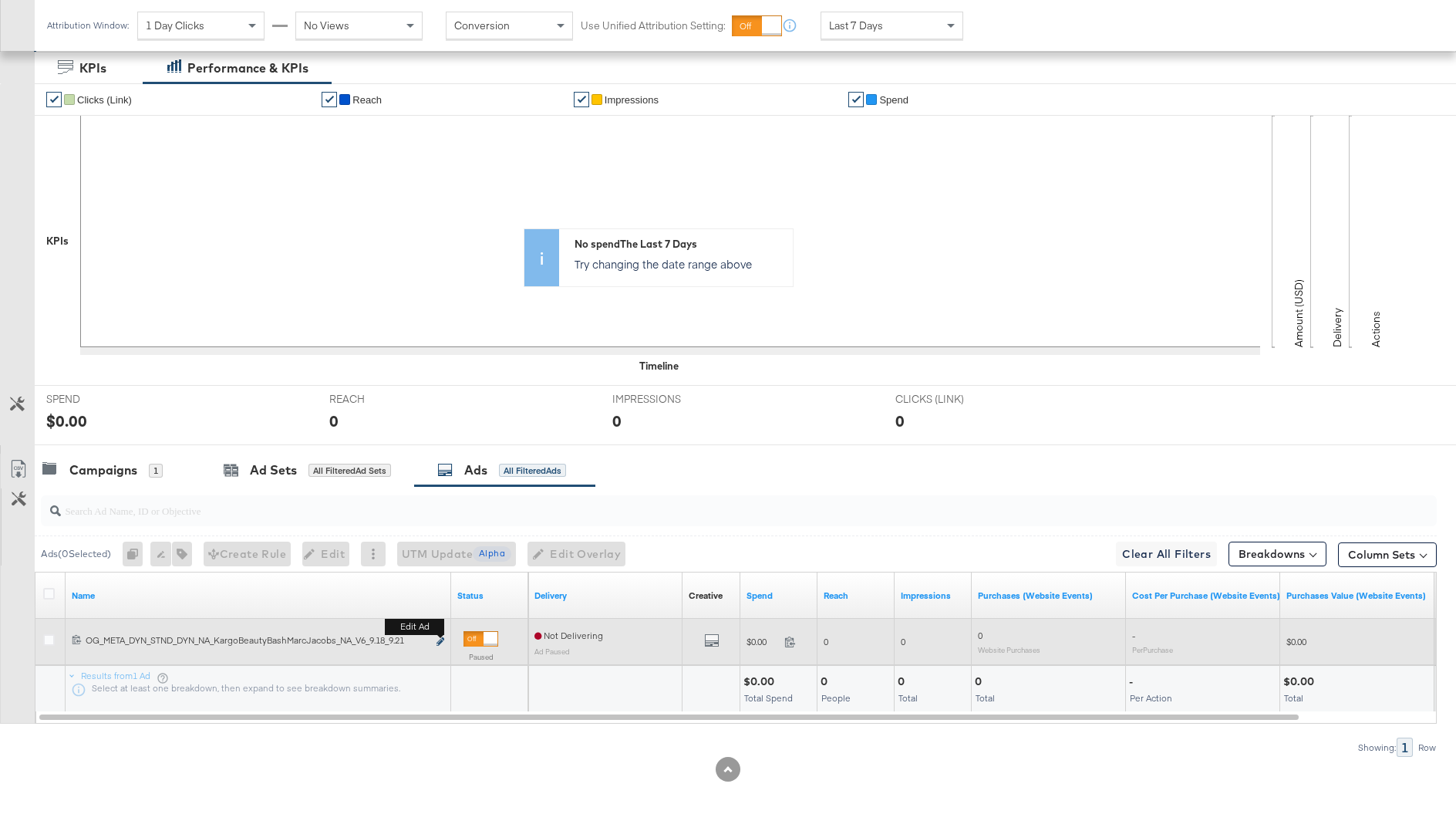
click at [438, 638] on icon "link" at bounding box center [440, 641] width 8 height 8
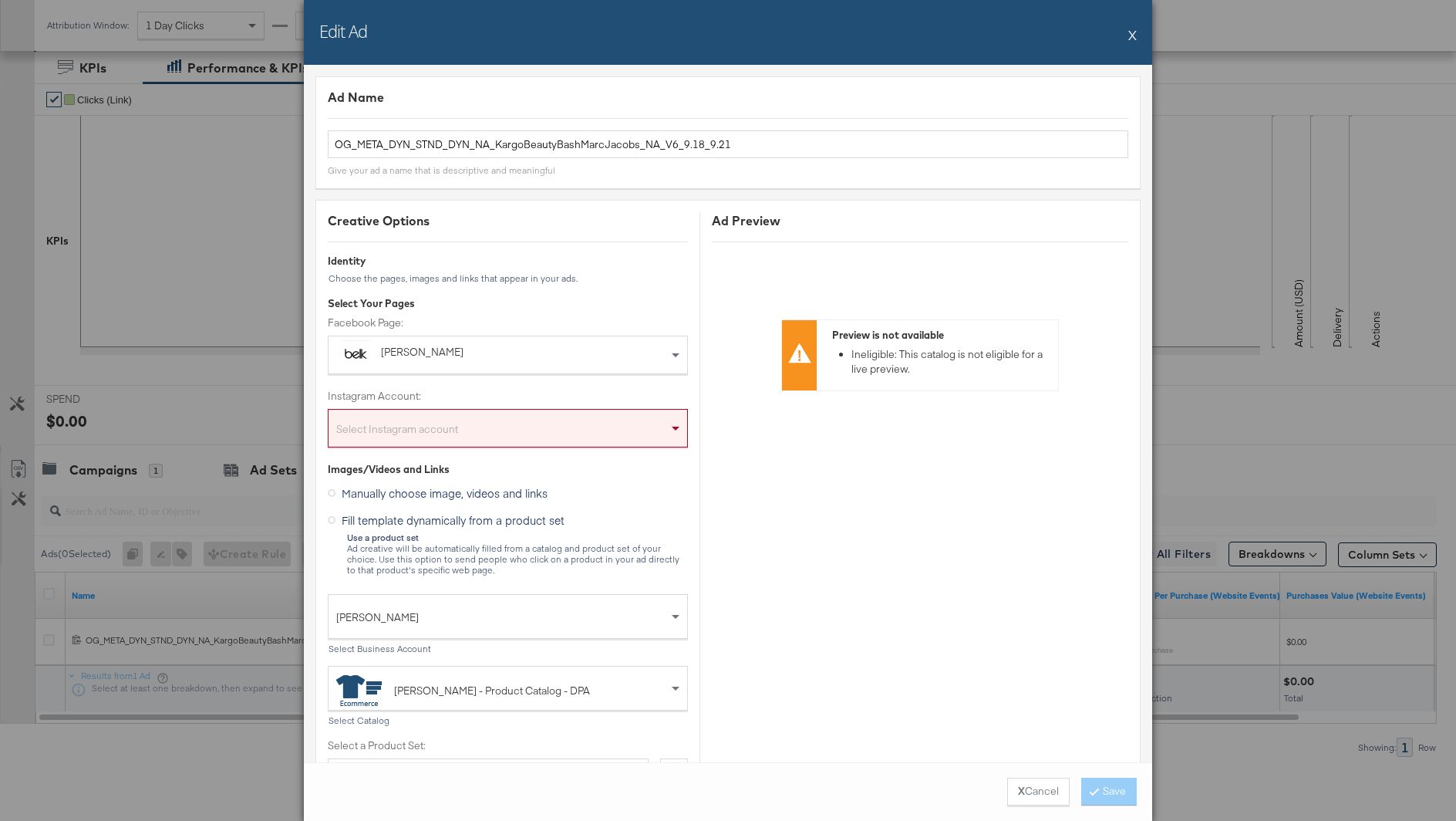
click at [1131, 33] on button "X" at bounding box center [1132, 34] width 8 height 31
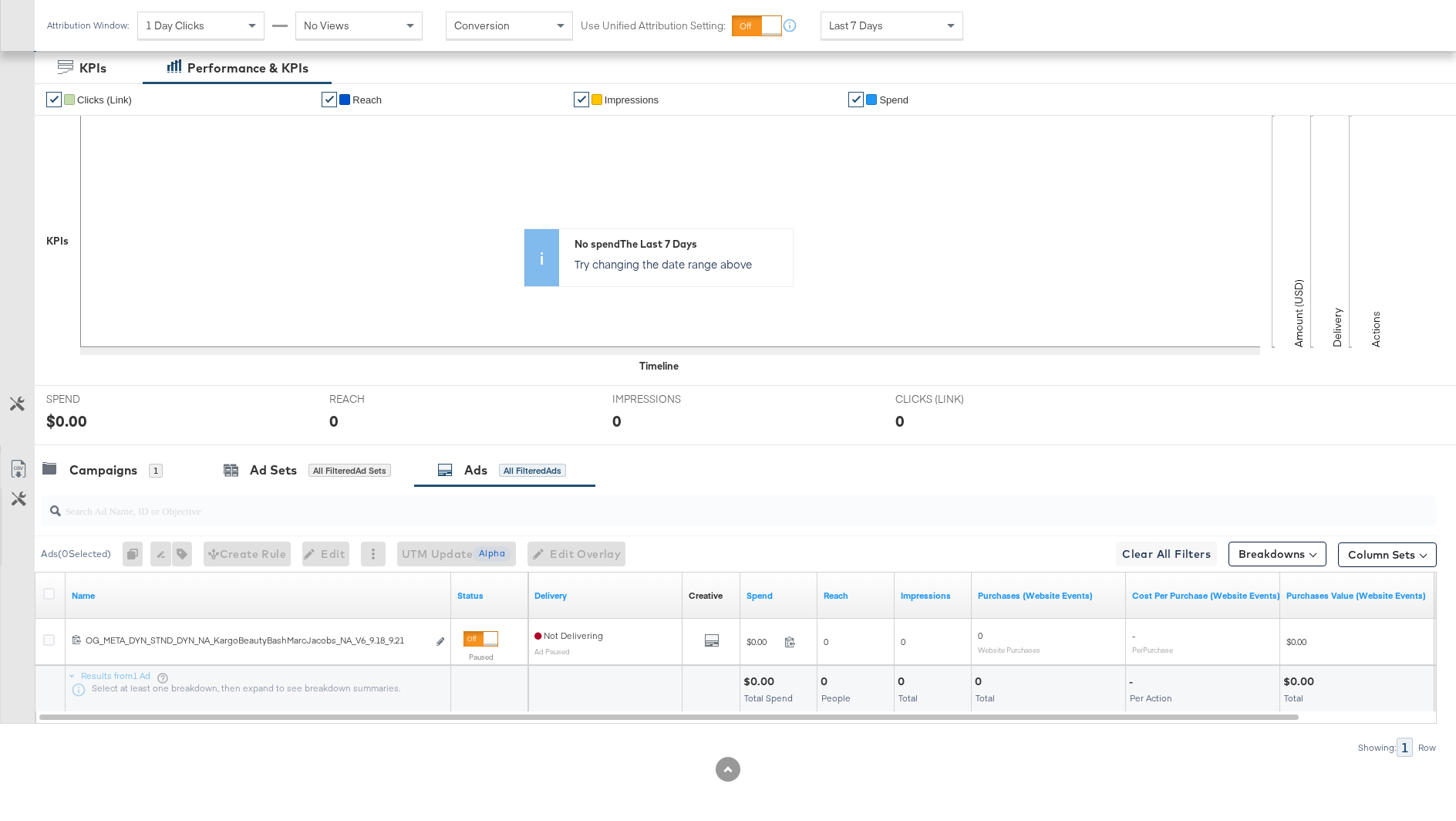
scroll to position [0, 0]
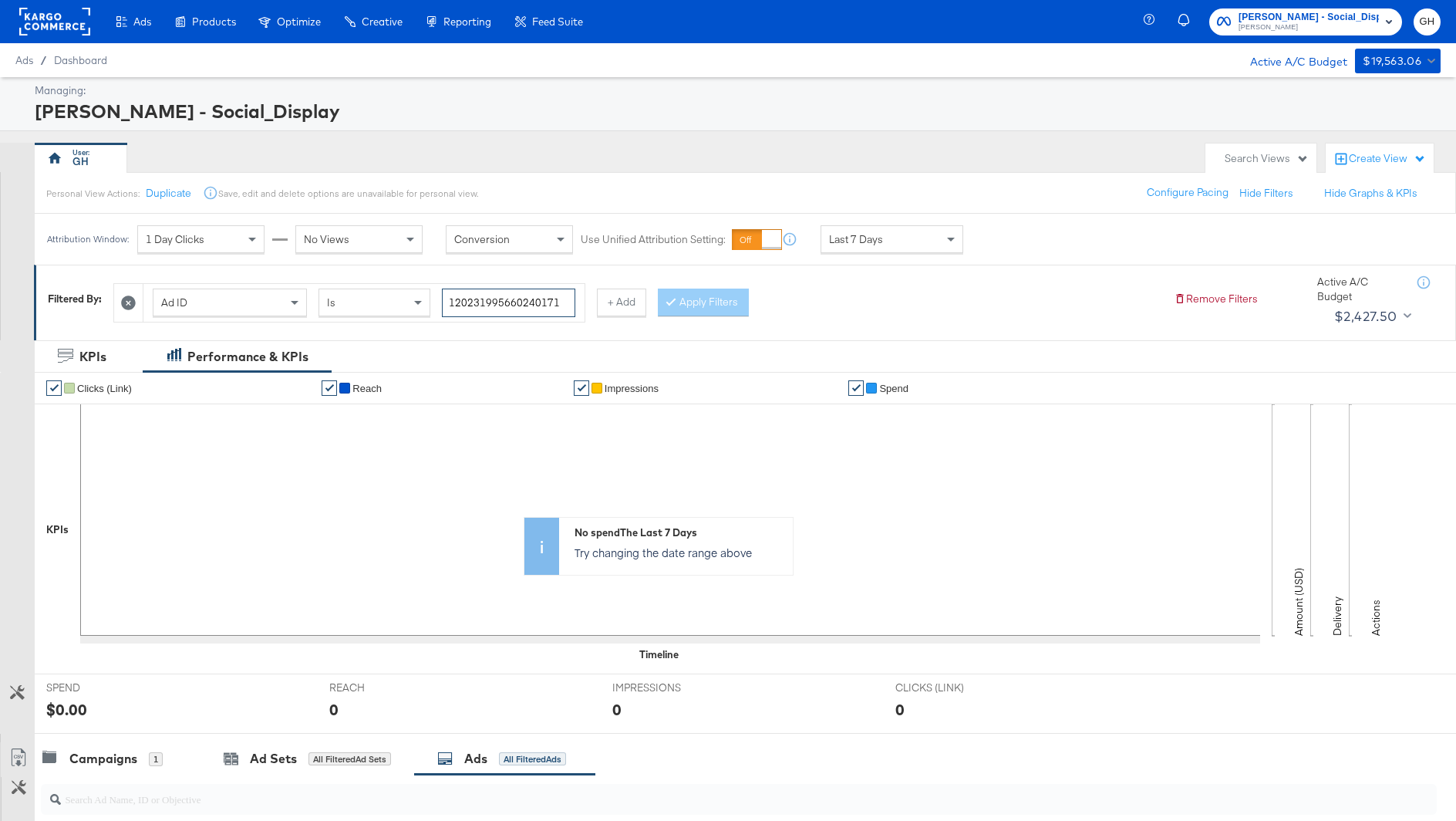
click at [518, 304] on input "120231995660240171" at bounding box center [508, 303] width 133 height 29
paste input "30"
type input "120231995660300171"
click at [675, 298] on div at bounding box center [674, 301] width 11 height 14
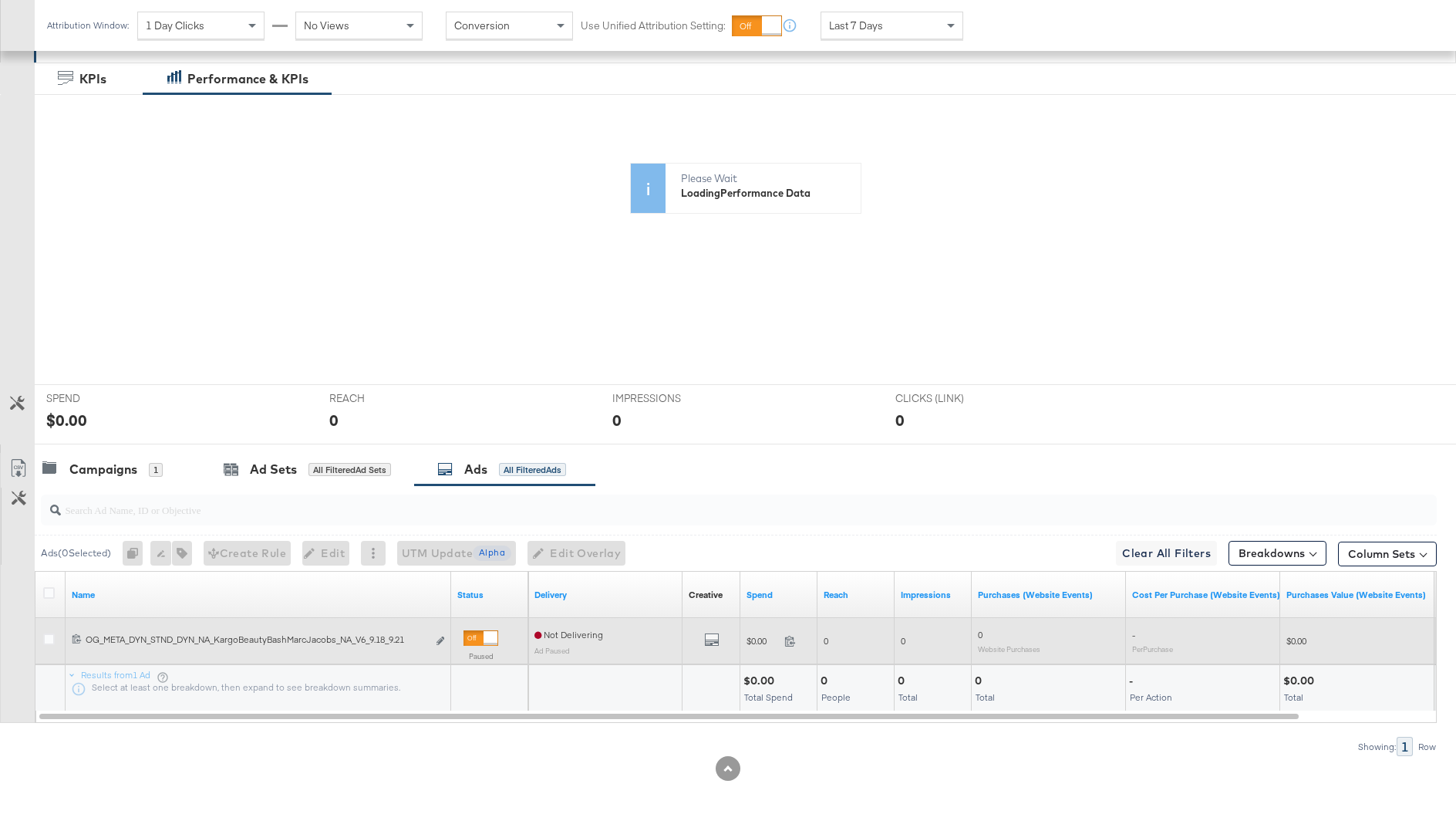
scroll to position [278, 0]
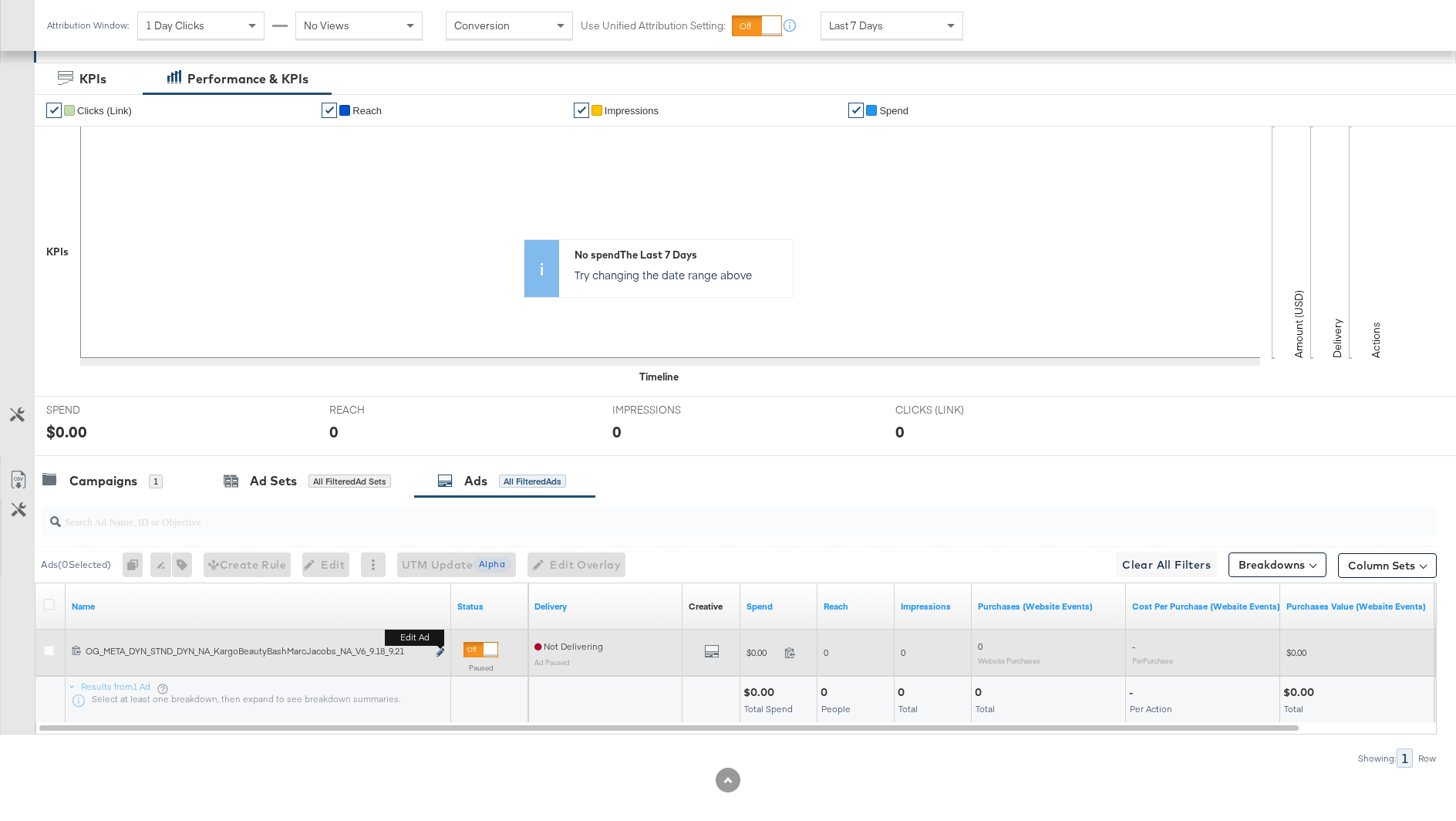
click at [437, 648] on icon "link" at bounding box center [440, 652] width 8 height 8
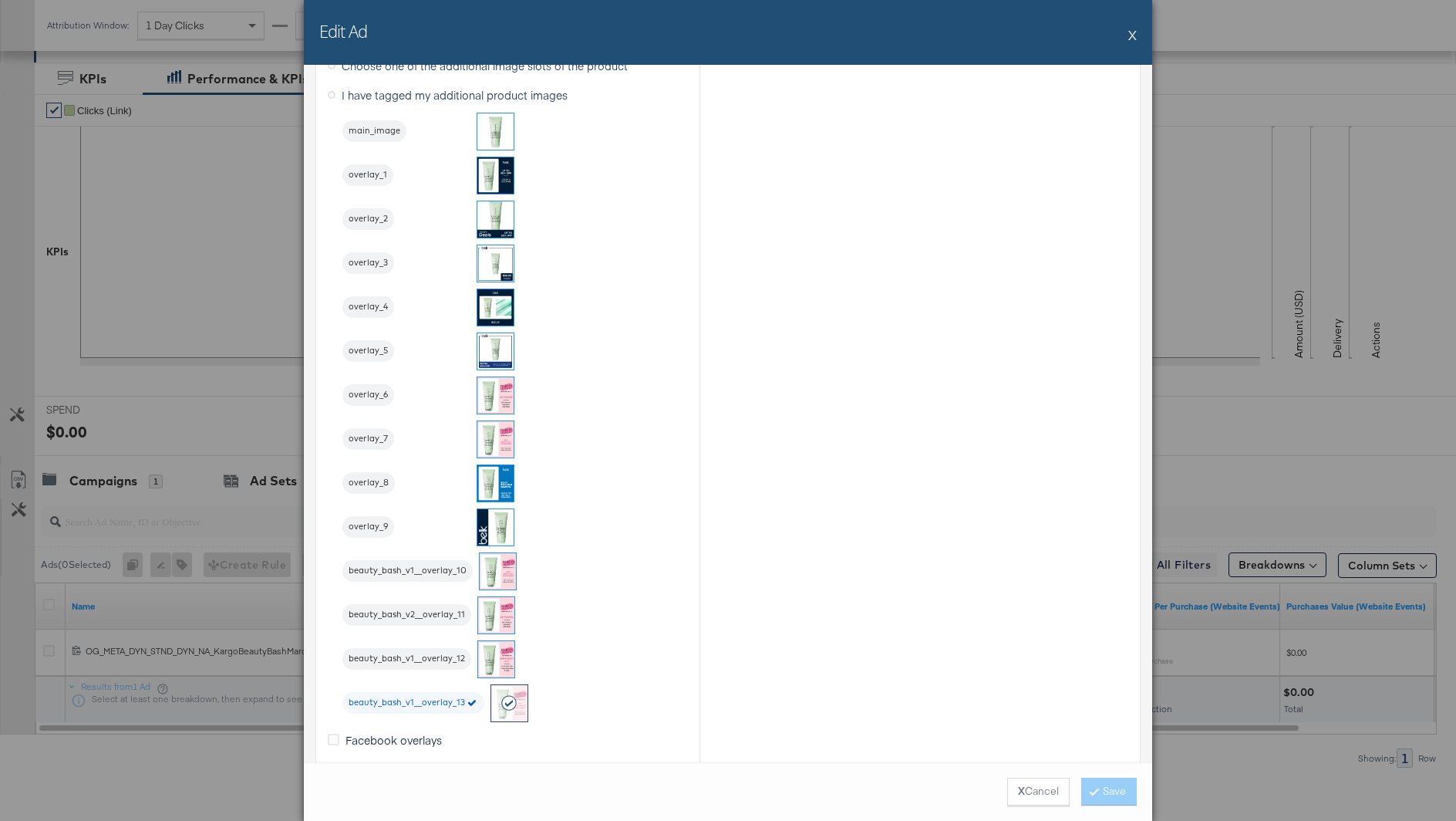
scroll to position [1755, 0]
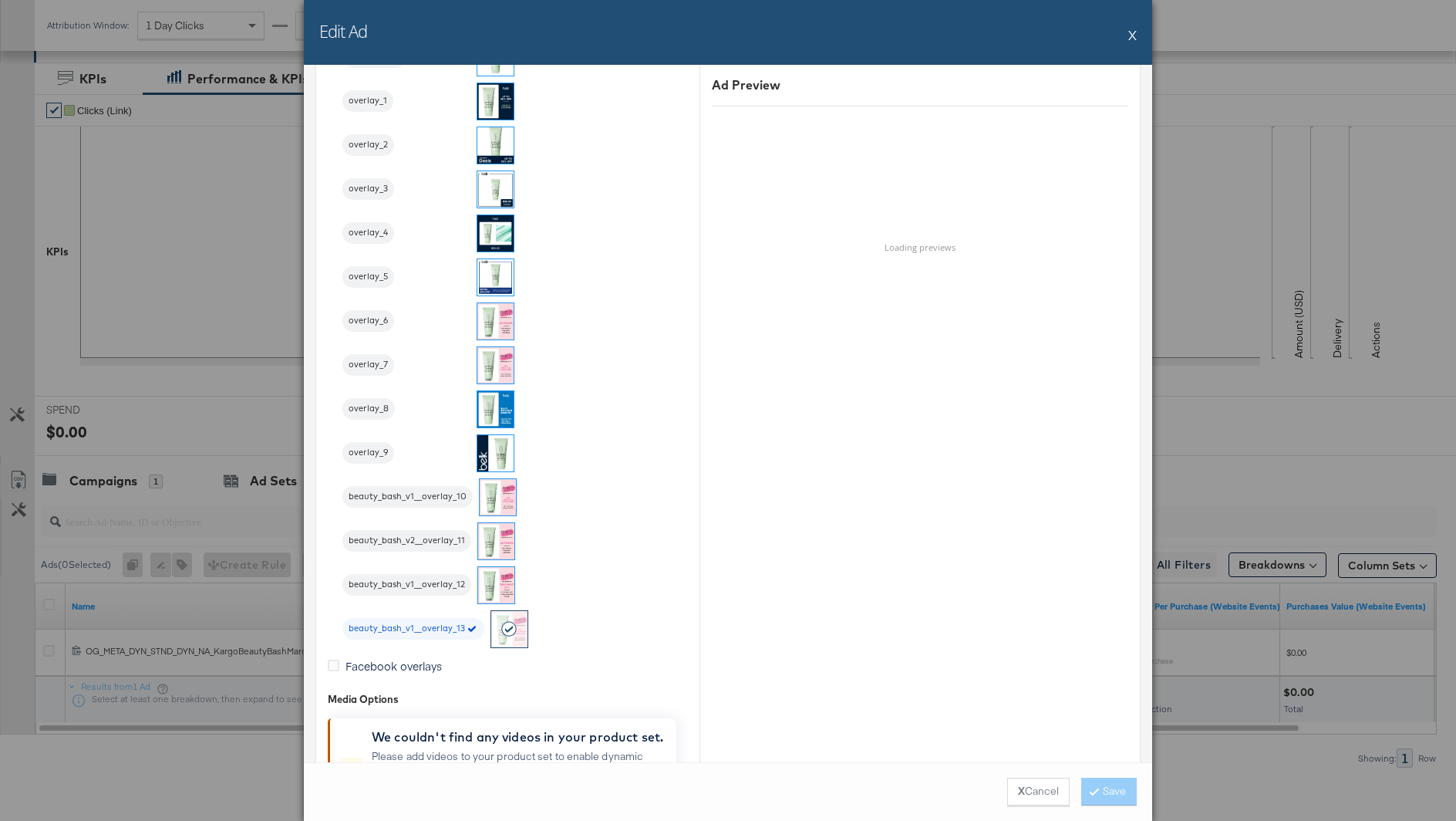
click at [1129, 35] on button "X" at bounding box center [1132, 34] width 8 height 31
